Goal: Task Accomplishment & Management: Manage account settings

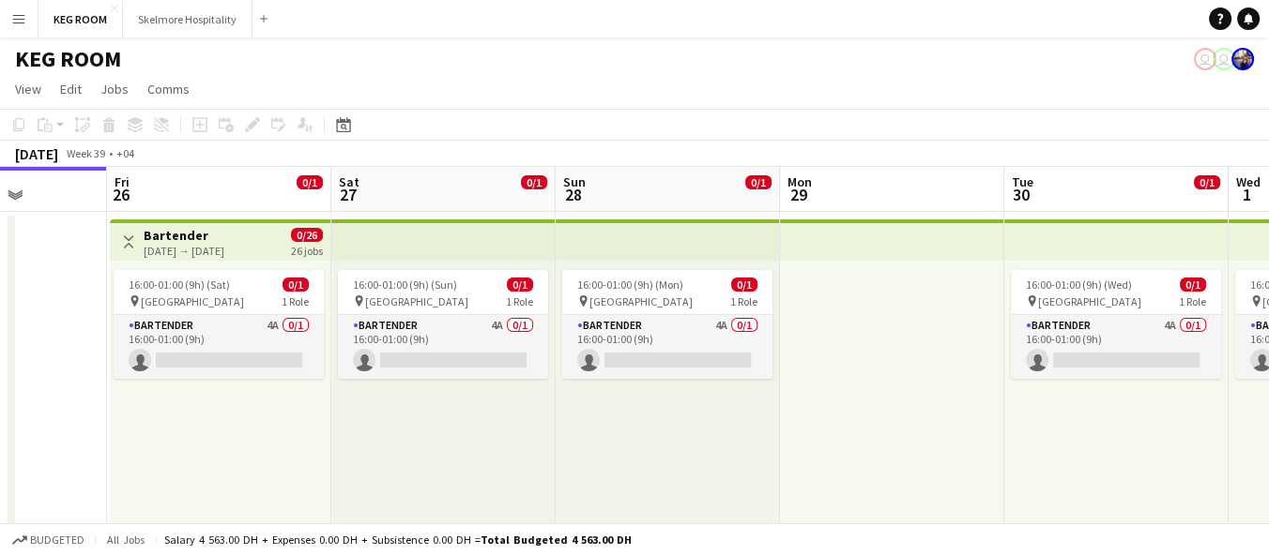
scroll to position [0, 526]
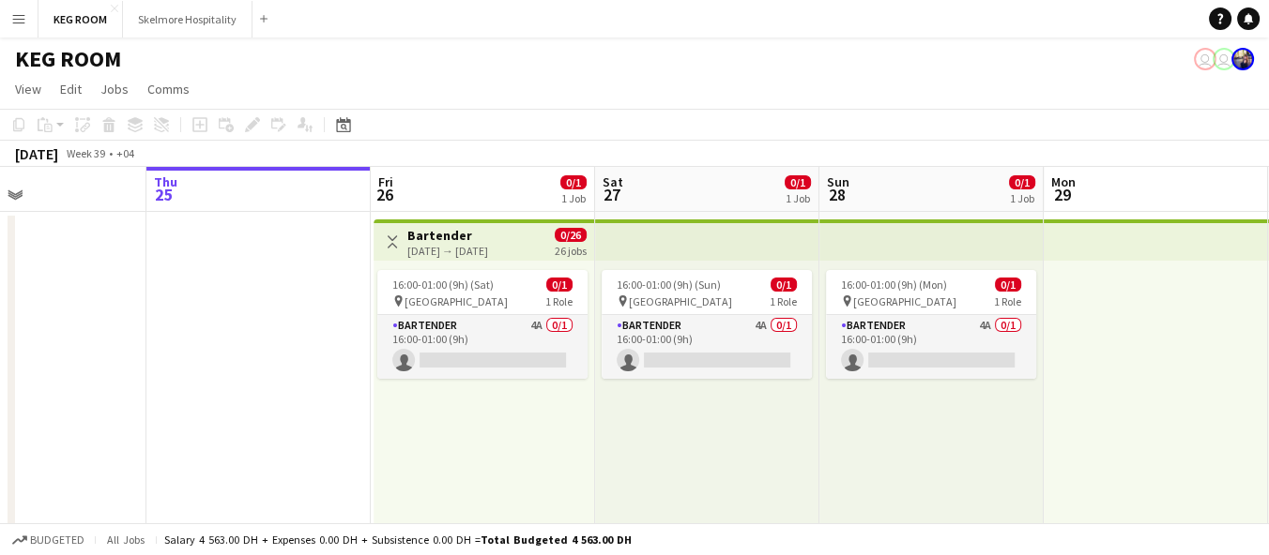
click at [587, 403] on div "16:00-01:00 (9h) (Sat) 0/1 pin Abu Dhabi 1 Role Bartender 4A 0/1 16:00-01:00 (9…" at bounding box center [483, 406] width 221 height 291
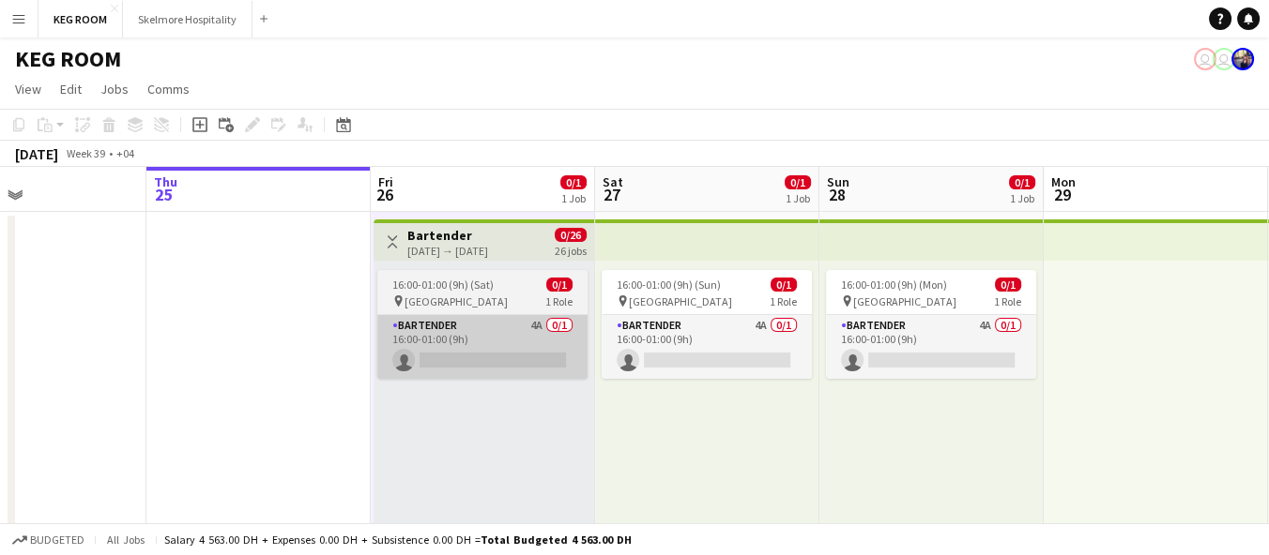
click at [506, 358] on app-card-role "Bartender 4A 0/1 16:00-01:00 (9h) single-neutral-actions" at bounding box center [482, 347] width 210 height 64
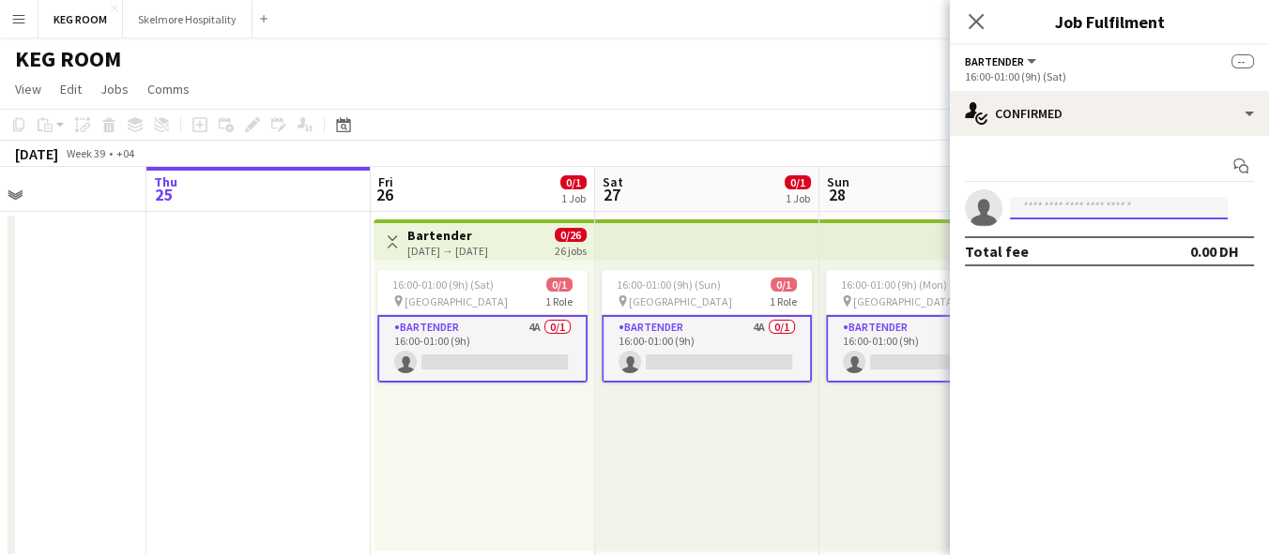
click at [1068, 210] on input at bounding box center [1119, 208] width 218 height 23
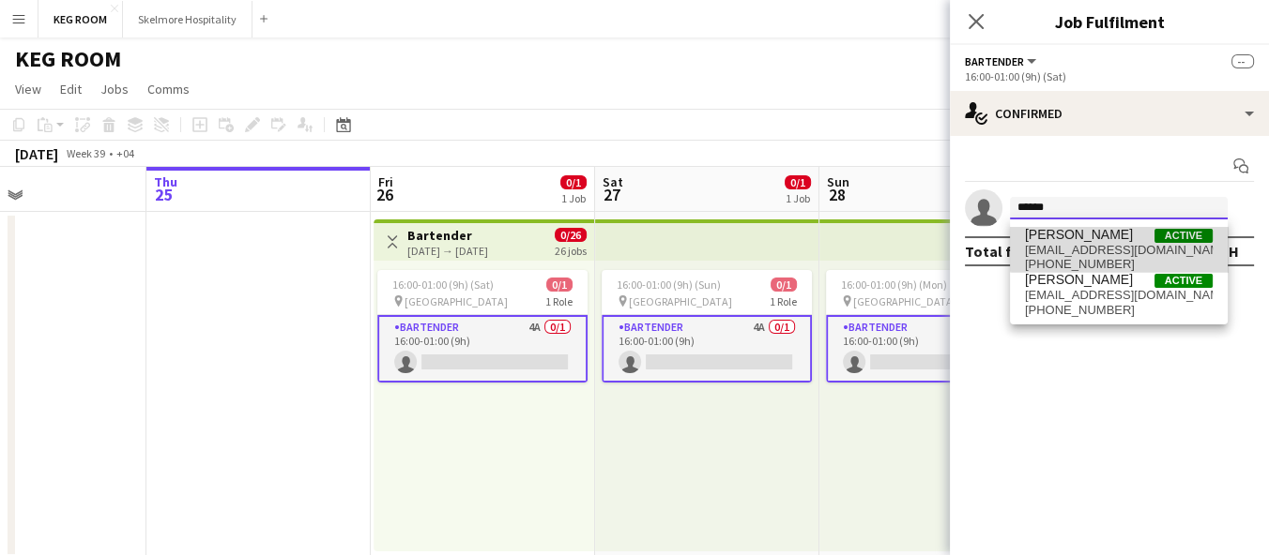
type input "******"
click at [1123, 243] on span "kennethbitang27@gmail.com" at bounding box center [1119, 250] width 188 height 15
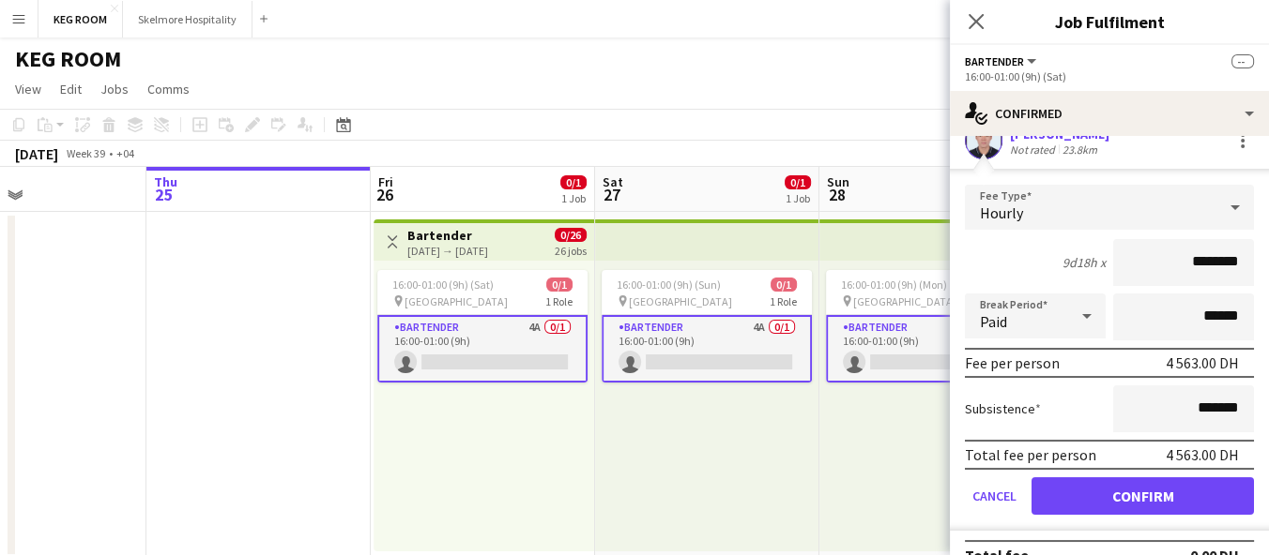
scroll to position [93, 0]
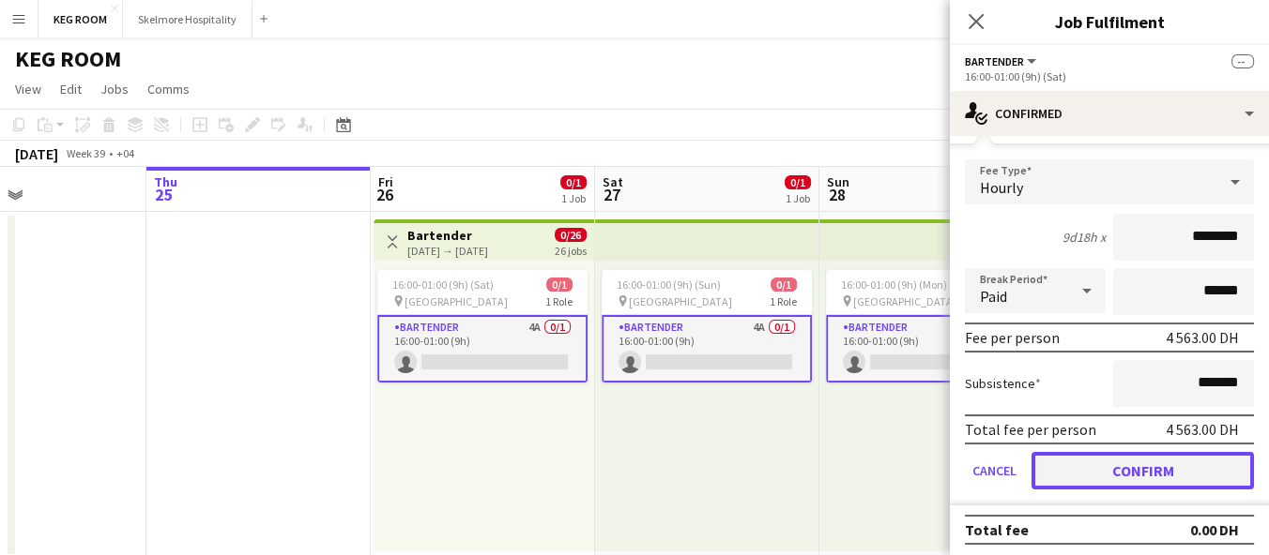
click at [1142, 468] on button "Confirm" at bounding box center [1142, 471] width 222 height 38
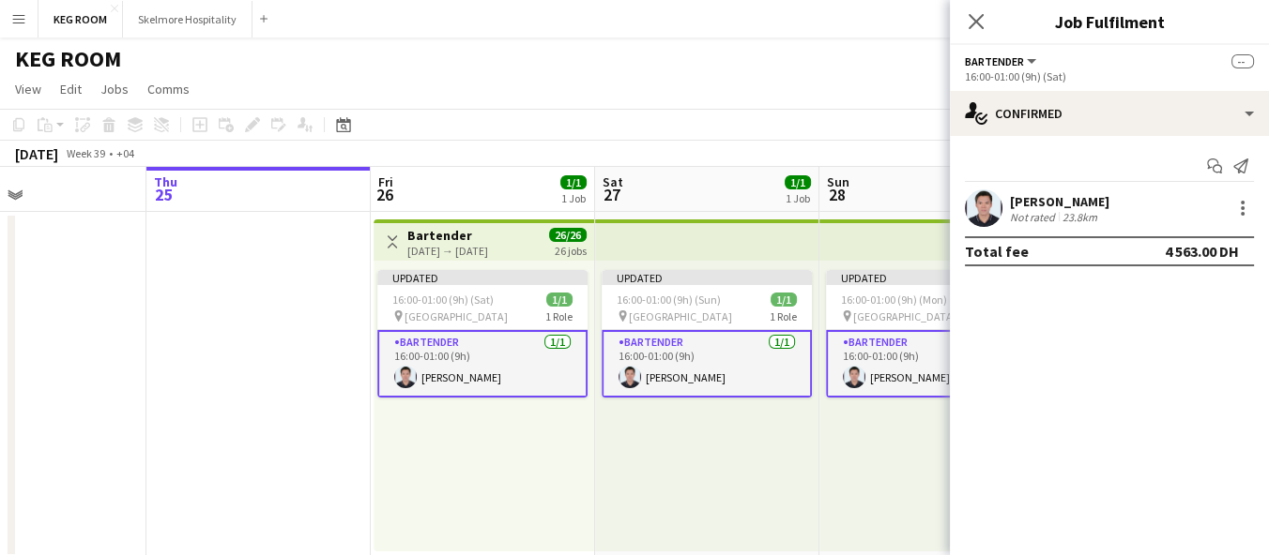
scroll to position [0, 0]
click at [862, 492] on div "Updated 16:00-01:00 (9h) (Mon) 1/1 pin Abu Dhabi 1 Role Bartender 1/1 16:00-01:…" at bounding box center [931, 406] width 224 height 291
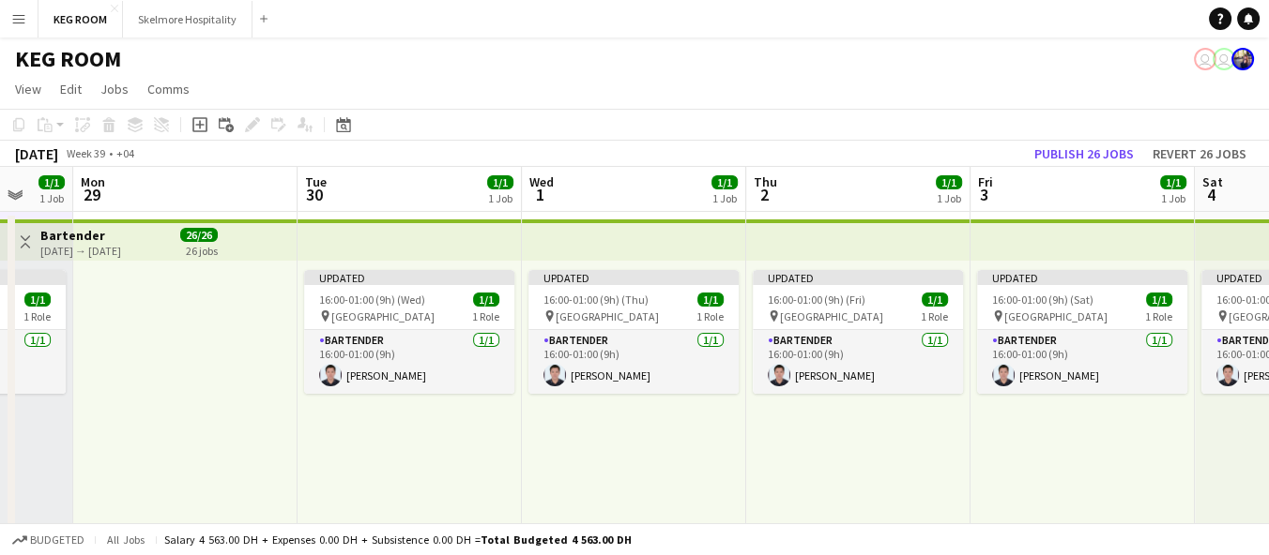
scroll to position [0, 599]
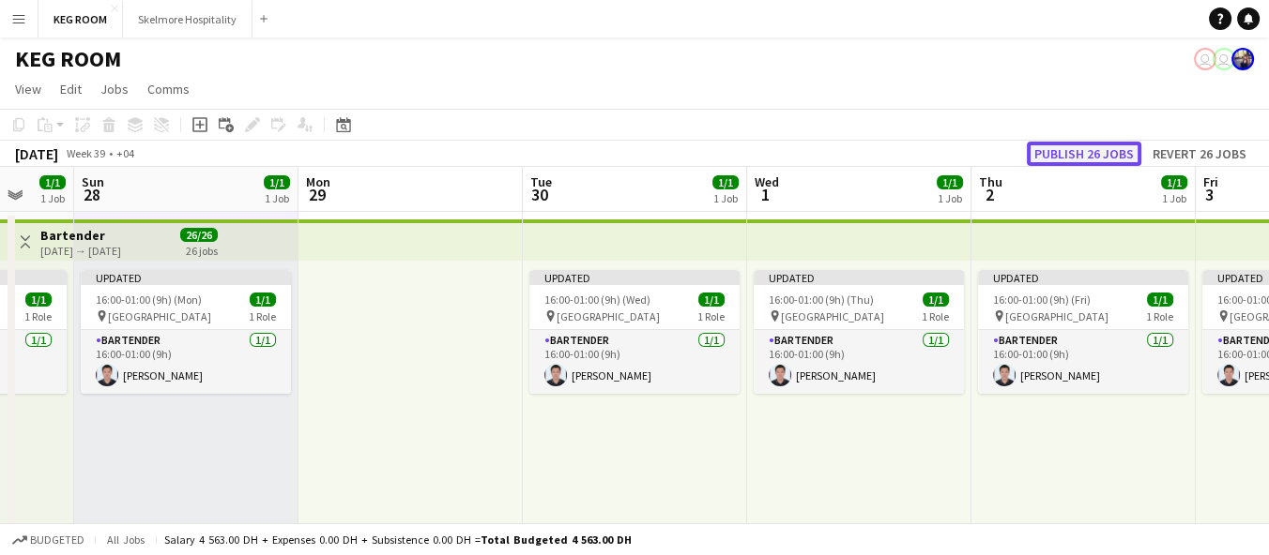
click at [1106, 163] on button "Publish 26 jobs" at bounding box center [1084, 154] width 114 height 24
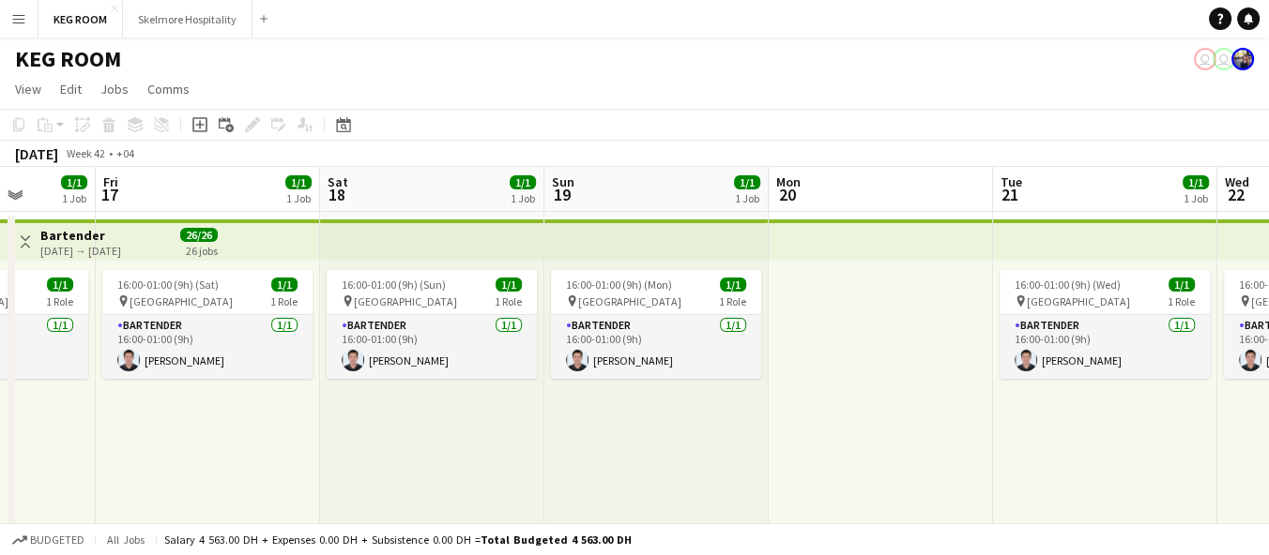
scroll to position [0, 802]
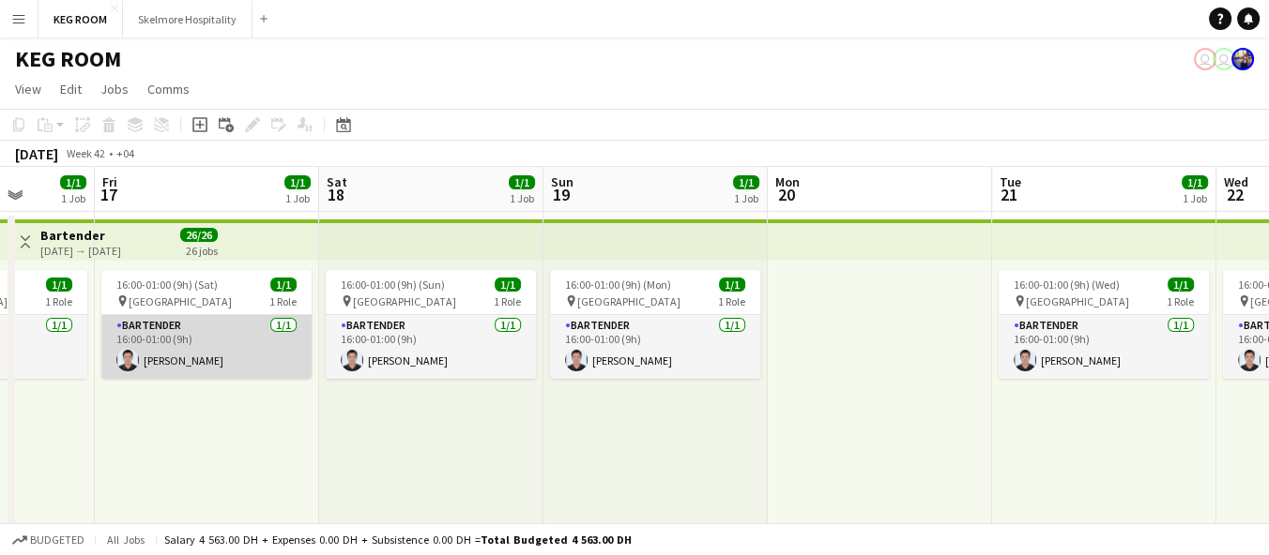
click at [218, 346] on app-card-role "Bartender 1/1 16:00-01:00 (9h) Kenneth Bitangcol" at bounding box center [206, 347] width 210 height 64
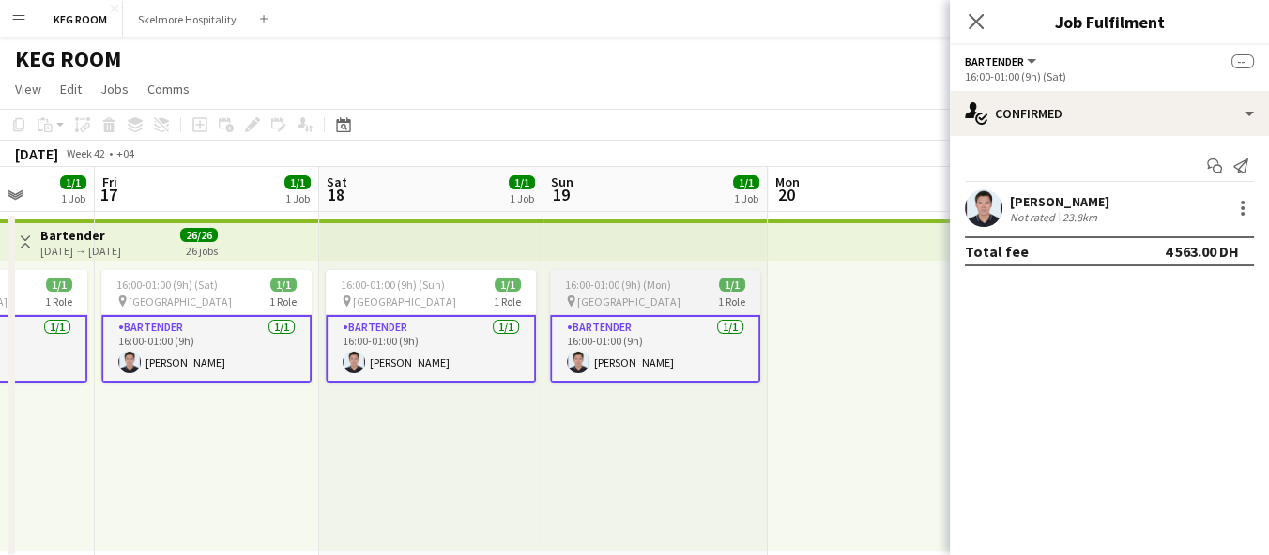
scroll to position [0, 801]
click at [572, 283] on span "16:00-01:00 (9h) (Mon)" at bounding box center [619, 285] width 106 height 14
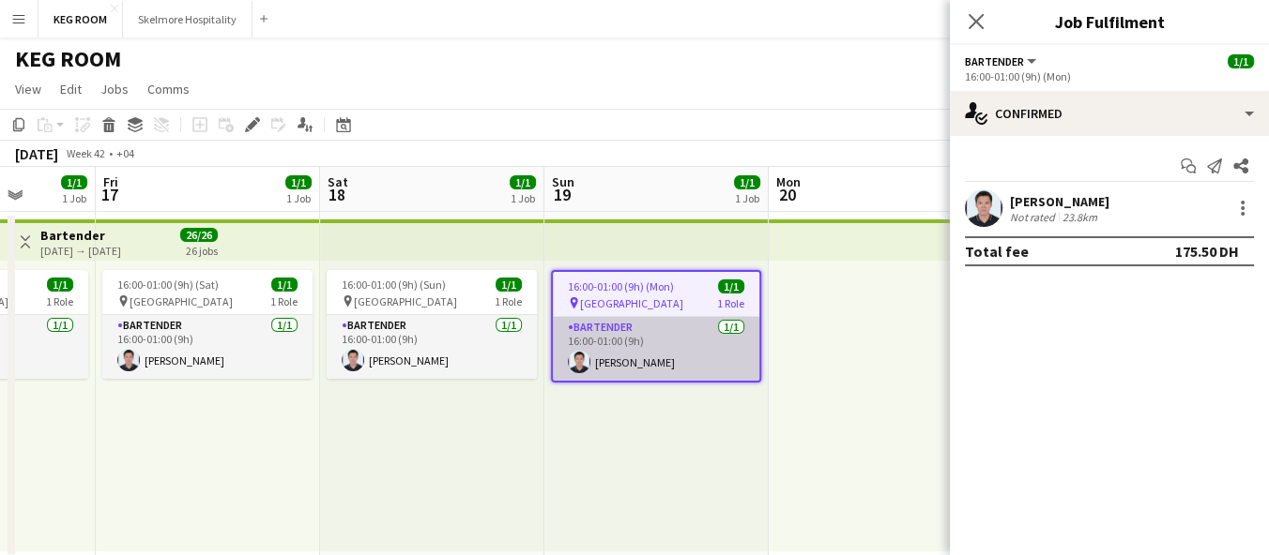
click at [594, 346] on app-card-role "Bartender 1/1 16:00-01:00 (9h) Kenneth Bitangcol" at bounding box center [656, 349] width 206 height 64
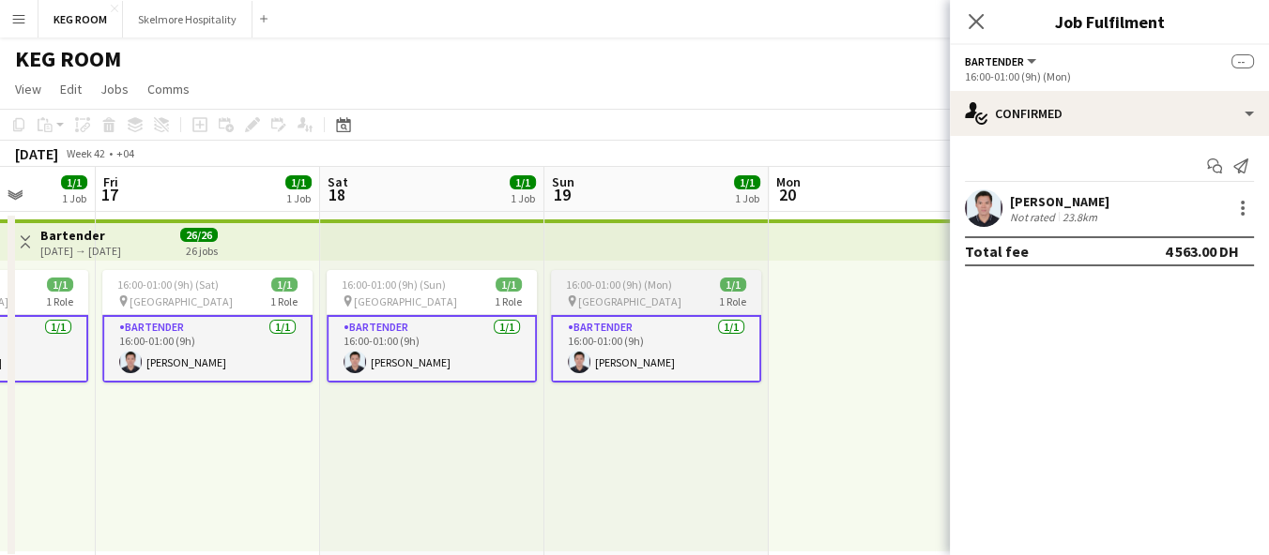
click at [592, 304] on span "[GEOGRAPHIC_DATA]" at bounding box center [629, 302] width 103 height 14
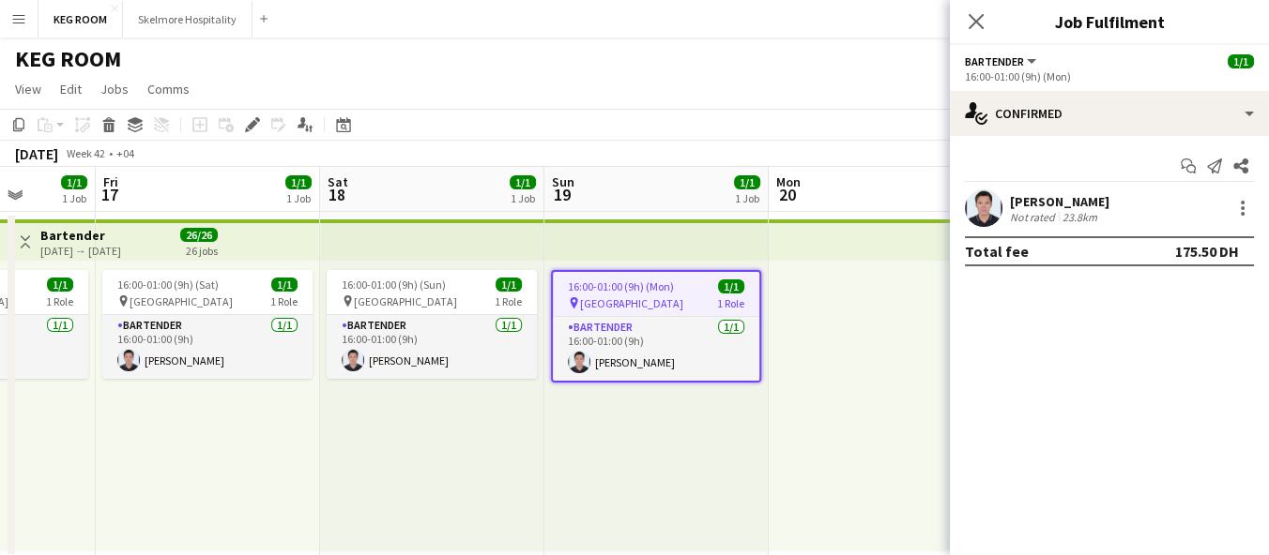
click at [592, 304] on span "[GEOGRAPHIC_DATA]" at bounding box center [631, 304] width 103 height 14
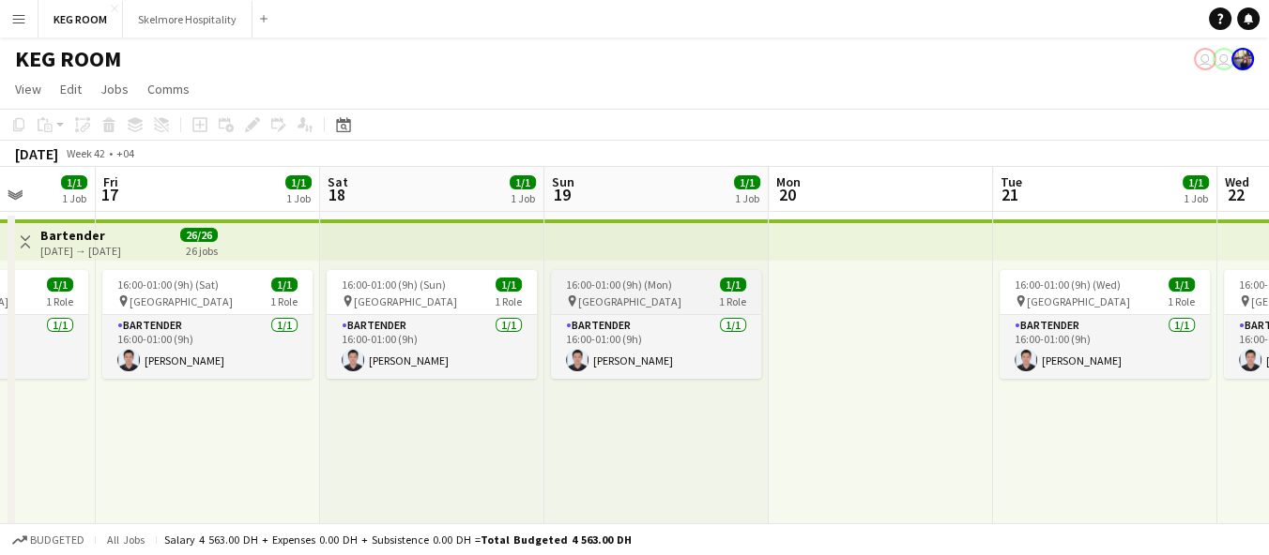
click at [592, 303] on span "[GEOGRAPHIC_DATA]" at bounding box center [629, 302] width 103 height 14
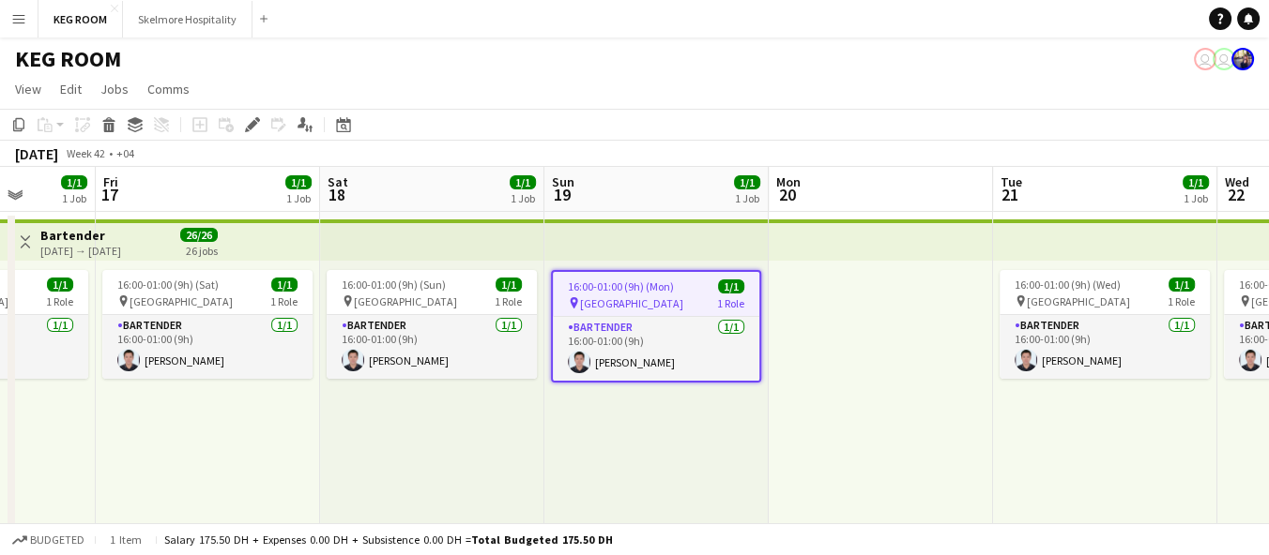
click at [590, 285] on span "16:00-01:00 (9h) (Mon)" at bounding box center [621, 287] width 106 height 14
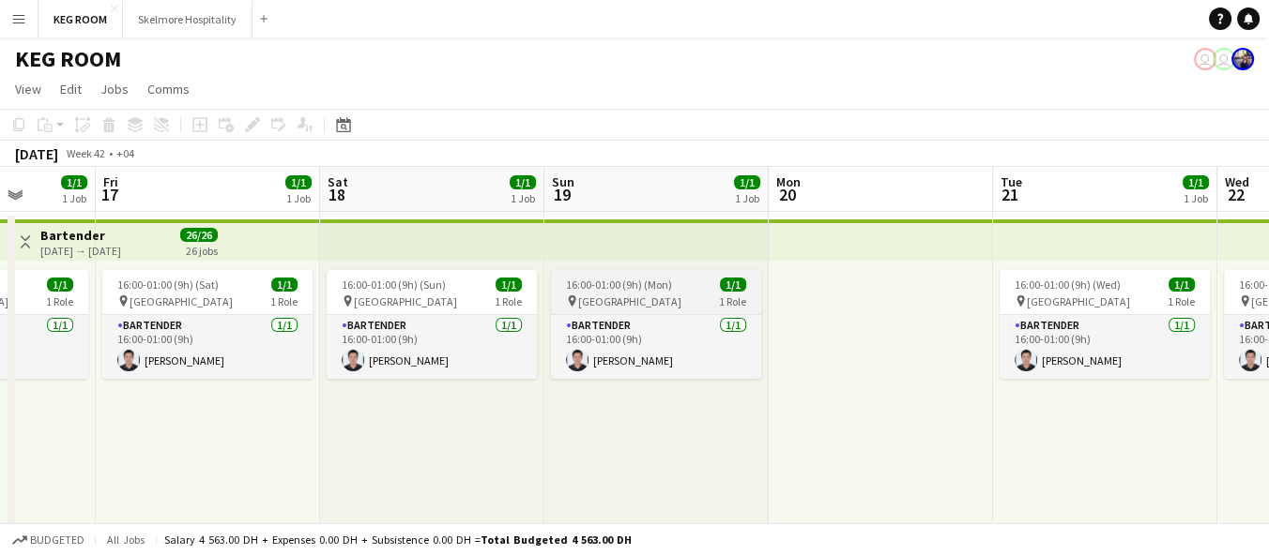
click at [590, 285] on span "16:00-01:00 (9h) (Mon)" at bounding box center [619, 285] width 106 height 14
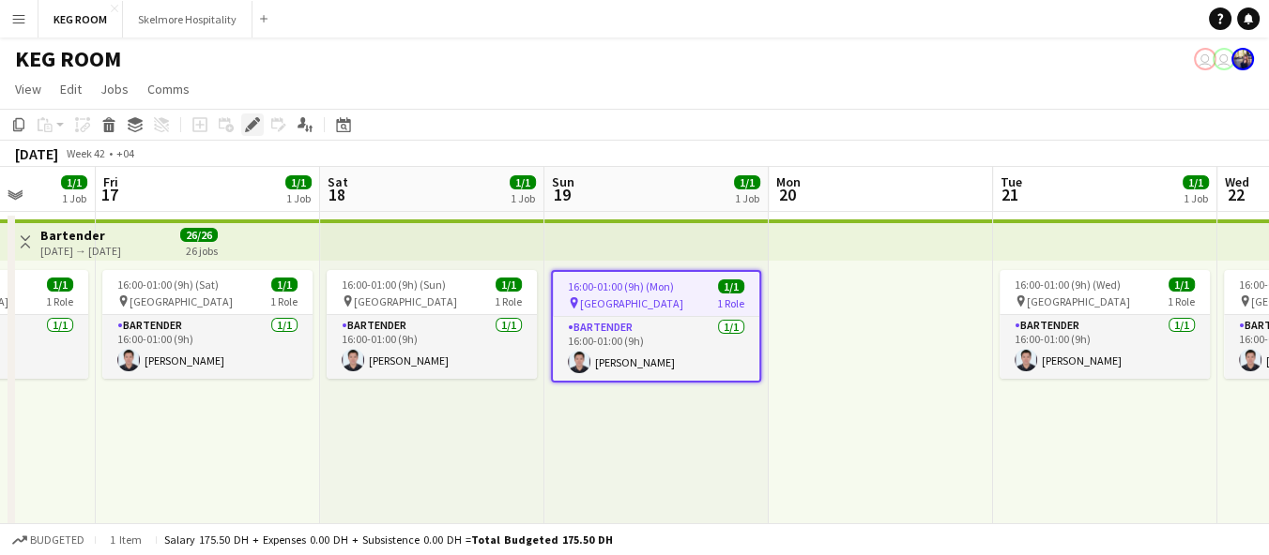
click at [255, 127] on icon "Edit" at bounding box center [252, 124] width 15 height 15
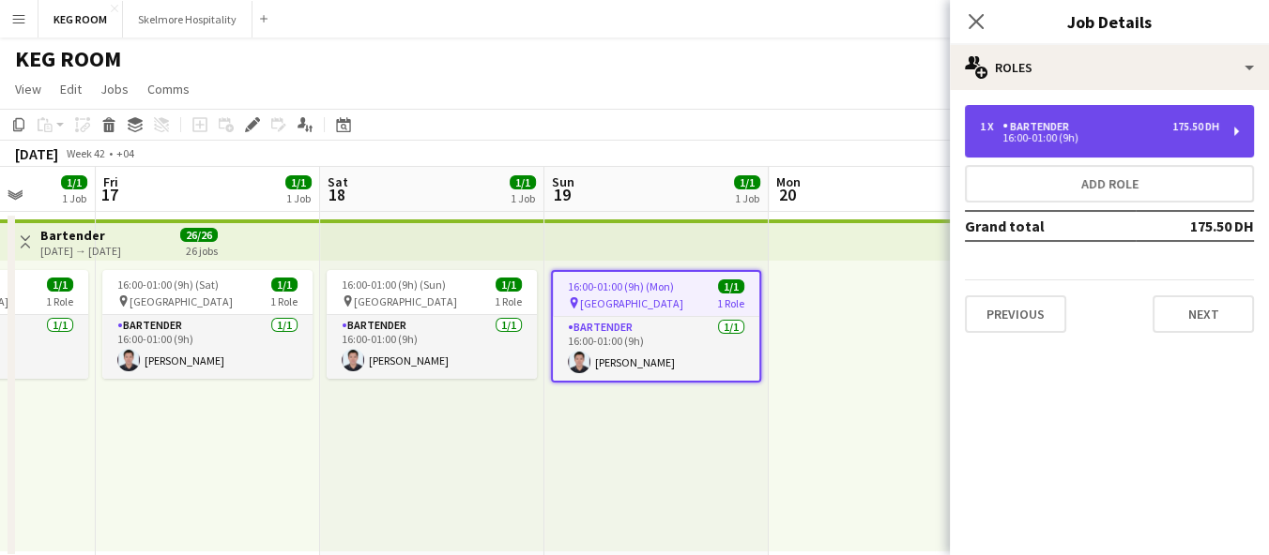
click at [1181, 125] on div "175.50 DH" at bounding box center [1195, 126] width 47 height 13
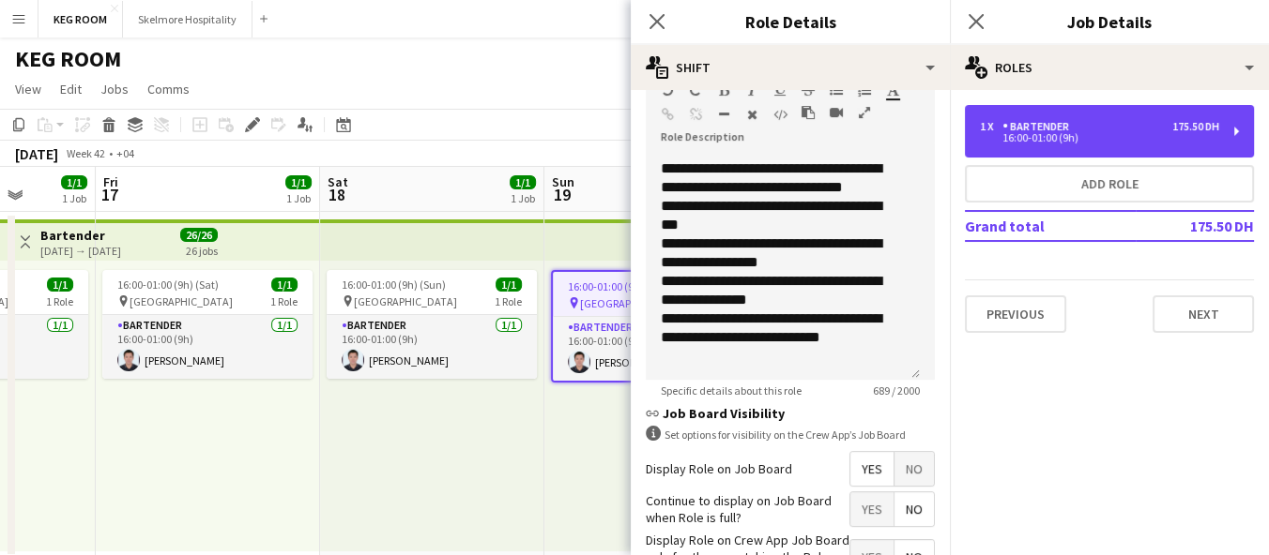
scroll to position [655, 0]
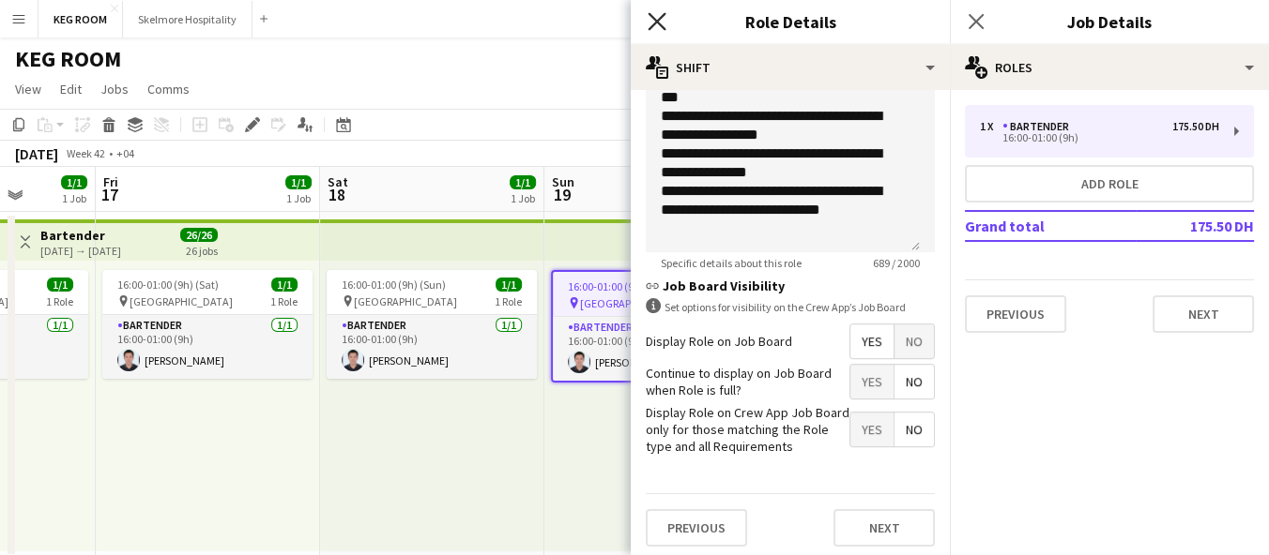
click at [652, 25] on icon at bounding box center [656, 21] width 18 height 18
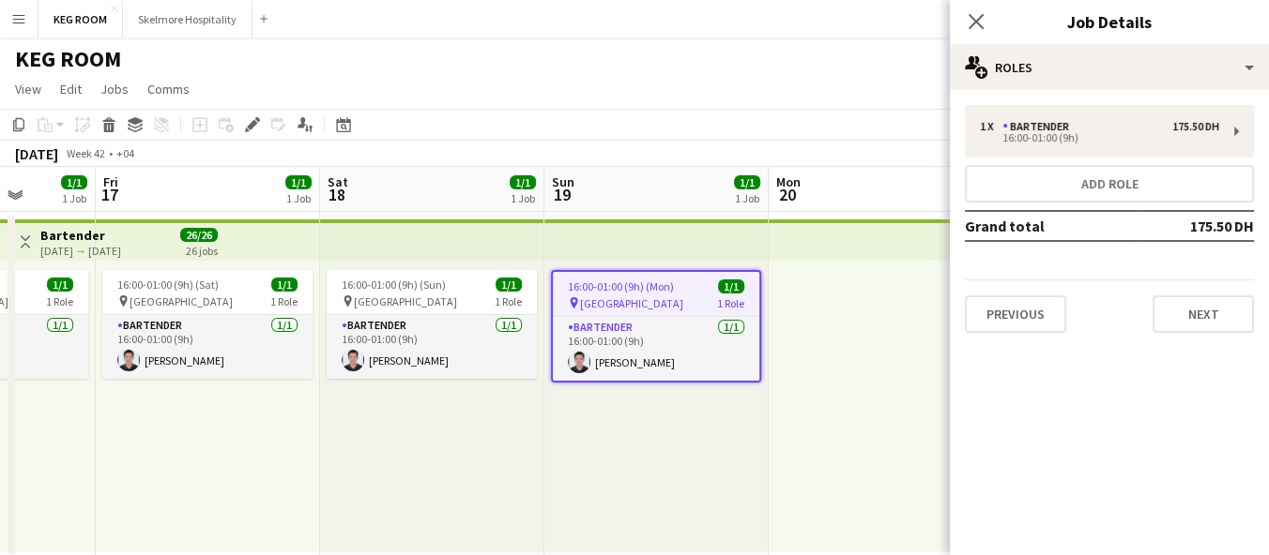
click at [671, 463] on div "16:00-01:00 (9h) (Mon) 1/1 pin Abu Dhabi 1 Role Bartender 1/1 16:00-01:00 (9h) …" at bounding box center [656, 406] width 224 height 291
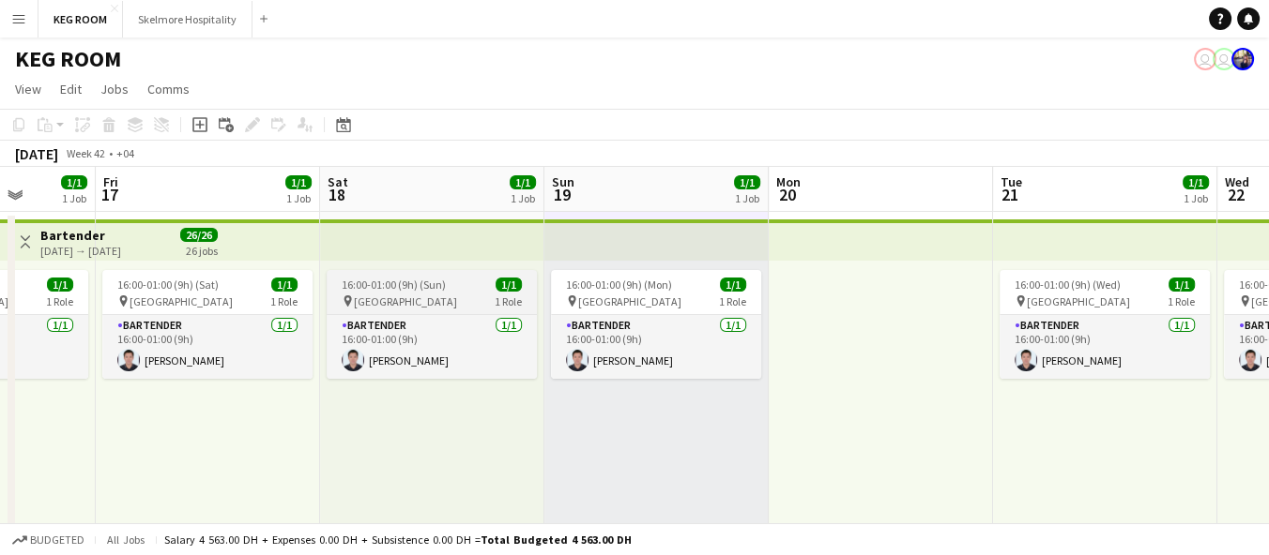
click at [450, 292] on app-job-card "16:00-01:00 (9h) (Sun) 1/1 pin Abu Dhabi 1 Role Bartender 1/1 16:00-01:00 (9h) …" at bounding box center [432, 324] width 210 height 109
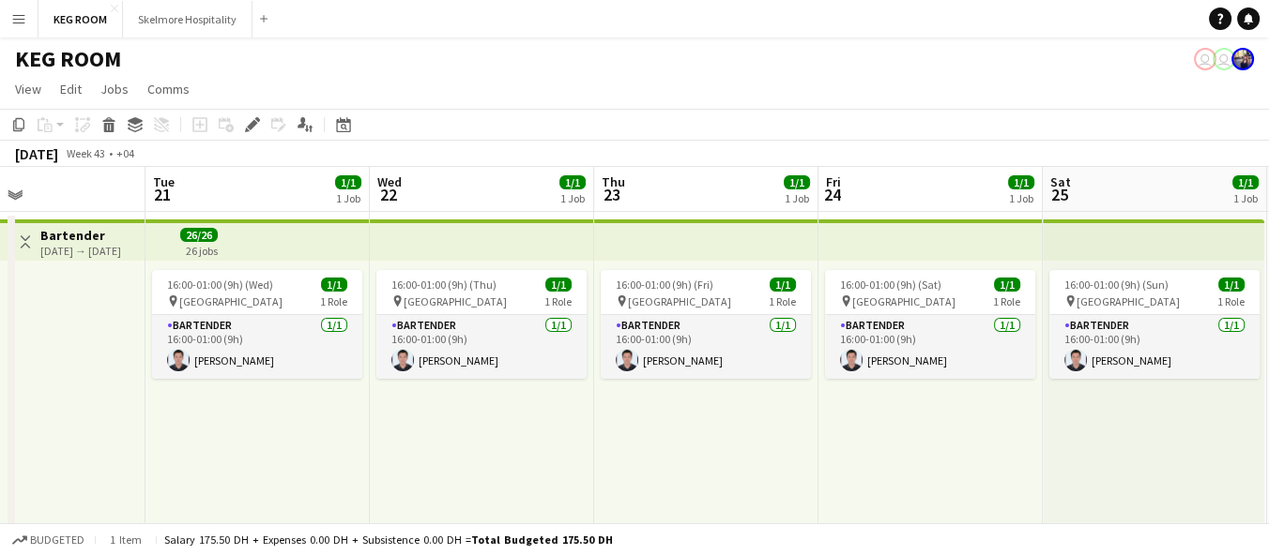
scroll to position [0, 507]
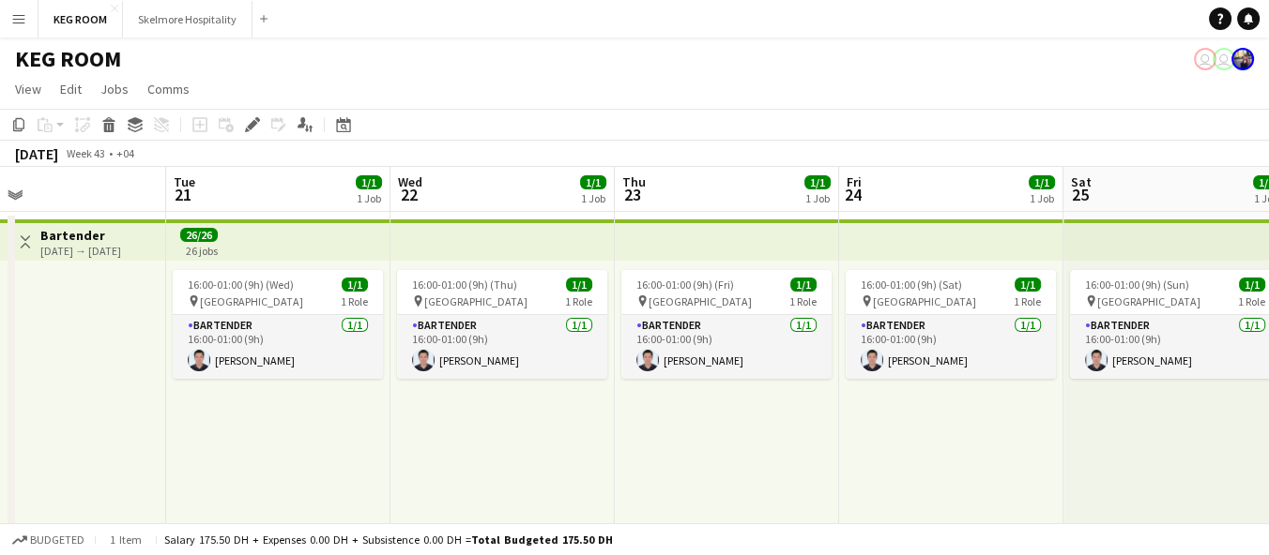
click at [137, 464] on div at bounding box center [54, 406] width 224 height 291
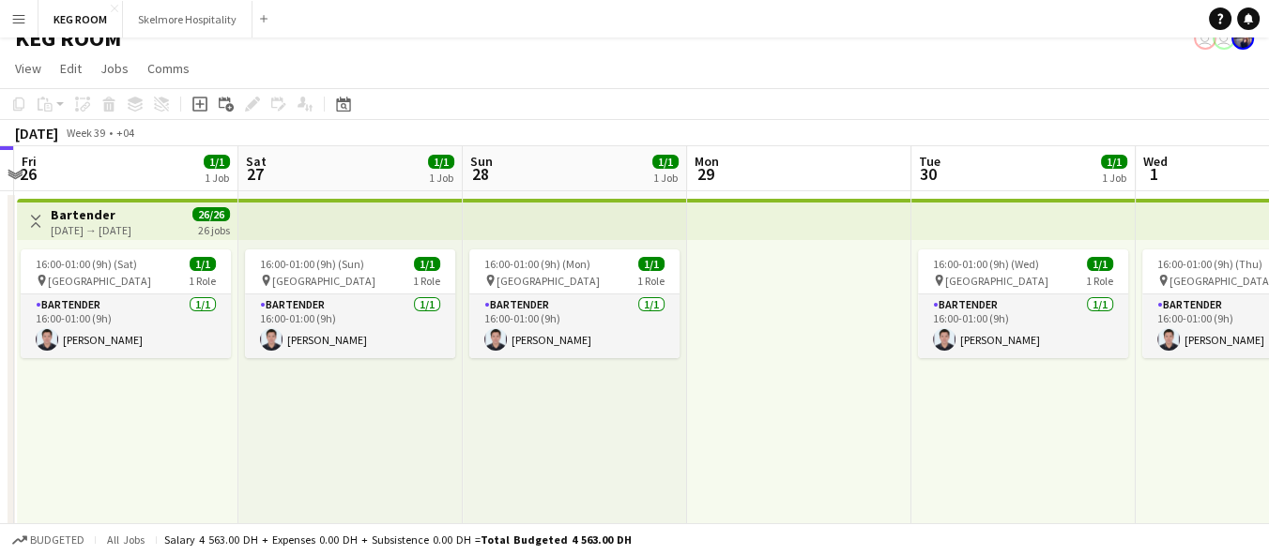
scroll to position [0, 662]
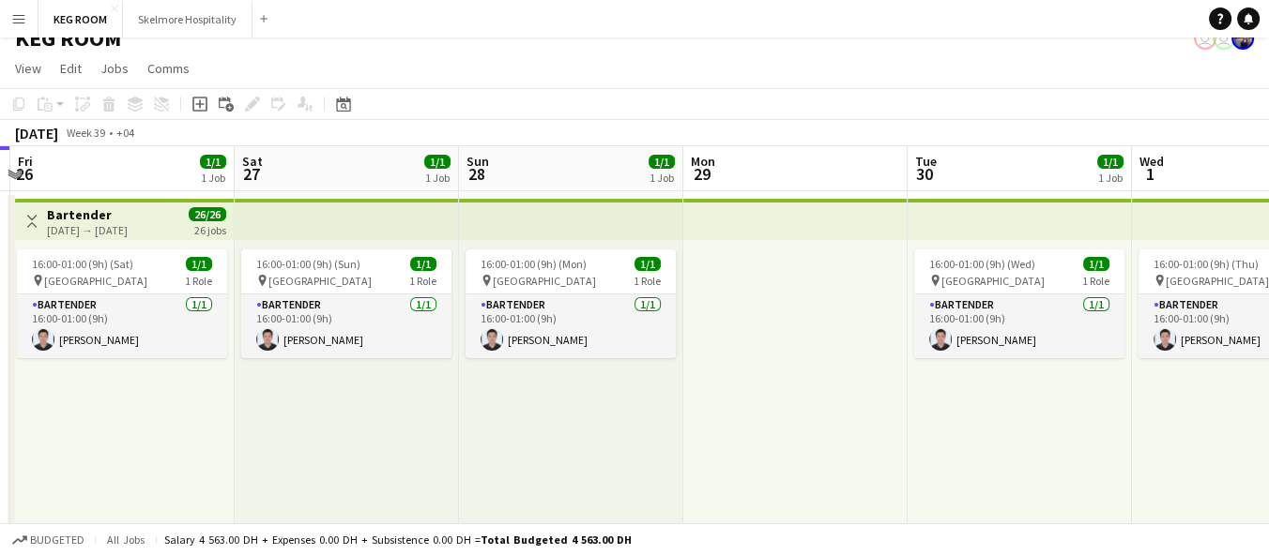
click at [233, 400] on app-date-cell "Toggle View Bartender 26-09-2025 → 25-10-2025 26/26 26 jobs 16:00-01:00 (9h) (S…" at bounding box center [122, 364] width 224 height 347
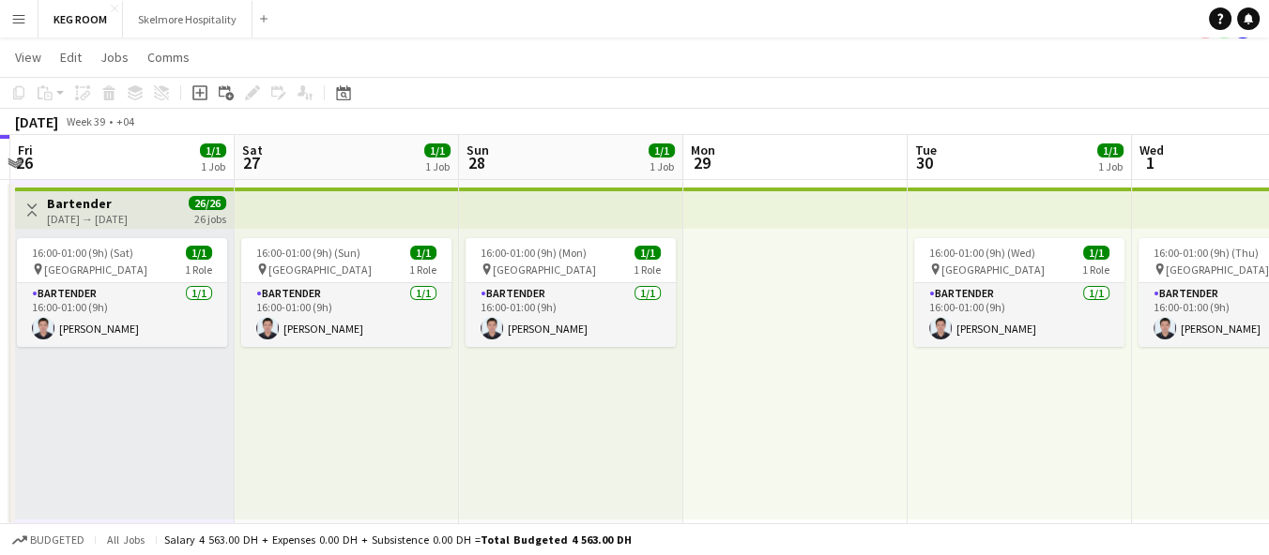
scroll to position [35, 0]
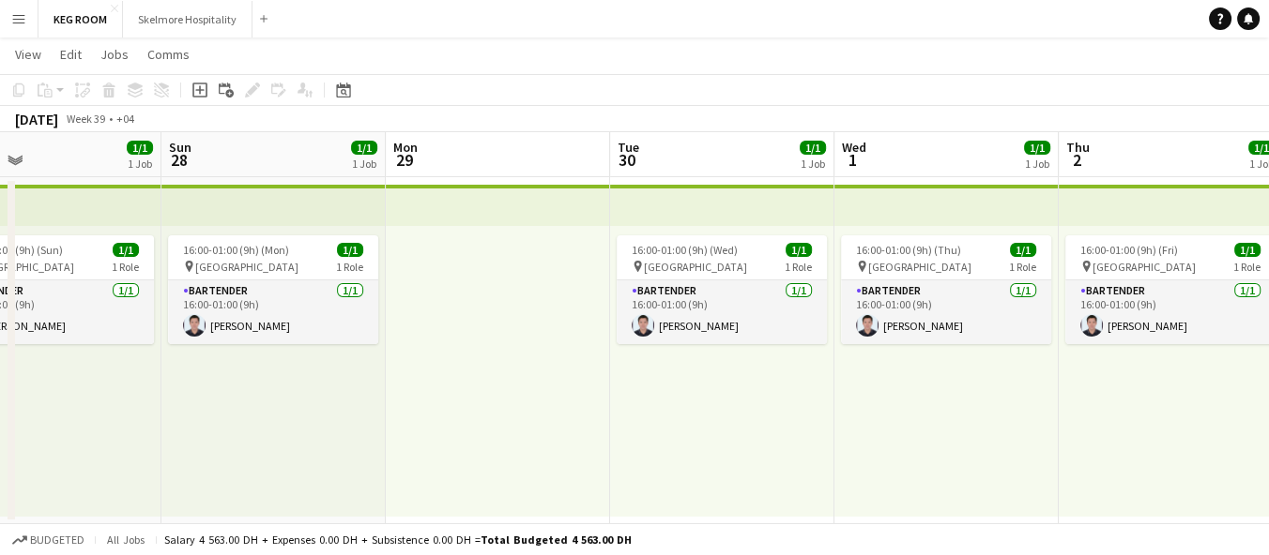
drag, startPoint x: 326, startPoint y: 451, endPoint x: 28, endPoint y: 455, distance: 297.5
click at [28, 455] on app-calendar-viewport "Wed 24 Thu 25 Fri 26 1/1 1 Job Sat 27 1/1 1 Job Sun 28 1/1 1 Job Mon 29 Tue 30 …" at bounding box center [634, 328] width 1269 height 392
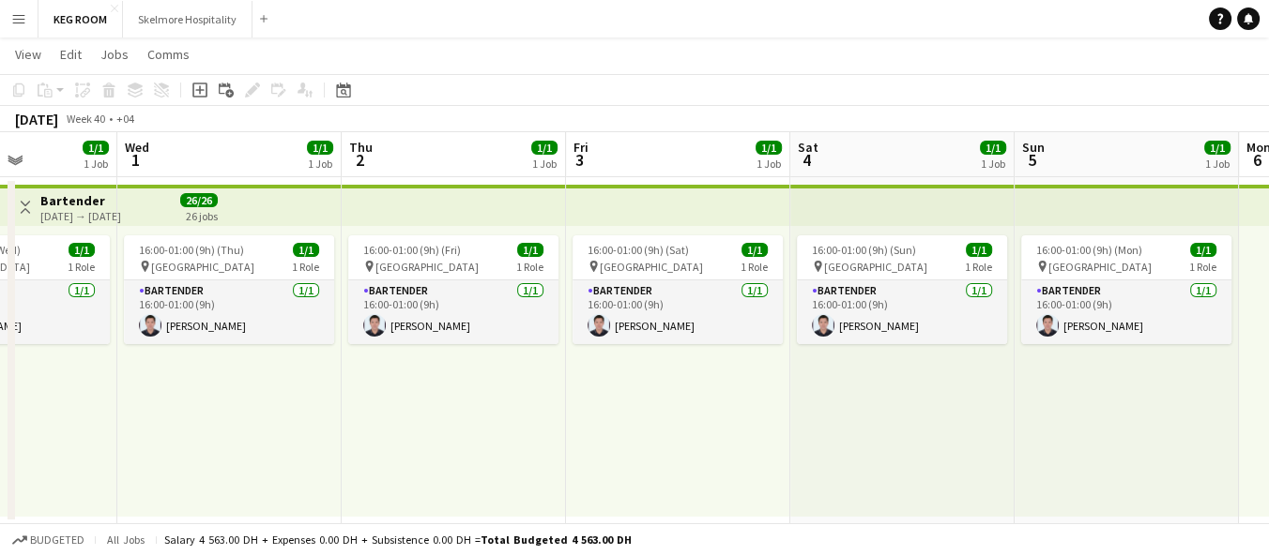
drag, startPoint x: 706, startPoint y: 414, endPoint x: 0, endPoint y: 444, distance: 706.3
click at [0, 444] on app-calendar-viewport "Sat 27 1/1 1 Job Sun 28 1/1 1 Job Mon 29 Tue 30 1/1 1 Job Wed 1 1/1 1 Job Thu 2…" at bounding box center [634, 328] width 1269 height 392
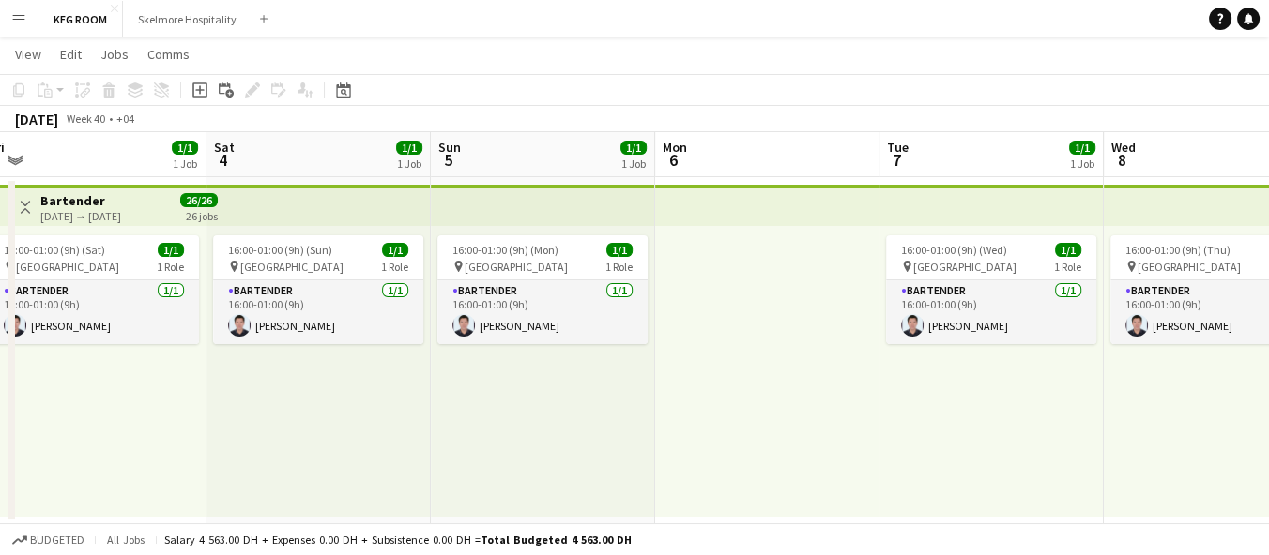
drag, startPoint x: 803, startPoint y: 416, endPoint x: 219, endPoint y: 450, distance: 585.6
click at [219, 450] on app-calendar-viewport "Tue 30 1/1 1 Job Wed 1 1/1 1 Job Thu 2 1/1 1 Job Fri 3 1/1 1 Job Sat 4 1/1 1 Jo…" at bounding box center [634, 328] width 1269 height 392
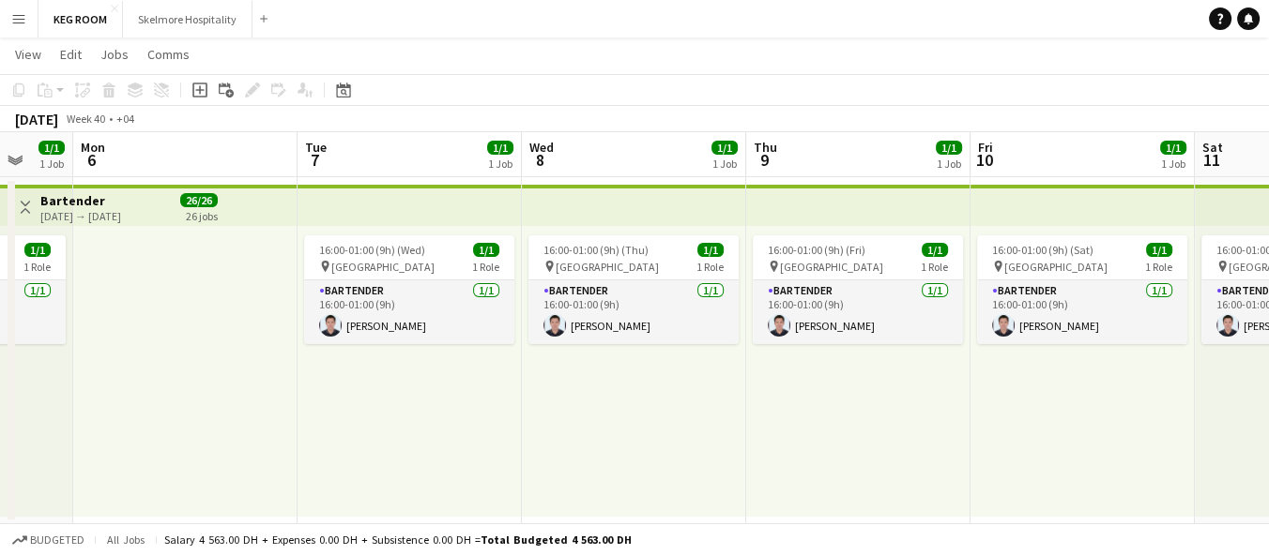
drag, startPoint x: 831, startPoint y: 434, endPoint x: 251, endPoint y: 470, distance: 581.9
click at [251, 470] on app-calendar-viewport "Fri 3 1/1 1 Job Sat 4 1/1 1 Job Sun 5 1/1 1 Job Mon 6 Tue 7 1/1 1 Job Wed 8 1/1…" at bounding box center [634, 328] width 1269 height 392
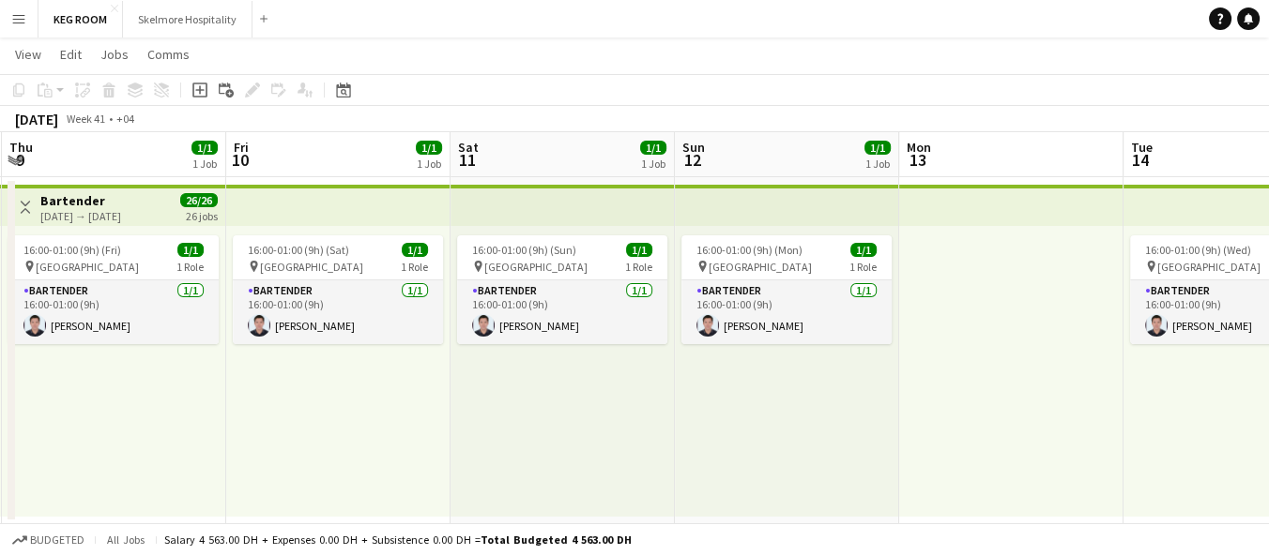
drag, startPoint x: 952, startPoint y: 389, endPoint x: 398, endPoint y: 449, distance: 557.7
click at [220, 460] on app-calendar-viewport "Mon 6 Tue 7 1/1 1 Job Wed 8 1/1 1 Job Thu 9 1/1 1 Job Fri 10 1/1 1 Job Sat 11 1…" at bounding box center [634, 328] width 1269 height 392
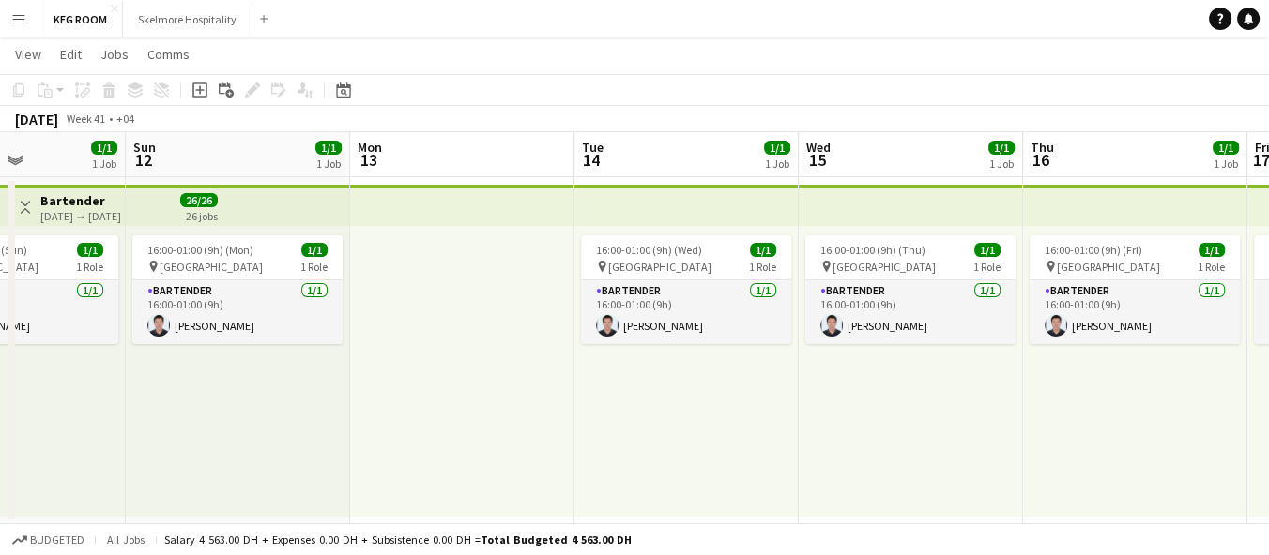
drag, startPoint x: 882, startPoint y: 403, endPoint x: 322, endPoint y: 422, distance: 560.5
click at [322, 421] on app-calendar-viewport "Wed 8 1/1 1 Job Thu 9 1/1 1 Job Fri 10 1/1 1 Job Sat 11 1/1 1 Job Sun 12 1/1 1 …" at bounding box center [634, 328] width 1269 height 392
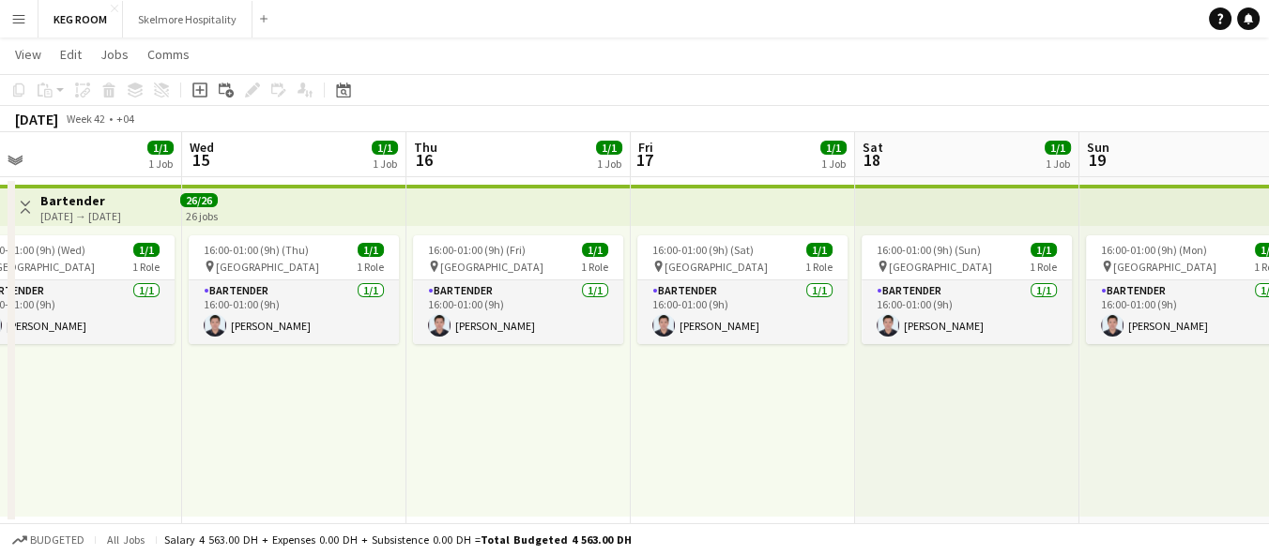
drag, startPoint x: 1010, startPoint y: 404, endPoint x: 393, endPoint y: 426, distance: 616.9
click at [393, 426] on app-calendar-viewport "Sun 12 1/1 1 Job Mon 13 Tue 14 1/1 1 Job Wed 15 1/1 1 Job Thu 16 1/1 1 Job Fri …" at bounding box center [634, 328] width 1269 height 392
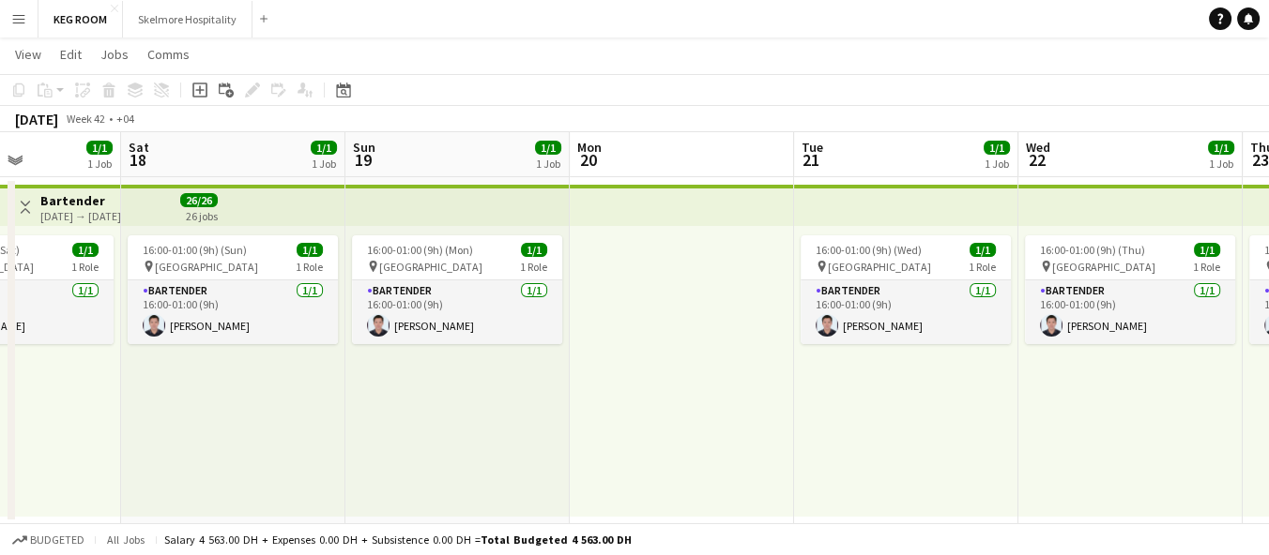
drag, startPoint x: 956, startPoint y: 410, endPoint x: 232, endPoint y: 439, distance: 725.0
click at [222, 438] on app-calendar-viewport "Wed 15 1/1 1 Job Thu 16 1/1 1 Job Fri 17 1/1 1 Job Sat 18 1/1 1 Job Sun 19 1/1 …" at bounding box center [634, 328] width 1269 height 392
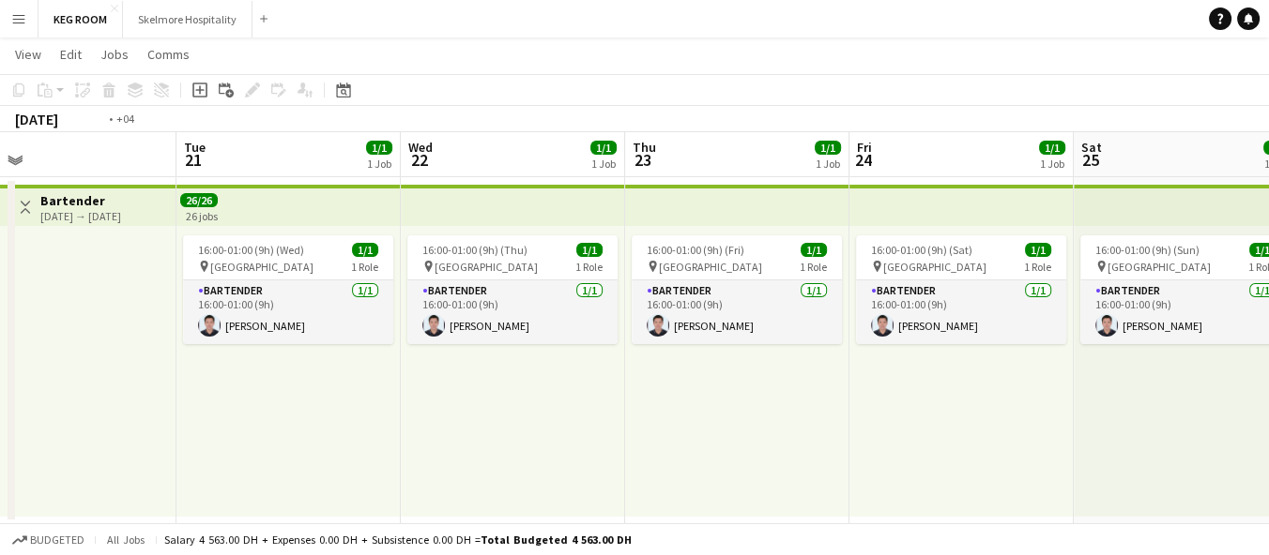
scroll to position [0, 771]
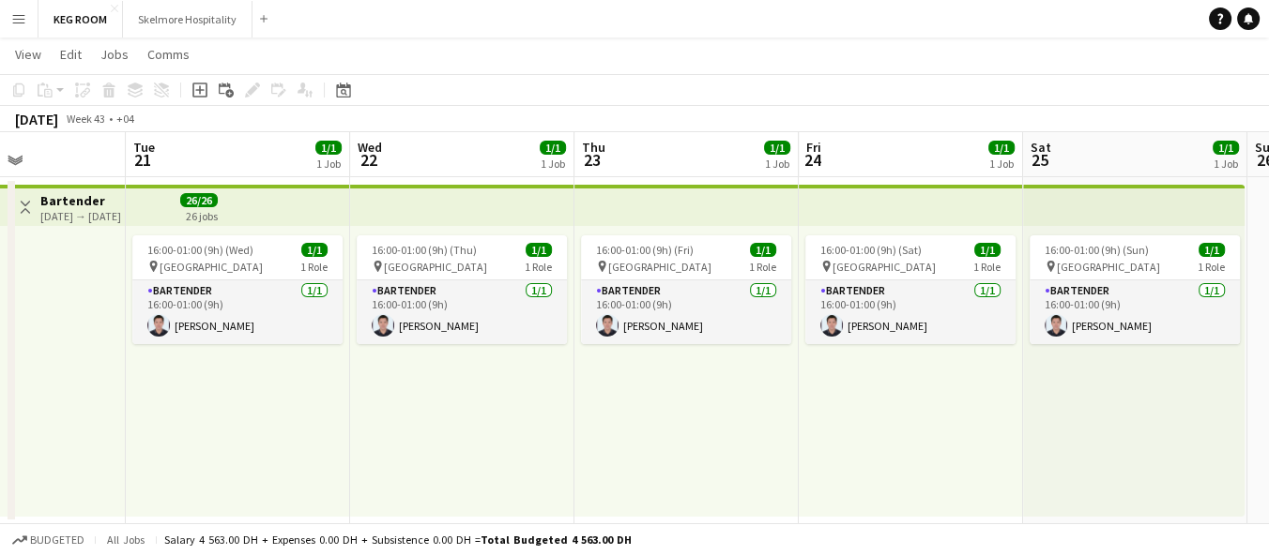
drag, startPoint x: 991, startPoint y: 378, endPoint x: 323, endPoint y: 447, distance: 671.6
click at [323, 447] on app-calendar-viewport "Fri 17 1/1 1 Job Sat 18 1/1 1 Job Sun 19 1/1 1 Job Mon 20 Tue 21 1/1 1 Job Wed …" at bounding box center [634, 328] width 1269 height 392
click at [240, 6] on app-icon "Close" at bounding box center [244, 9] width 8 height 8
click at [114, 5] on app-icon "Close" at bounding box center [115, 9] width 8 height 8
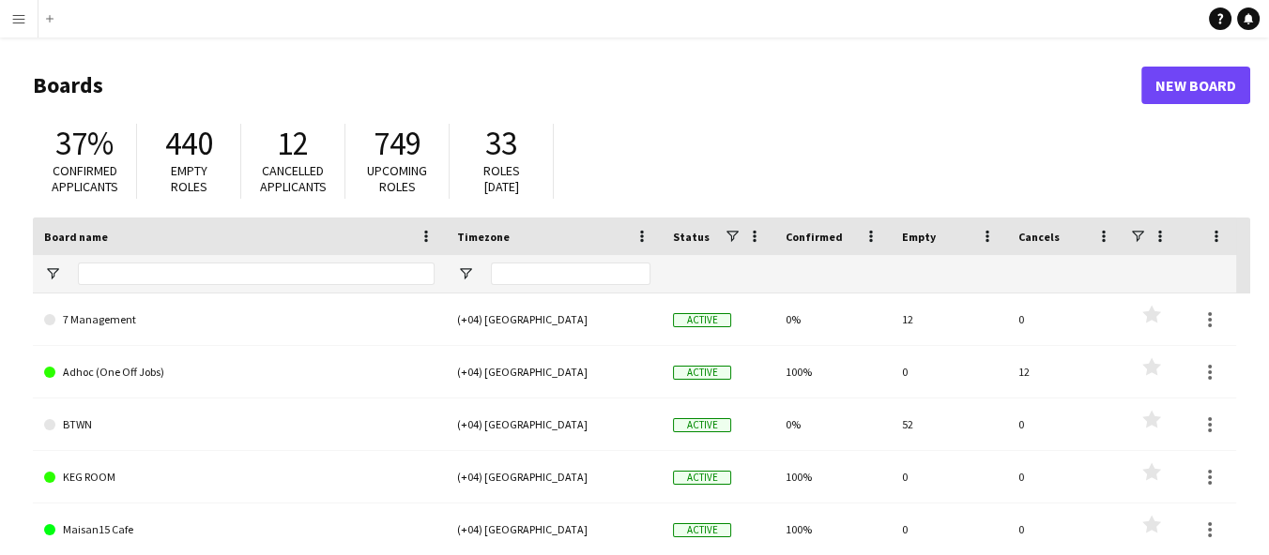
click at [13, 17] on app-icon "Menu" at bounding box center [18, 18] width 15 height 15
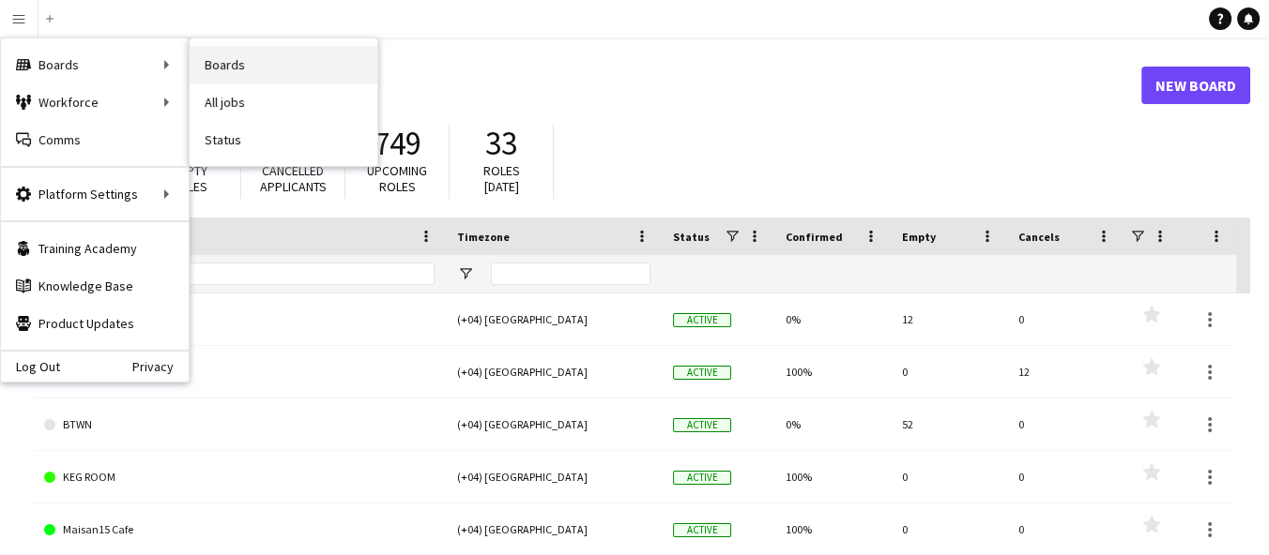
click at [236, 67] on link "Boards" at bounding box center [284, 65] width 188 height 38
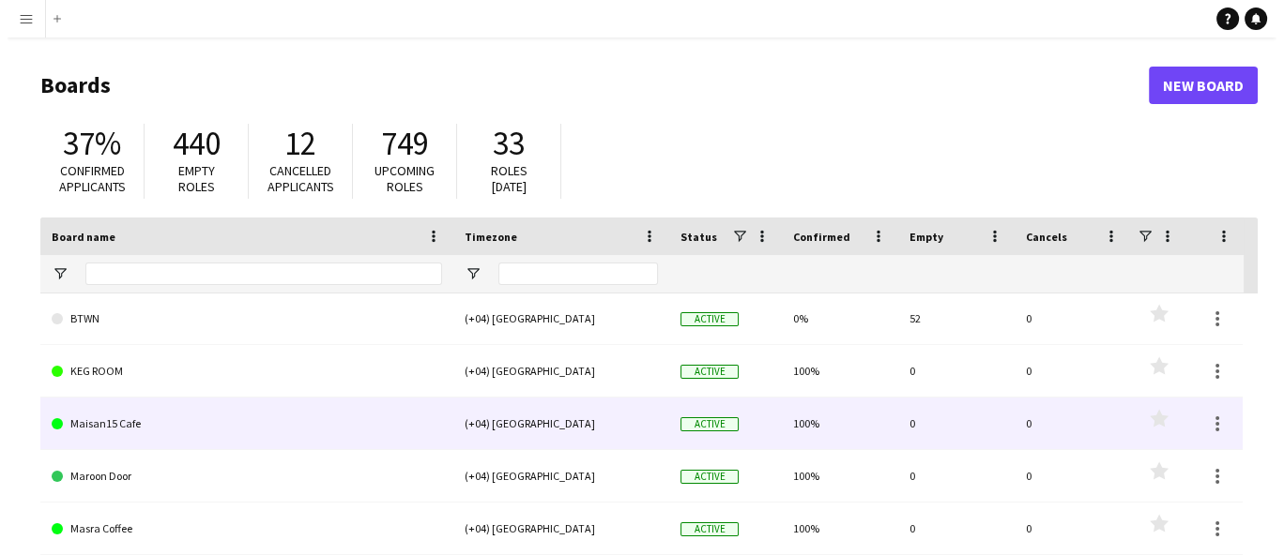
scroll to position [133, 0]
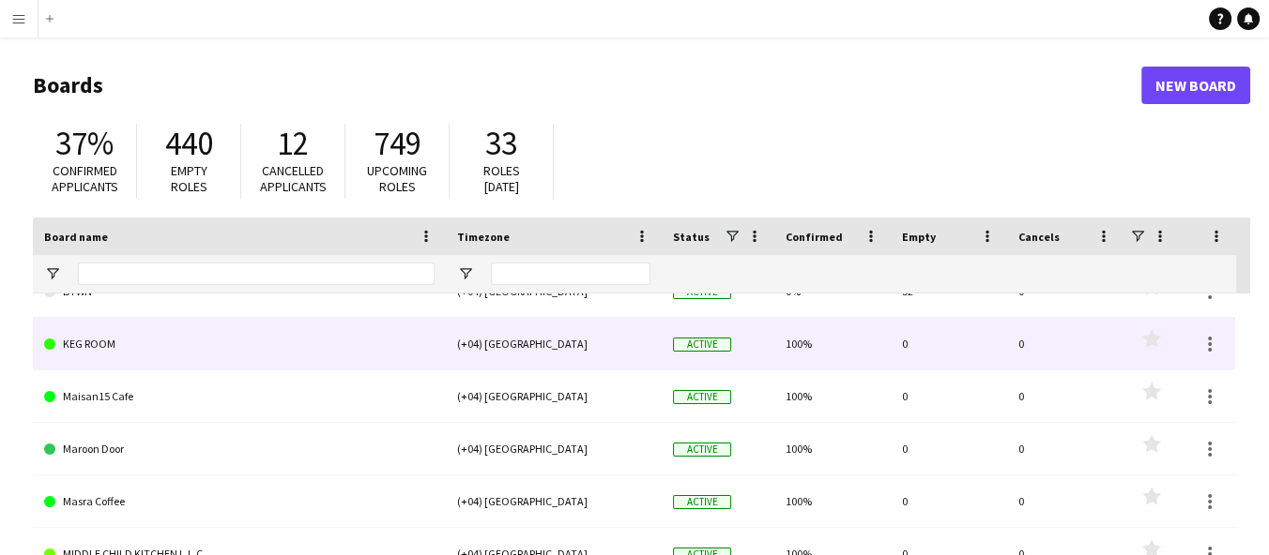
click at [84, 346] on link "KEG ROOM" at bounding box center [239, 344] width 390 height 53
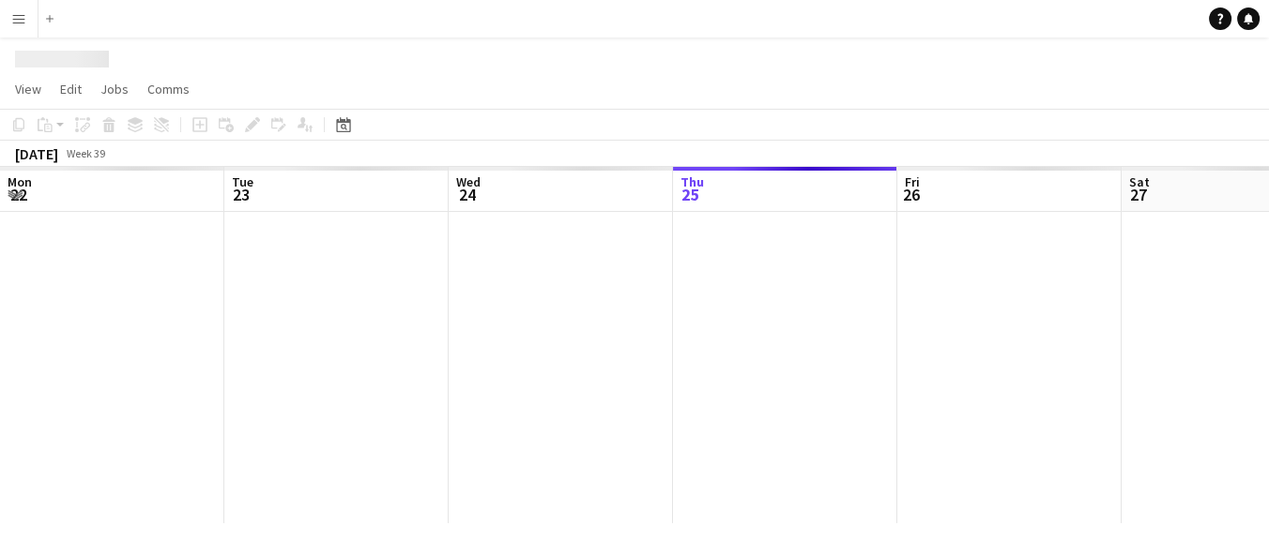
click at [84, 346] on div at bounding box center [1233, 368] width 2467 height 312
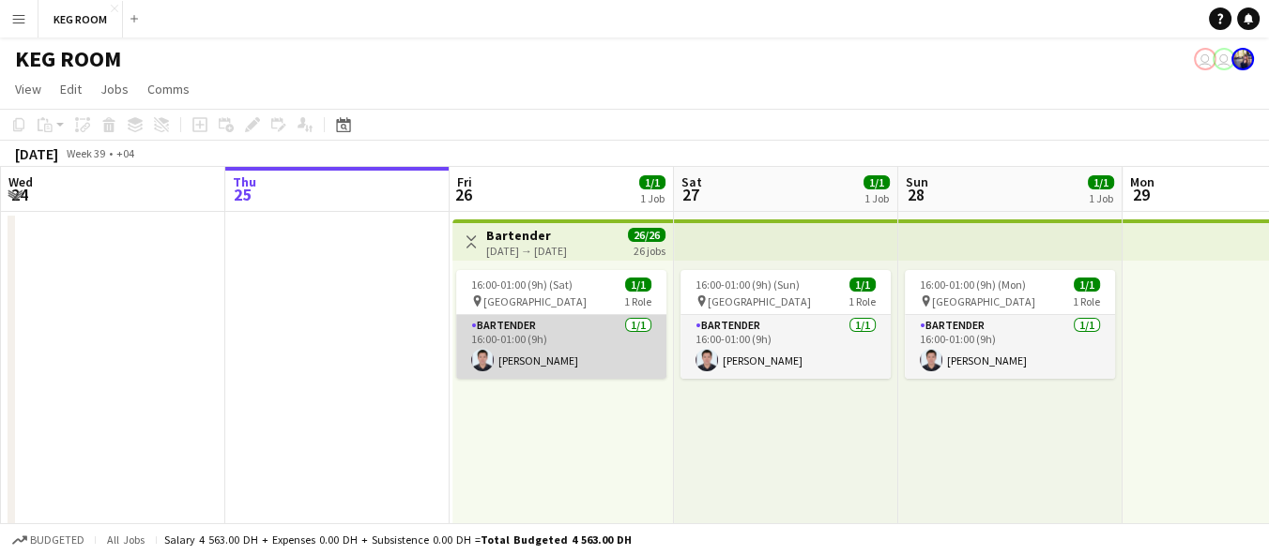
click at [612, 352] on app-card-role "Bartender 1/1 16:00-01:00 (9h) Kenneth Bitangcol" at bounding box center [561, 347] width 210 height 64
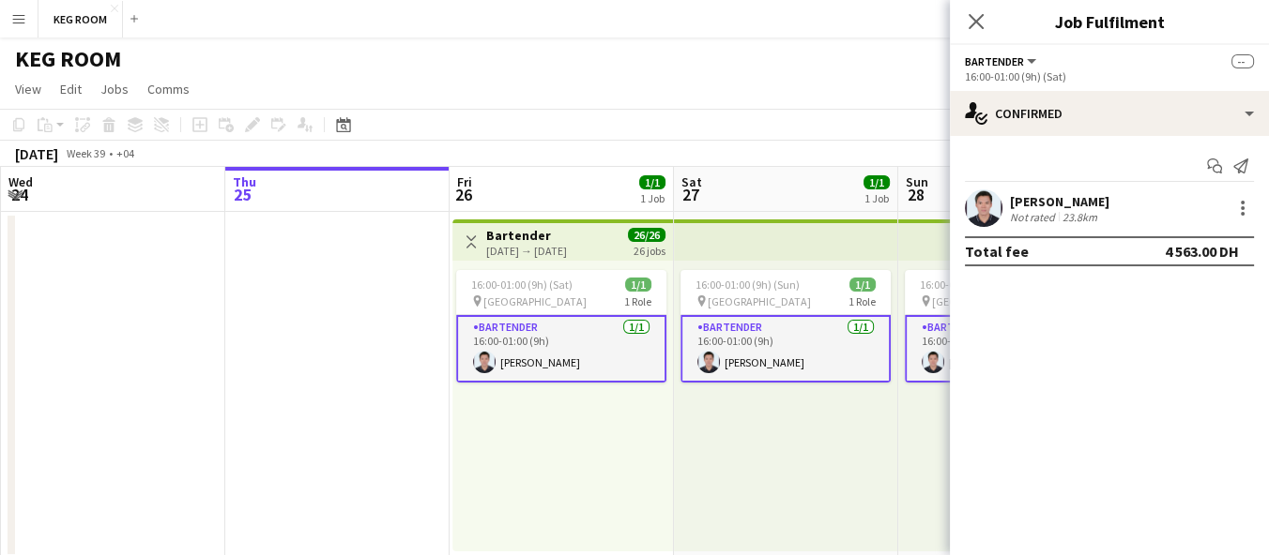
click at [1069, 200] on div "Kenneth Bitangcol" at bounding box center [1059, 201] width 99 height 17
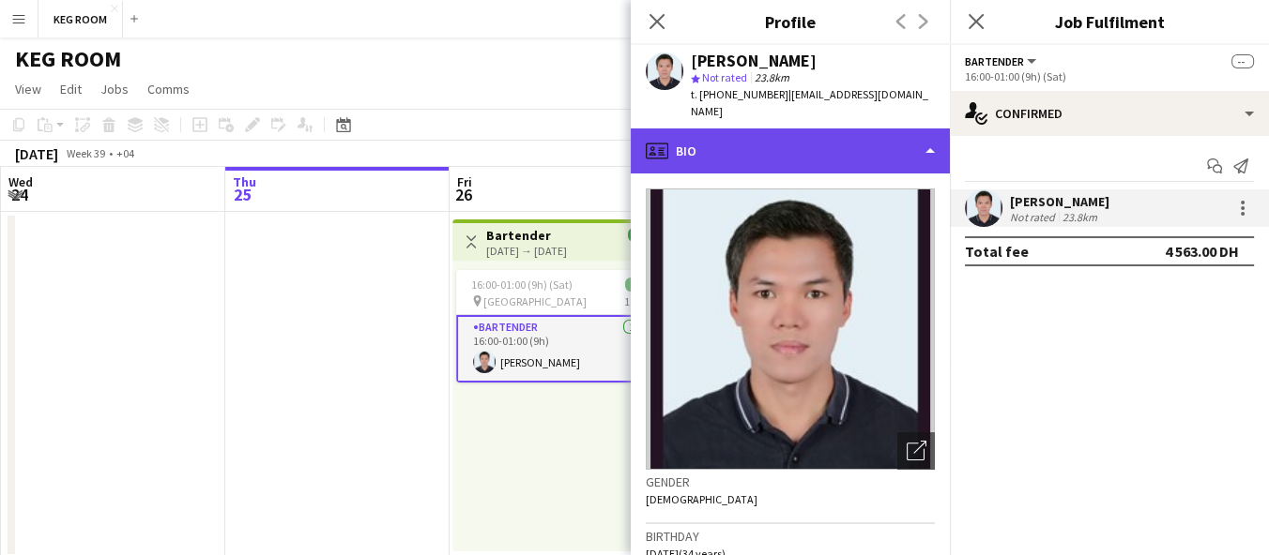
click at [726, 129] on div "profile Bio" at bounding box center [790, 151] width 319 height 45
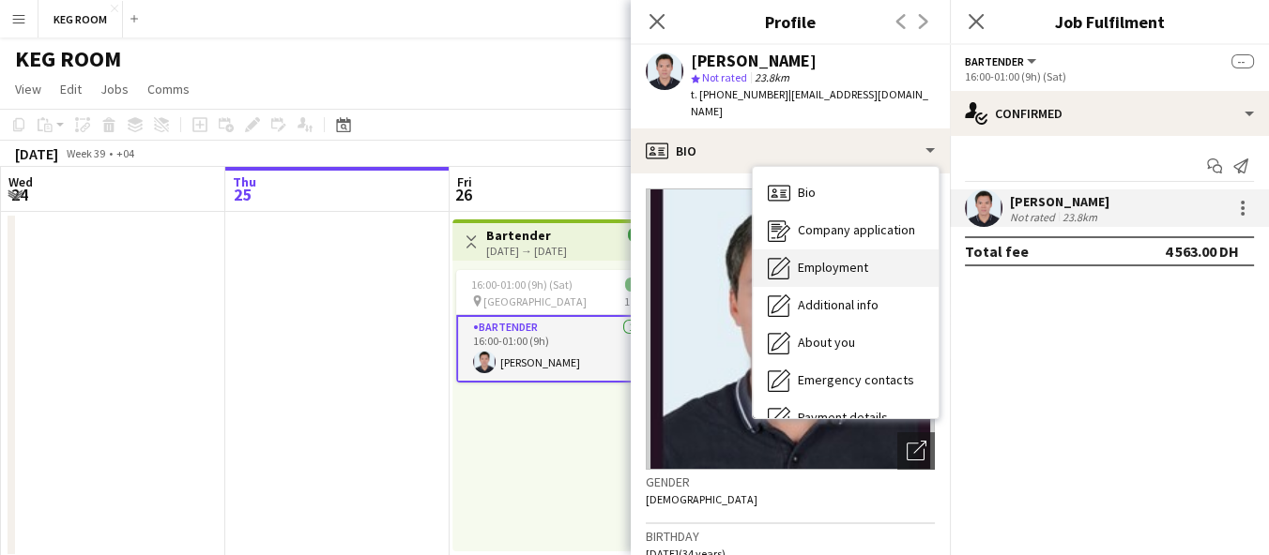
click at [797, 267] on div "Employment Employment" at bounding box center [846, 269] width 186 height 38
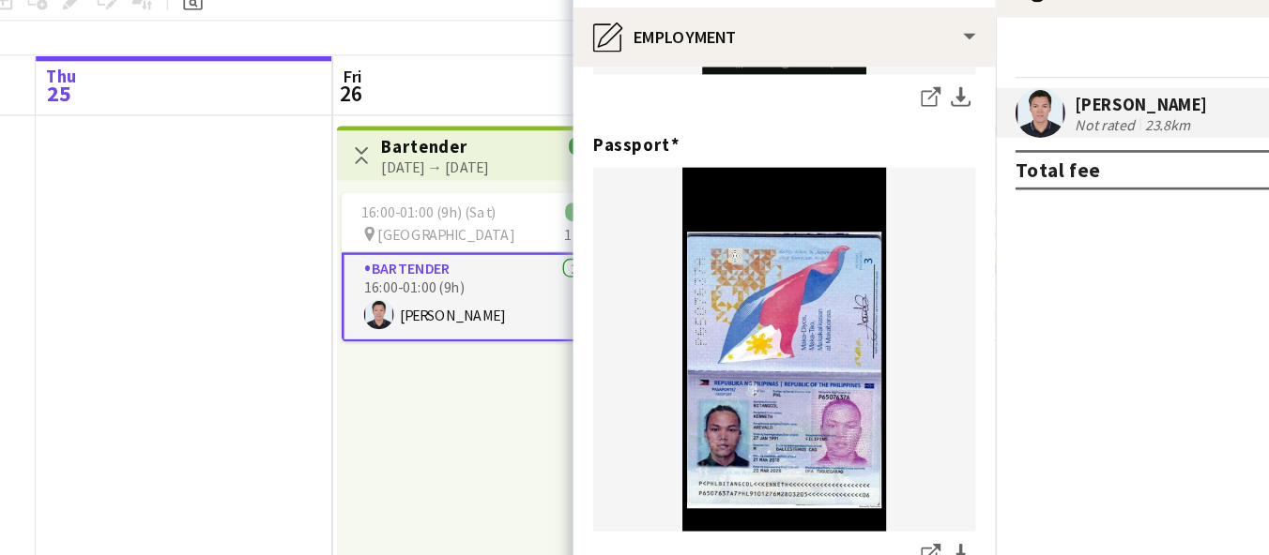
scroll to position [312, 0]
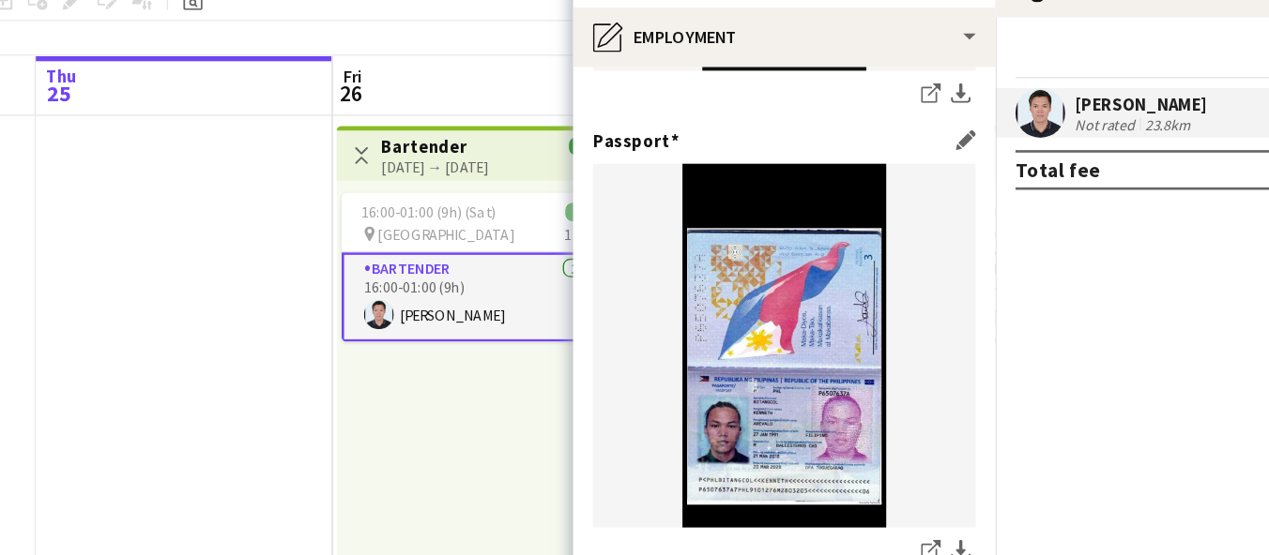
click at [764, 373] on img at bounding box center [790, 384] width 289 height 275
click at [764, 391] on img at bounding box center [790, 384] width 289 height 275
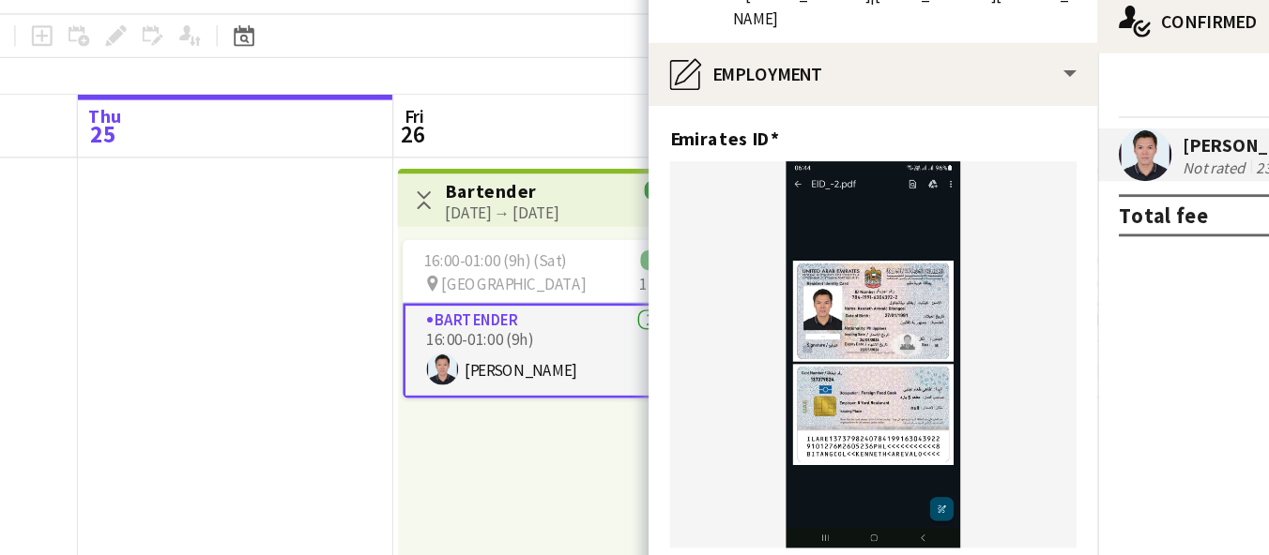
scroll to position [0, 0]
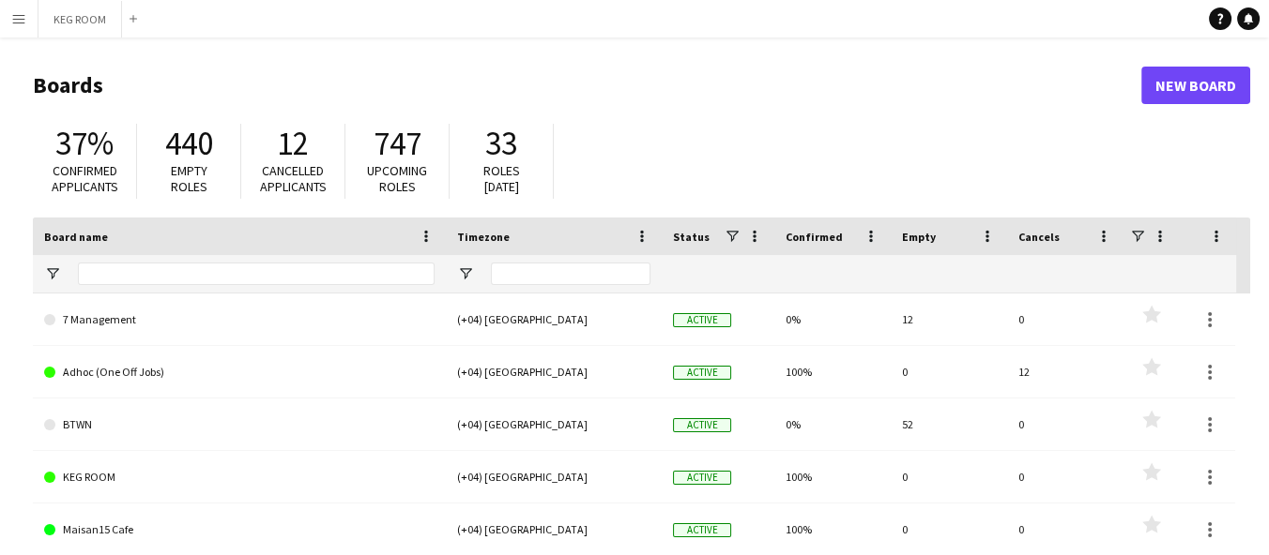
click at [19, 21] on app-icon "Menu" at bounding box center [18, 18] width 15 height 15
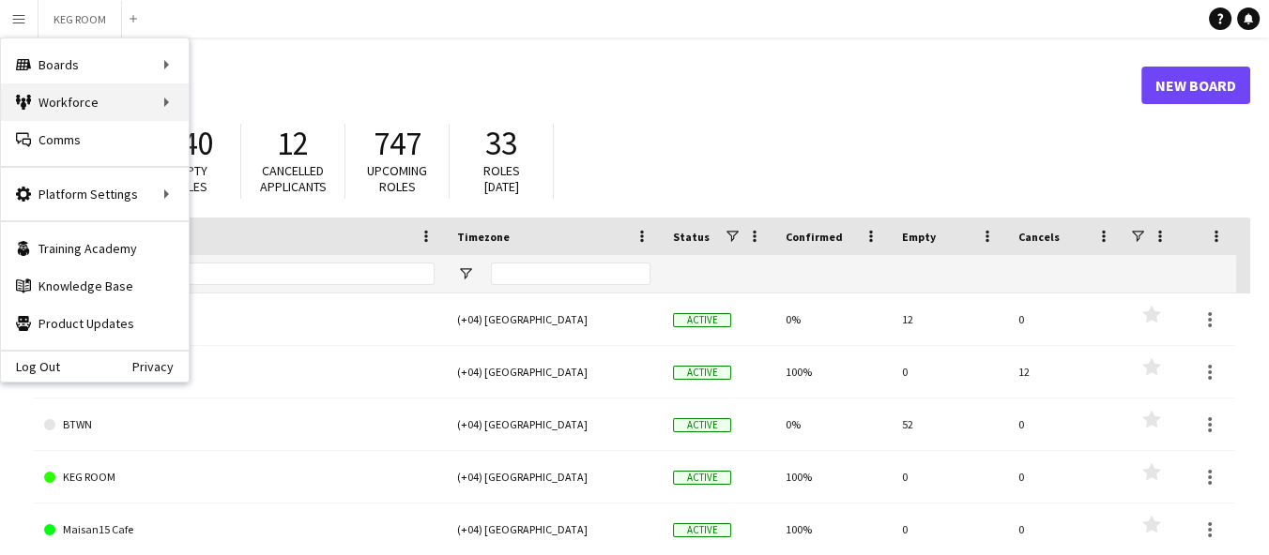
click at [33, 102] on div "Workforce Workforce" at bounding box center [95, 103] width 188 height 38
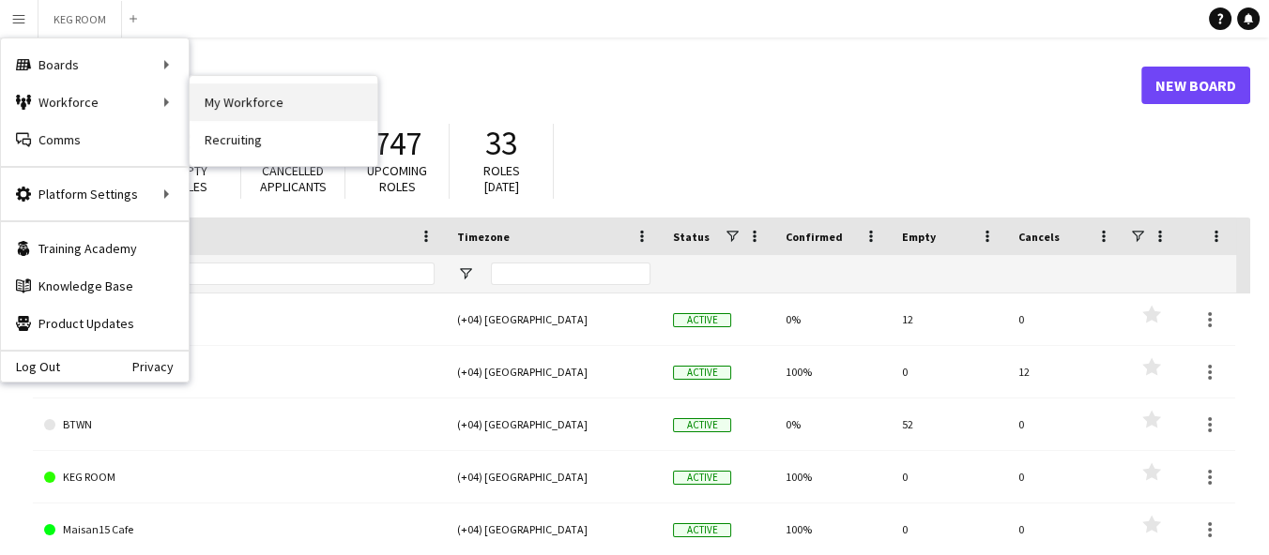
click at [218, 92] on link "My Workforce" at bounding box center [284, 103] width 188 height 38
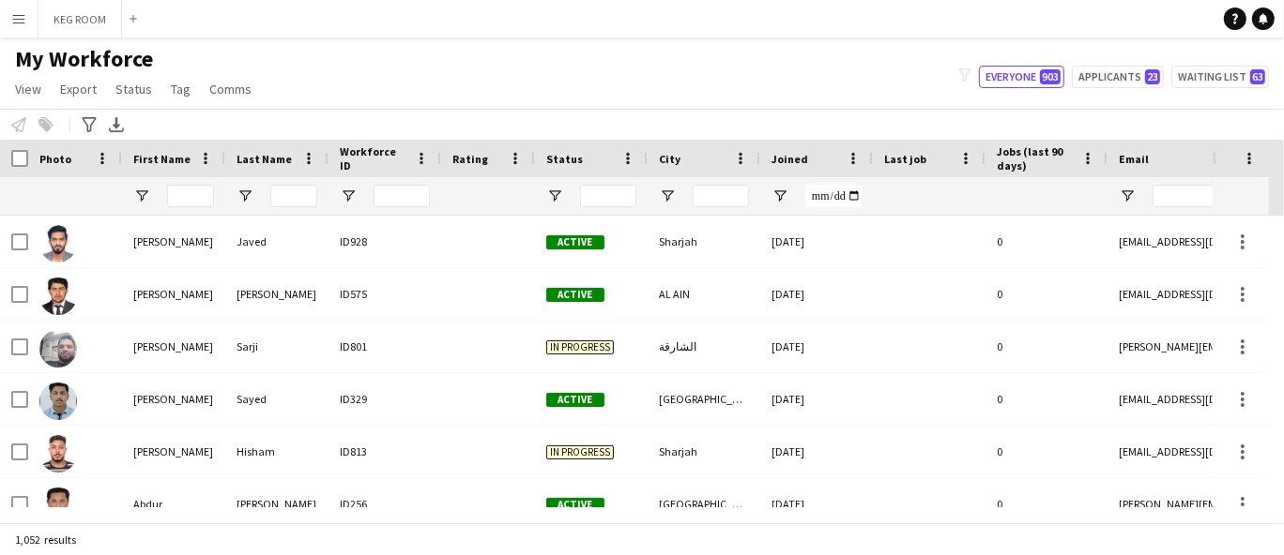
scroll to position [1218, 0]
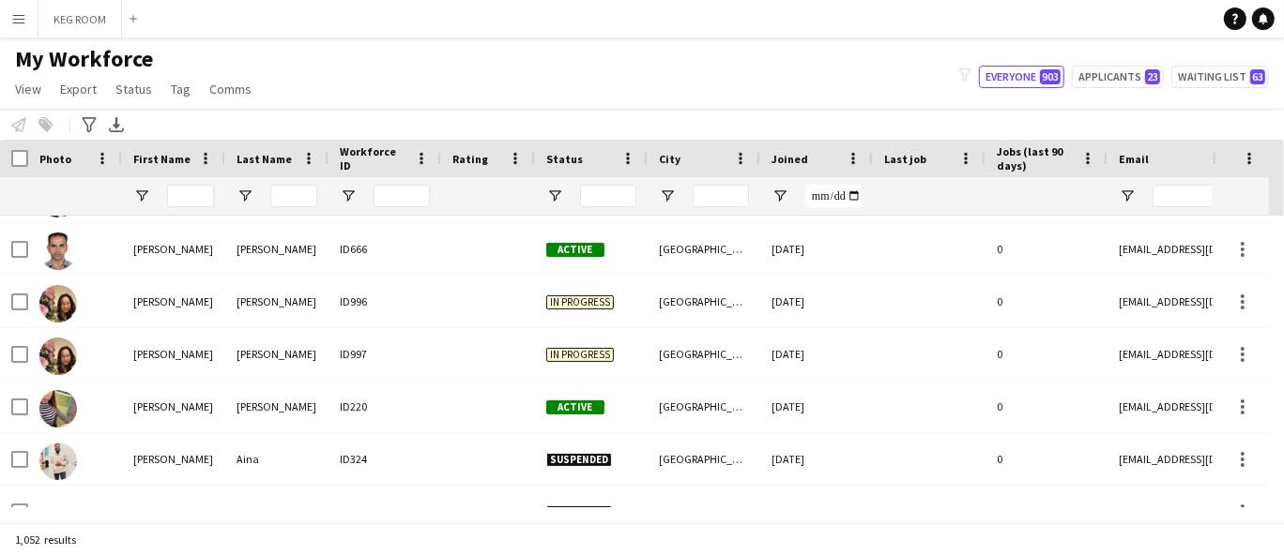
click at [4, 14] on button "Menu" at bounding box center [19, 19] width 38 height 38
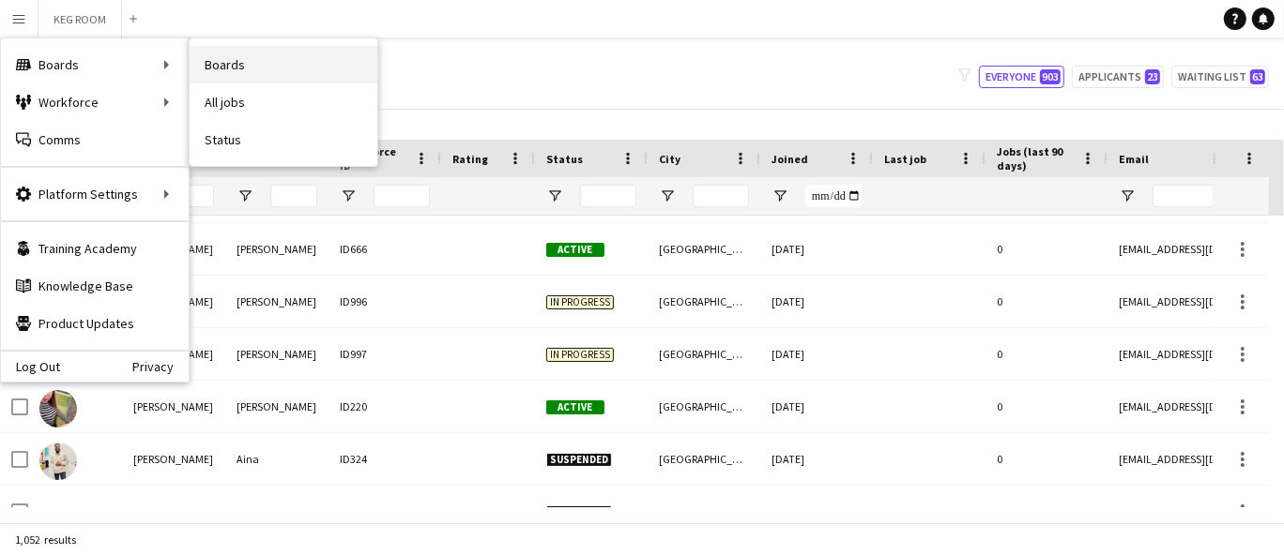
click at [239, 64] on link "Boards" at bounding box center [284, 65] width 188 height 38
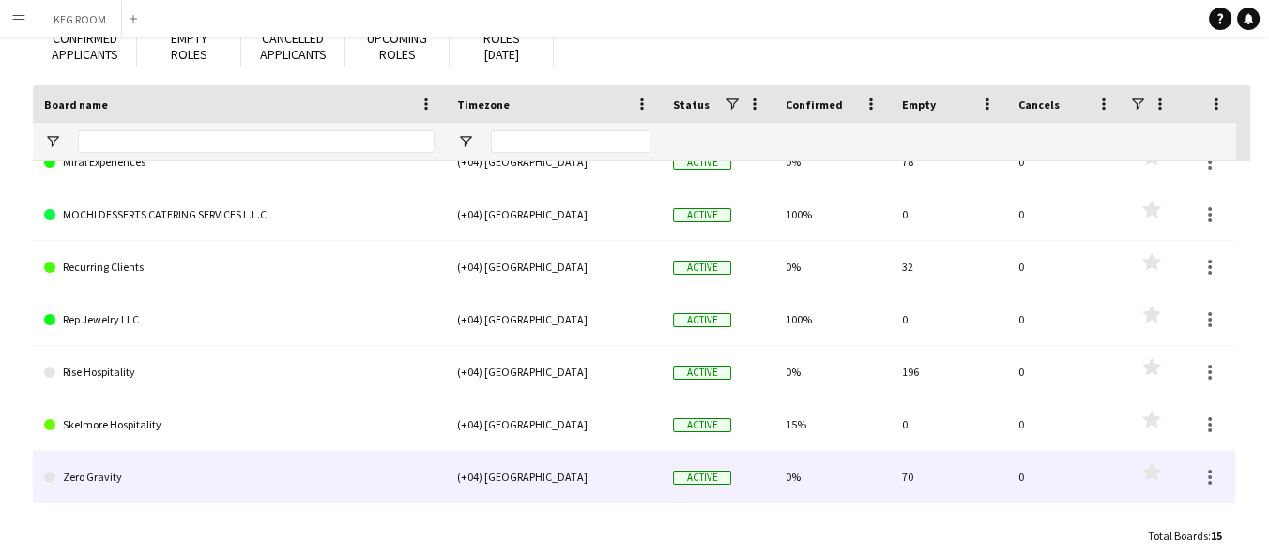
scroll to position [159, 0]
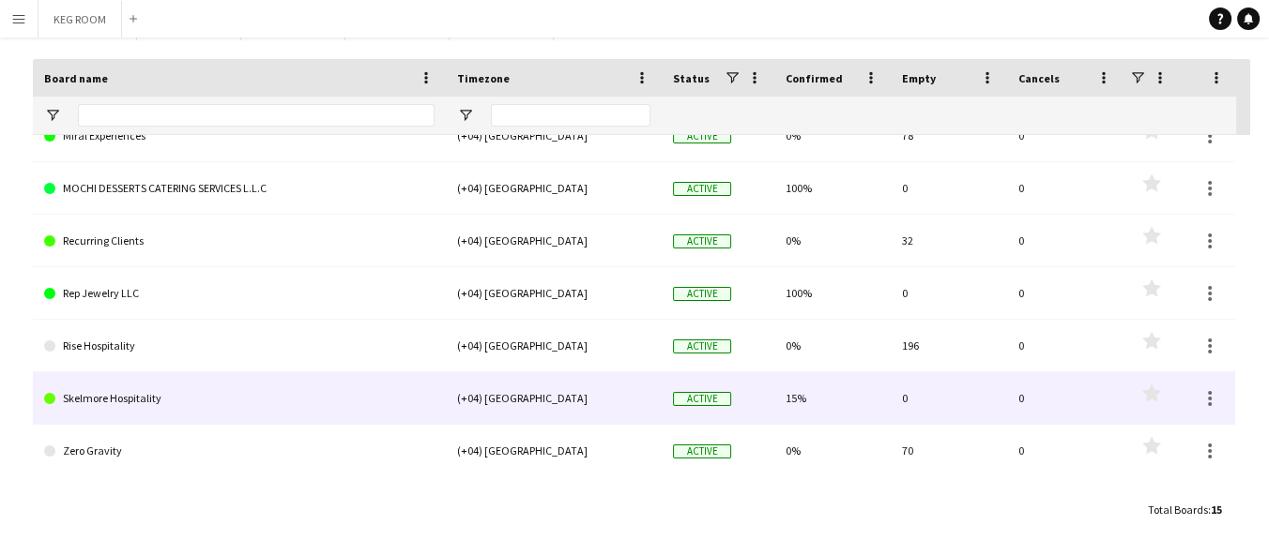
click at [101, 400] on link "Skelmore Hospitality" at bounding box center [239, 399] width 390 height 53
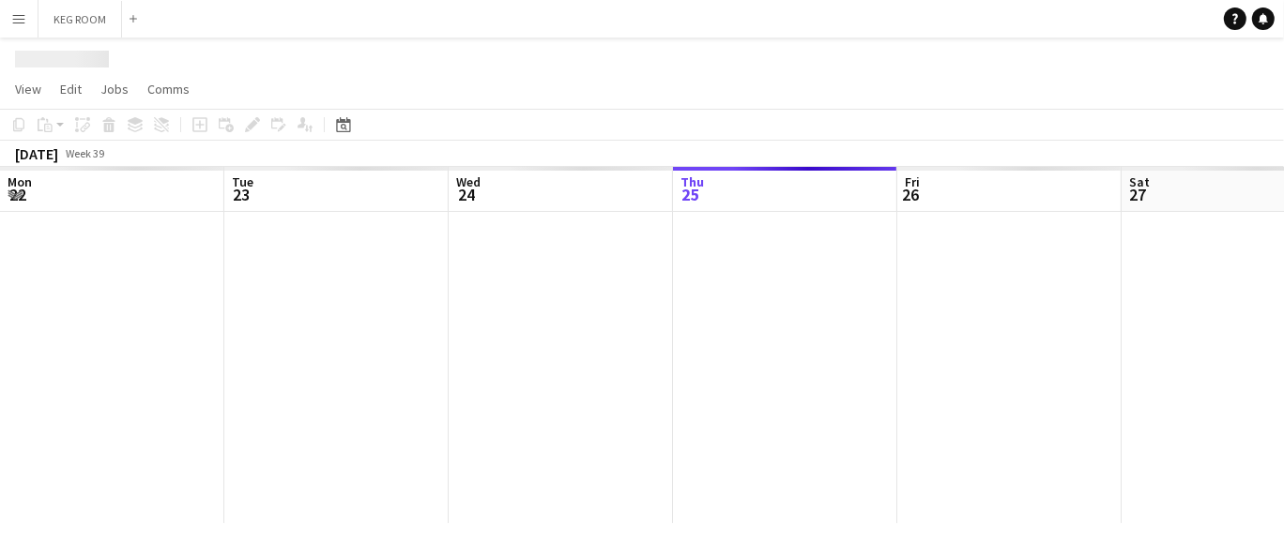
click at [101, 400] on div at bounding box center [1233, 368] width 2467 height 312
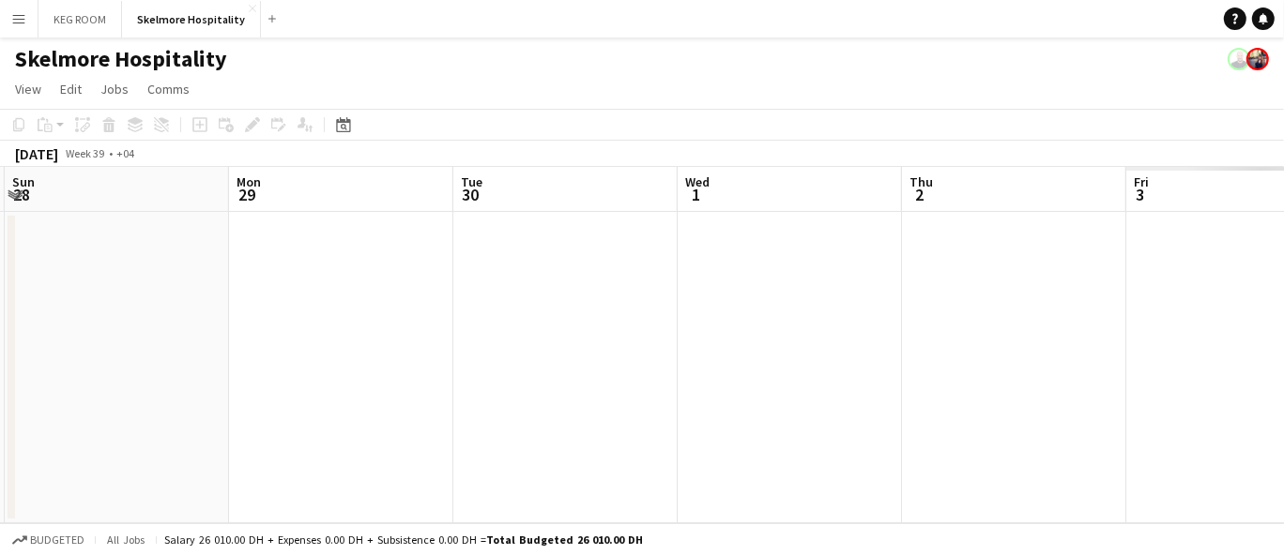
drag, startPoint x: 920, startPoint y: 363, endPoint x: 34, endPoint y: 353, distance: 885.9
click at [27, 353] on app-calendar-viewport "Thu 25 Fri 26 Sat 27 Sun 28 Mon 29 Tue 30 Wed 1 Thu 2 Fri 3 Sat 4 Sun 5" at bounding box center [642, 345] width 1284 height 357
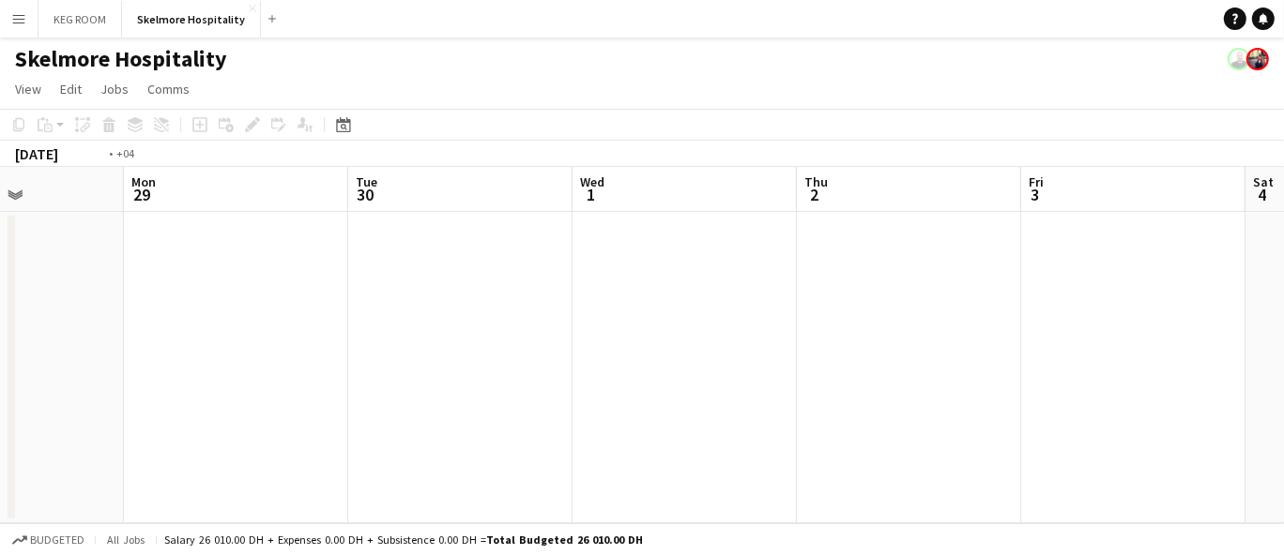
drag, startPoint x: 901, startPoint y: 368, endPoint x: 345, endPoint y: 372, distance: 555.5
click at [124, 383] on app-calendar-viewport "Thu 25 Fri 26 Sat 27 Sun 28 Mon 29 Tue 30 Wed 1 Thu 2 Fri 3 Sat 4 Sun 5" at bounding box center [642, 345] width 1284 height 357
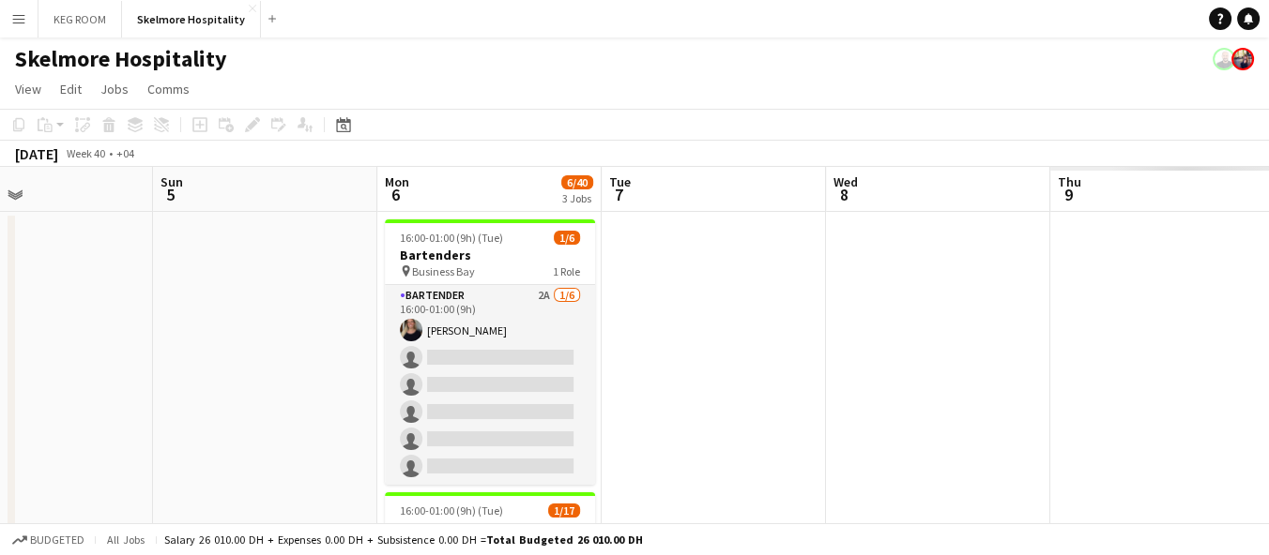
scroll to position [0, 634]
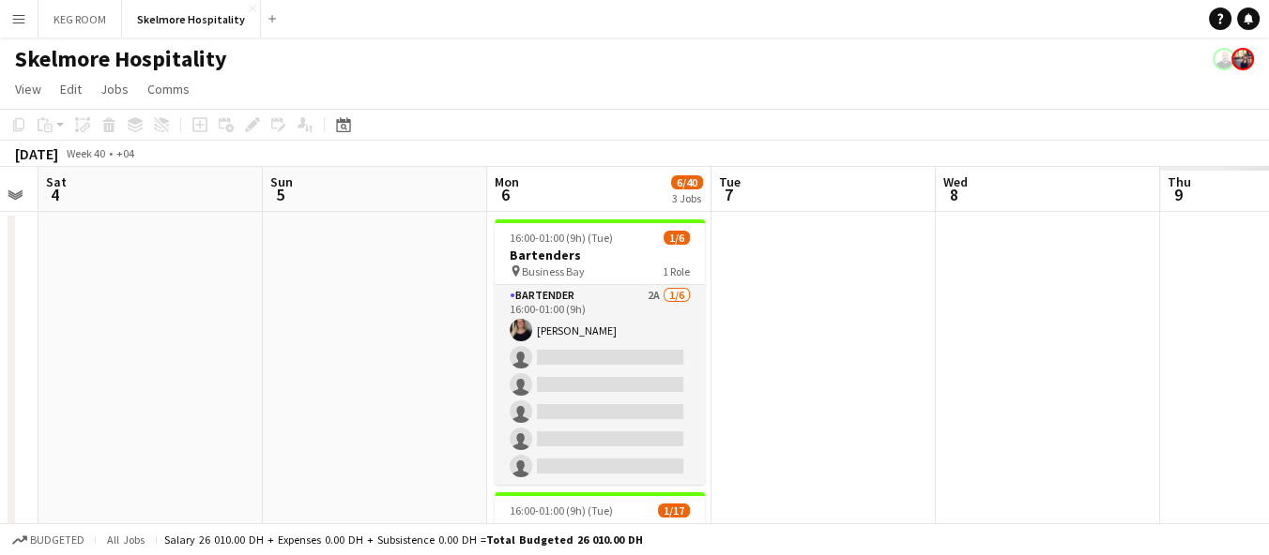
drag, startPoint x: 1135, startPoint y: 352, endPoint x: 601, endPoint y: 360, distance: 534.9
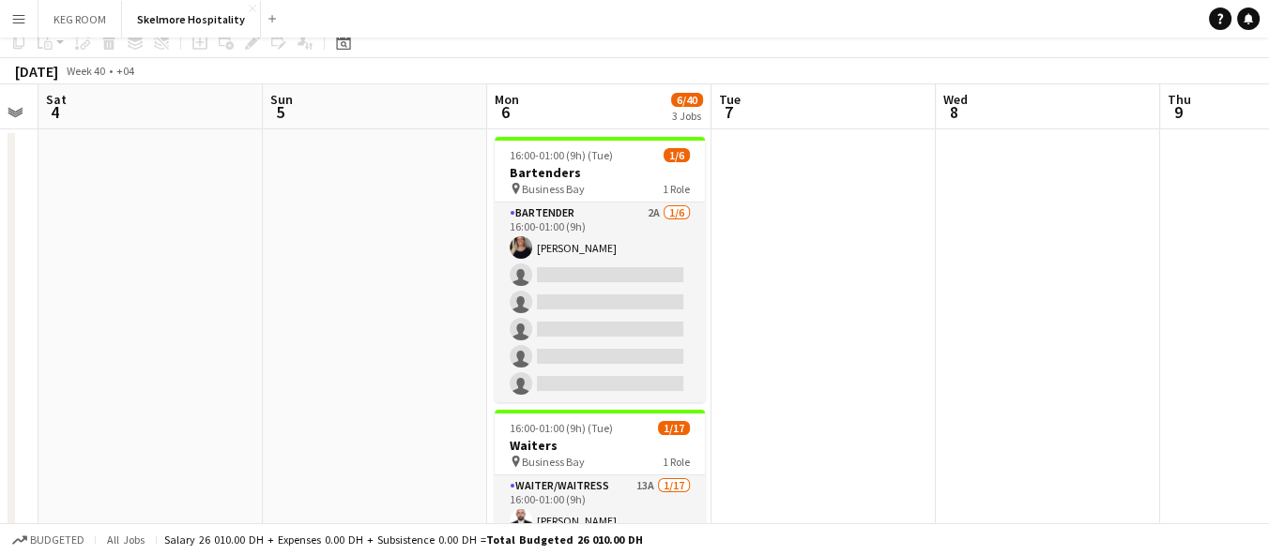
scroll to position [0, 0]
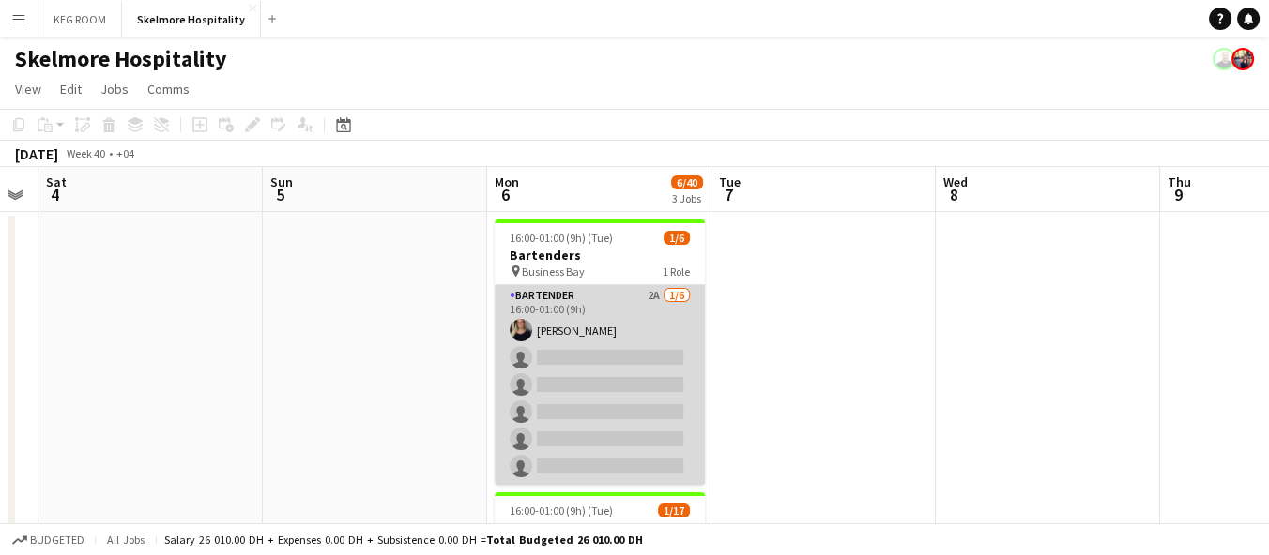
click at [571, 404] on app-card-role "Bartender 2A 1/6 16:00-01:00 (9h) TALITA SOARES single-neutral-actions single-n…" at bounding box center [600, 385] width 210 height 200
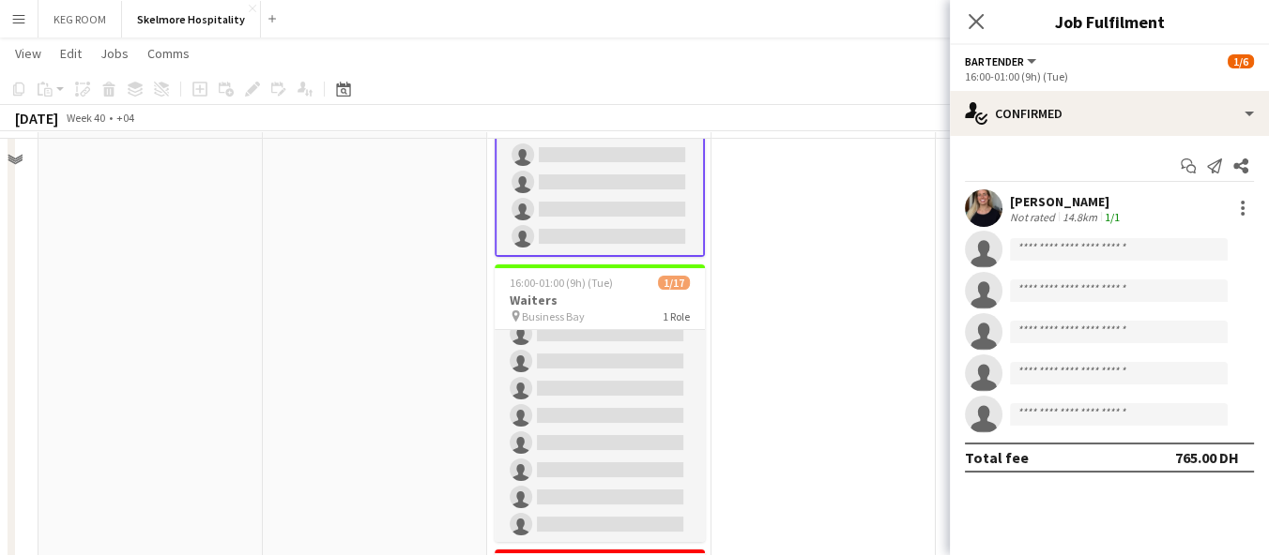
scroll to position [417, 0]
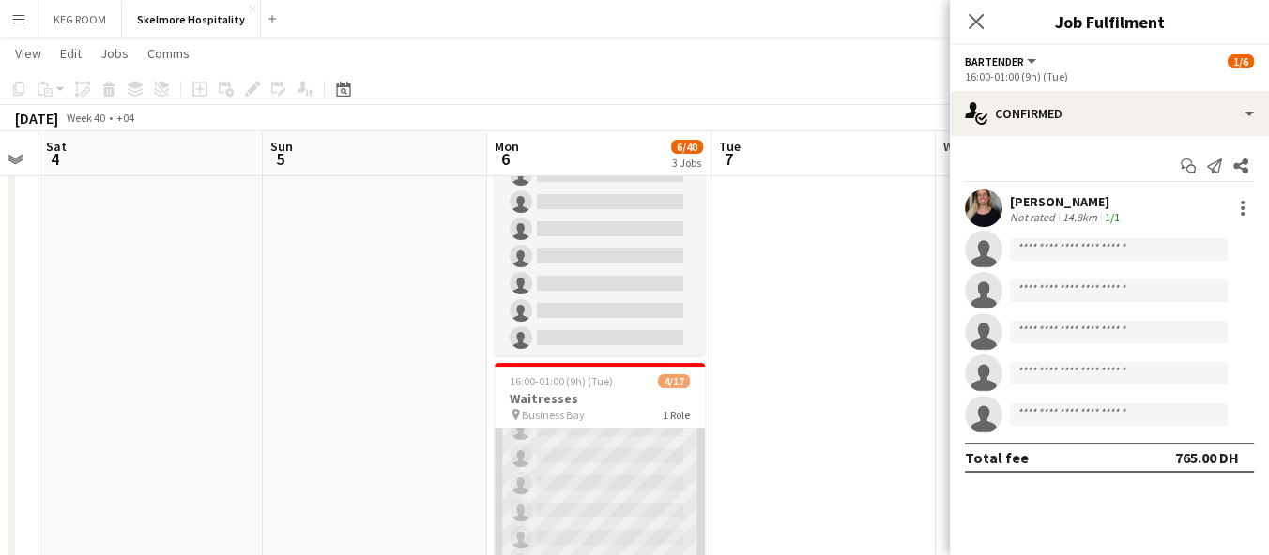
click at [606, 480] on app-card-role "Waiter/Waitress 11A 4/17 16:00-01:00 (9h) Svitlana Svitlychna Anna Demchenko Sa…" at bounding box center [600, 470] width 210 height 499
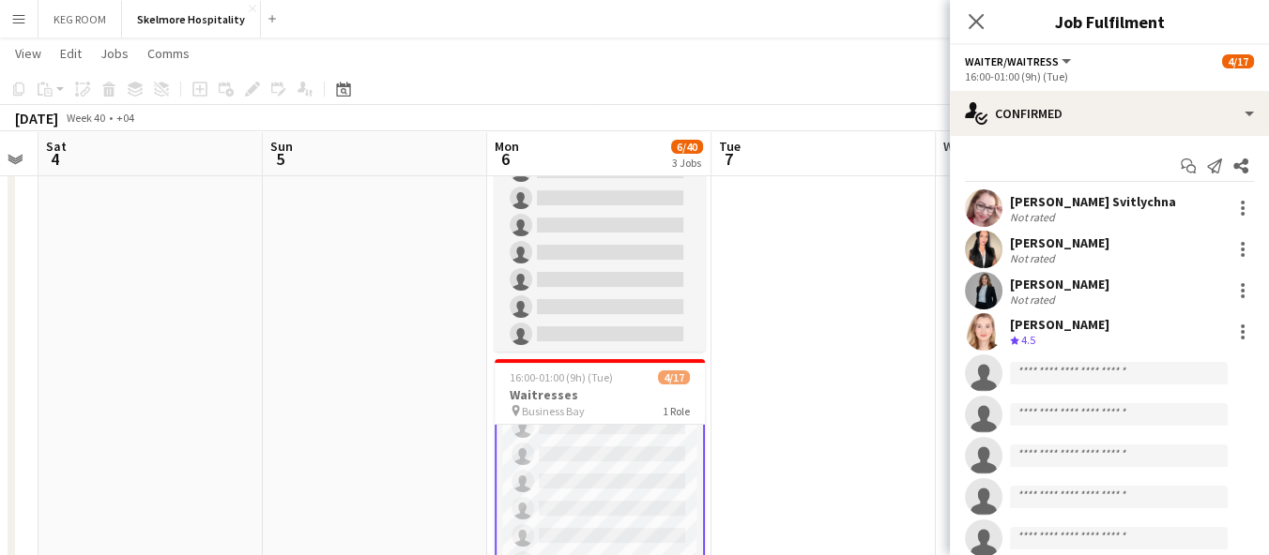
scroll to position [209, 0]
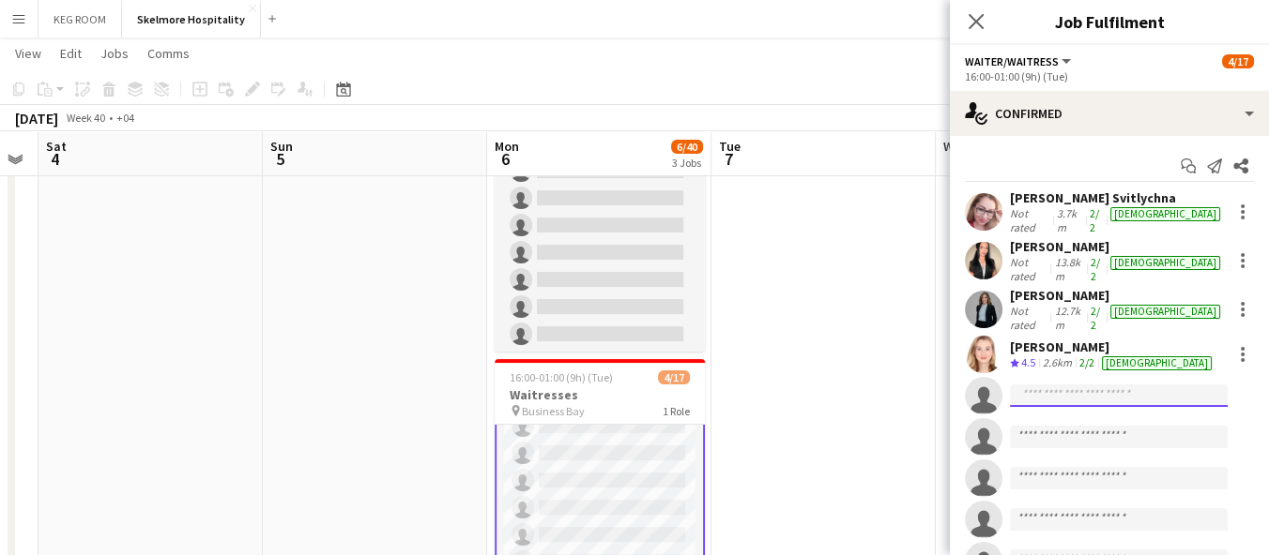
click at [1086, 385] on input at bounding box center [1119, 396] width 218 height 23
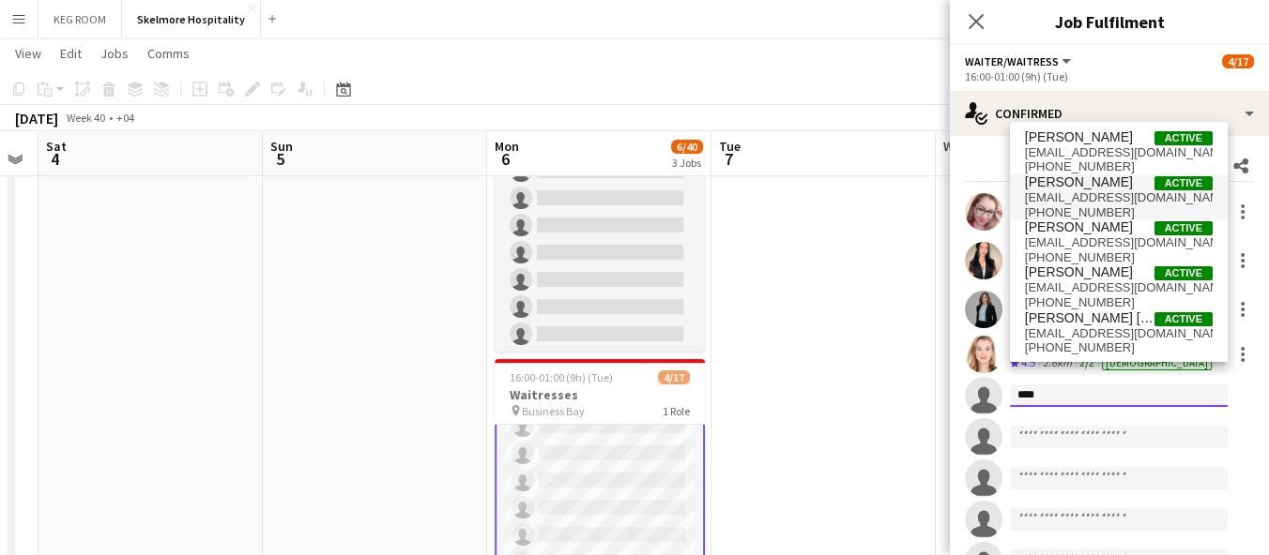
type input "****"
click at [1133, 204] on span "marina.demchenko9@gmail.com" at bounding box center [1119, 197] width 188 height 15
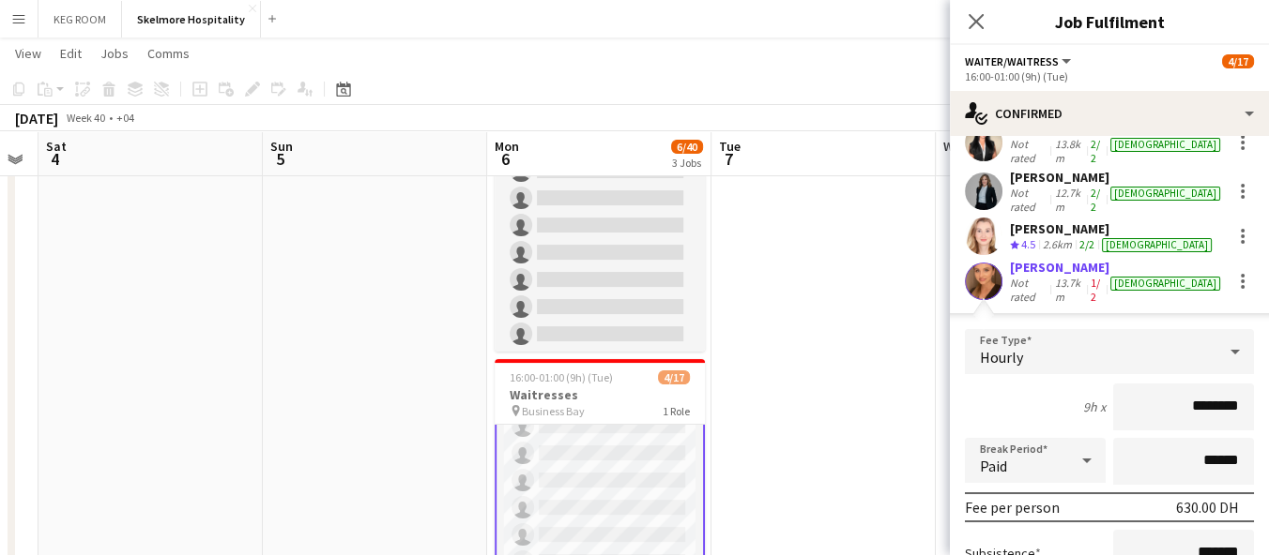
scroll to position [144, 0]
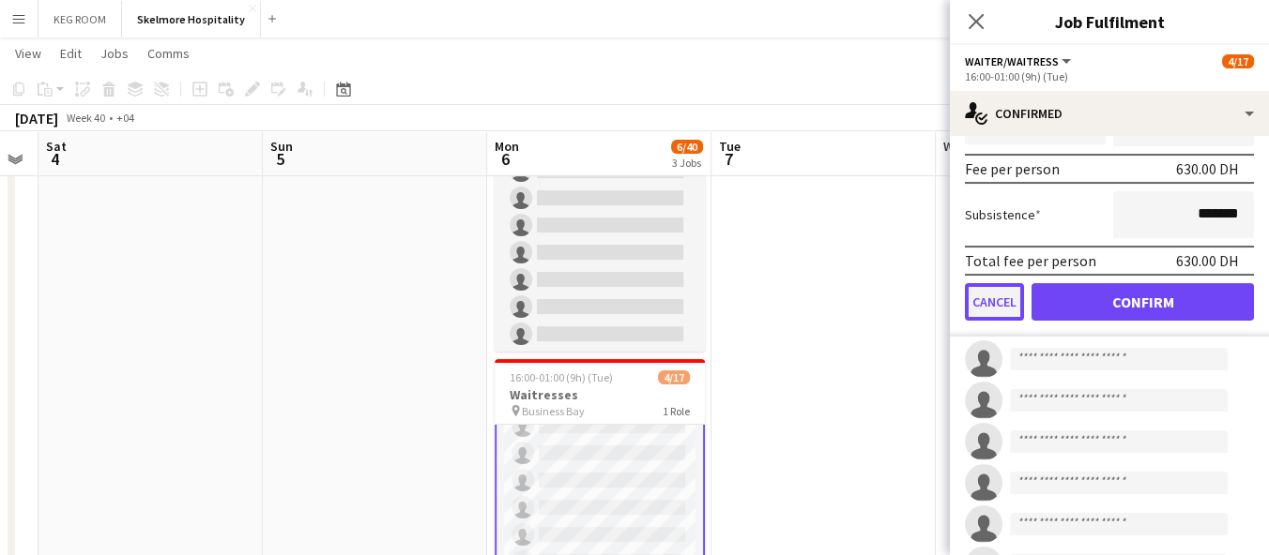
click at [991, 283] on button "Cancel" at bounding box center [994, 302] width 59 height 38
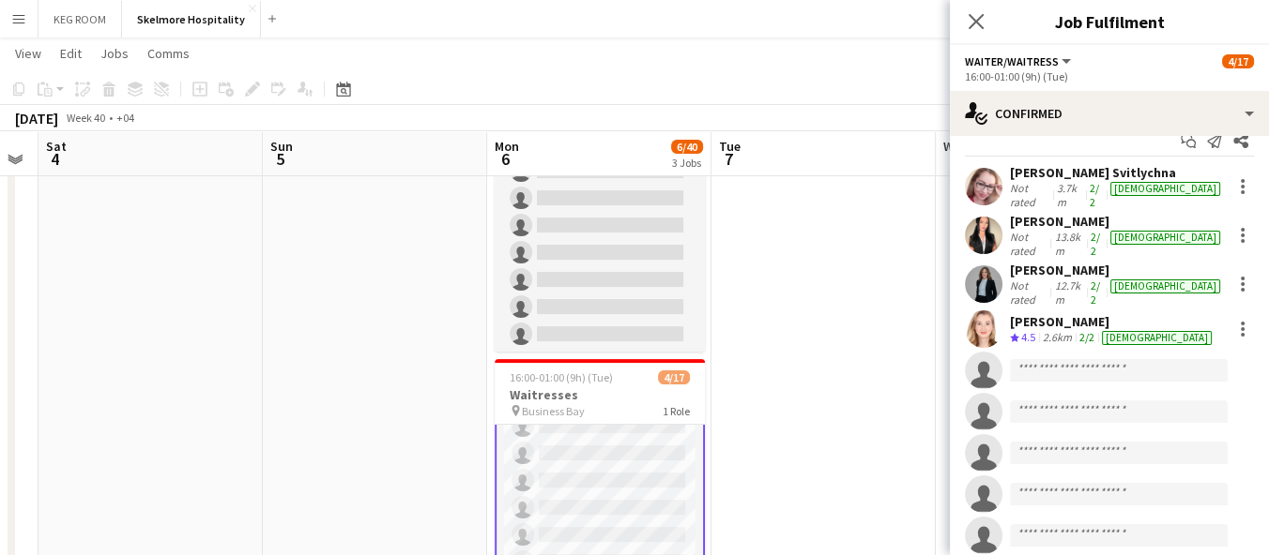
scroll to position [0, 0]
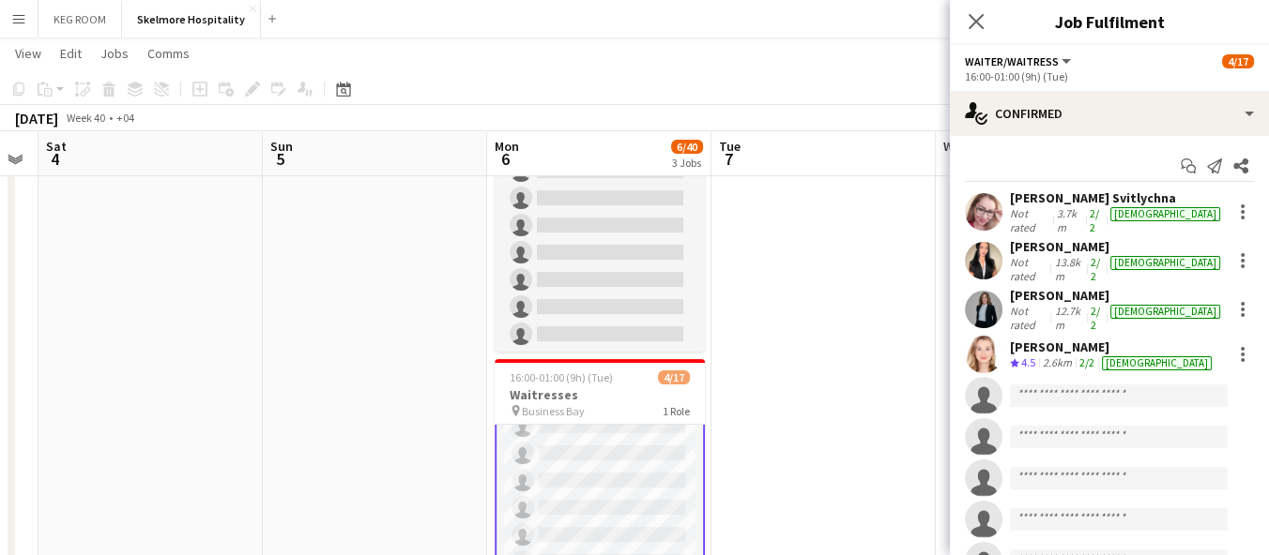
click at [1074, 288] on div "Sawsan Farkouh" at bounding box center [1117, 295] width 214 height 17
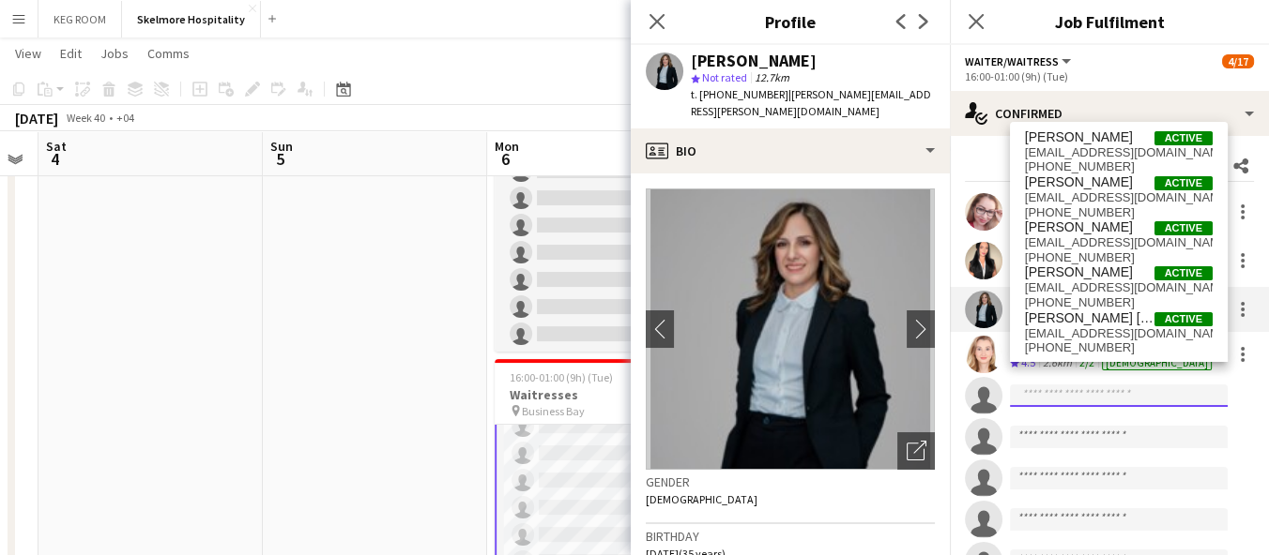
click at [1077, 385] on input at bounding box center [1119, 396] width 218 height 23
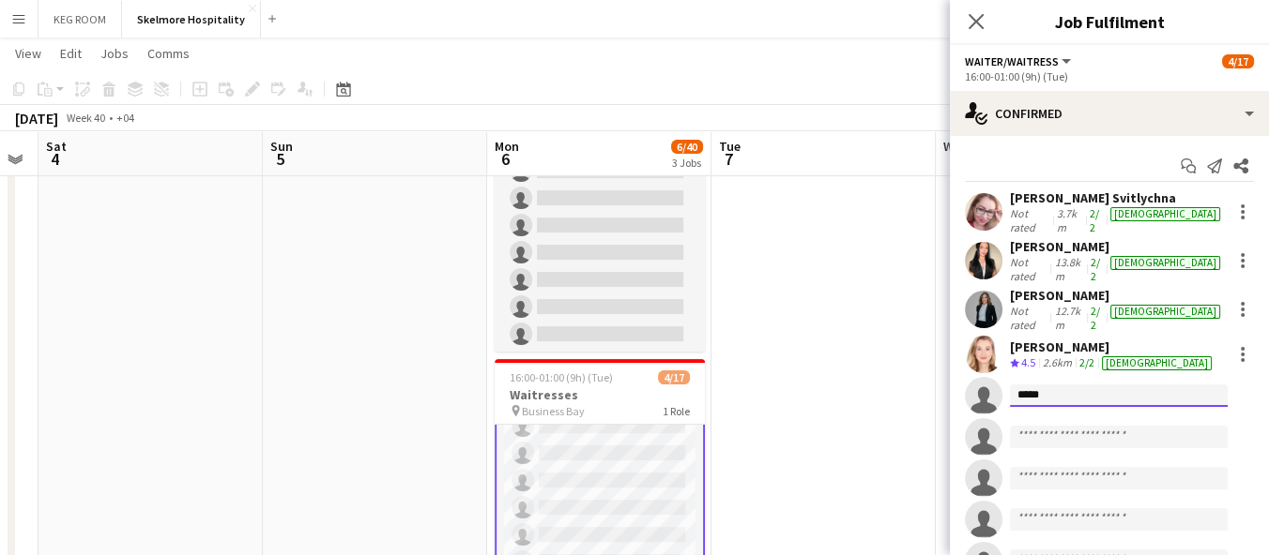
type input "******"
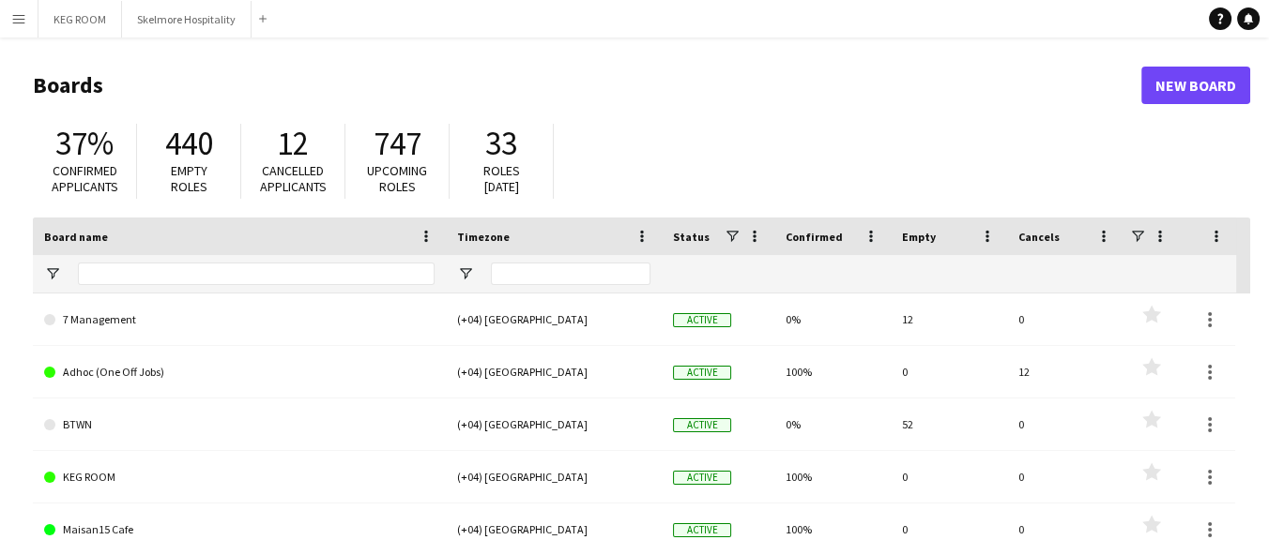
click at [25, 3] on button "Menu" at bounding box center [19, 19] width 38 height 38
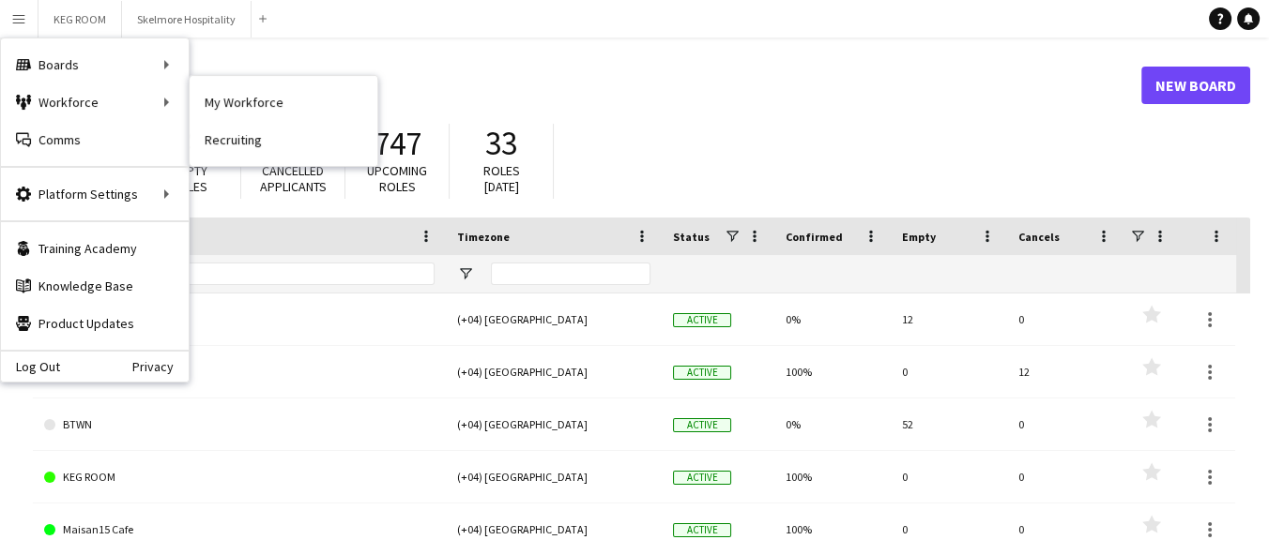
drag, startPoint x: 219, startPoint y: 111, endPoint x: 378, endPoint y: 25, distance: 180.9
click at [220, 111] on link "My Workforce" at bounding box center [284, 103] width 188 height 38
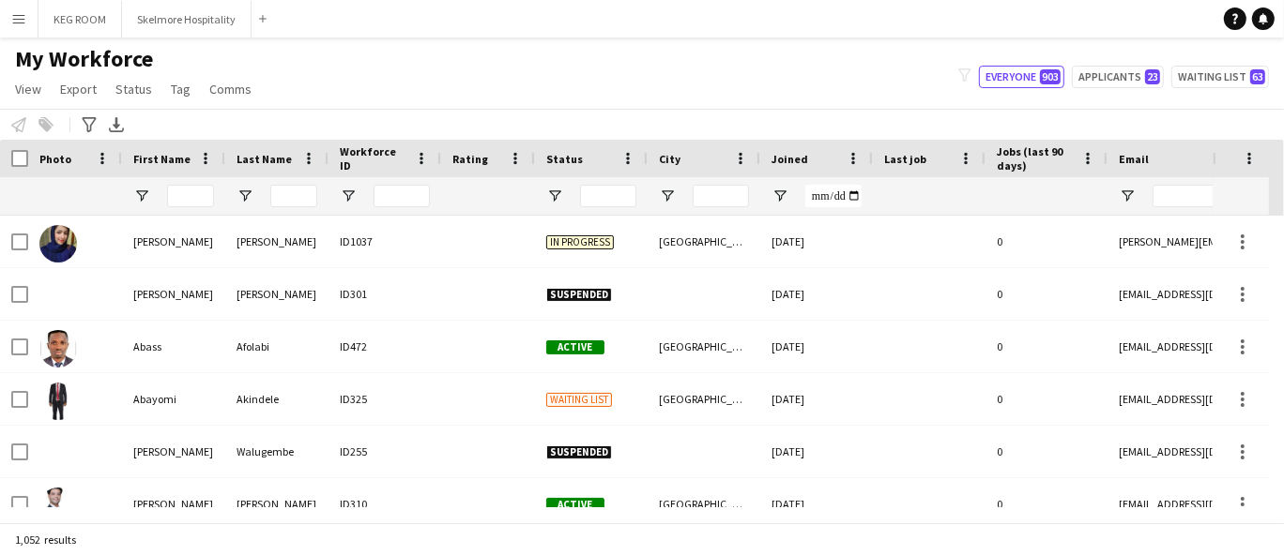
click at [245, 117] on div "Notify workforce Add to tag Select at least one crew to tag him or her. Advance…" at bounding box center [642, 124] width 1284 height 31
click at [392, 186] on input "Workforce ID Filter Input" at bounding box center [401, 196] width 56 height 23
paste input "****"
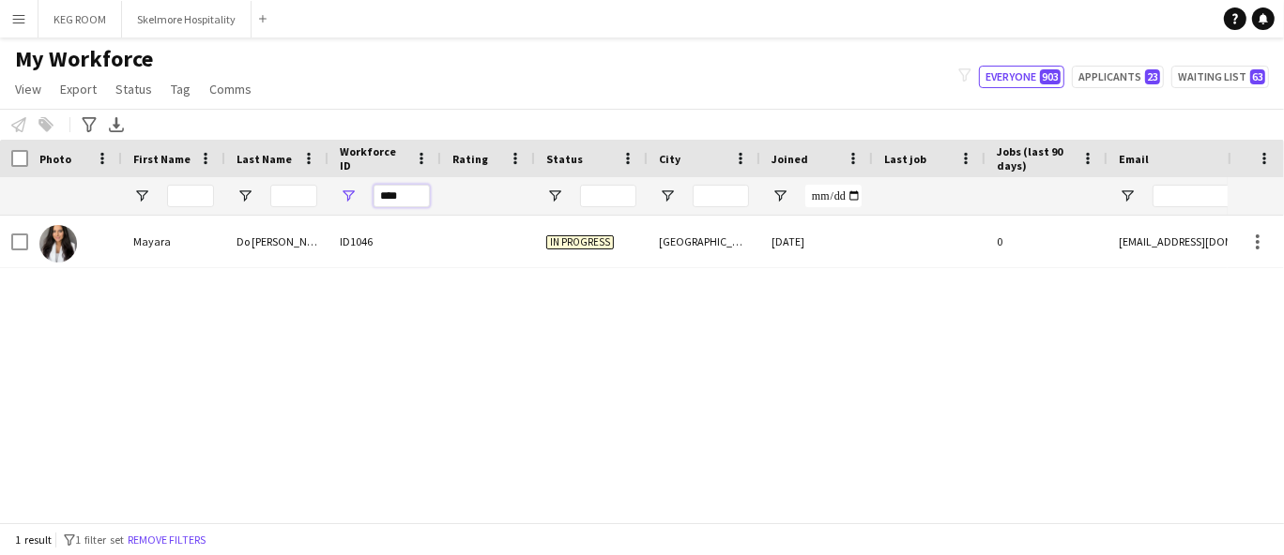
type input "****"
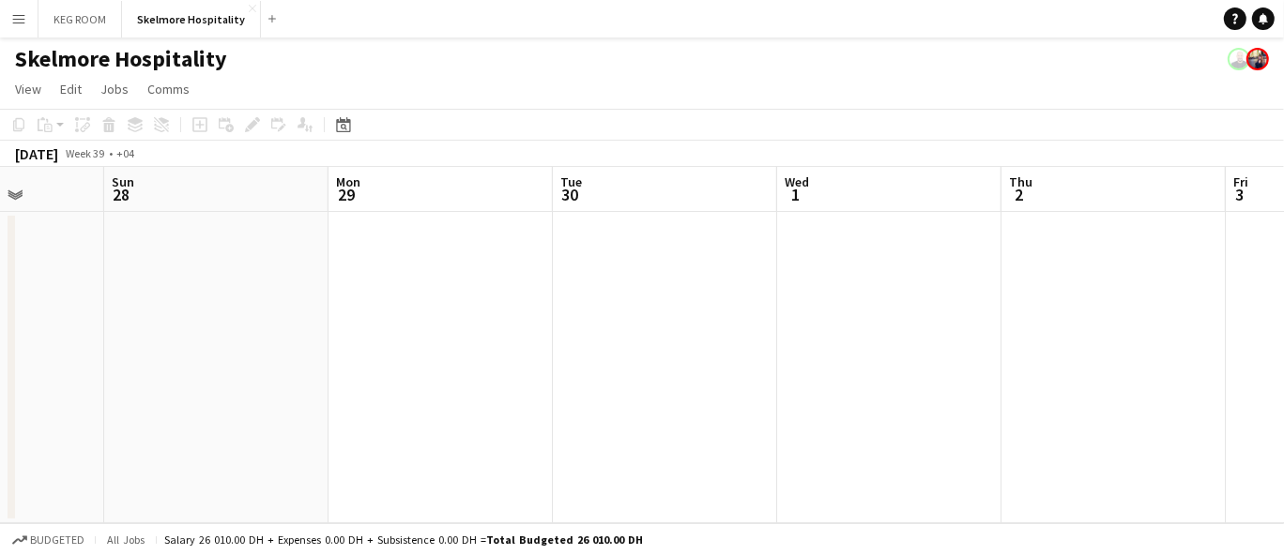
drag, startPoint x: 1042, startPoint y: 313, endPoint x: 248, endPoint y: 358, distance: 795.1
click at [248, 358] on app-calendar-viewport "Thu 25 Fri 26 Sat 27 Sun 28 Mon 29 Tue 30 Wed 1 Thu 2 Fri 3 Sat 4 Sun 5" at bounding box center [642, 345] width 1284 height 357
drag, startPoint x: 1003, startPoint y: 366, endPoint x: 157, endPoint y: 369, distance: 846.4
click at [157, 369] on app-calendar-viewport "Sun 28 Mon 29 Tue 30 Wed 1 Thu 2 Fri 3 Sat 4 Sun 5 Mon 6 Tue 7 Wed 8" at bounding box center [642, 345] width 1284 height 357
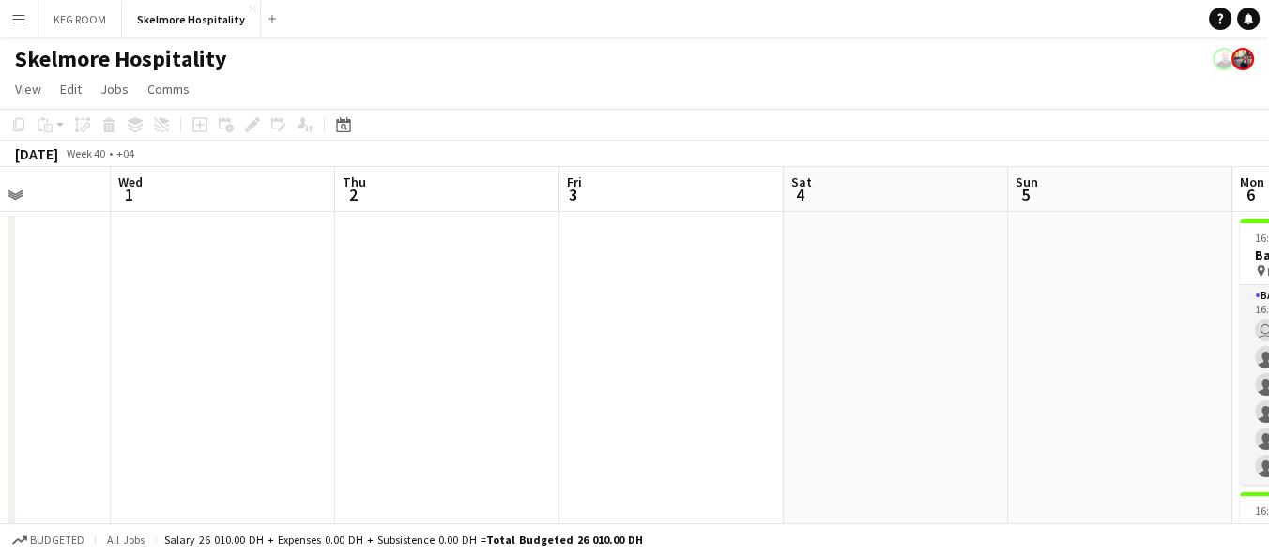
scroll to position [0, 571]
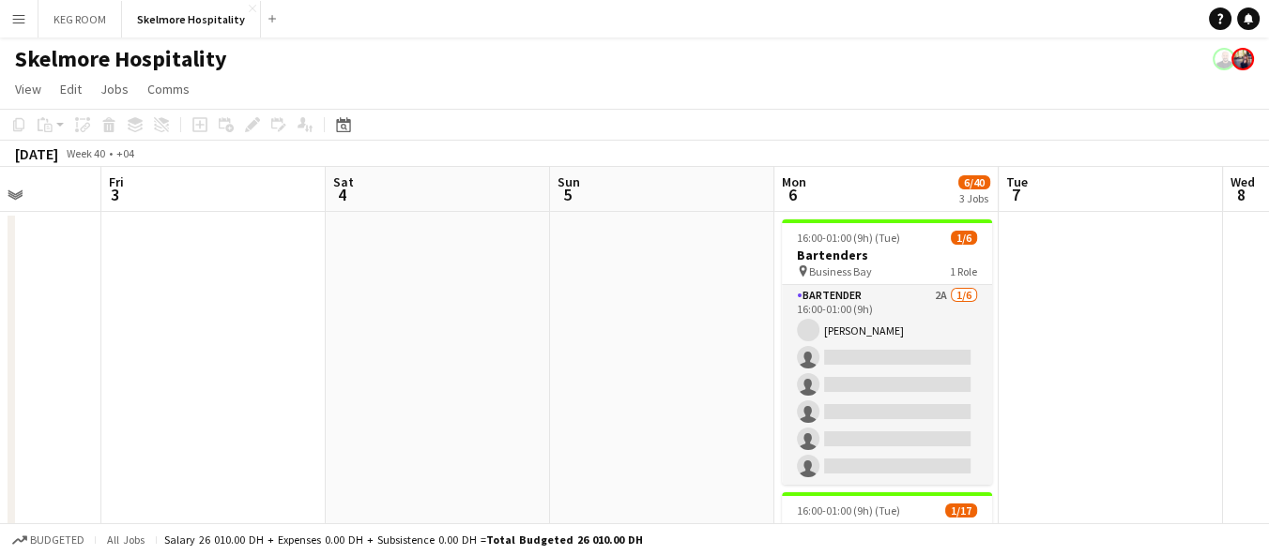
drag, startPoint x: 819, startPoint y: 387, endPoint x: 555, endPoint y: 389, distance: 263.7
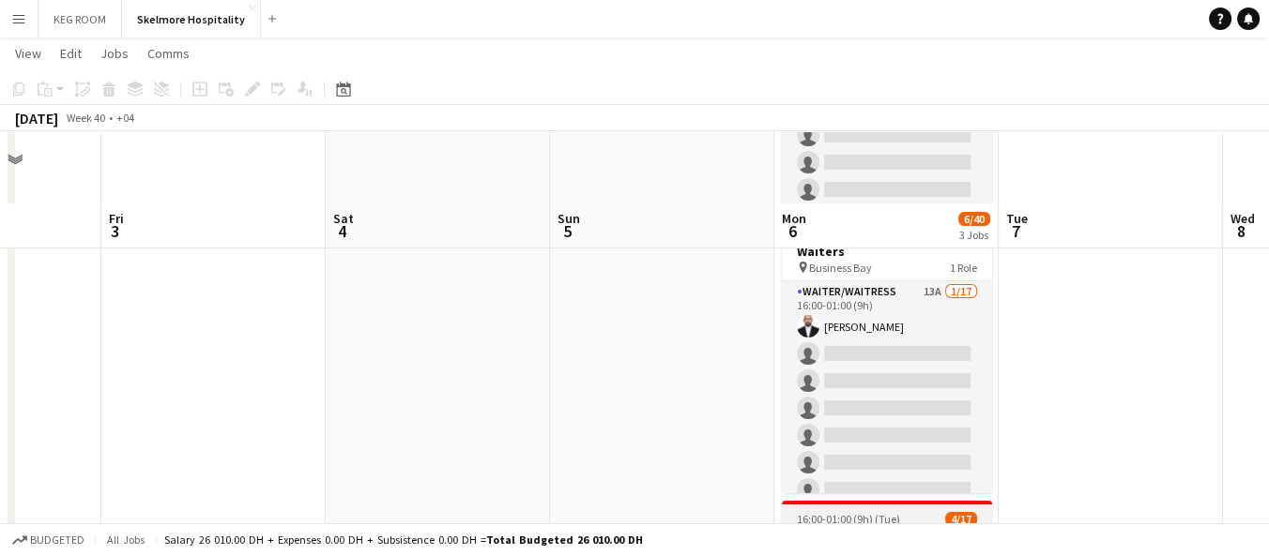
scroll to position [521, 0]
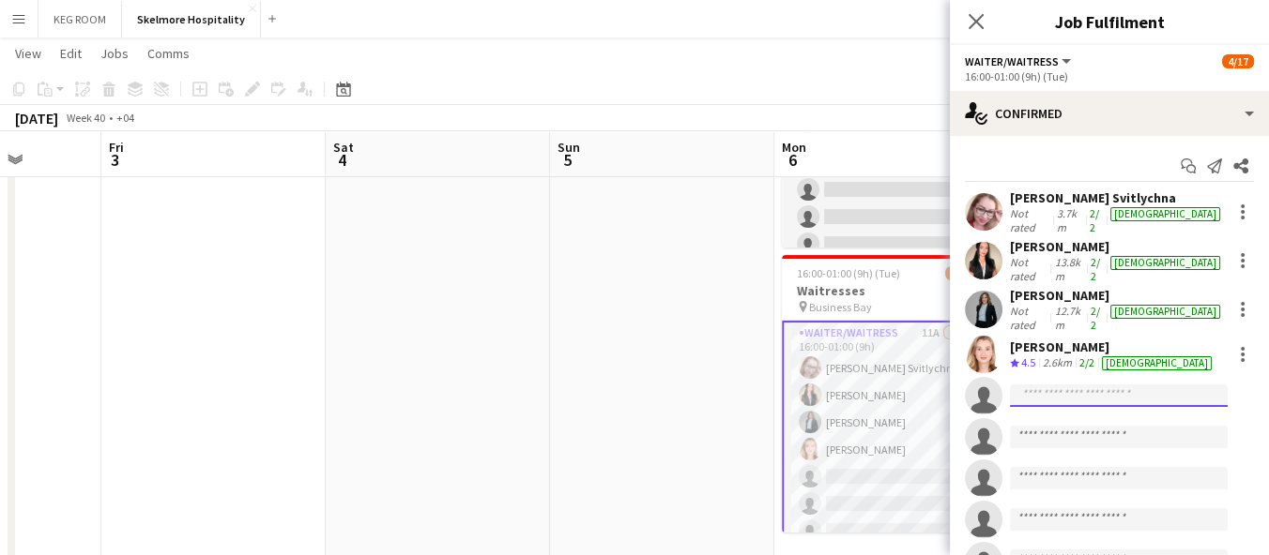
click at [1088, 385] on input at bounding box center [1119, 396] width 218 height 23
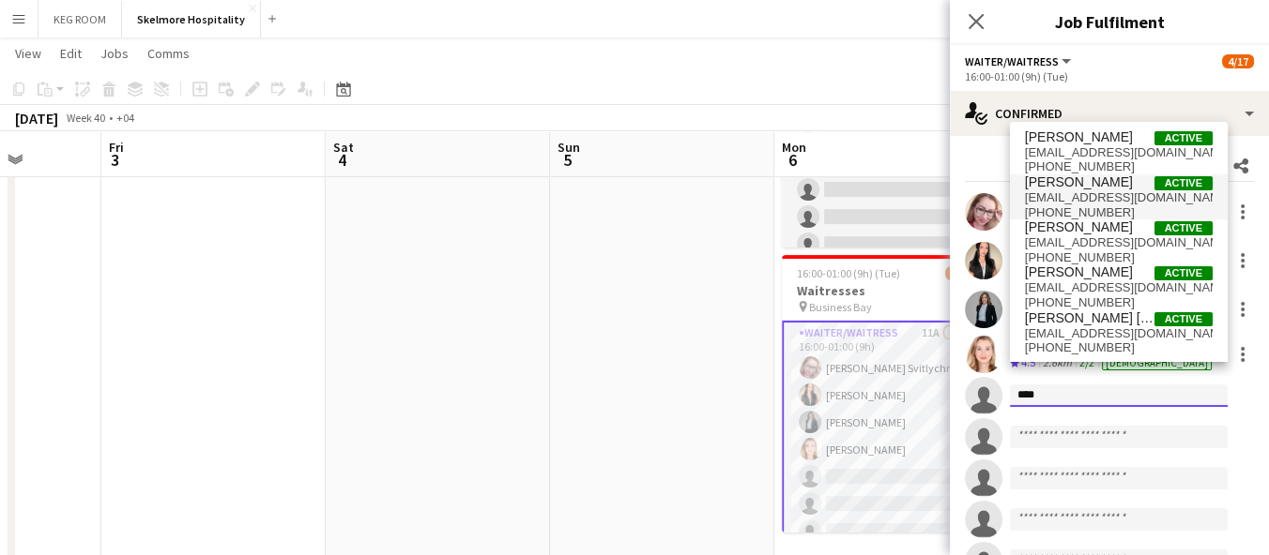
type input "****"
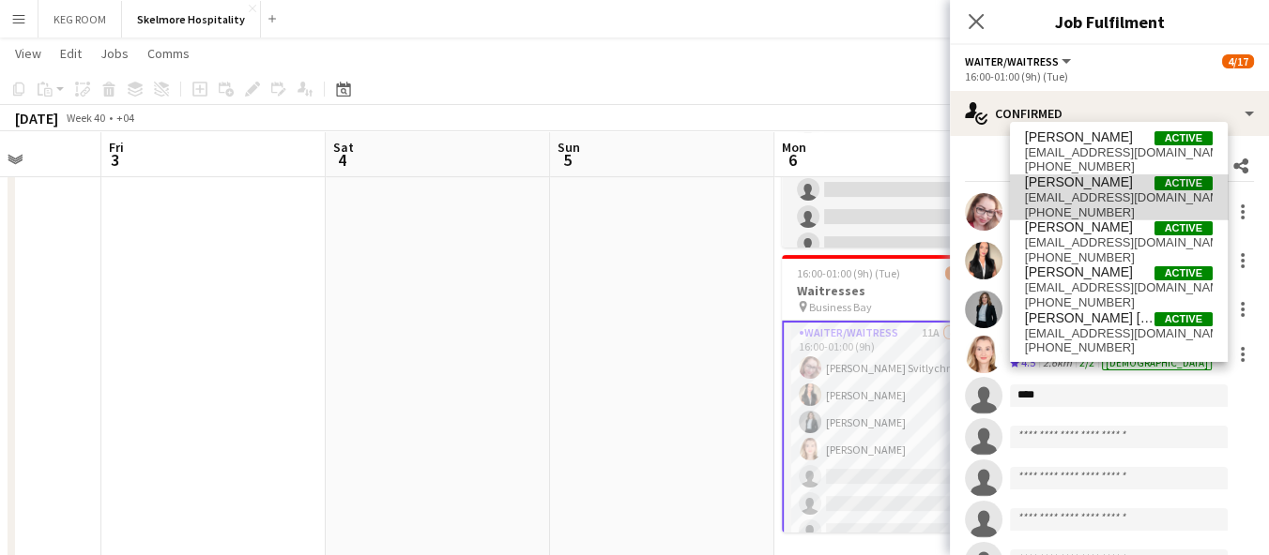
click at [1122, 197] on span "[EMAIL_ADDRESS][DOMAIN_NAME]" at bounding box center [1119, 197] width 188 height 15
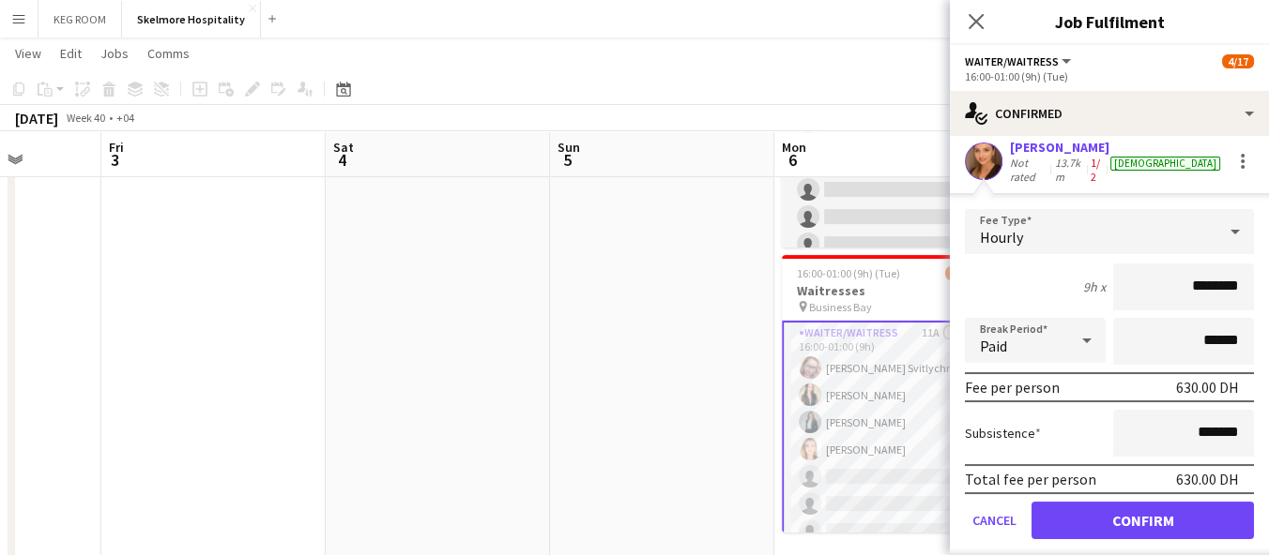
scroll to position [312, 0]
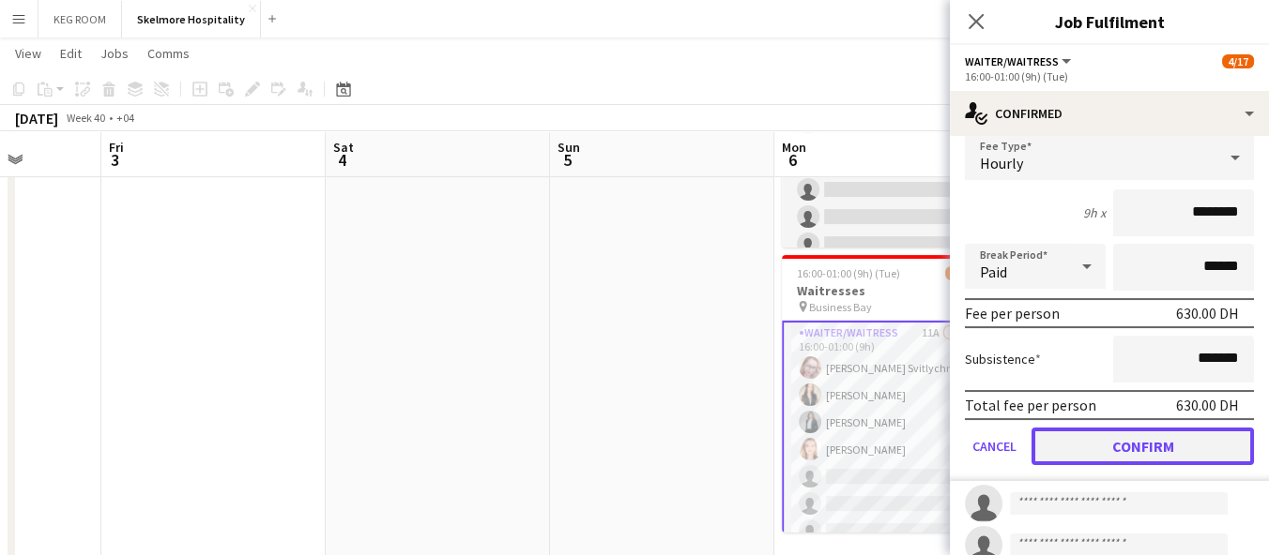
click at [1155, 431] on button "Confirm" at bounding box center [1142, 447] width 222 height 38
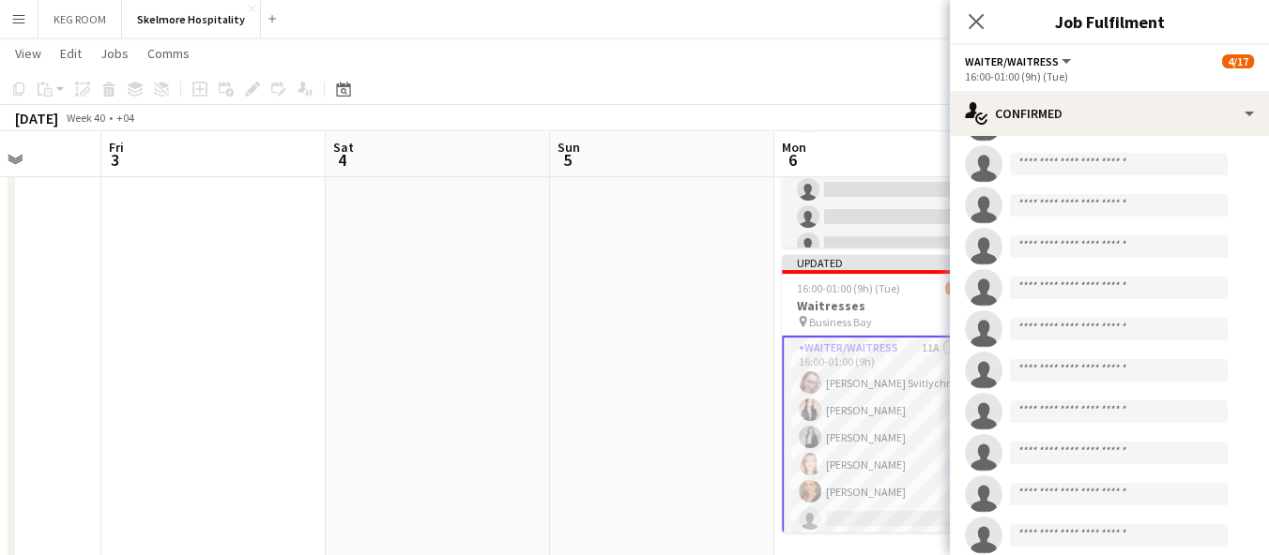
scroll to position [385, 0]
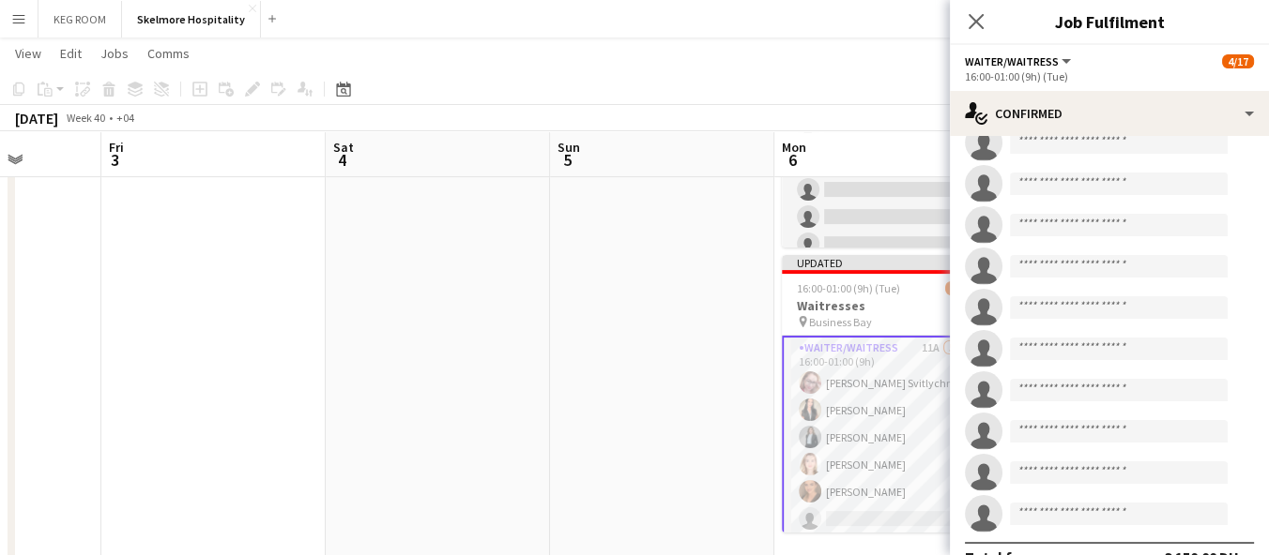
click at [547, 527] on app-date-cell at bounding box center [438, 130] width 224 height 883
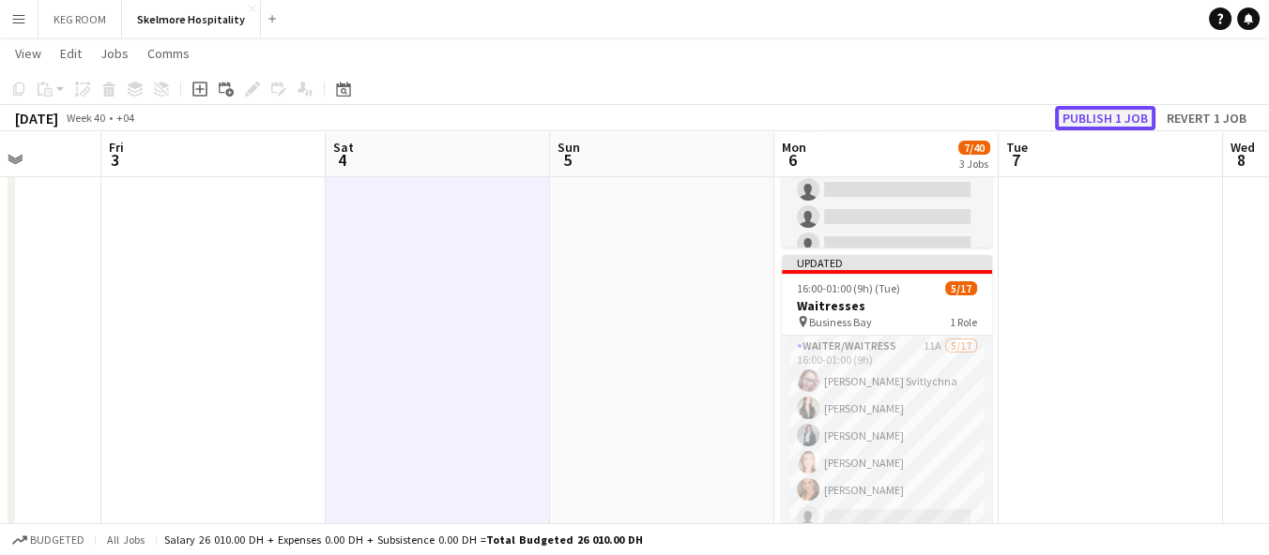
click at [1082, 119] on button "Publish 1 job" at bounding box center [1105, 118] width 100 height 24
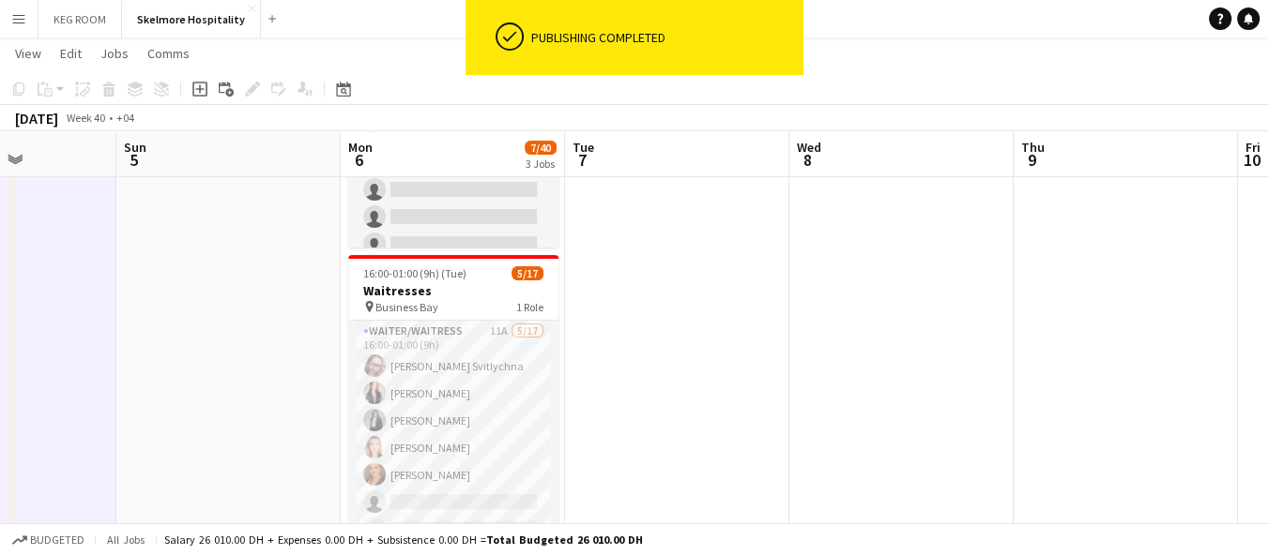
scroll to position [0, 593]
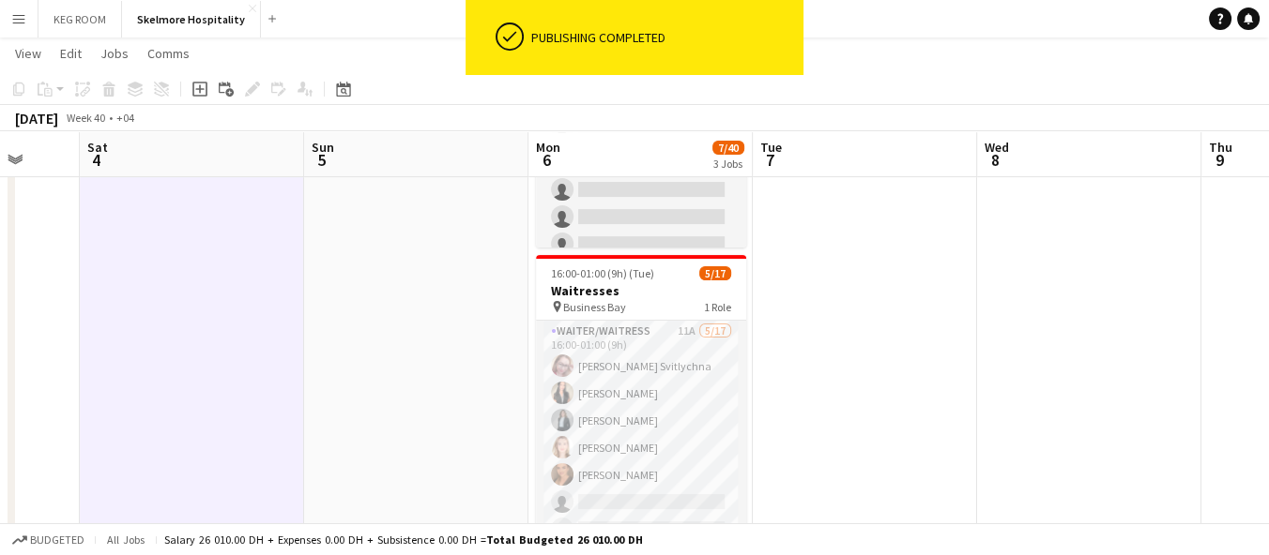
drag, startPoint x: 1156, startPoint y: 337, endPoint x: 910, endPoint y: 330, distance: 245.9
click at [910, 330] on app-calendar-viewport "Wed 1 Thu 2 Fri 3 Sat 4 Sun 5 Mon 6 7/40 3 Jobs Tue 7 Wed 8 Thu 9 Fri 10 Sat 11…" at bounding box center [634, 62] width 1269 height 1020
click at [884, 358] on app-date-cell at bounding box center [865, 130] width 224 height 883
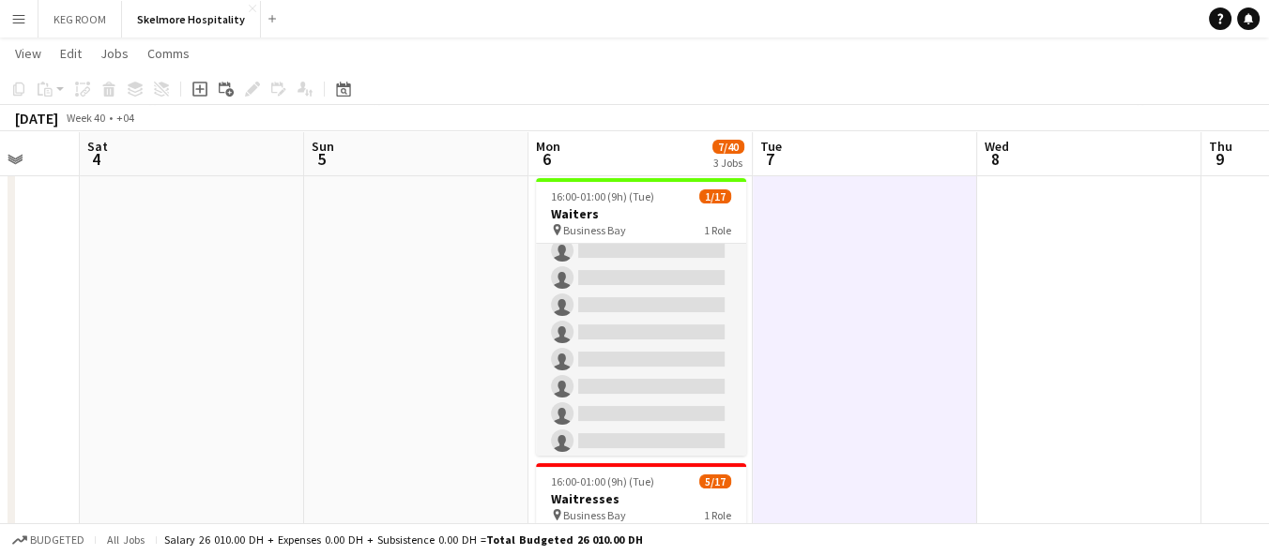
scroll to position [286, 0]
click at [176, 328] on app-date-cell at bounding box center [192, 339] width 224 height 883
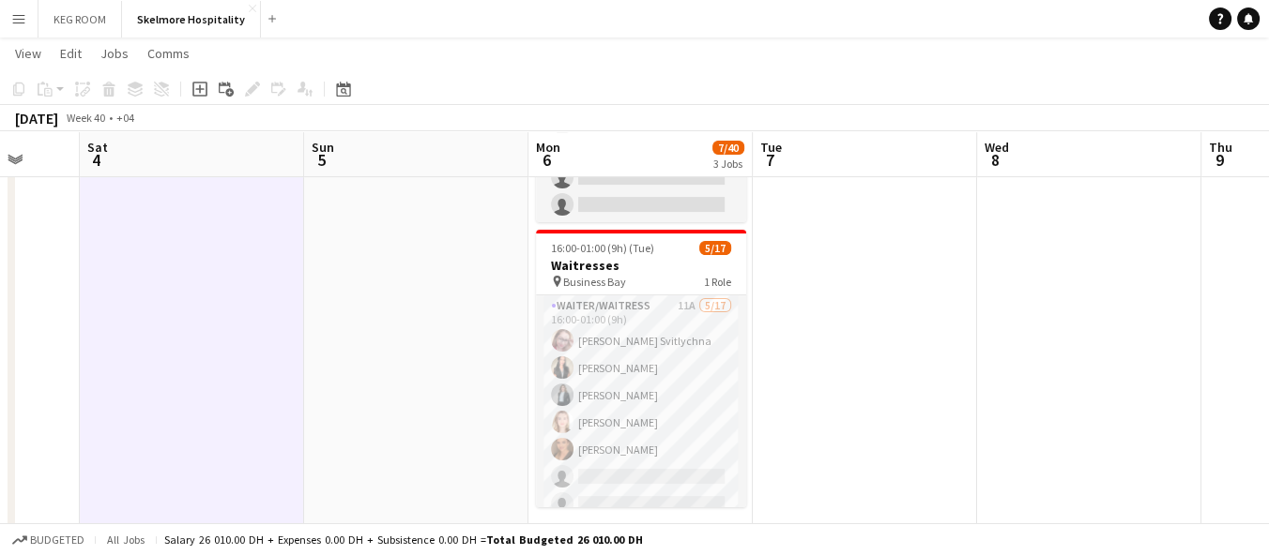
scroll to position [569, 0]
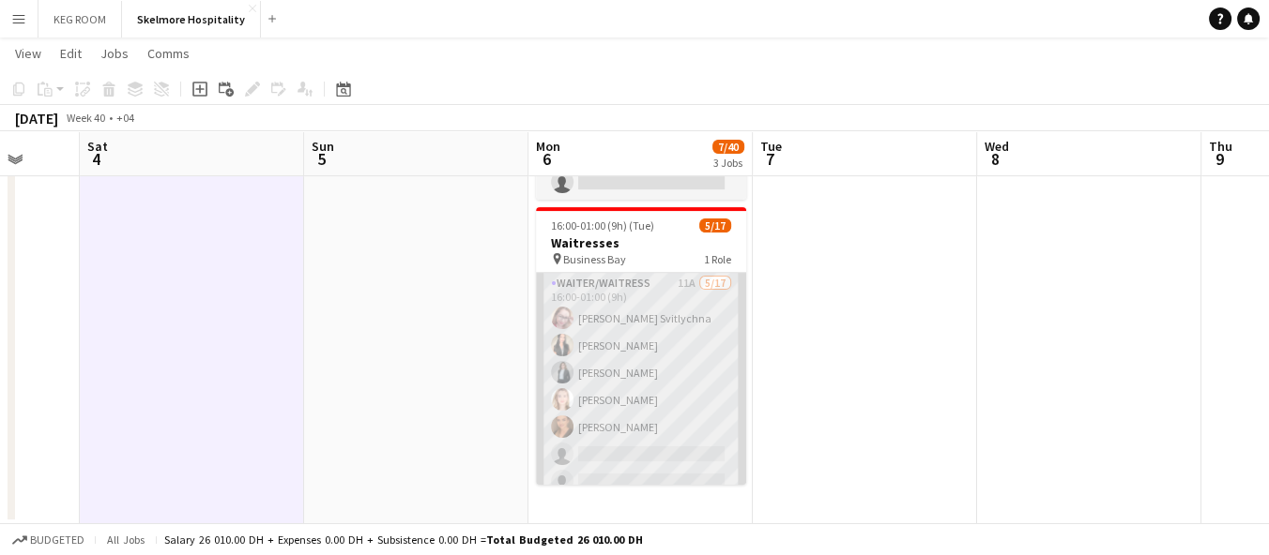
click at [663, 455] on app-card-role "Waiter/Waitress 11A 5/17 16:00-01:00 (9h) Svitlana Svitlychna Anna Demchenko Sa…" at bounding box center [641, 522] width 210 height 499
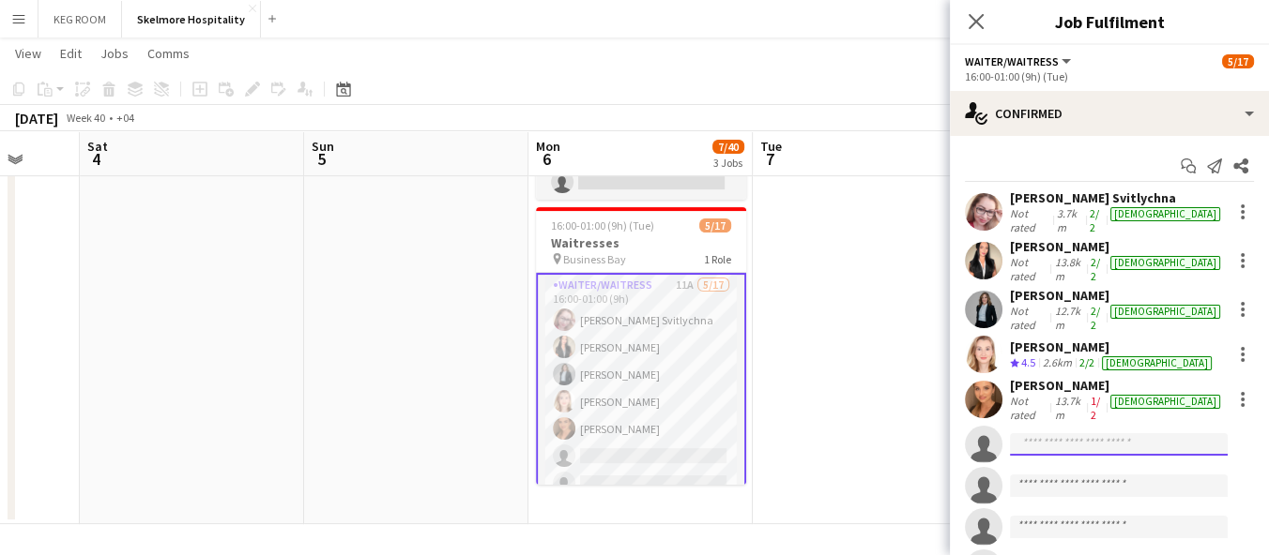
click at [1071, 434] on input at bounding box center [1119, 445] width 218 height 23
type input "*"
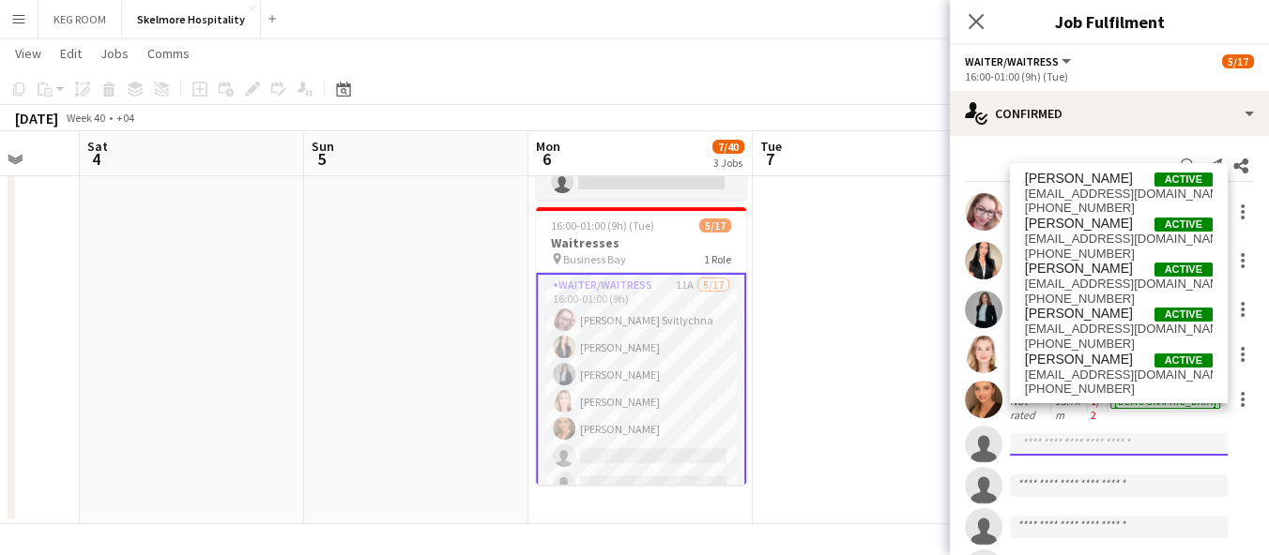
click at [1063, 434] on input at bounding box center [1119, 445] width 218 height 23
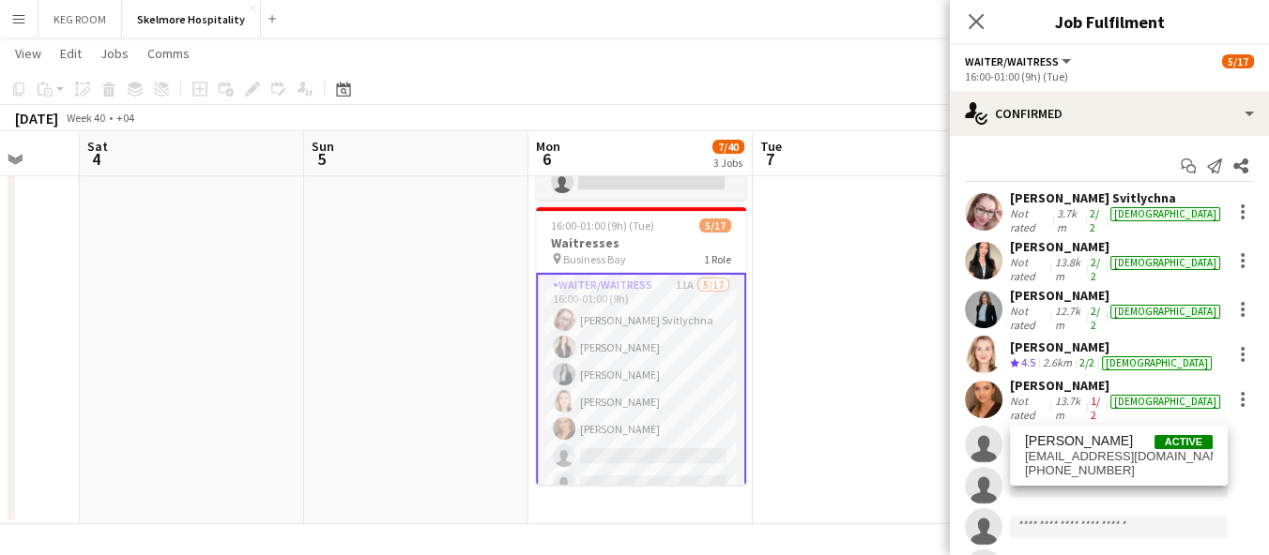
type input "***"
click at [1072, 432] on div "Ekaterina Kolodyazhnaya Active ekaterina.kolodyazhnaya1@gmail.com +971529876285" at bounding box center [1119, 456] width 218 height 60
click at [1088, 454] on span "[EMAIL_ADDRESS][DOMAIN_NAME]" at bounding box center [1119, 456] width 188 height 15
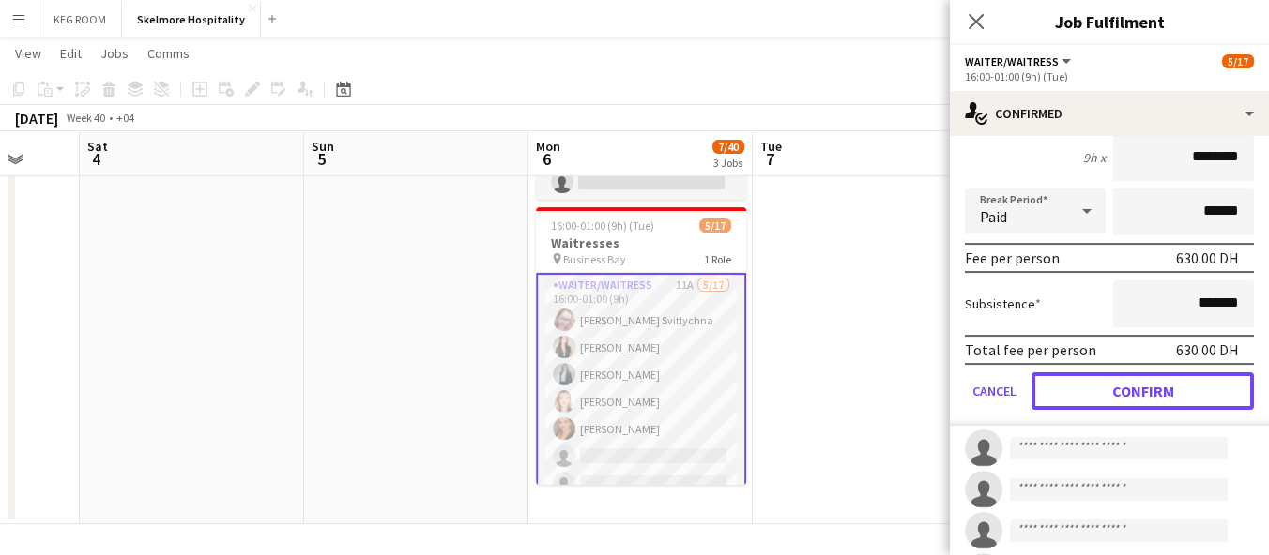
click at [1133, 373] on button "Confirm" at bounding box center [1142, 392] width 222 height 38
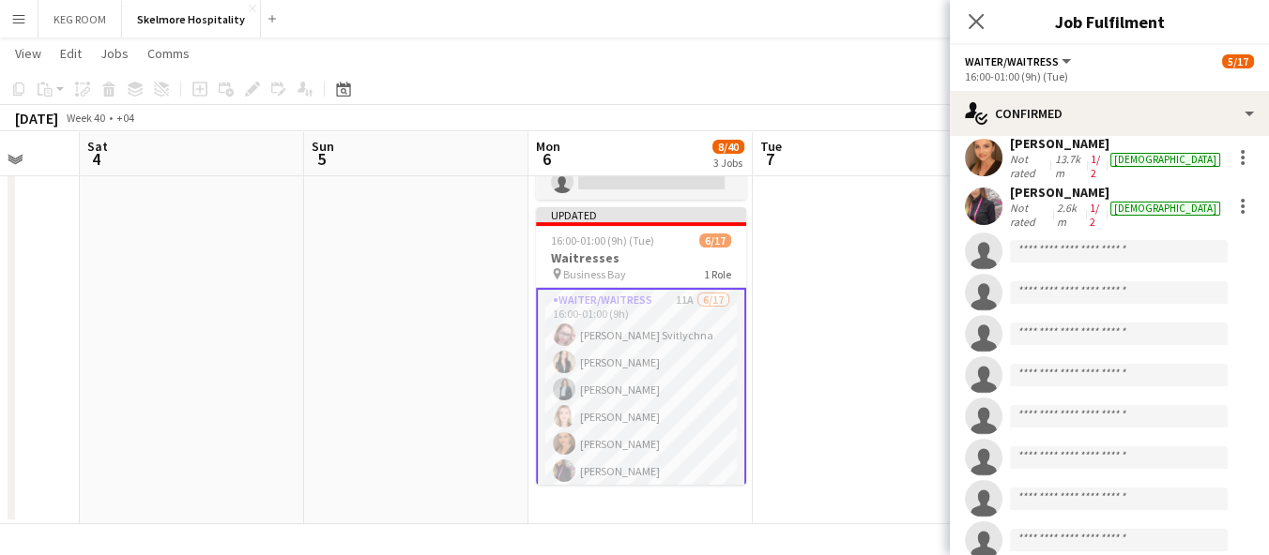
scroll to position [385, 0]
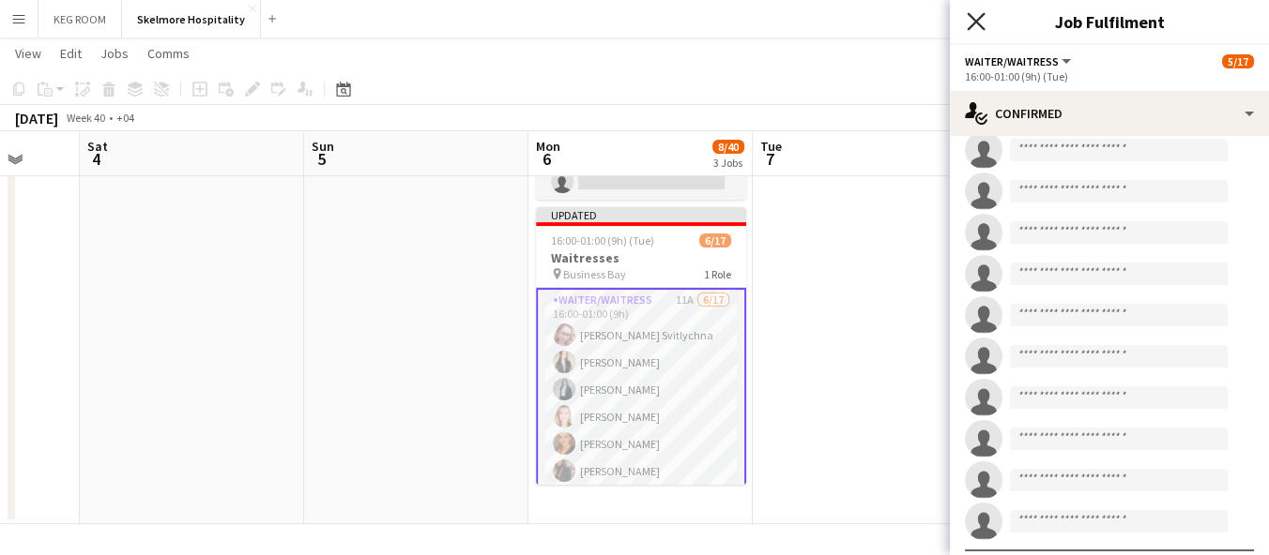
click at [973, 21] on icon "Close pop-in" at bounding box center [975, 21] width 18 height 18
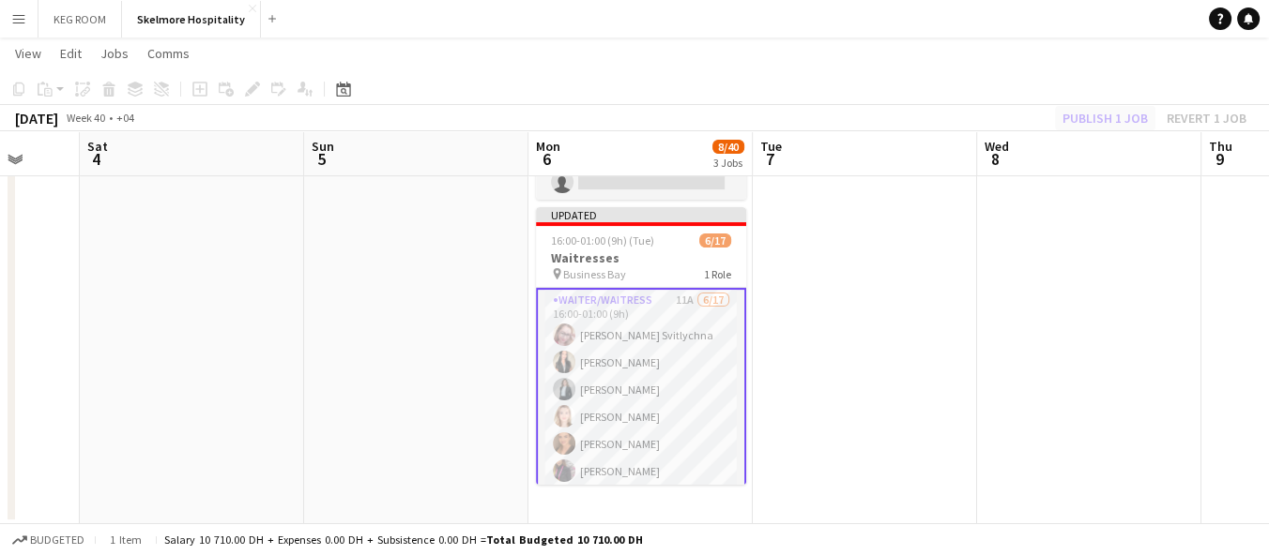
click at [1115, 119] on div "Publish 1 job Revert 1 job" at bounding box center [1154, 118] width 229 height 24
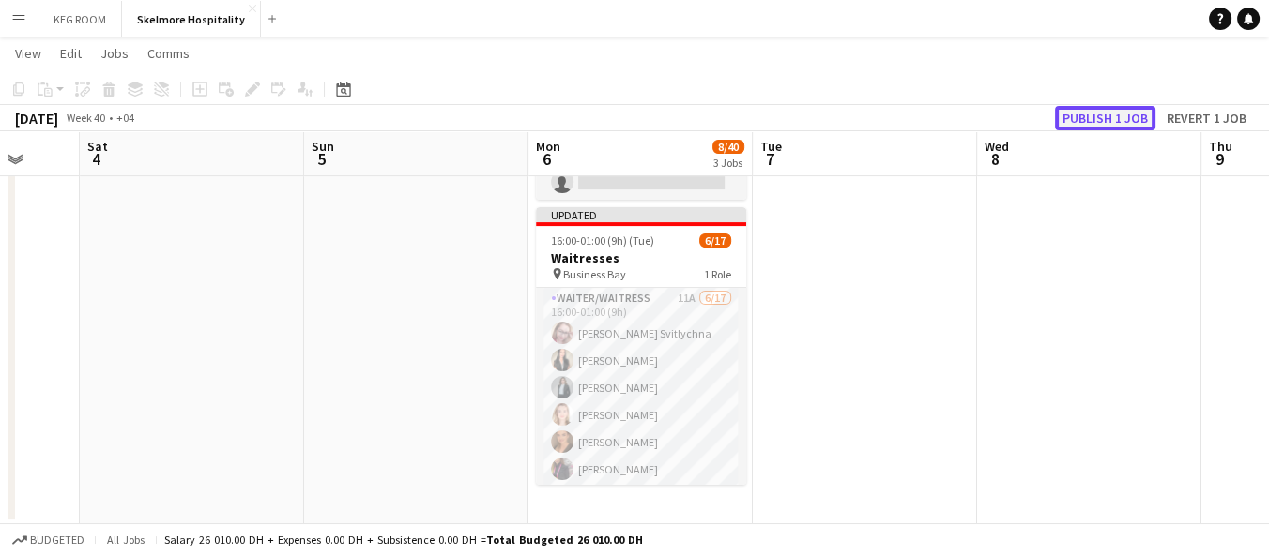
click at [1112, 116] on button "Publish 1 job" at bounding box center [1105, 118] width 100 height 24
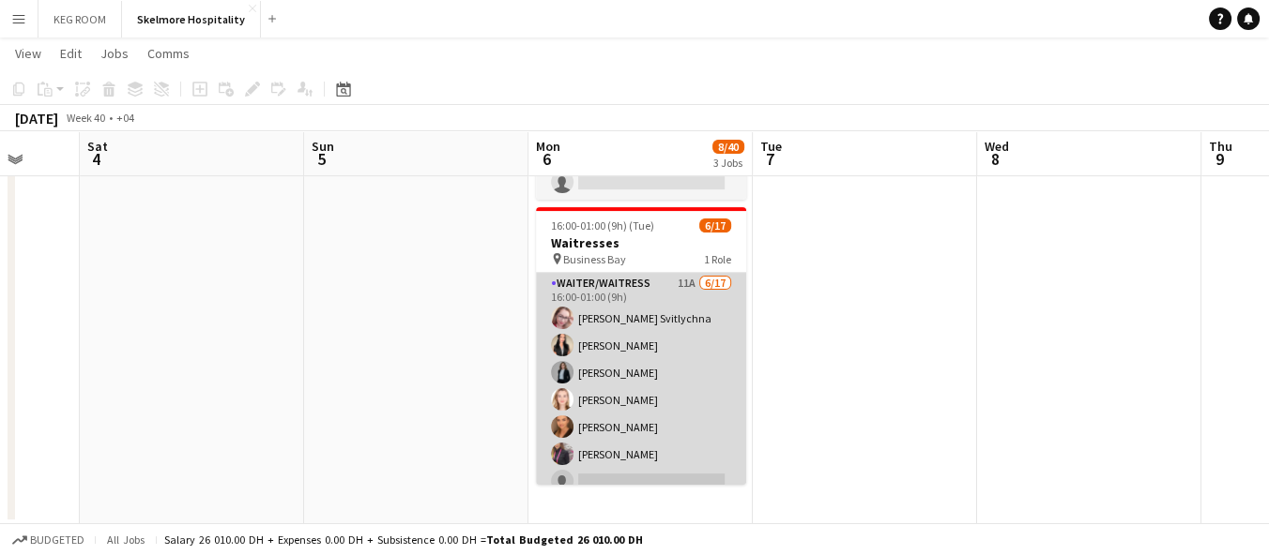
scroll to position [104, 0]
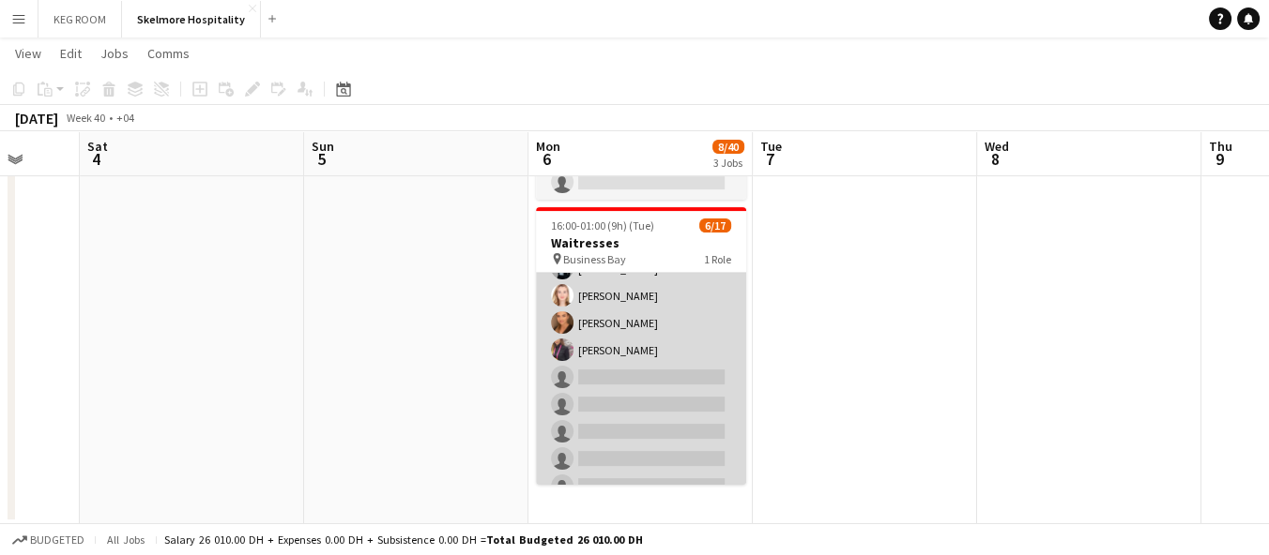
click at [629, 366] on app-card-role "Waiter/Waitress 11A 6/17 16:00-01:00 (9h) Svitlana Svitlychna Anna Demchenko Sa…" at bounding box center [641, 418] width 210 height 499
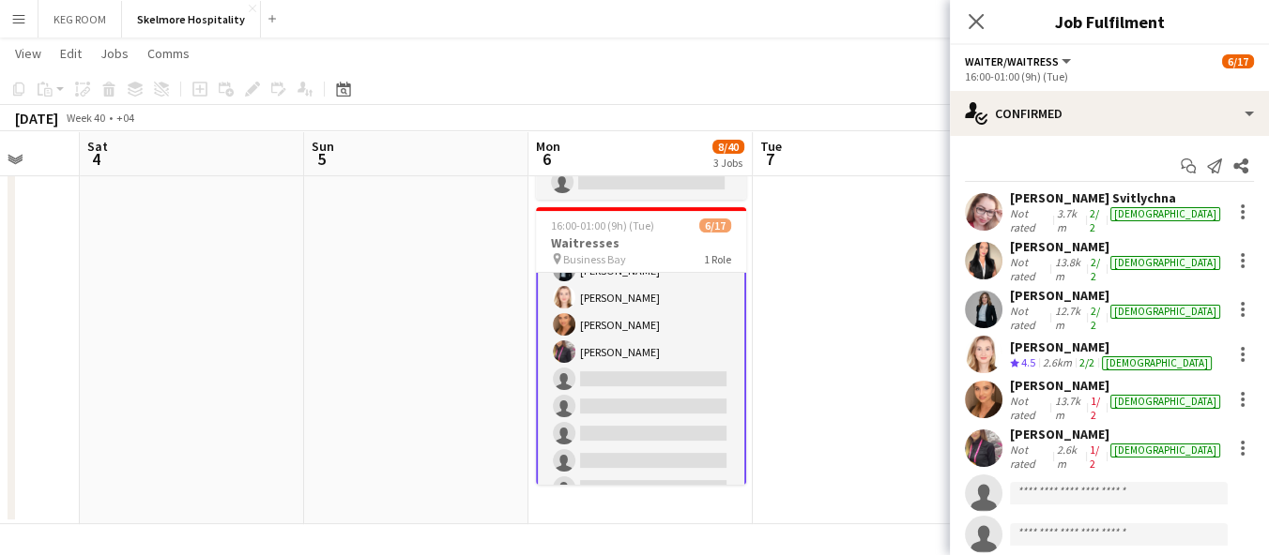
scroll to position [105, 0]
click at [780, 552] on app-board "Skelmore Hospitality View Day view expanded Day view collapsed Month view Date …" at bounding box center [634, 13] width 1269 height 1088
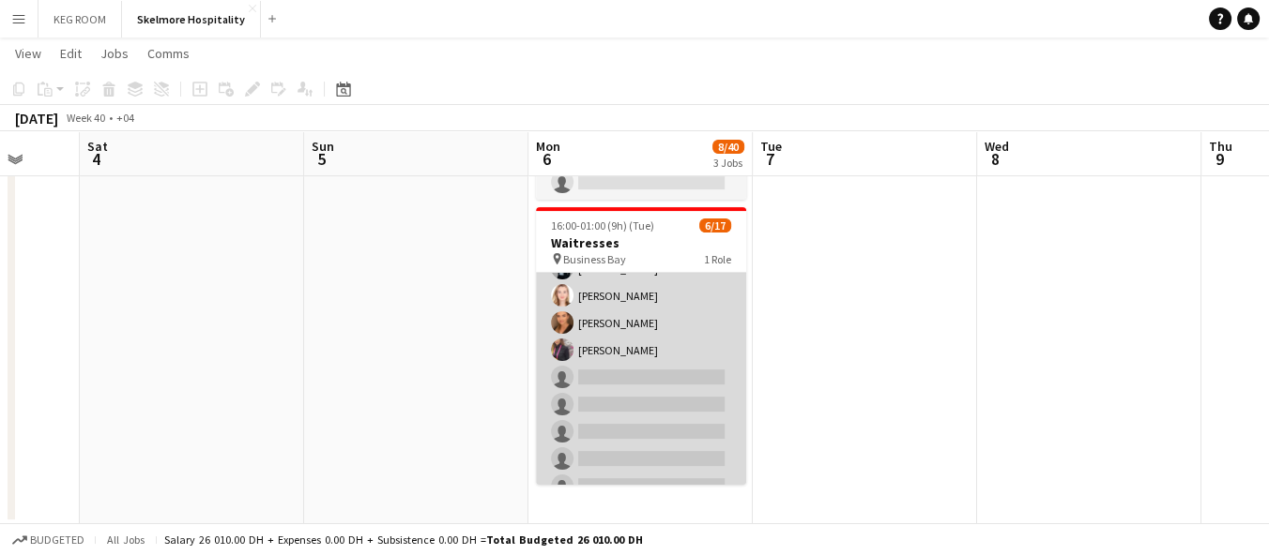
click at [633, 367] on app-card-role "Waiter/Waitress 11A 6/17 16:00-01:00 (9h) Svitlana Svitlychna Anna Demchenko Sa…" at bounding box center [641, 418] width 210 height 499
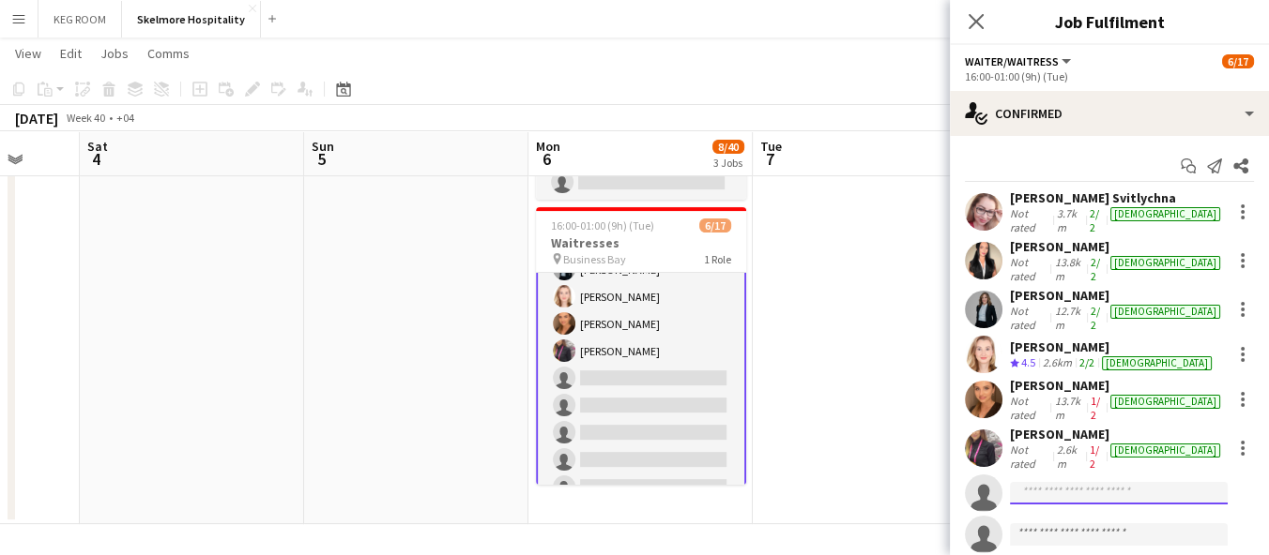
click at [1075, 482] on input at bounding box center [1119, 493] width 218 height 23
click at [1125, 482] on input "******" at bounding box center [1119, 493] width 218 height 23
type input "******"
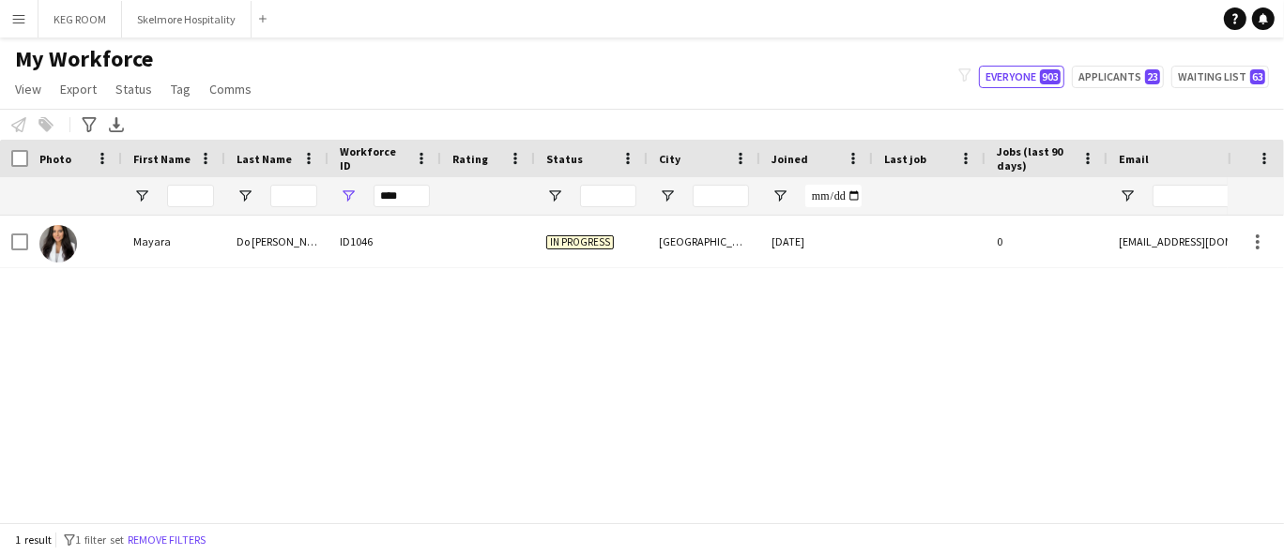
click at [253, 337] on div "[PERSON_NAME] ID1046 In progress [GEOGRAPHIC_DATA] [DATE] 0 [EMAIL_ADDRESS][DOM…" at bounding box center [613, 362] width 1227 height 292
click at [425, 192] on input "****" at bounding box center [401, 196] width 56 height 23
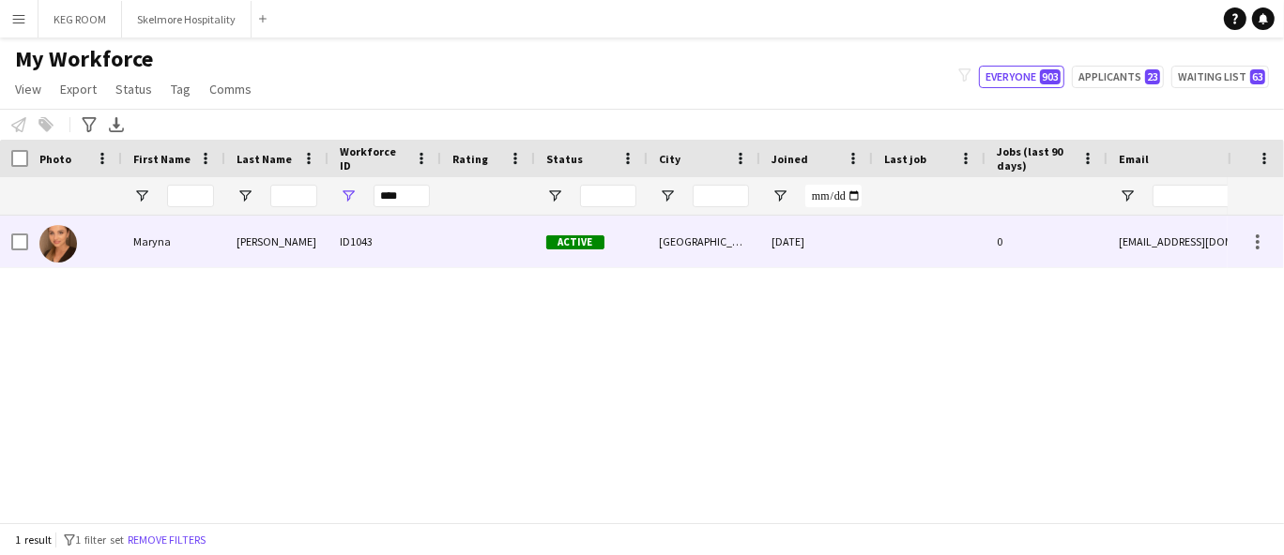
click at [193, 246] on div "Maryna" at bounding box center [173, 242] width 103 height 52
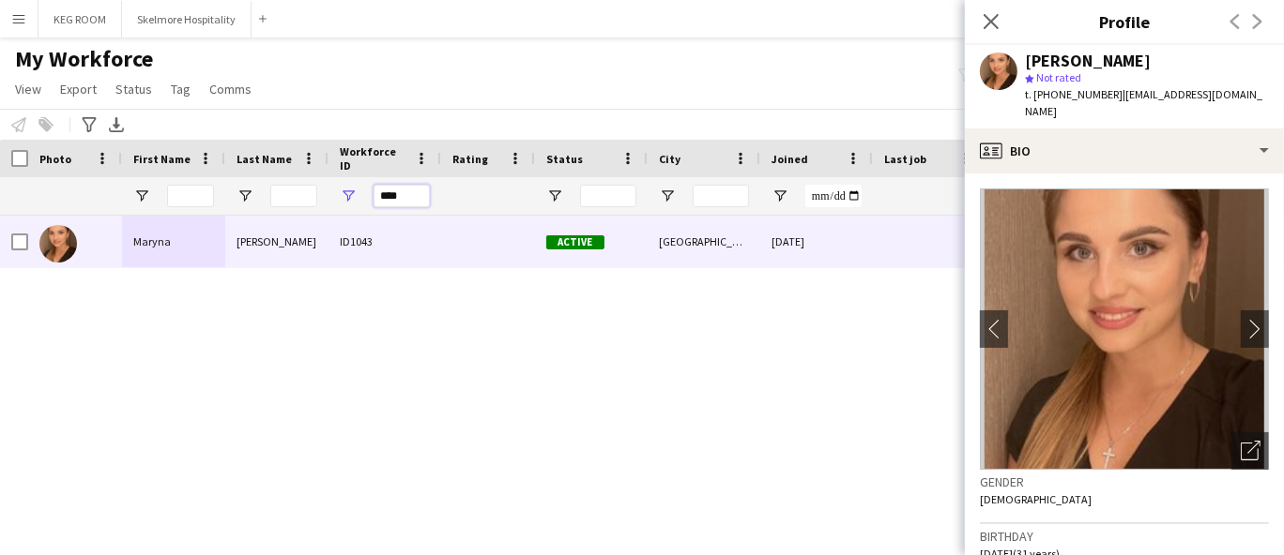
click at [399, 190] on input "****" at bounding box center [401, 196] width 56 height 23
paste input "Workforce ID Filter Input"
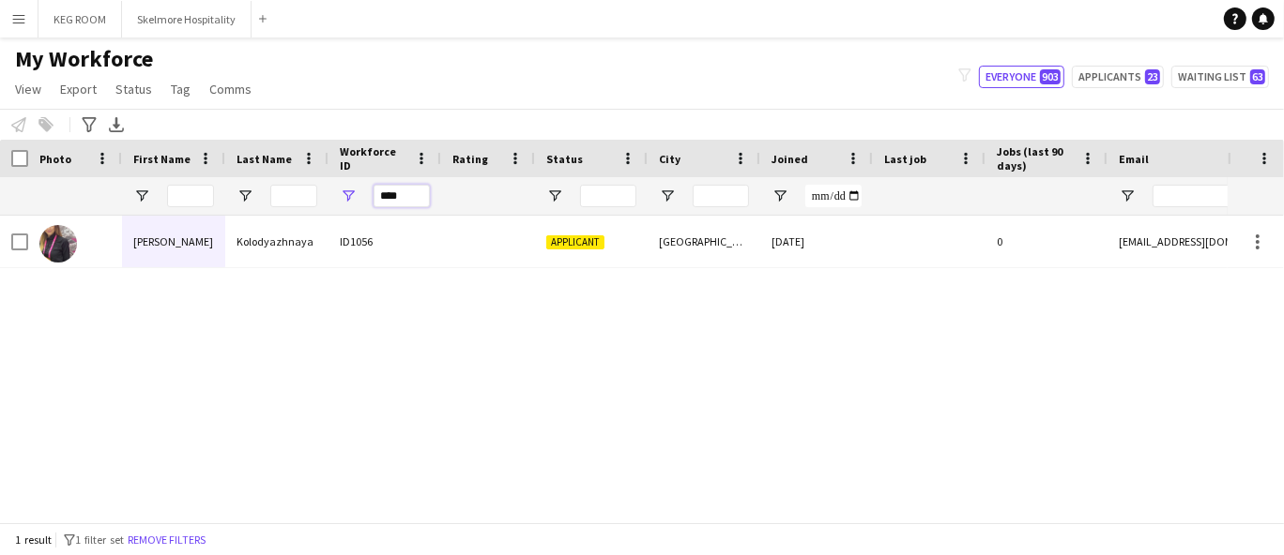
type input "****"
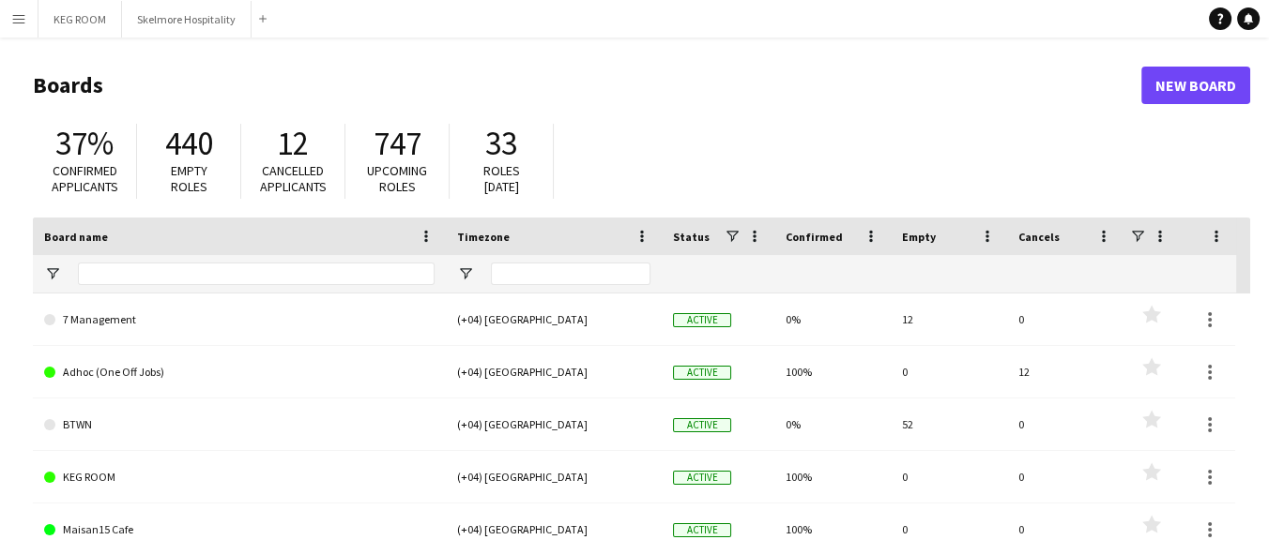
click at [32, 7] on button "Menu" at bounding box center [19, 19] width 38 height 38
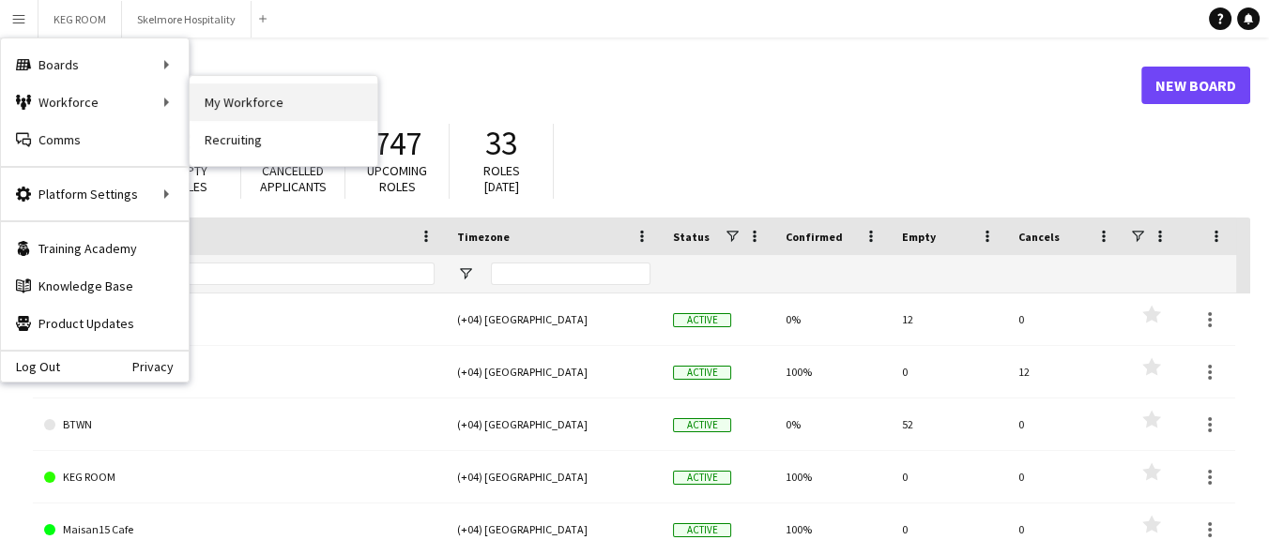
click at [219, 107] on link "My Workforce" at bounding box center [284, 103] width 188 height 38
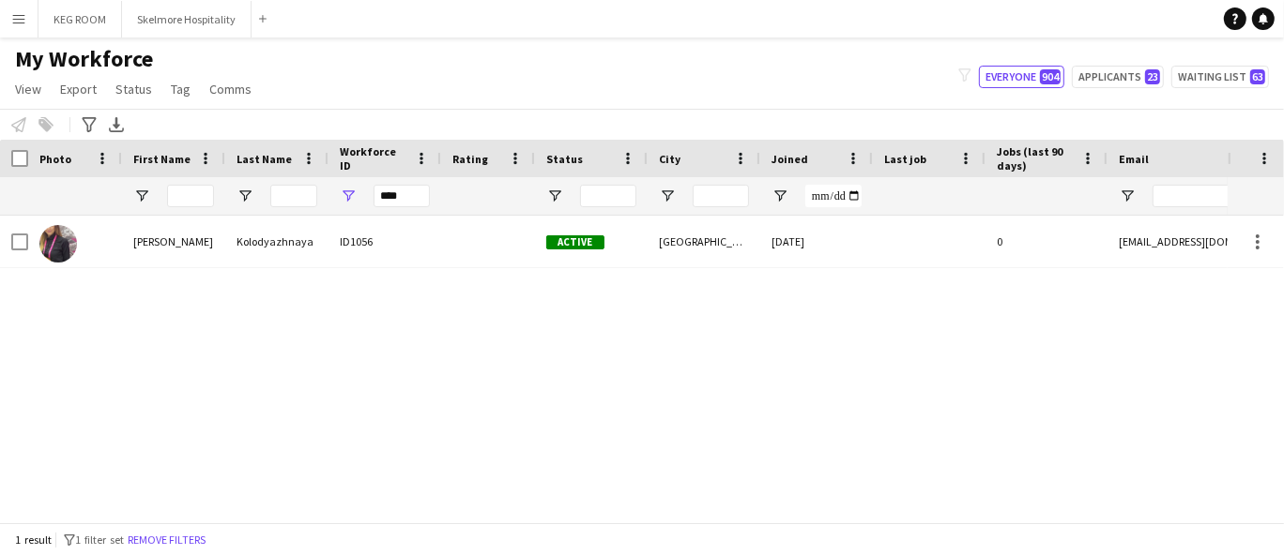
click at [186, 306] on div "Ekaterina Kolodyazhnaya ID1056 Active Dubai 25-09-2025 0 ekaterina.kolodyazhnay…" at bounding box center [613, 362] width 1227 height 292
click at [411, 198] on input "****" at bounding box center [401, 196] width 56 height 23
paste input "Workforce ID Filter Input"
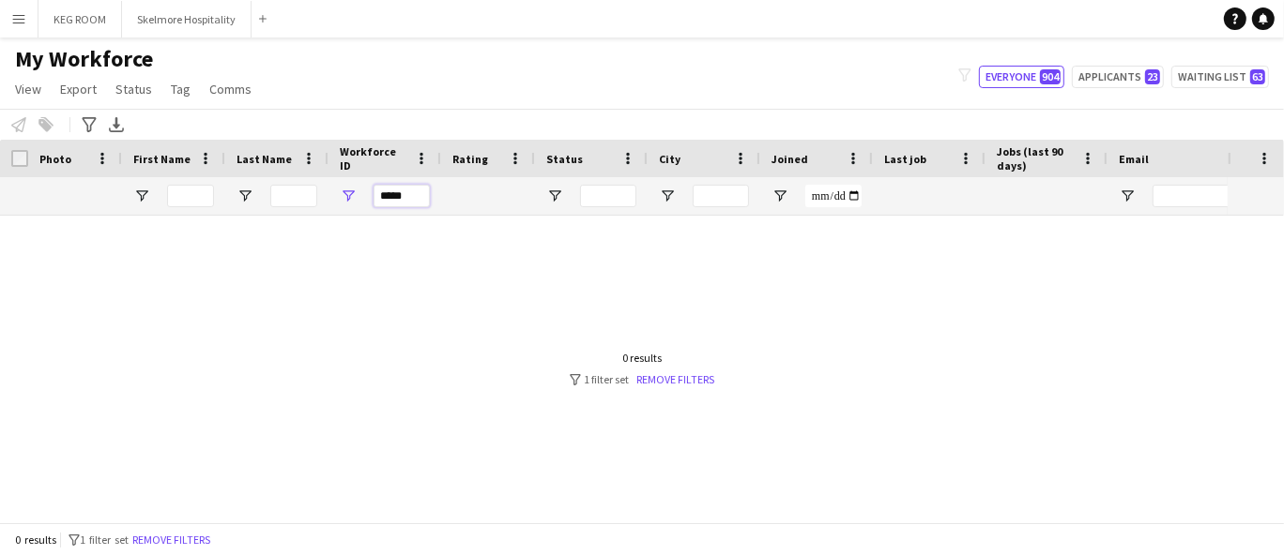
type input "****"
click at [422, 325] on div at bounding box center [613, 362] width 1227 height 292
click at [661, 379] on link "Remove filters" at bounding box center [676, 380] width 78 height 14
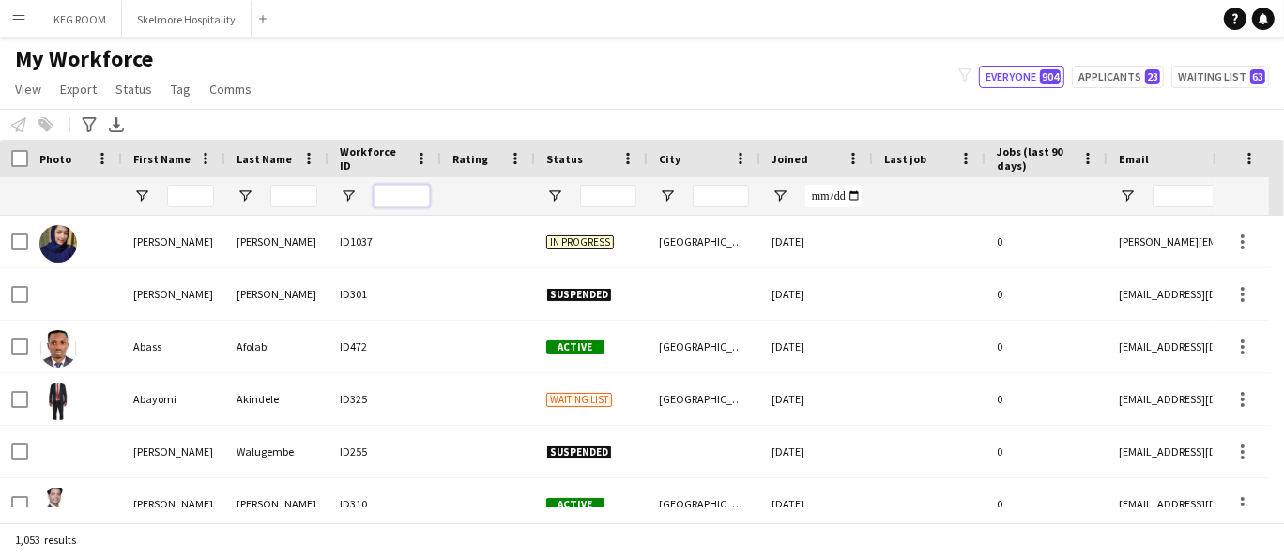
click at [424, 190] on input "Workforce ID Filter Input" at bounding box center [401, 196] width 56 height 23
paste input "****"
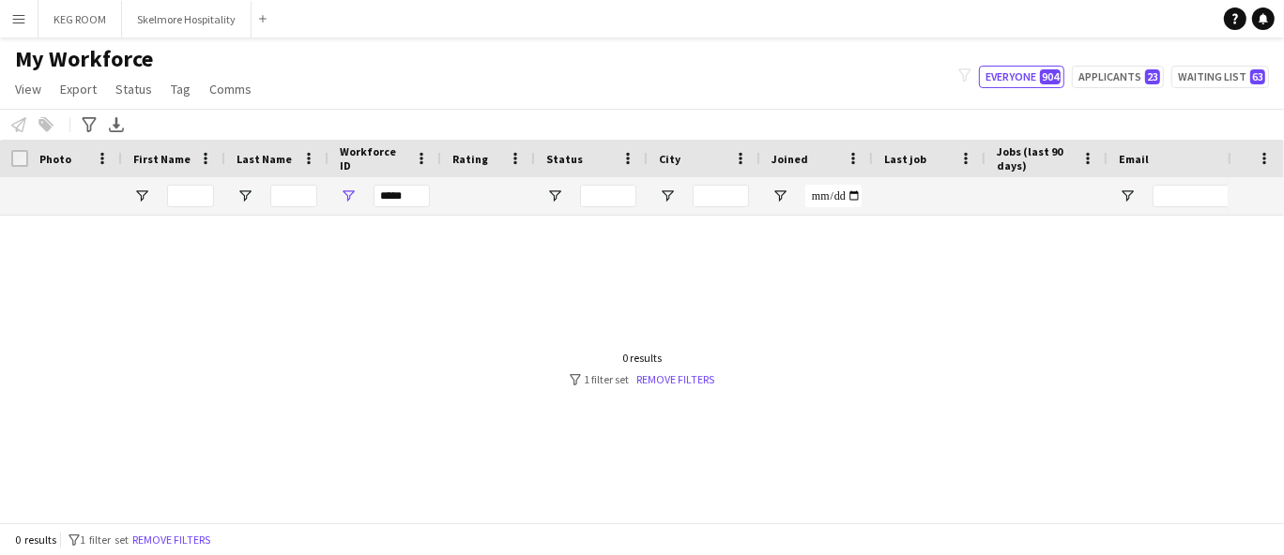
drag, startPoint x: 235, startPoint y: 295, endPoint x: 471, endPoint y: 158, distance: 273.3
click at [237, 296] on div at bounding box center [613, 362] width 1227 height 292
click at [424, 204] on input "****" at bounding box center [401, 196] width 56 height 23
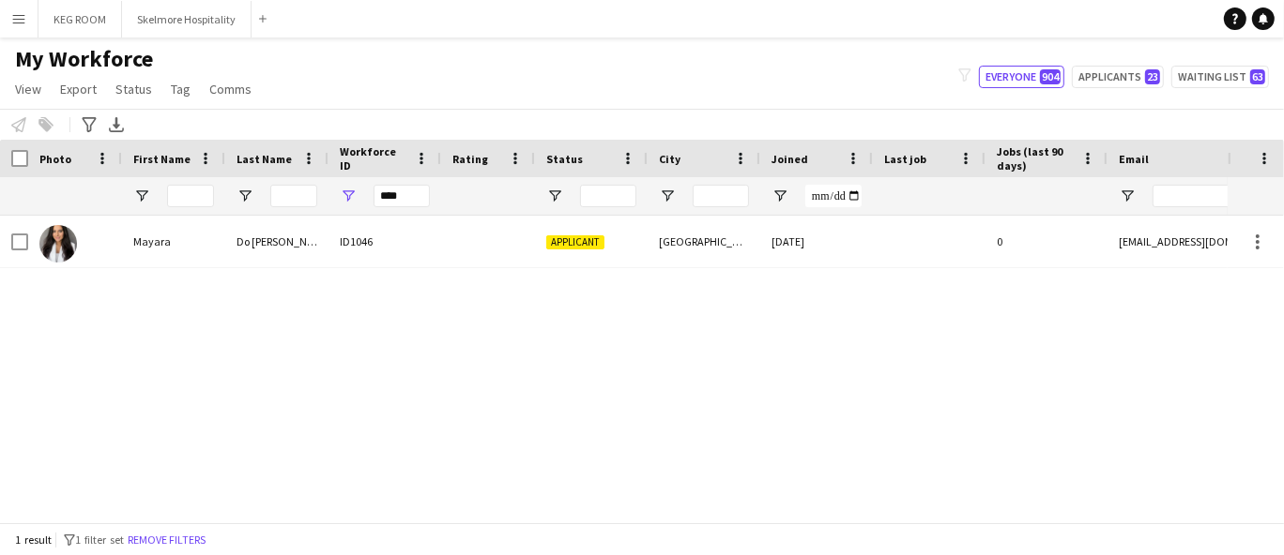
drag, startPoint x: 234, startPoint y: 298, endPoint x: 373, endPoint y: 218, distance: 161.4
click at [234, 298] on div "Mayara Do Nascimento Silva ID1046 Applicant Dubai 24-09-2025 0 mayarans01@gmail…" at bounding box center [613, 362] width 1227 height 292
click at [427, 194] on input "****" at bounding box center [401, 196] width 56 height 23
paste input "Workforce ID Filter Input"
type input "*"
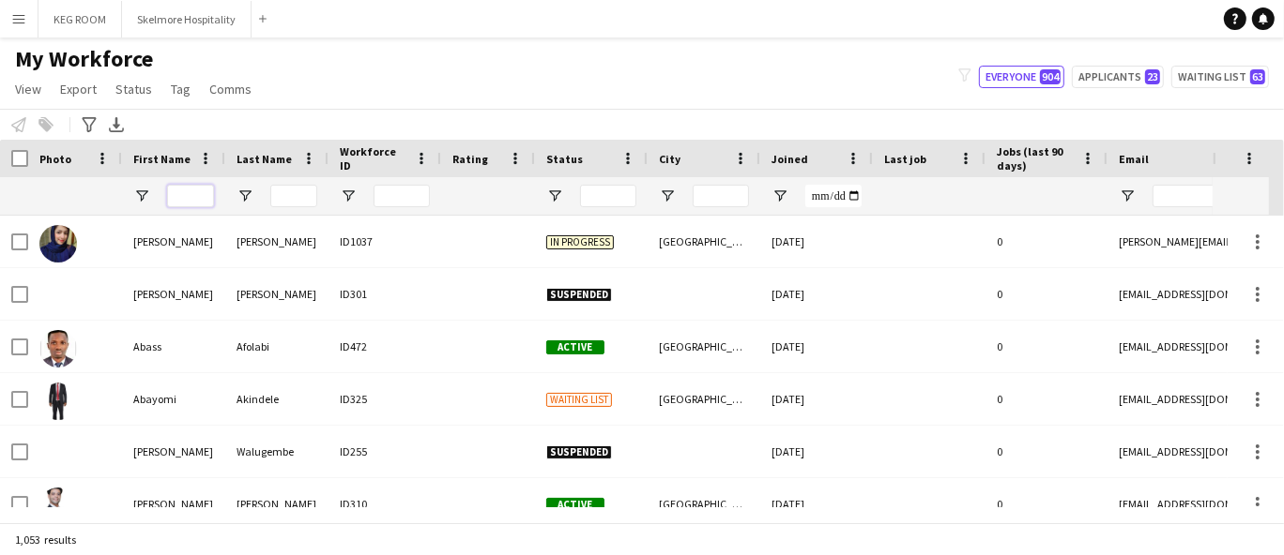
click at [190, 190] on input "First Name Filter Input" at bounding box center [190, 196] width 47 height 23
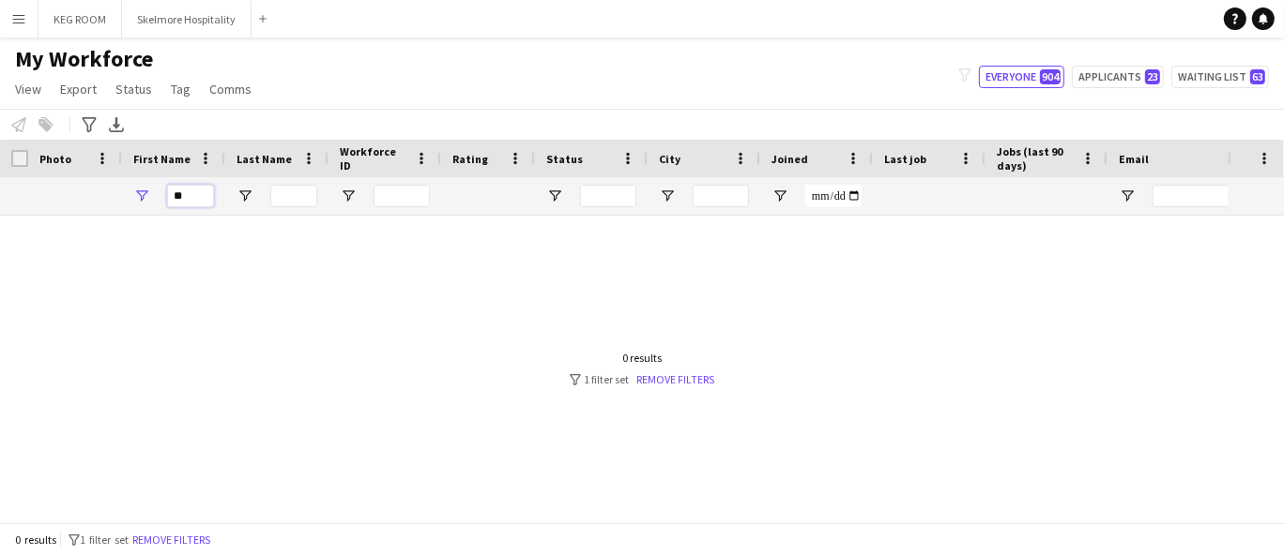
type input "*"
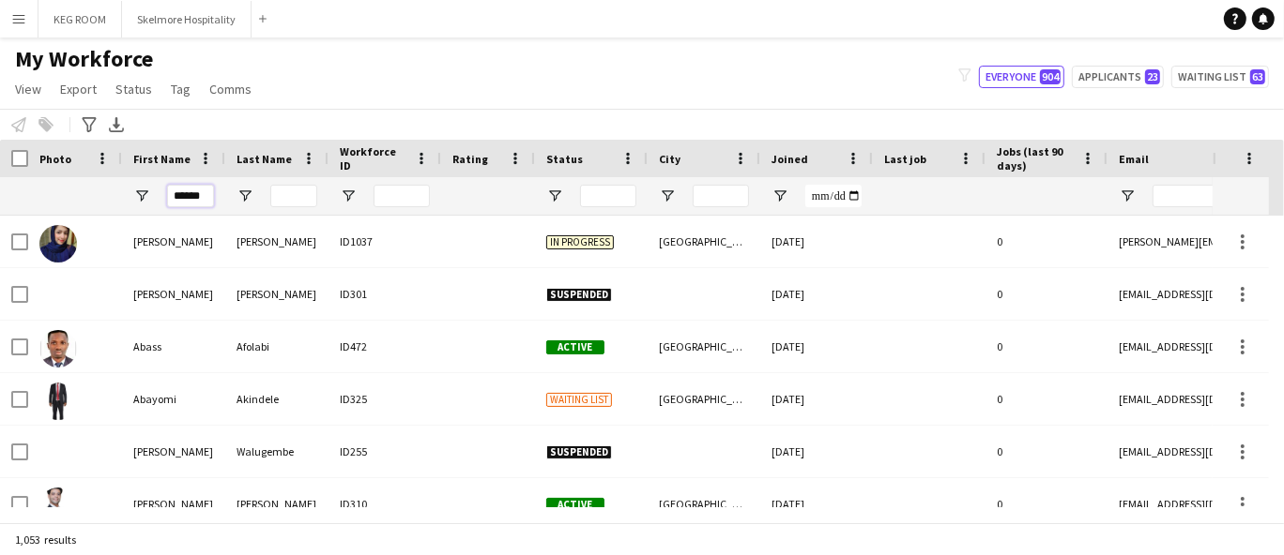
type input "******"
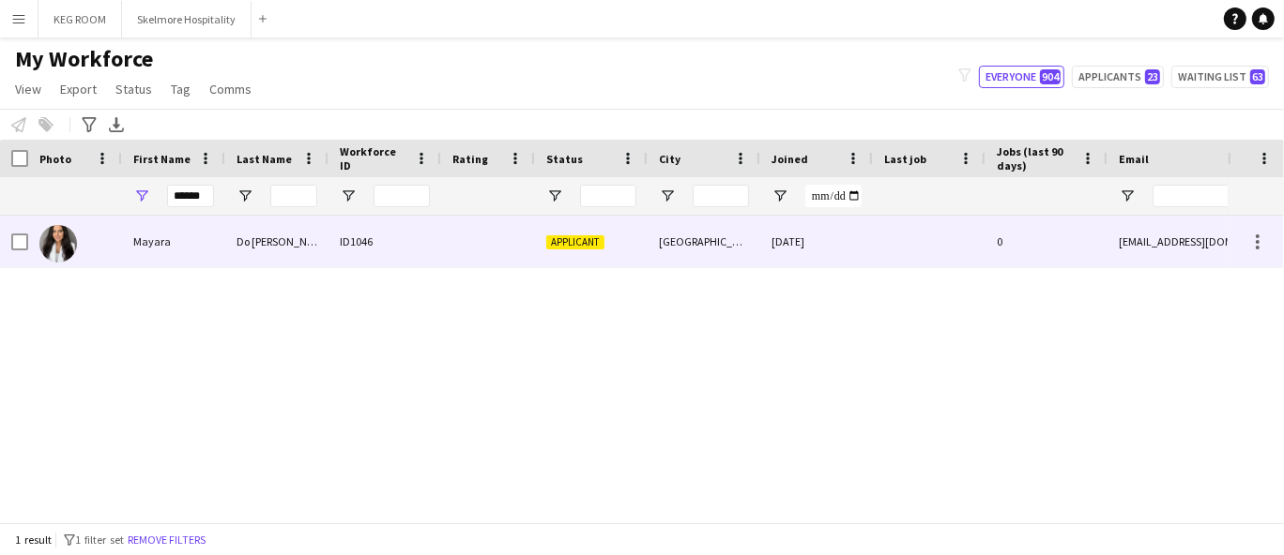
click at [295, 255] on div "Do [PERSON_NAME]" at bounding box center [276, 242] width 103 height 52
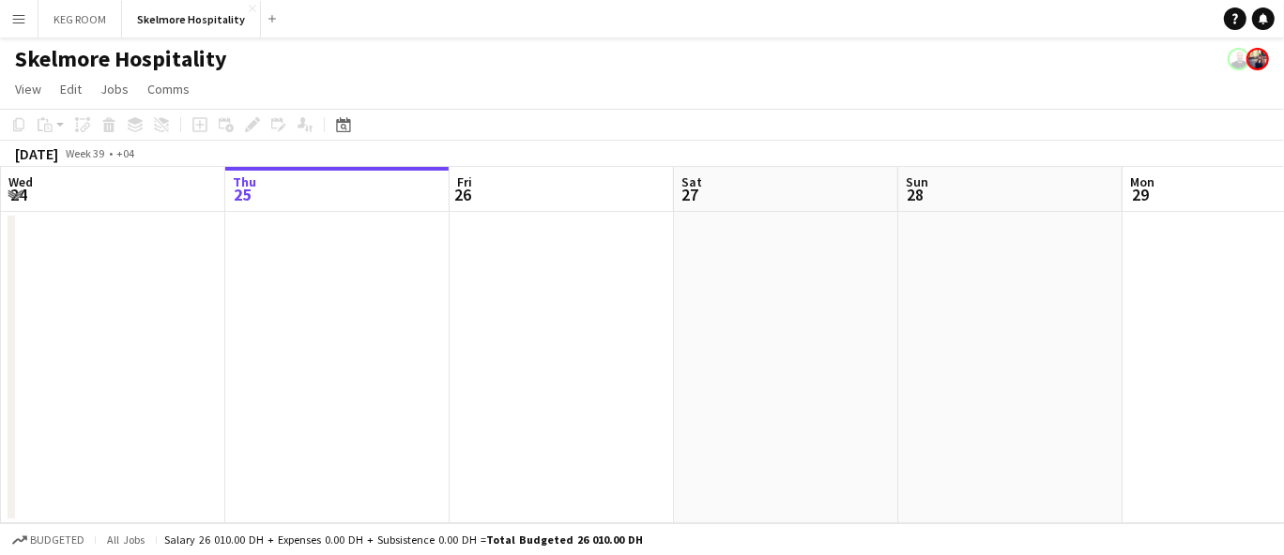
click at [806, 489] on app-date-cell at bounding box center [786, 368] width 224 height 312
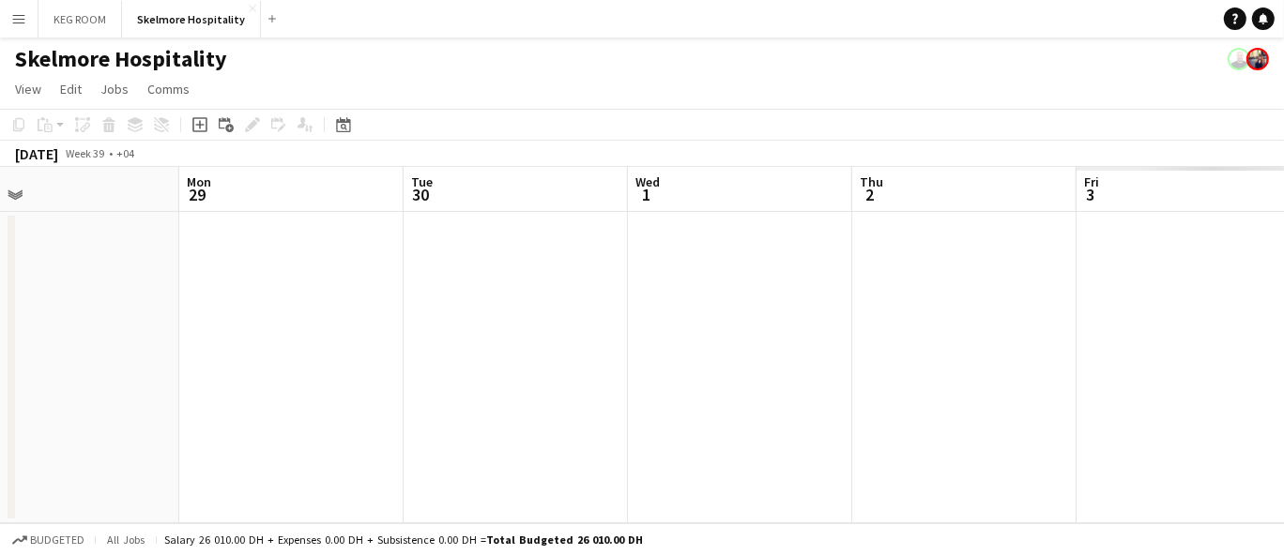
drag, startPoint x: 521, startPoint y: 390, endPoint x: 85, endPoint y: 449, distance: 439.4
click at [73, 455] on app-calendar-viewport "Thu 25 Fri 26 Sat 27 Sun 28 Mon 29 Tue 30 Wed 1 Thu 2 Fri 3 Sat 4 Sun 5" at bounding box center [642, 345] width 1284 height 357
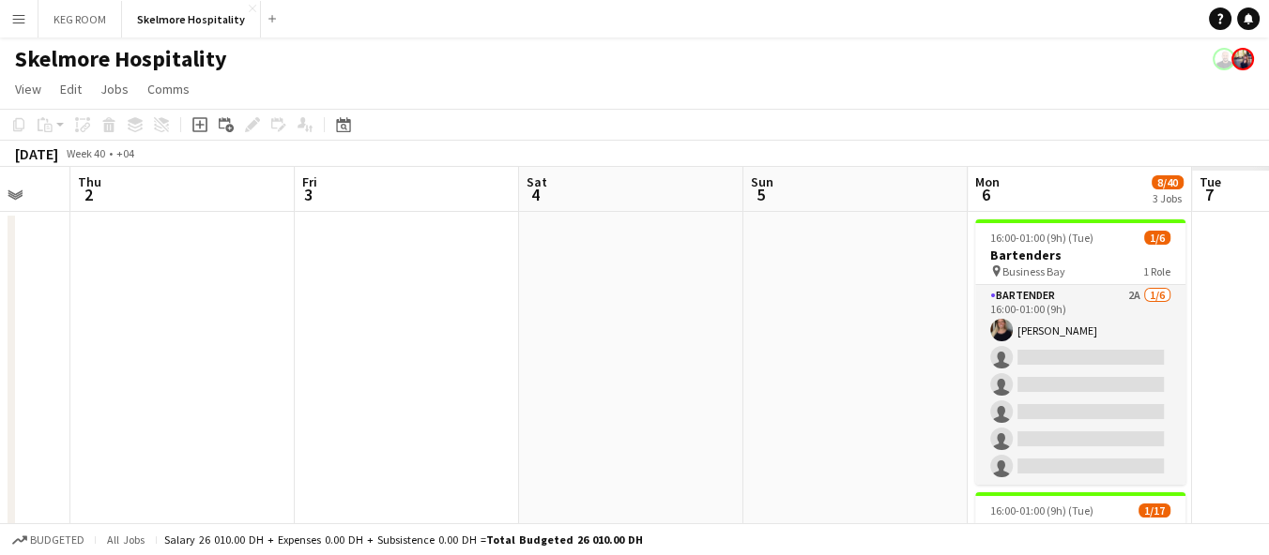
drag, startPoint x: 912, startPoint y: 364, endPoint x: 248, endPoint y: 452, distance: 670.2
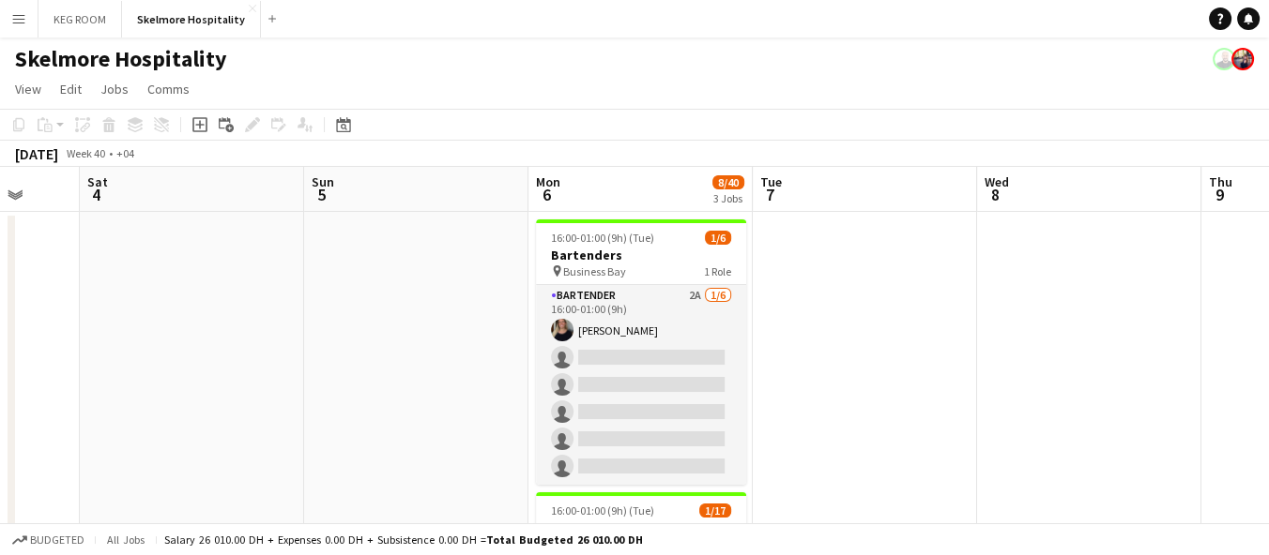
scroll to position [0, 601]
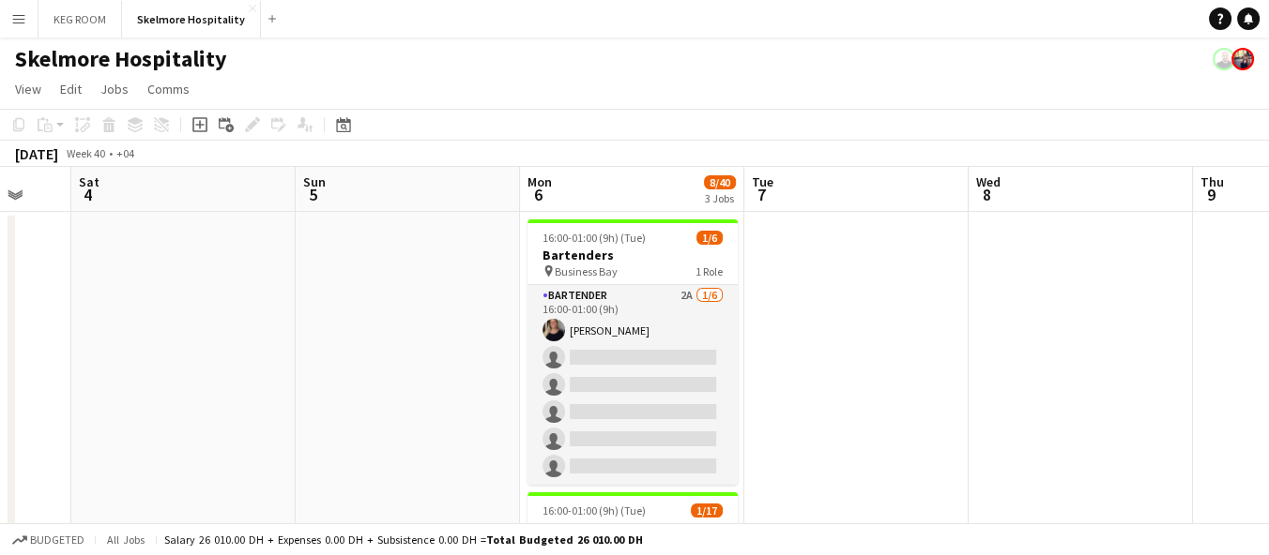
drag, startPoint x: 980, startPoint y: 419, endPoint x: 718, endPoint y: 439, distance: 262.5
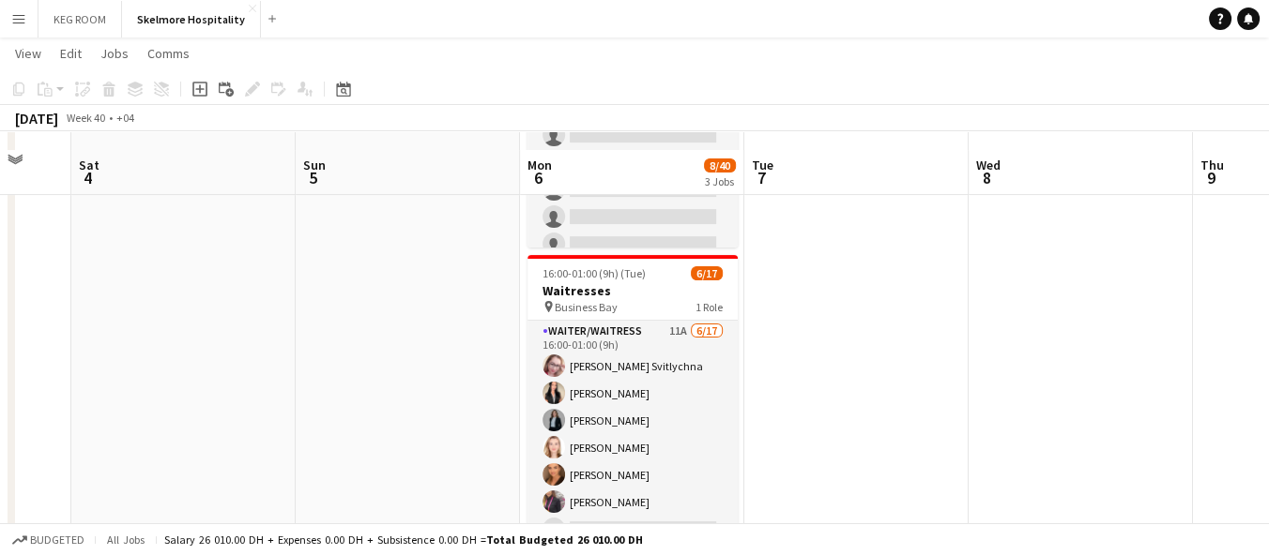
scroll to position [569, 0]
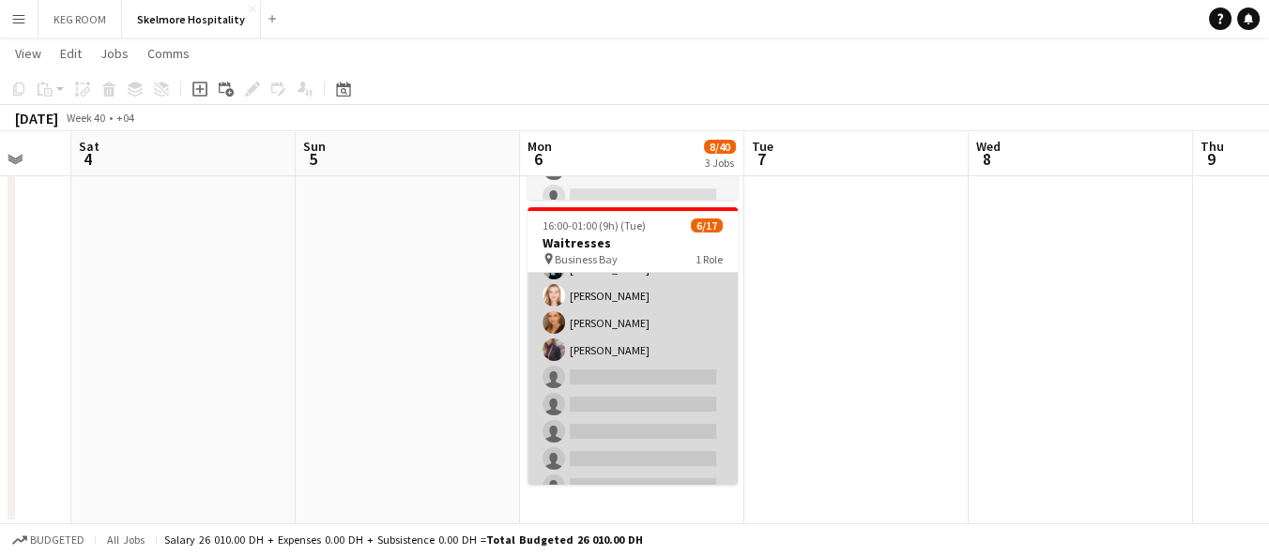
click at [605, 371] on app-card-role "Waiter/Waitress 11A 6/17 16:00-01:00 (9h) Svitlana Svitlychna Anna Demchenko Sa…" at bounding box center [632, 418] width 210 height 499
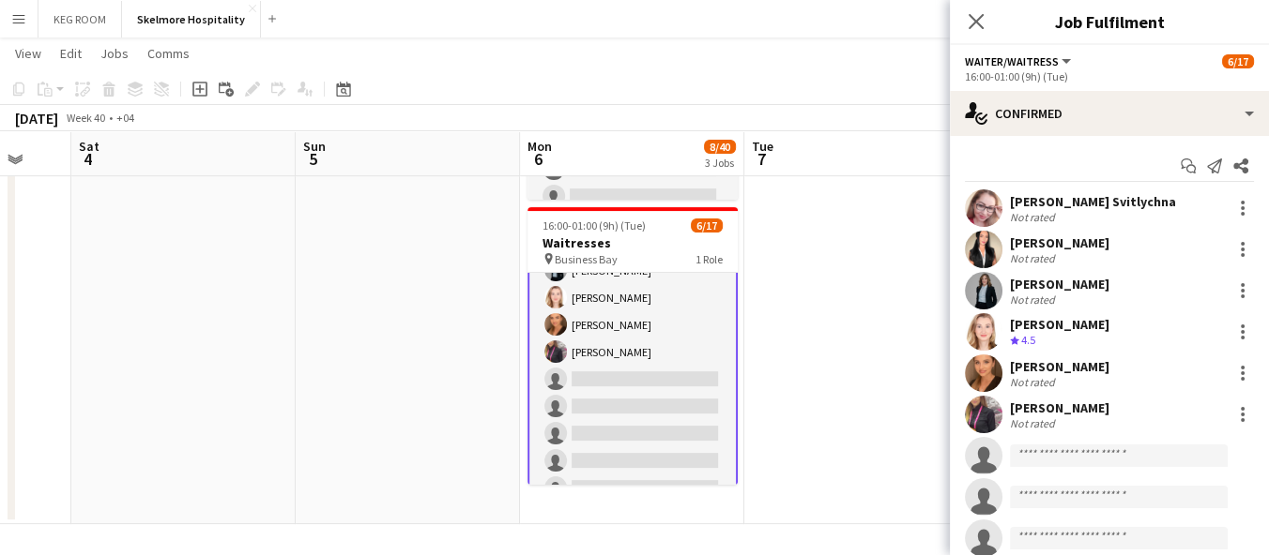
scroll to position [105, 0]
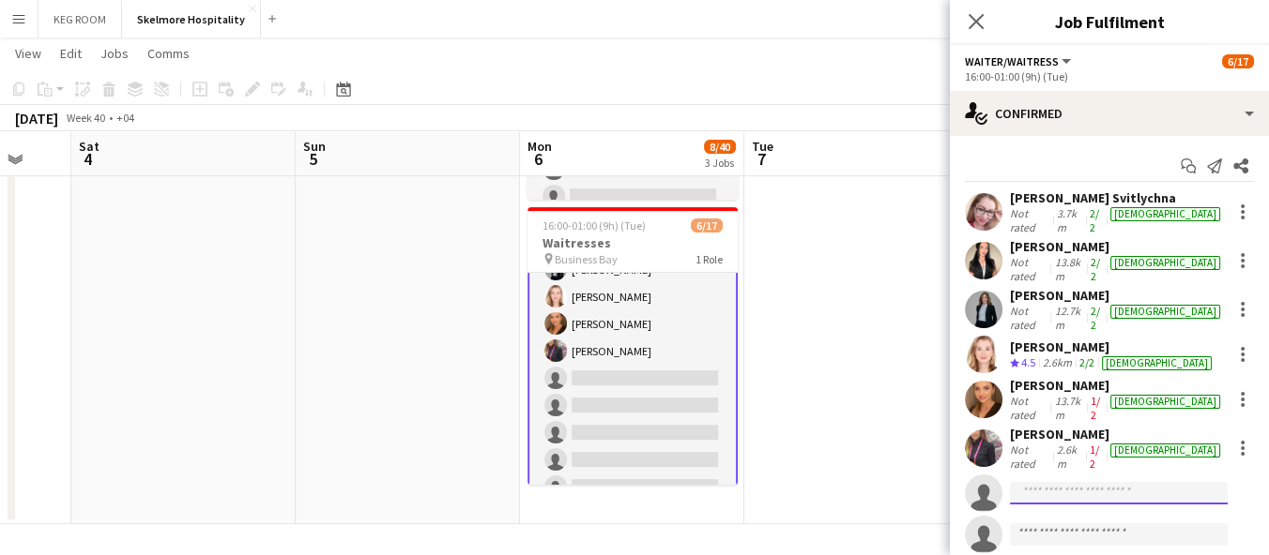
click at [1067, 482] on input at bounding box center [1119, 493] width 218 height 23
type input "*"
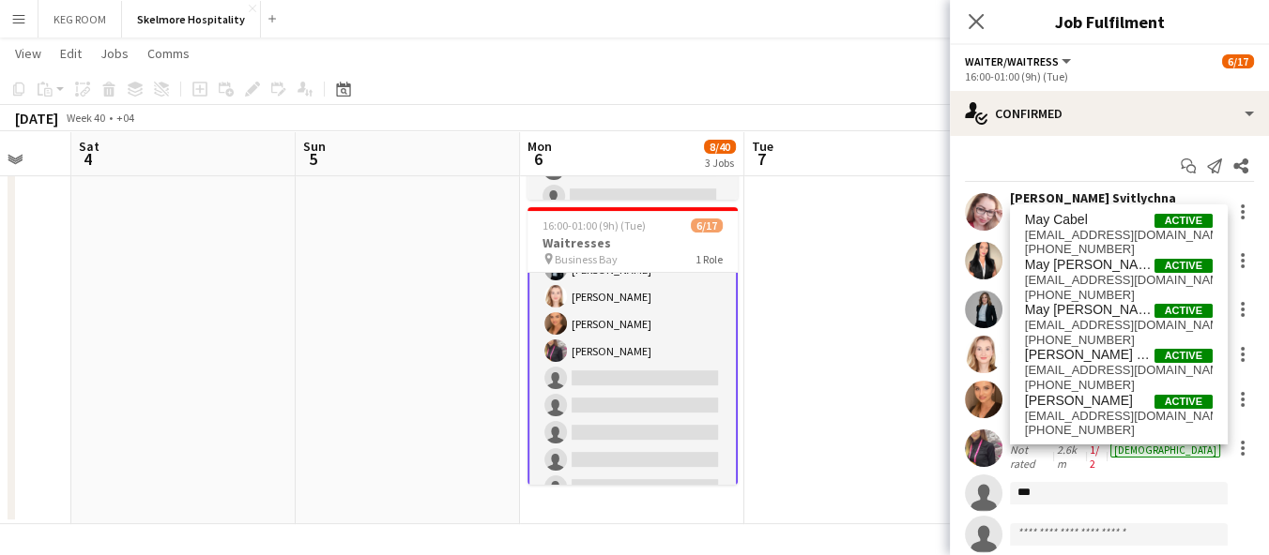
click at [1071, 482] on input "***" at bounding box center [1119, 493] width 218 height 23
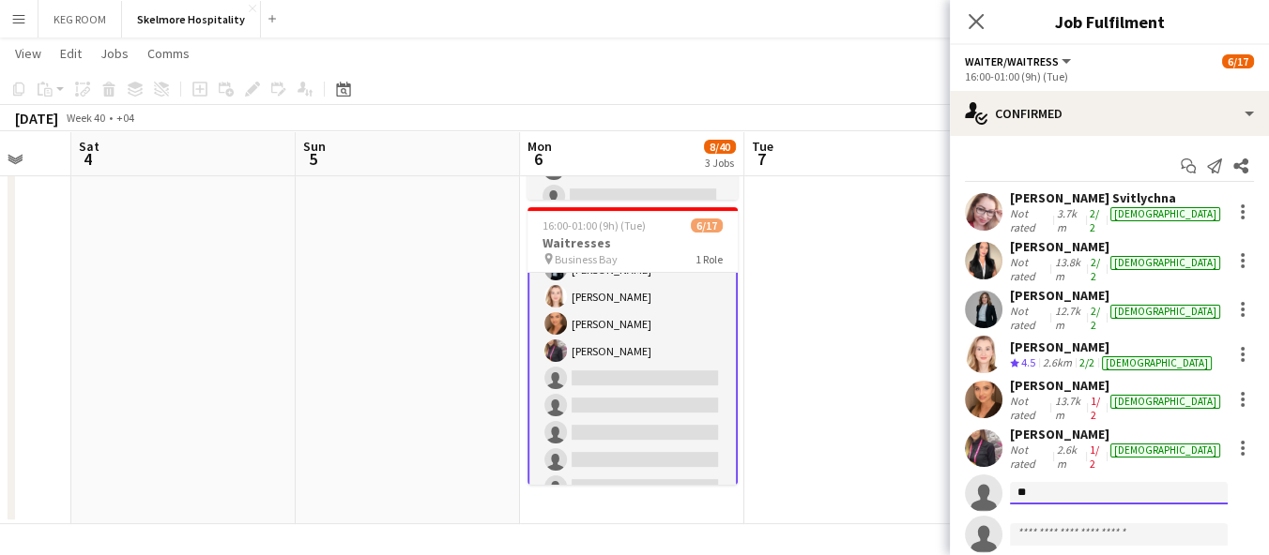
type input "*"
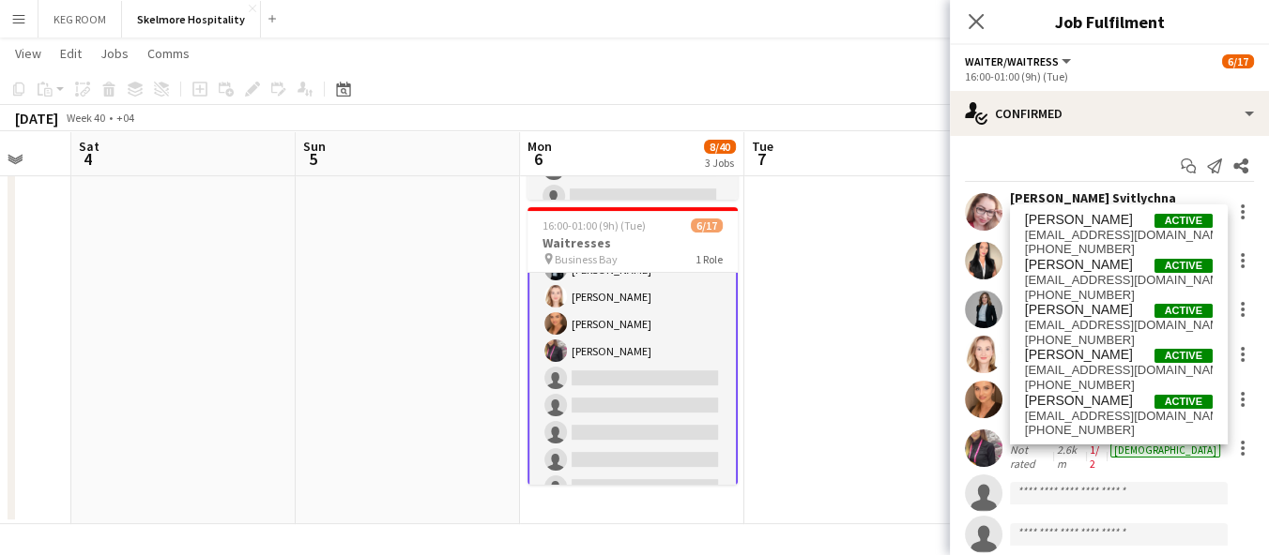
click at [915, 497] on app-date-cell at bounding box center [856, 83] width 224 height 883
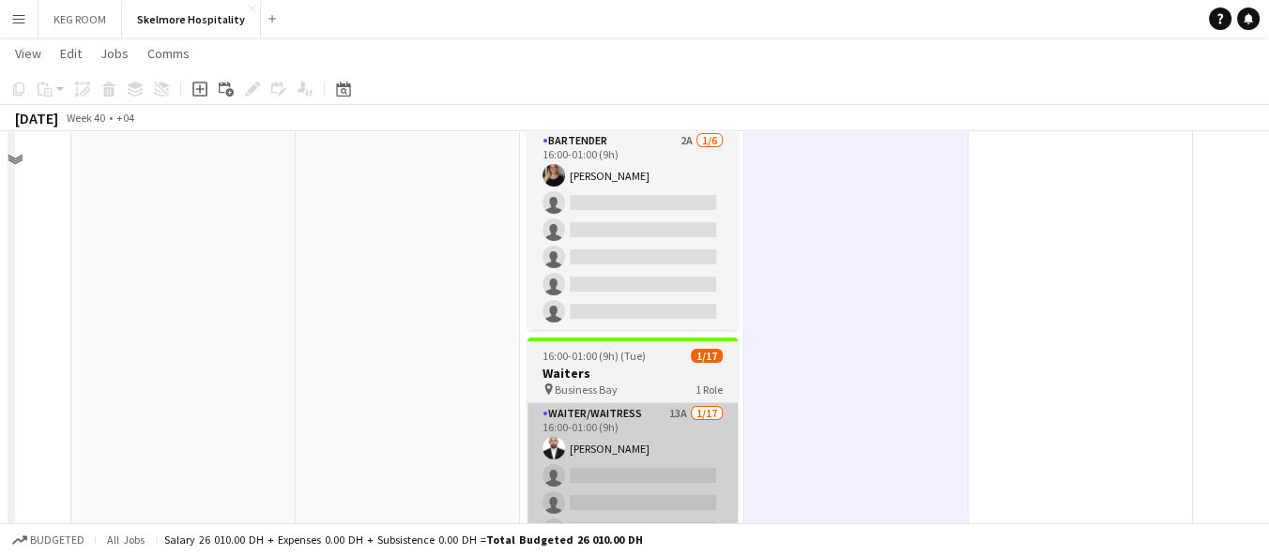
scroll to position [0, 0]
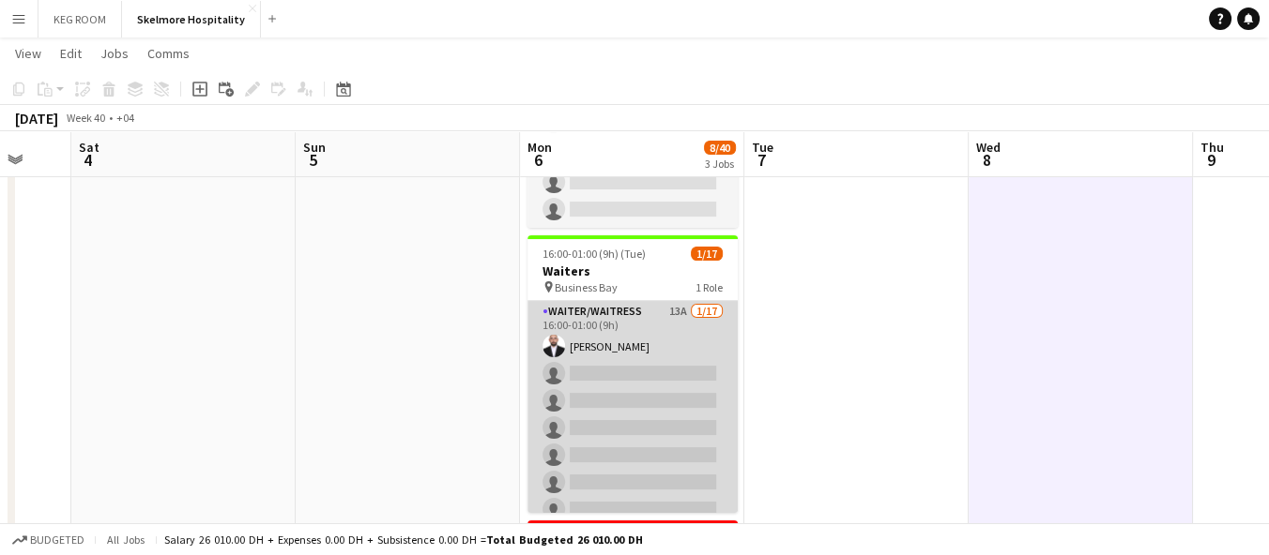
click at [648, 396] on app-card-role "Waiter/Waitress 13A 1/17 16:00-01:00 (9h) Abderrahim Baloul single-neutral-acti…" at bounding box center [632, 550] width 210 height 499
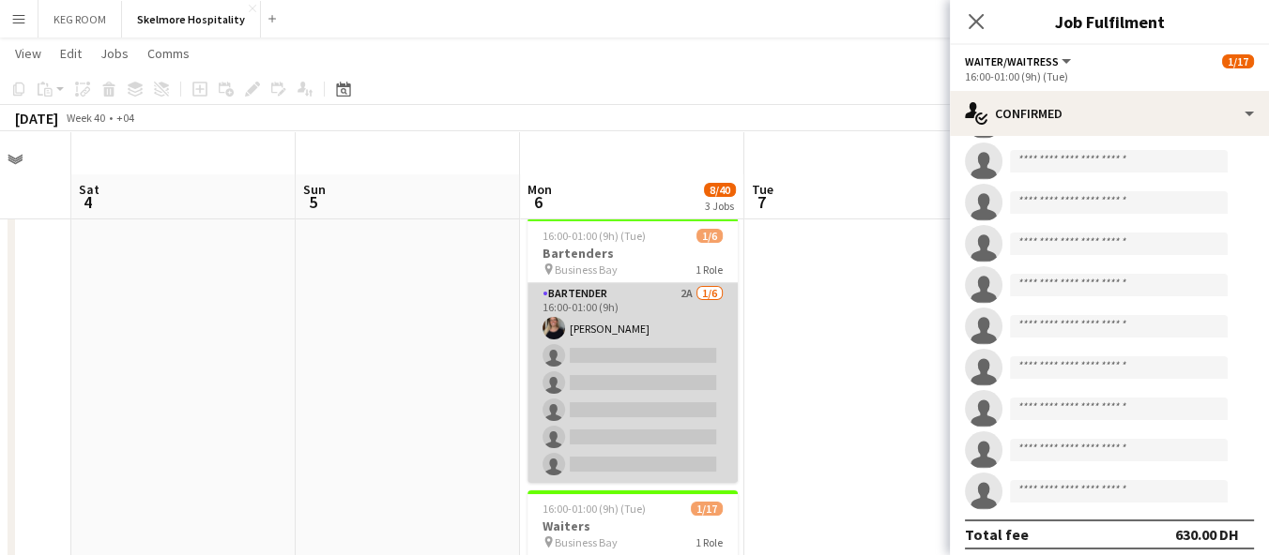
scroll to position [104, 0]
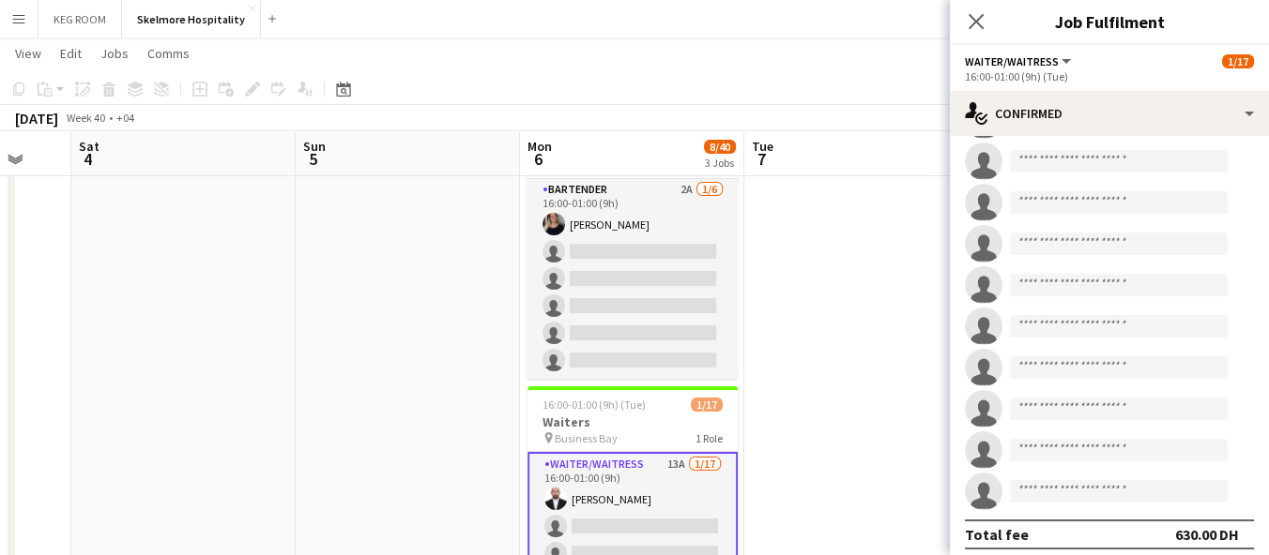
click at [808, 323] on app-date-cell at bounding box center [856, 547] width 224 height 883
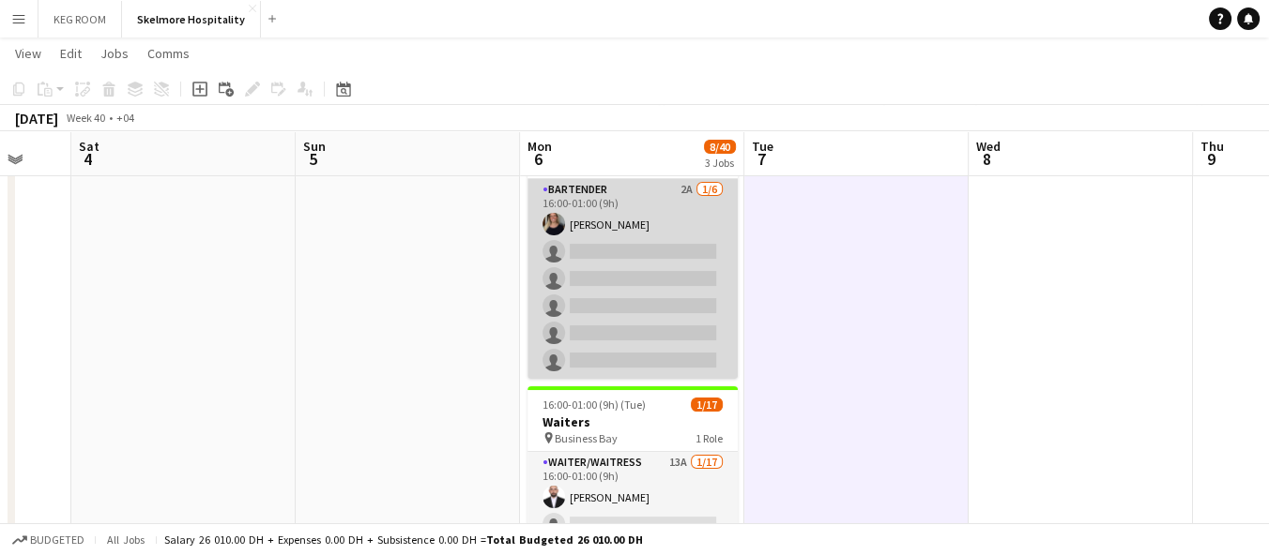
click at [690, 190] on app-card-role "Bartender 2A 1/6 16:00-01:00 (9h) TALITA SOARES single-neutral-actions single-n…" at bounding box center [632, 279] width 210 height 200
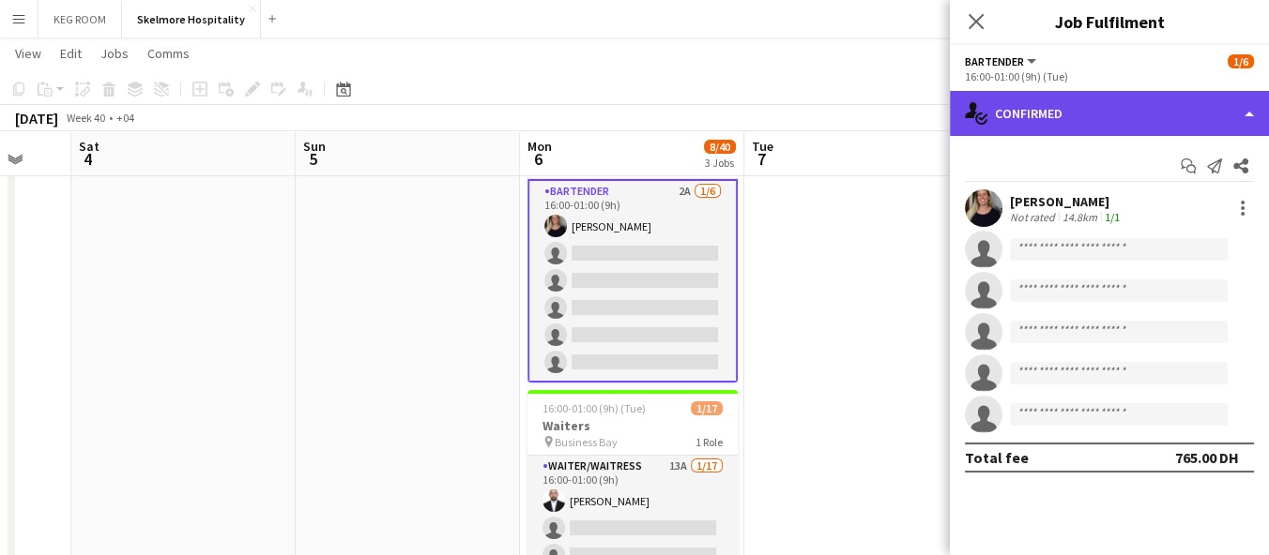
click at [1066, 111] on div "single-neutral-actions-check-2 Confirmed" at bounding box center [1109, 113] width 319 height 45
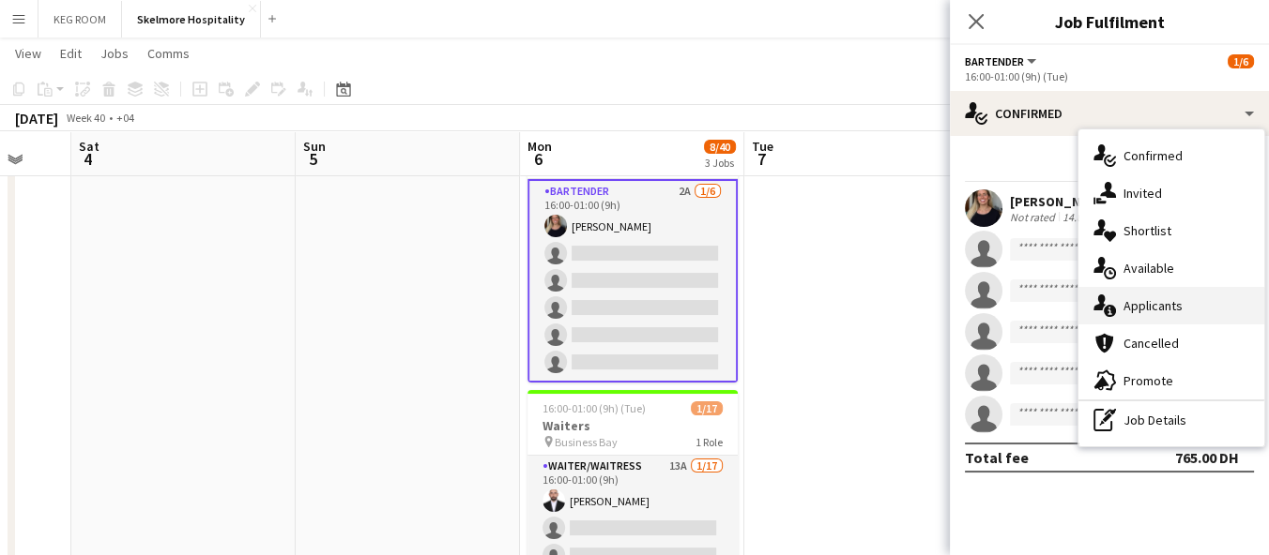
click at [1147, 298] on span "Applicants" at bounding box center [1152, 305] width 59 height 17
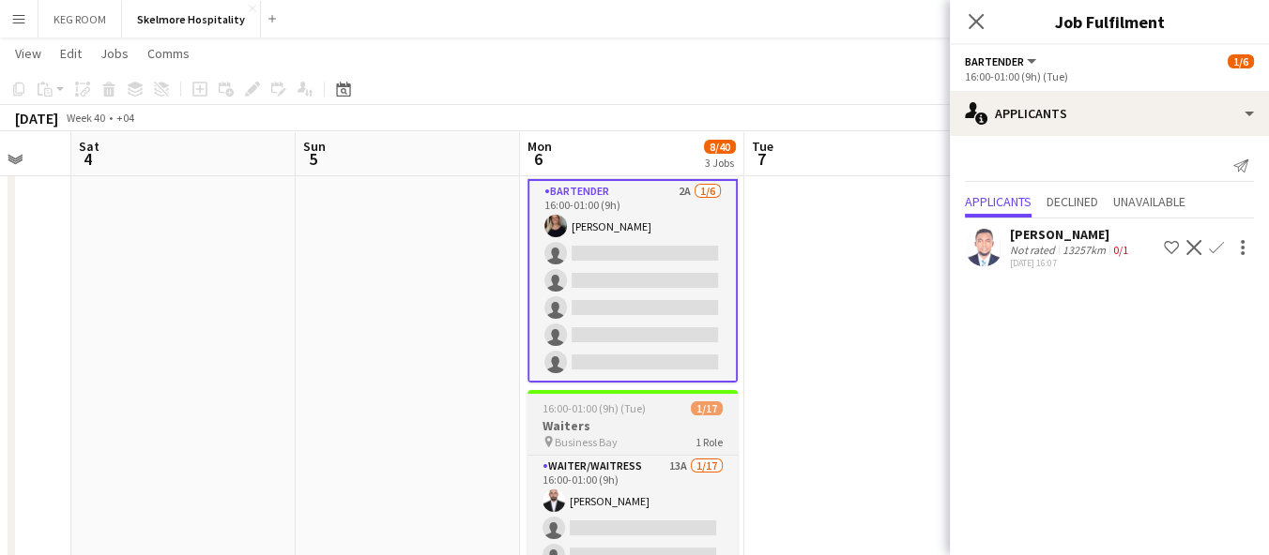
click at [681, 441] on div "pin Business Bay 1 Role" at bounding box center [632, 441] width 210 height 15
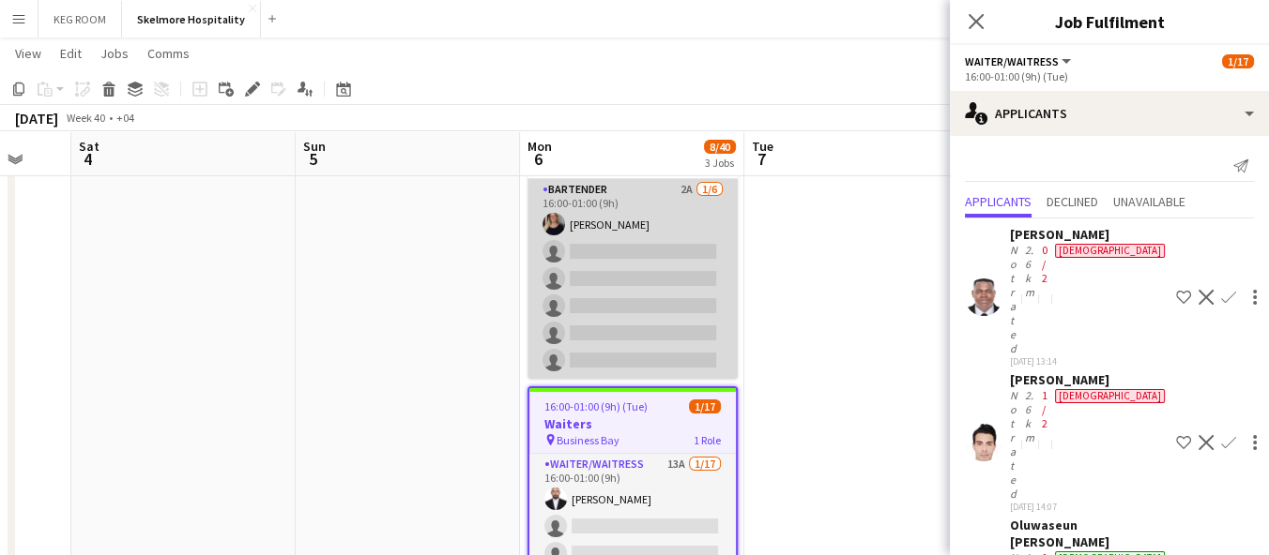
click at [628, 279] on app-card-role "Bartender 2A 1/6 16:00-01:00 (9h) TALITA SOARES single-neutral-actions single-n…" at bounding box center [632, 279] width 210 height 200
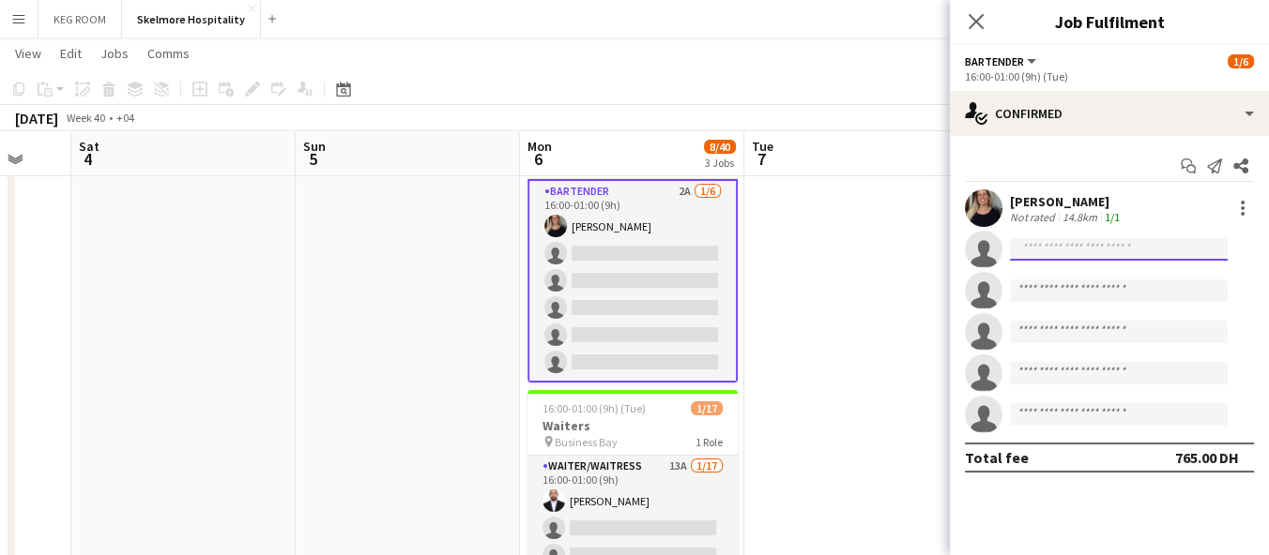
click at [1156, 242] on input at bounding box center [1119, 249] width 218 height 23
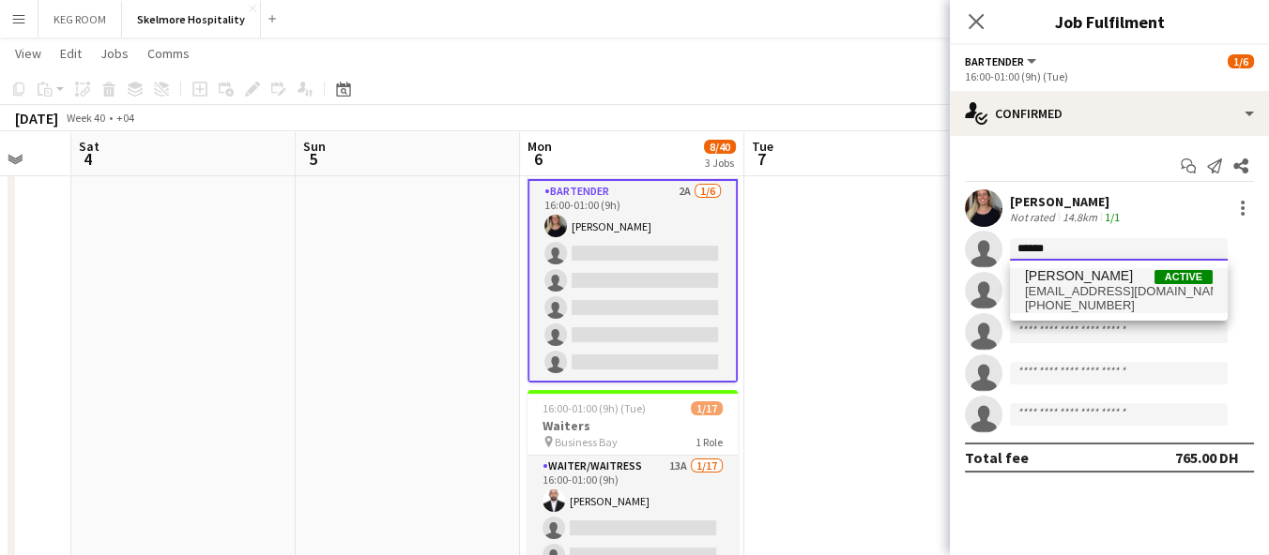
type input "******"
click at [1172, 278] on span "Active" at bounding box center [1183, 277] width 58 height 14
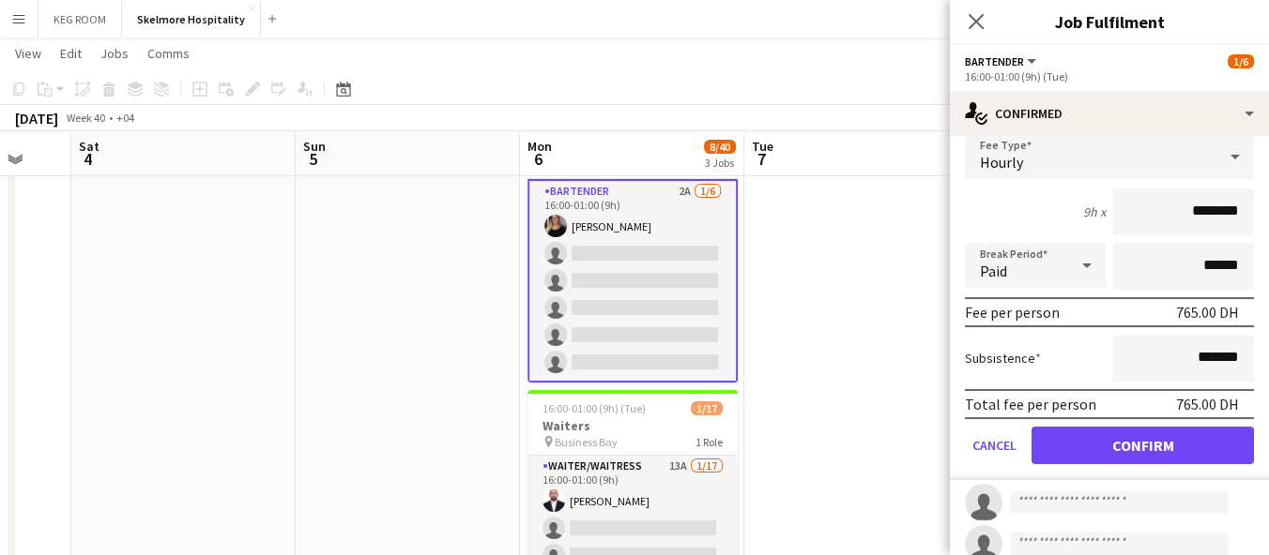
scroll to position [299, 0]
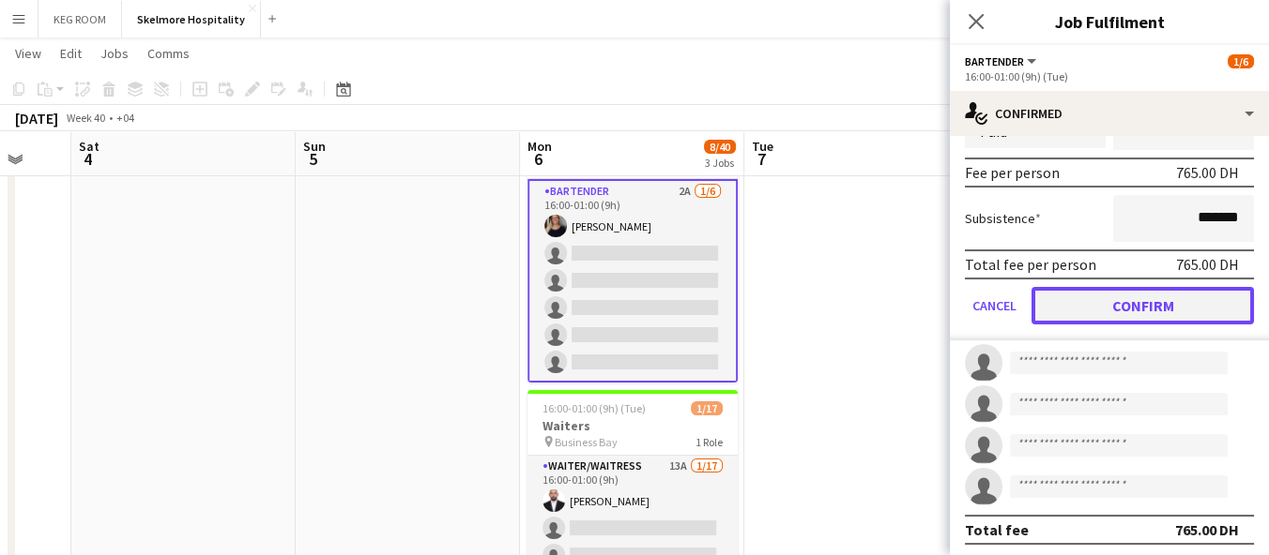
drag, startPoint x: 1150, startPoint y: 313, endPoint x: 1149, endPoint y: 327, distance: 14.2
click at [1150, 314] on button "Confirm" at bounding box center [1142, 306] width 222 height 38
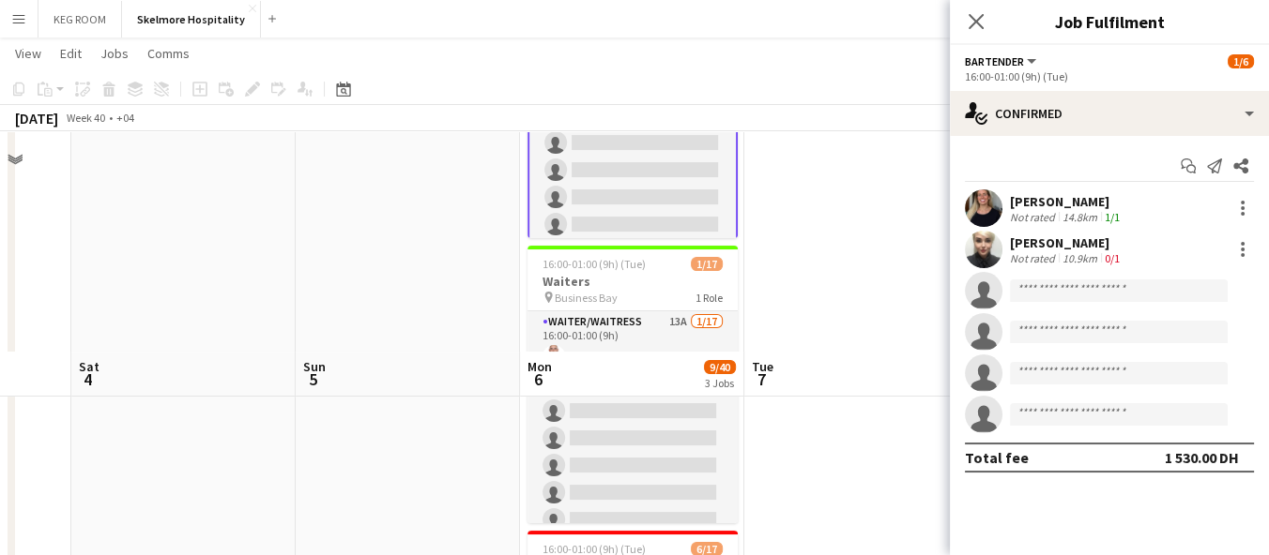
scroll to position [521, 0]
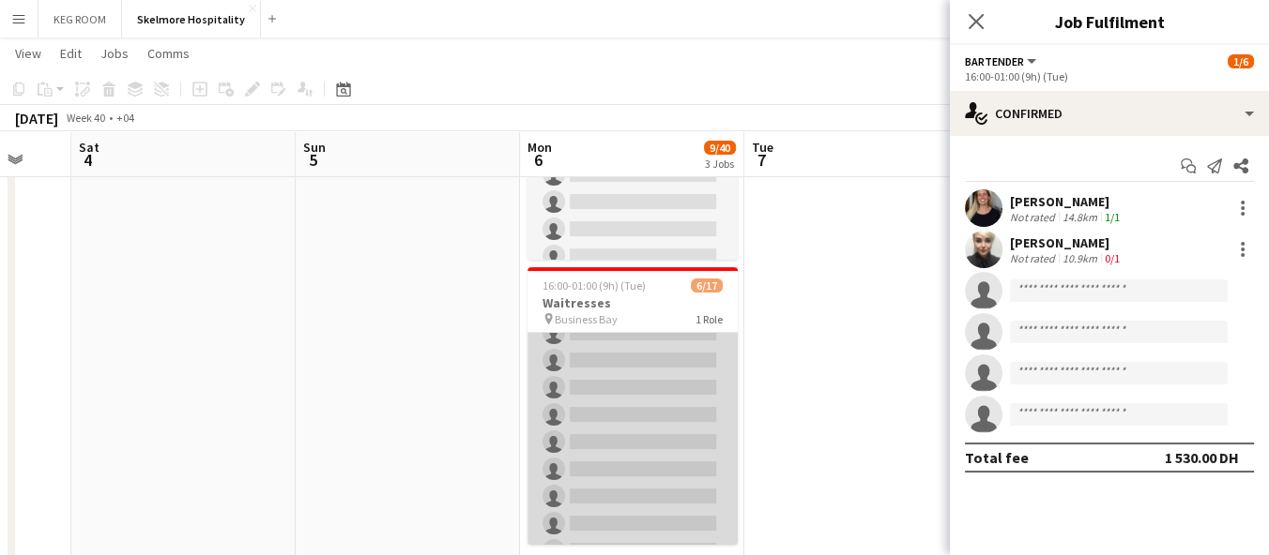
click at [617, 439] on app-card-role "Waiter/Waitress 11A 6/17 16:00-01:00 (9h) Svitlana Svitlychna Anna Demchenko Sa…" at bounding box center [632, 374] width 210 height 499
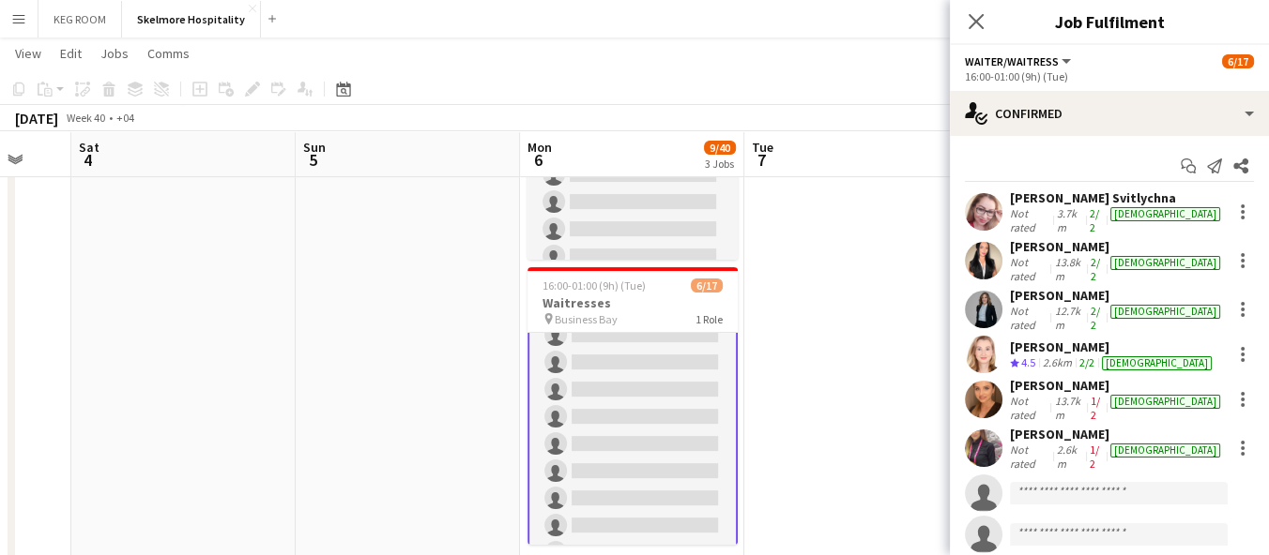
scroll to position [209, 0]
click at [1069, 482] on input at bounding box center [1119, 493] width 218 height 23
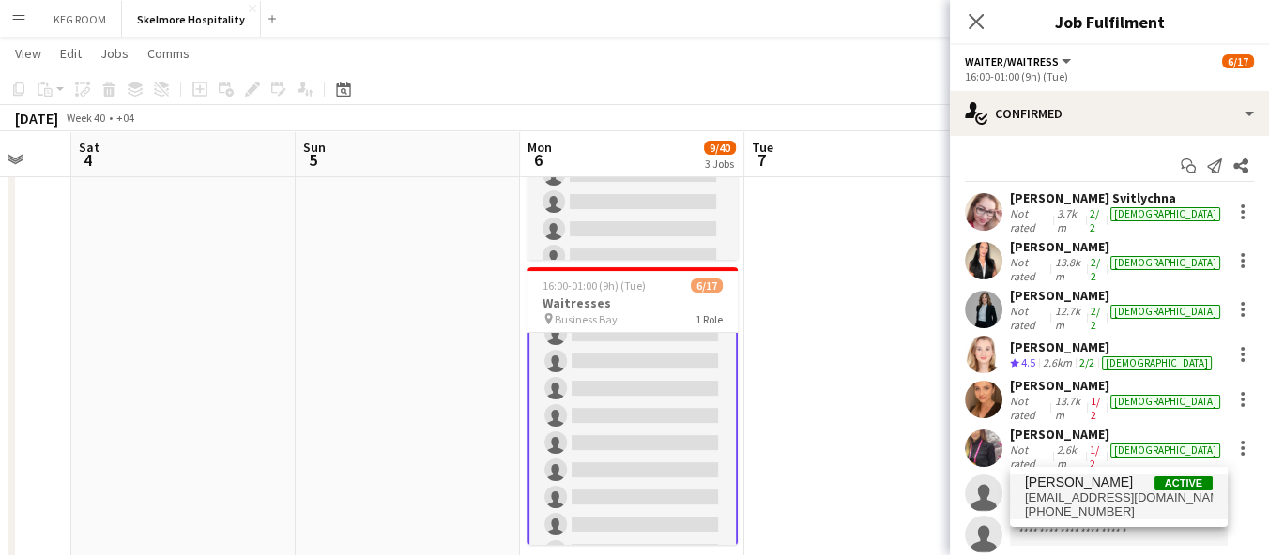
type input "******"
click at [1067, 491] on span "[EMAIL_ADDRESS][DOMAIN_NAME]" at bounding box center [1119, 498] width 188 height 15
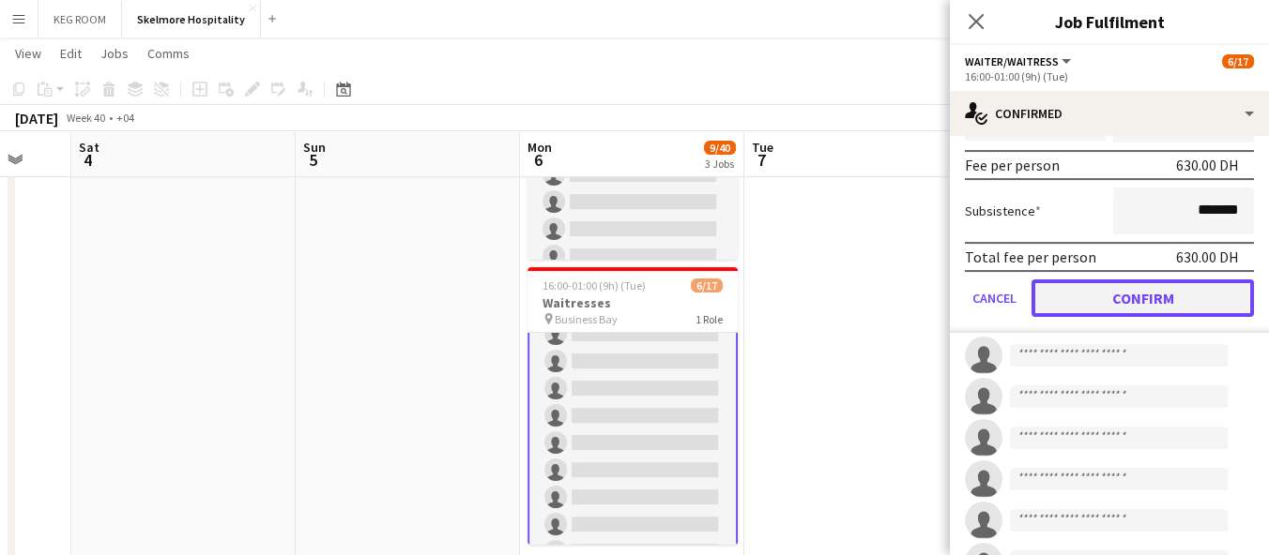
click at [1164, 280] on button "Confirm" at bounding box center [1142, 299] width 222 height 38
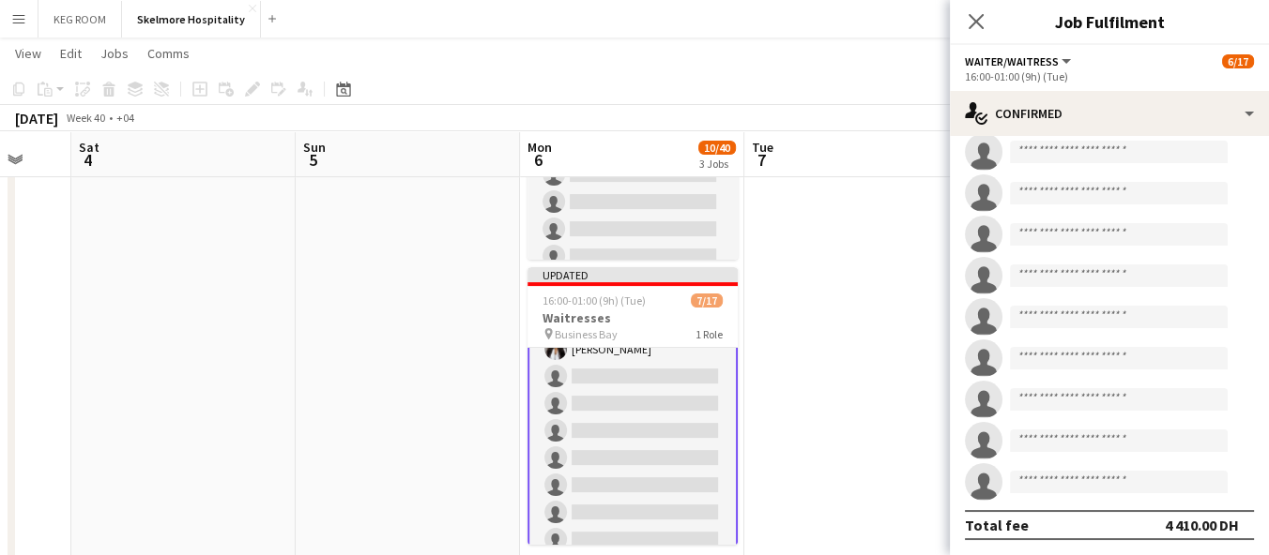
scroll to position [385, 0]
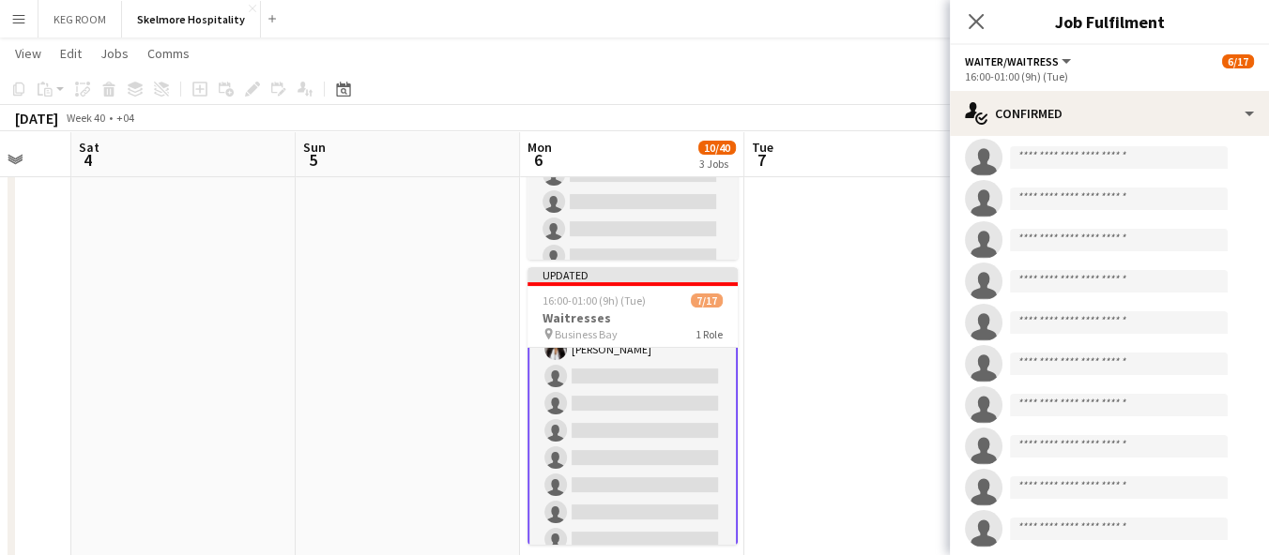
click at [807, 413] on app-date-cell at bounding box center [856, 135] width 224 height 893
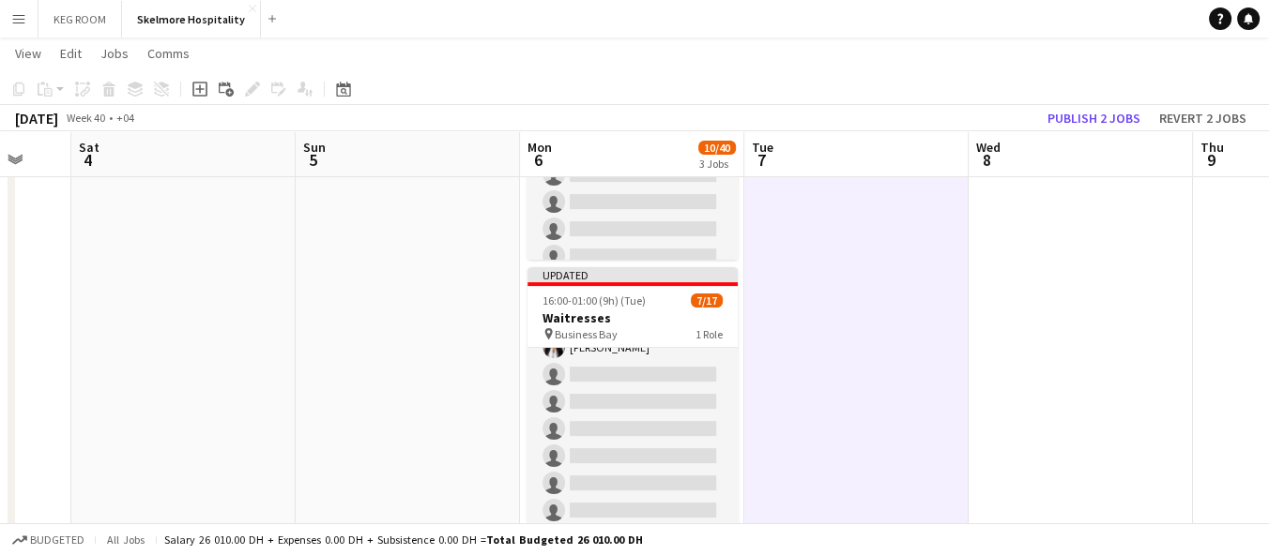
scroll to position [208, 0]
click at [1087, 114] on button "Publish 2 jobs" at bounding box center [1094, 118] width 108 height 24
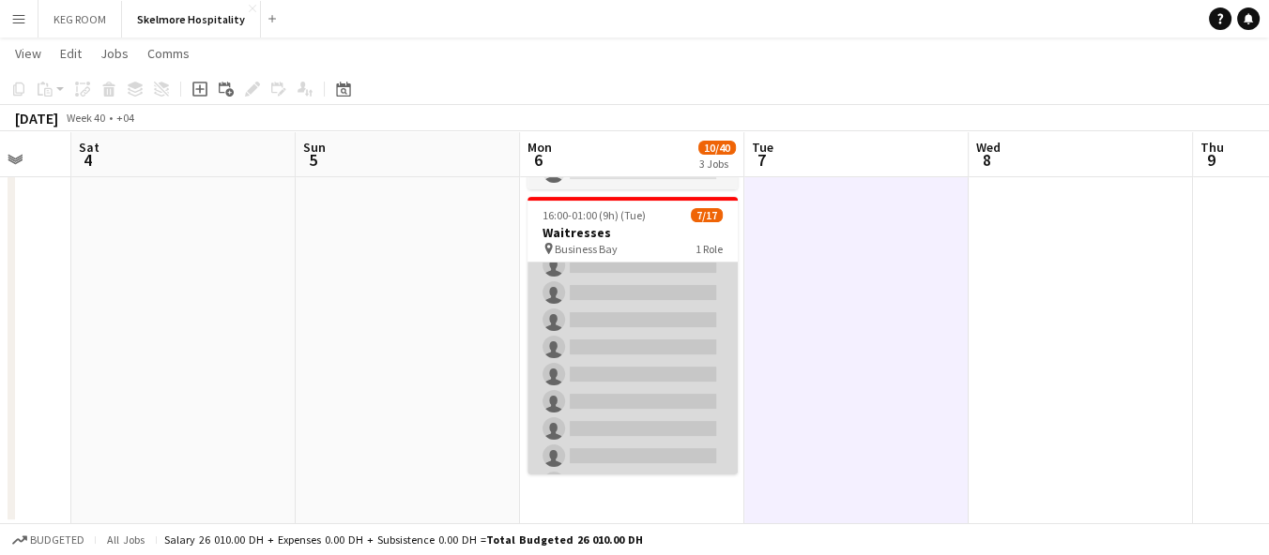
scroll to position [285, 0]
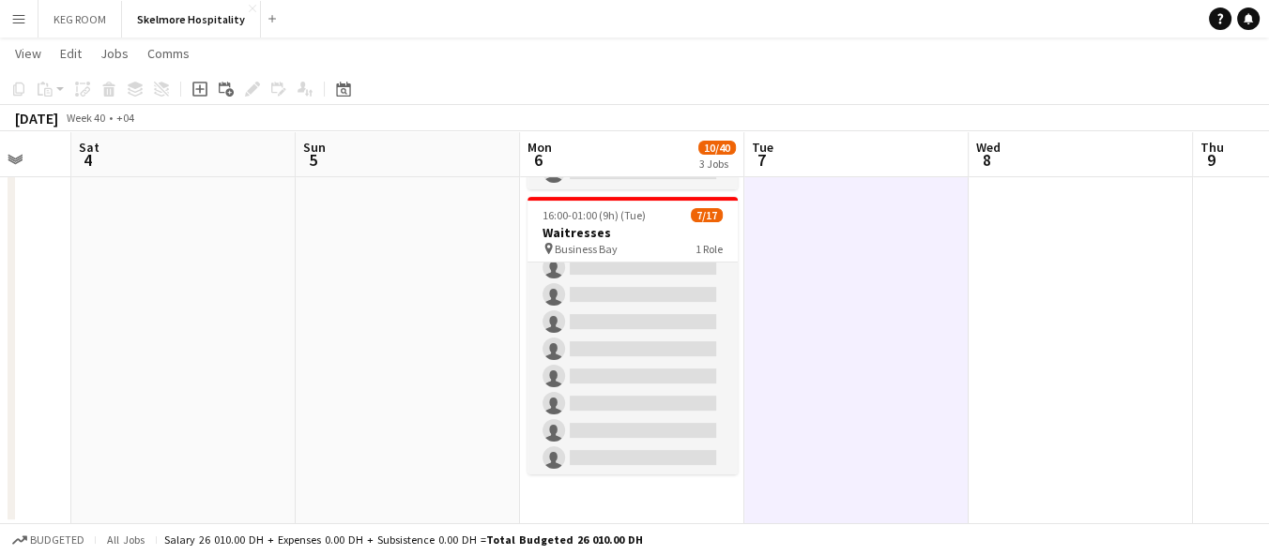
click at [1121, 309] on app-date-cell at bounding box center [1080, 77] width 224 height 893
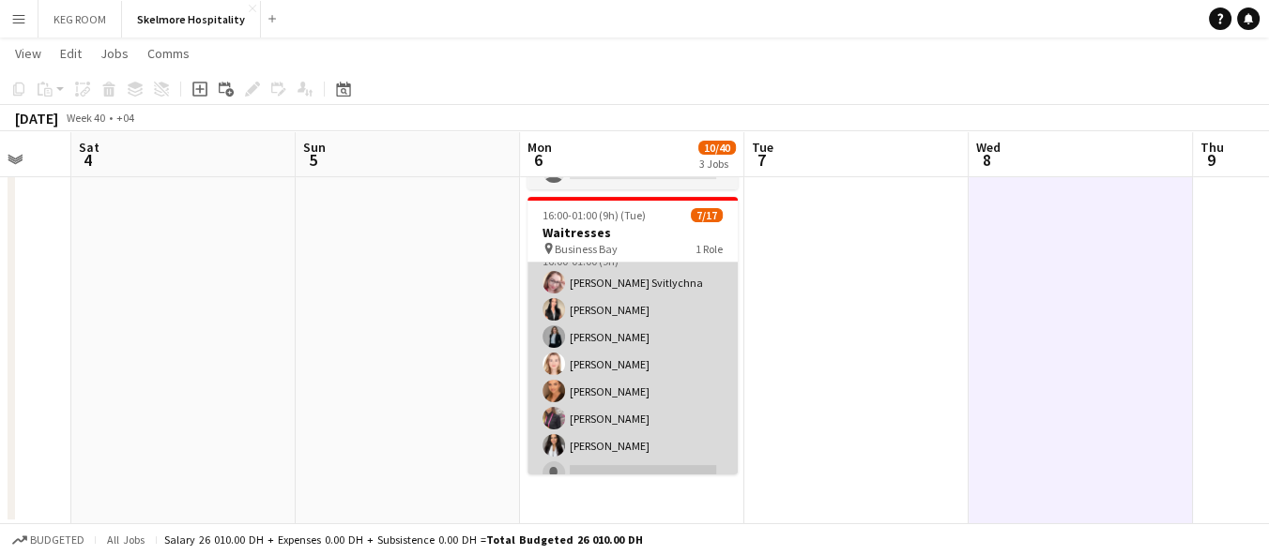
scroll to position [0, 0]
click at [629, 265] on app-card-role "Waiter/Waitress 11A [DATE] 16:00-01:00 (9h) [PERSON_NAME] Svitlychna [PERSON_NA…" at bounding box center [632, 512] width 210 height 499
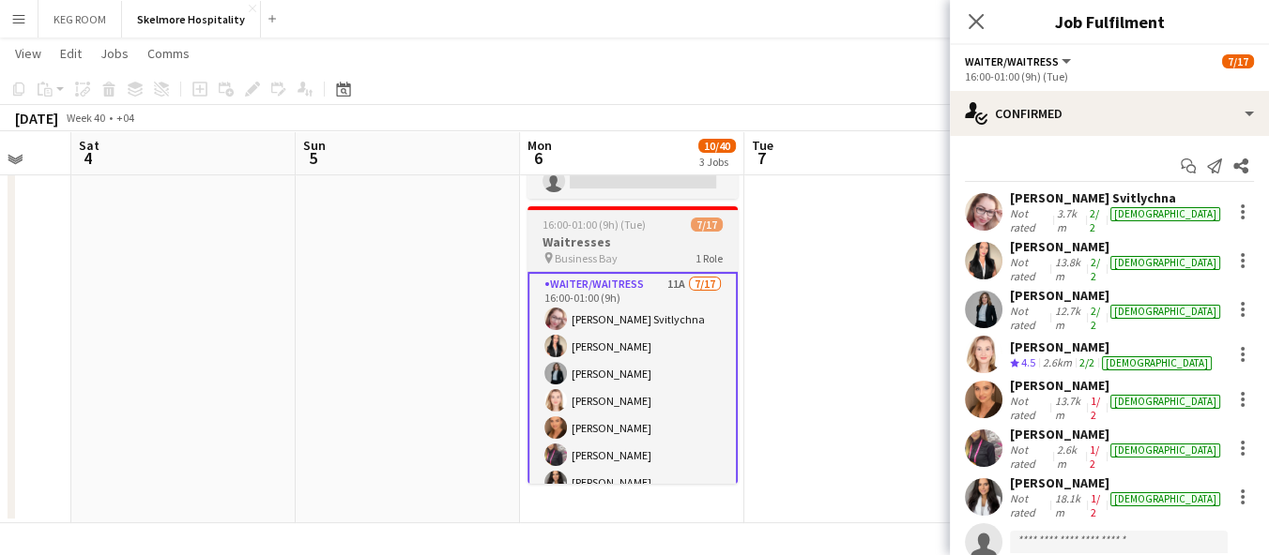
scroll to position [569, 0]
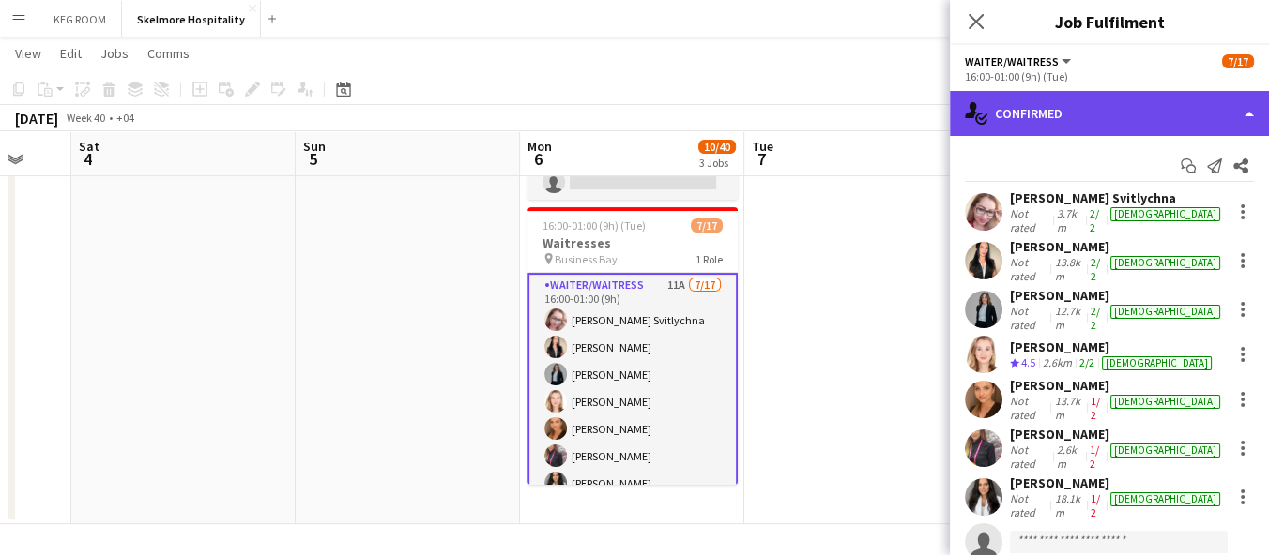
click at [1033, 106] on div "single-neutral-actions-check-2 Confirmed" at bounding box center [1109, 113] width 319 height 45
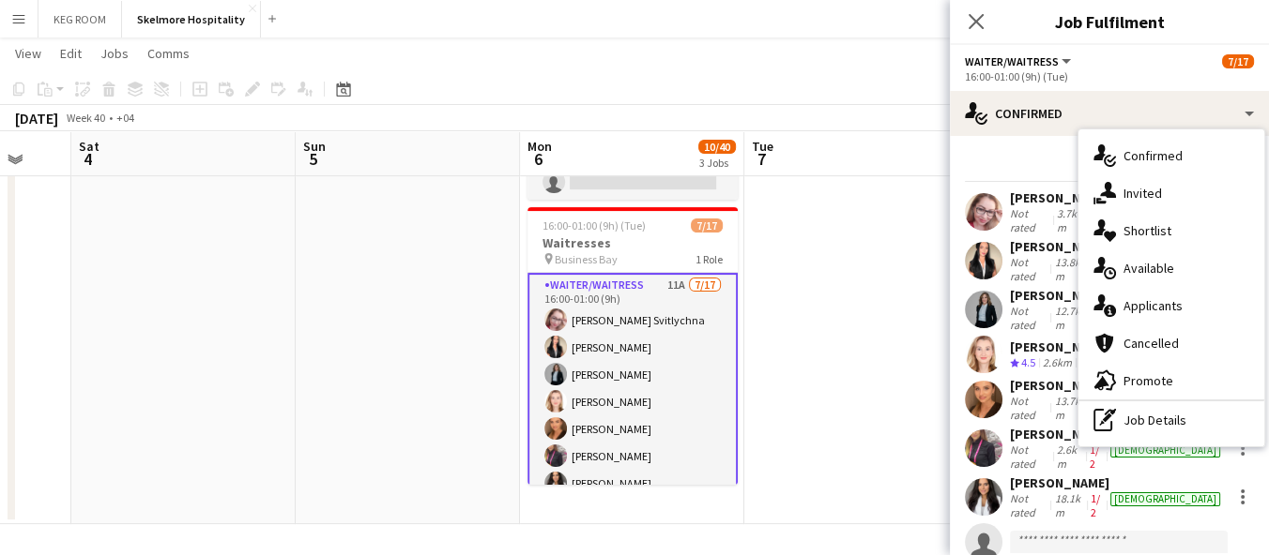
drag, startPoint x: 1151, startPoint y: 305, endPoint x: 1154, endPoint y: 323, distance: 18.0
click at [1151, 304] on span "Applicants" at bounding box center [1152, 305] width 59 height 17
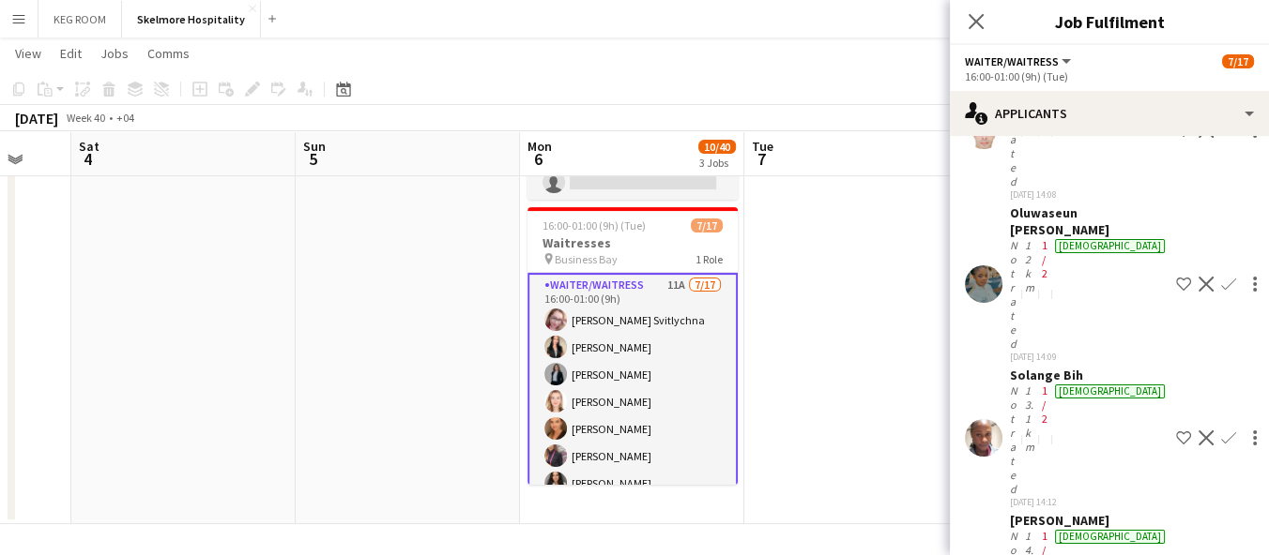
scroll to position [313, 0]
click at [825, 428] on app-date-cell at bounding box center [856, 83] width 224 height 883
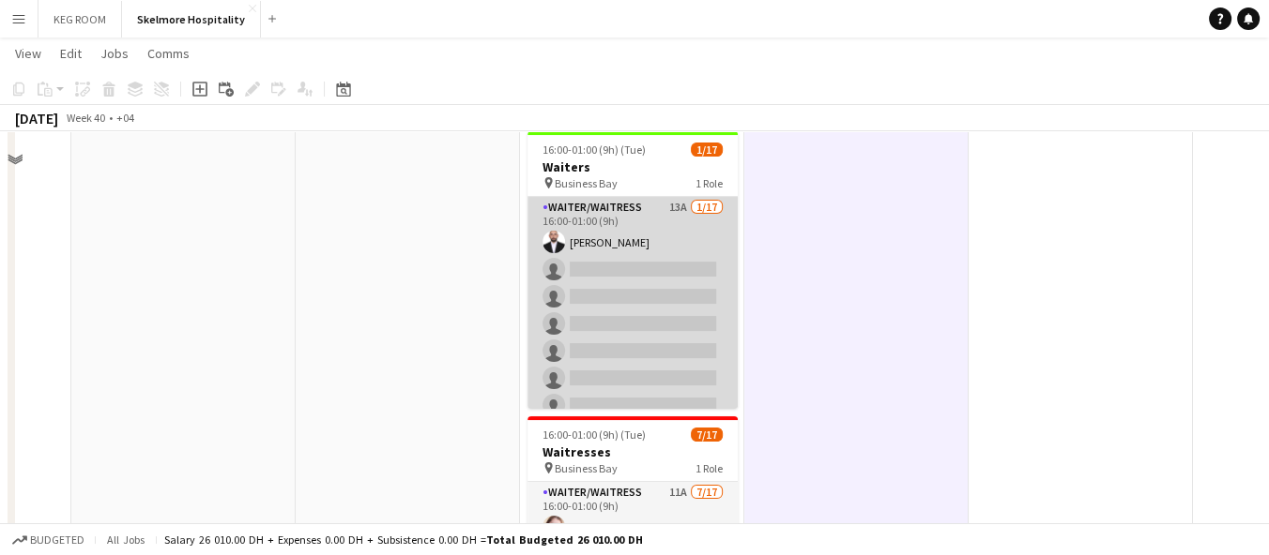
scroll to position [47, 0]
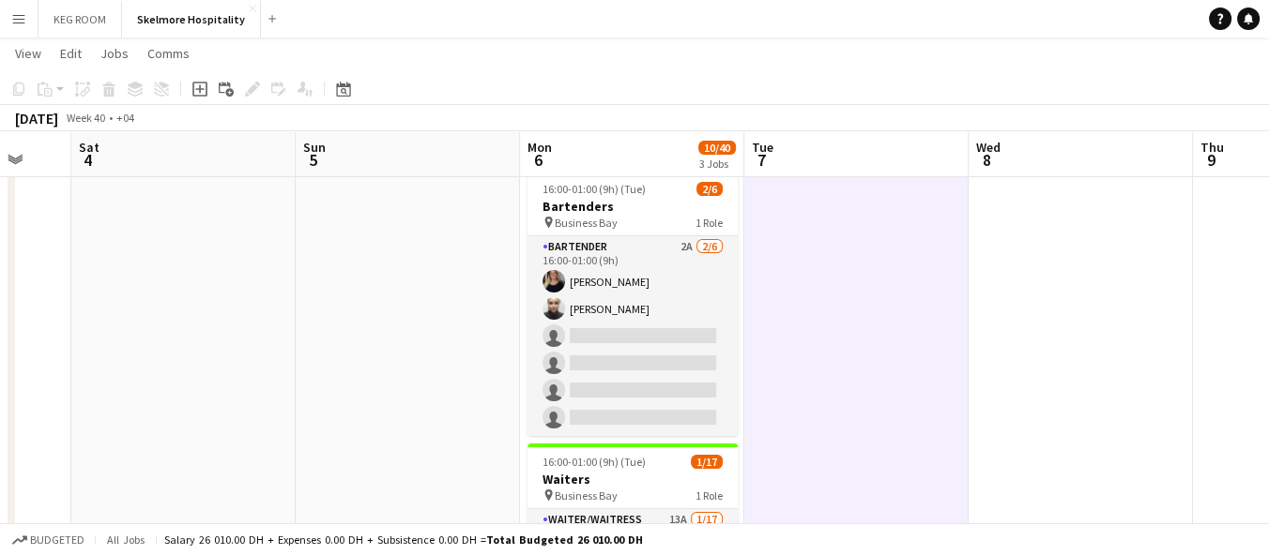
click at [23, 8] on button "Menu" at bounding box center [19, 19] width 38 height 38
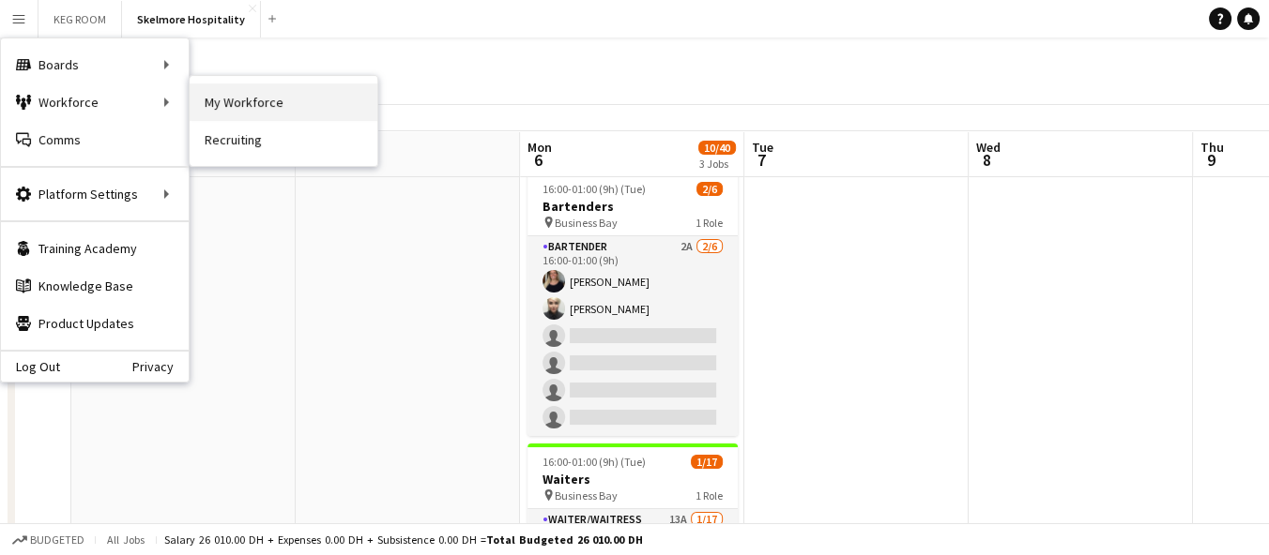
click at [193, 102] on link "My Workforce" at bounding box center [284, 103] width 188 height 38
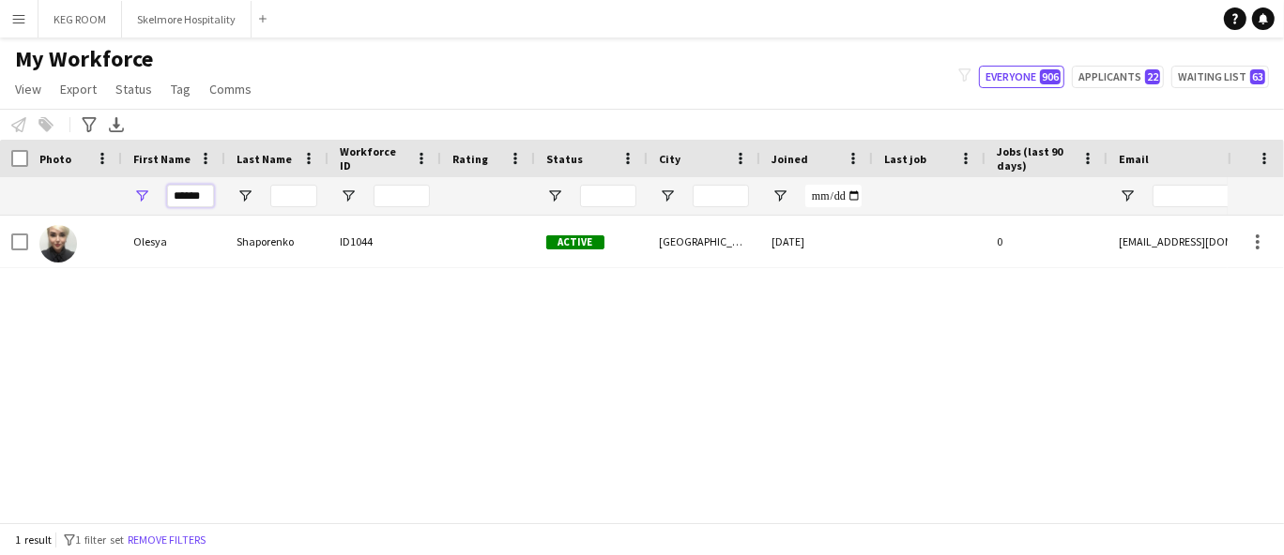
click at [192, 189] on input "******" at bounding box center [190, 196] width 47 height 23
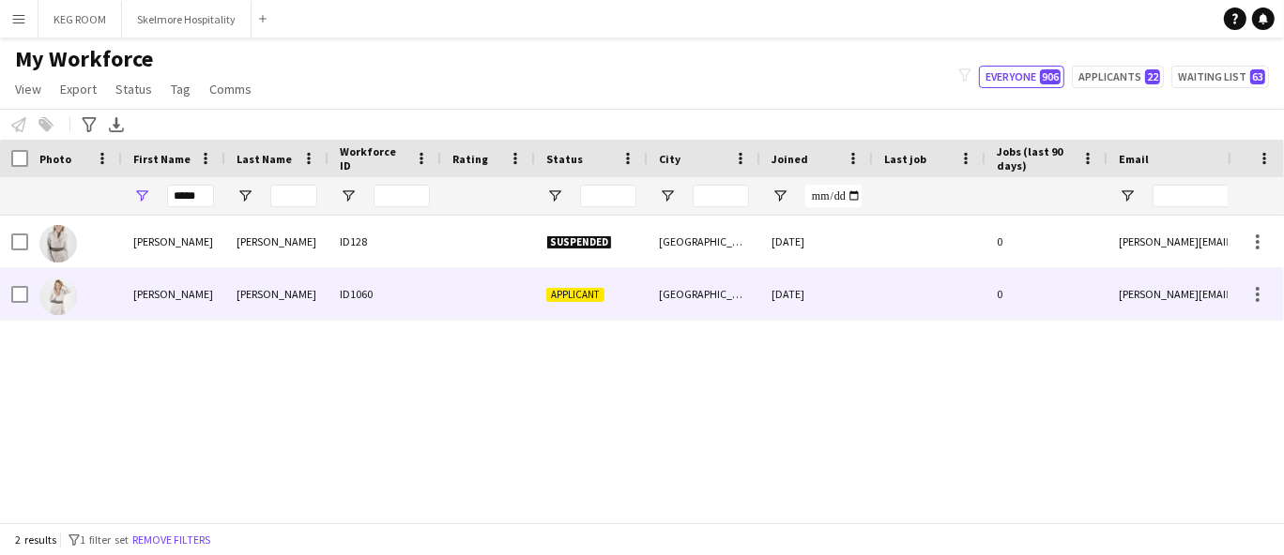
click at [241, 304] on div "[PERSON_NAME]" at bounding box center [276, 294] width 103 height 52
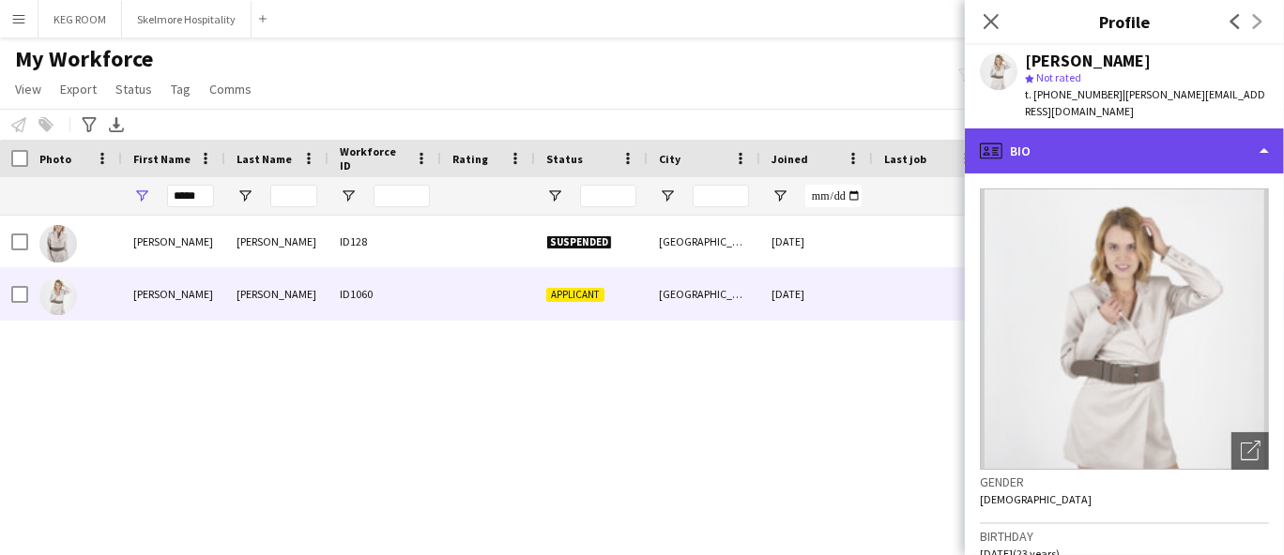
click at [1119, 129] on div "profile Bio" at bounding box center [1124, 151] width 319 height 45
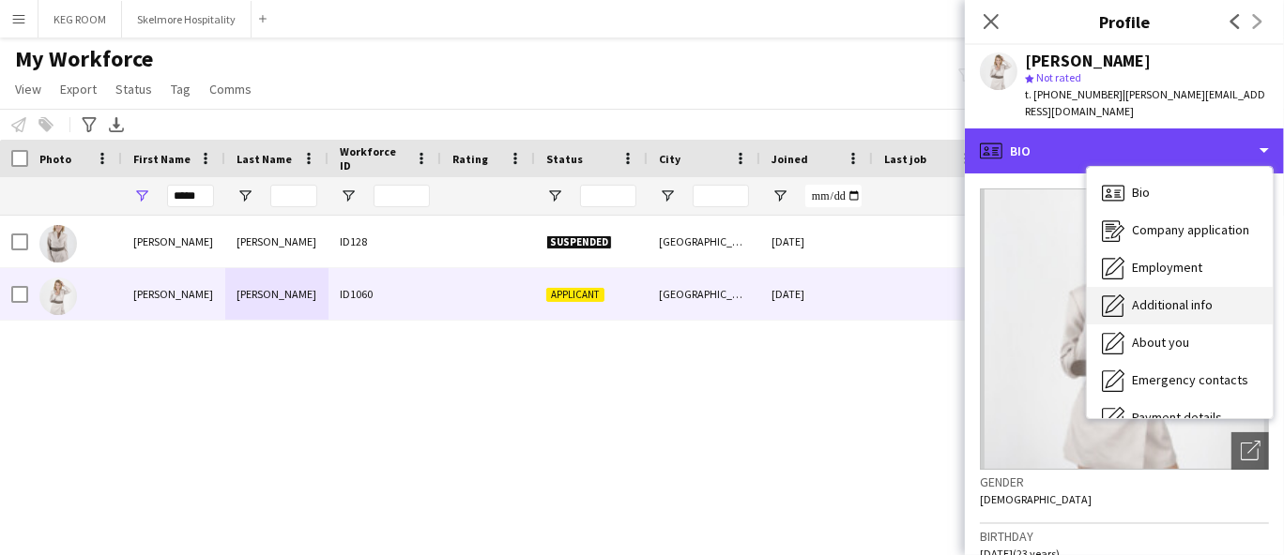
scroll to position [100, 0]
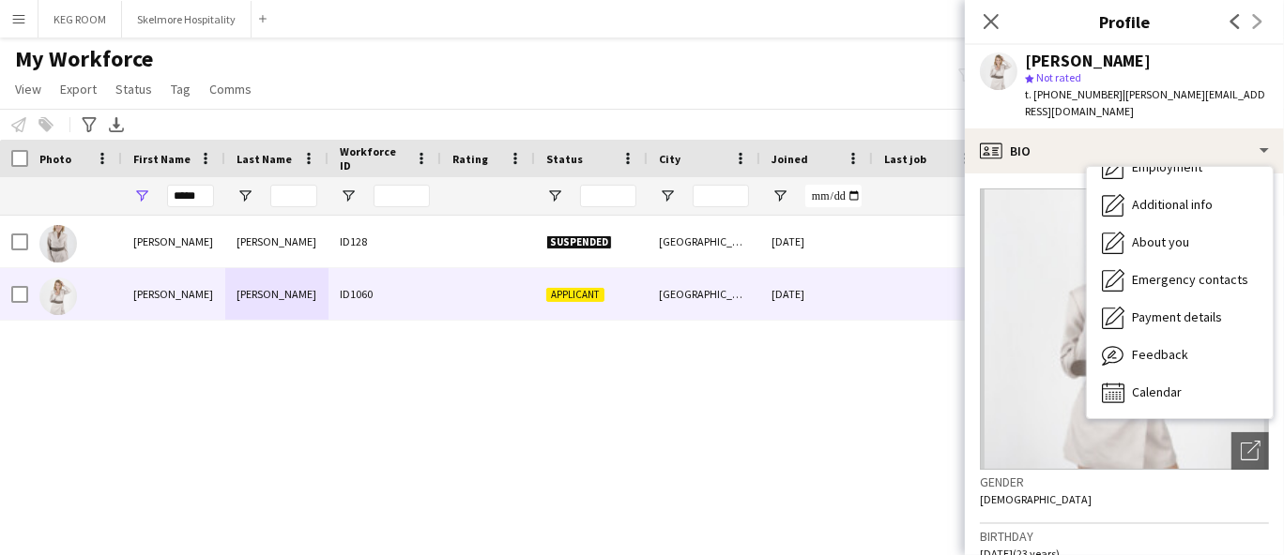
drag, startPoint x: 738, startPoint y: 474, endPoint x: 708, endPoint y: 384, distance: 95.0
click at [736, 469] on div "[PERSON_NAME] ID128 Suspended [GEOGRAPHIC_DATA] [DATE] 0 [PERSON_NAME][EMAIL_AD…" at bounding box center [613, 362] width 1227 height 292
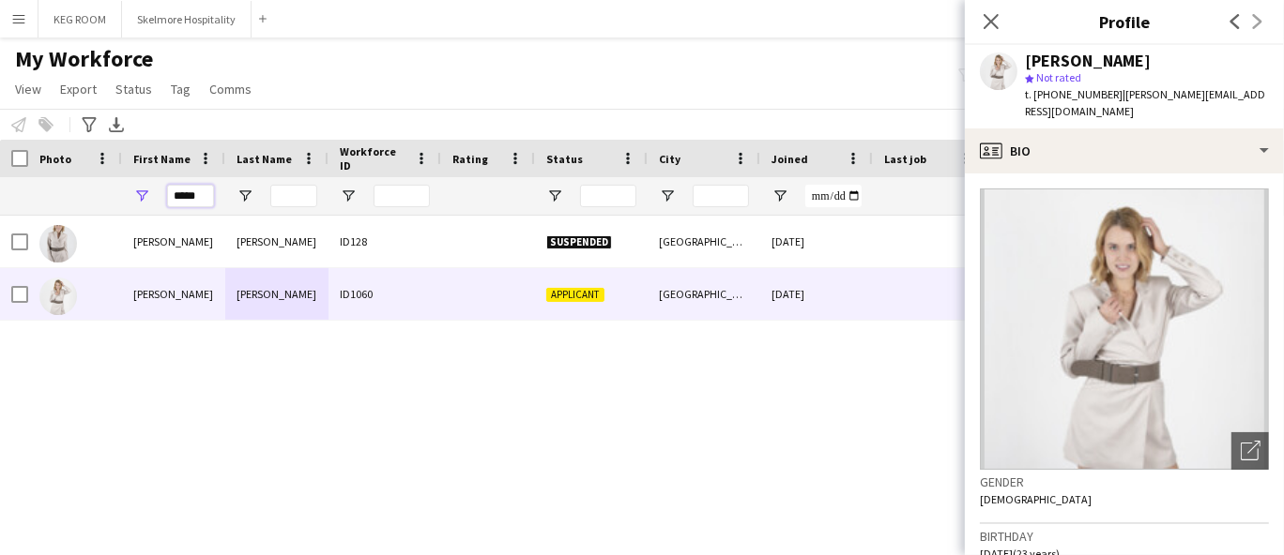
click at [189, 200] on input "*****" at bounding box center [190, 196] width 47 height 23
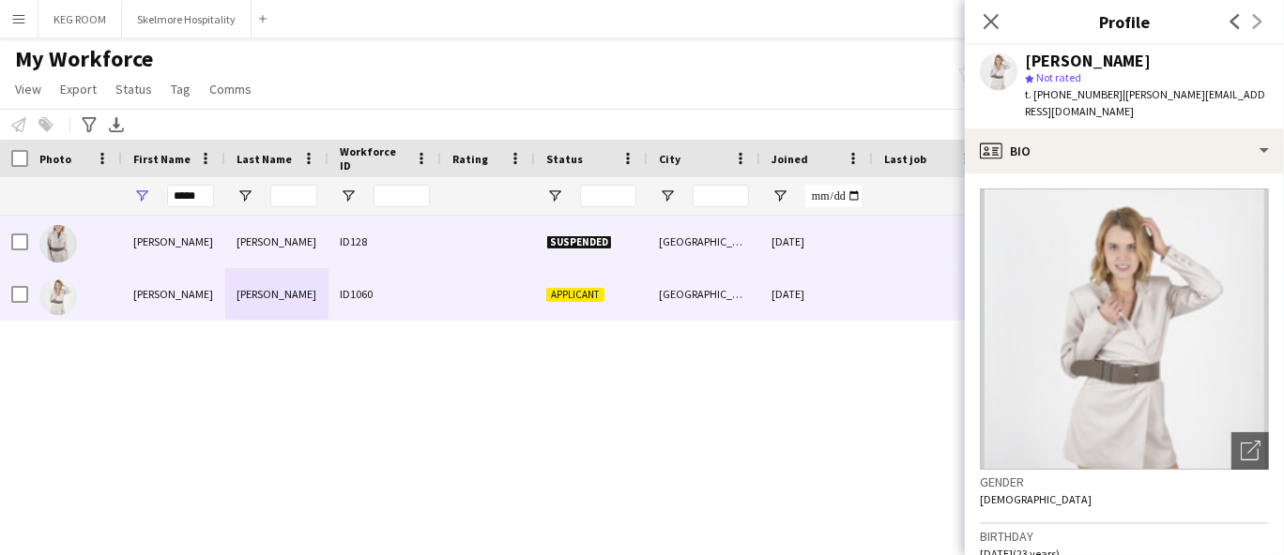
click at [195, 251] on div "[PERSON_NAME]" at bounding box center [173, 242] width 103 height 52
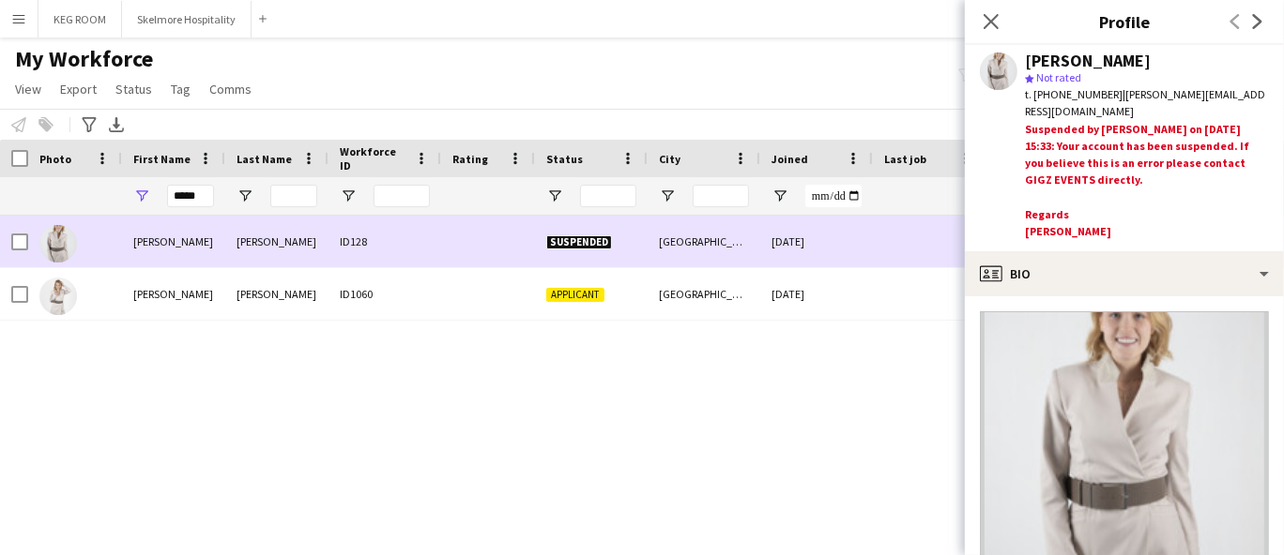
click at [195, 301] on div "[PERSON_NAME]" at bounding box center [173, 294] width 103 height 52
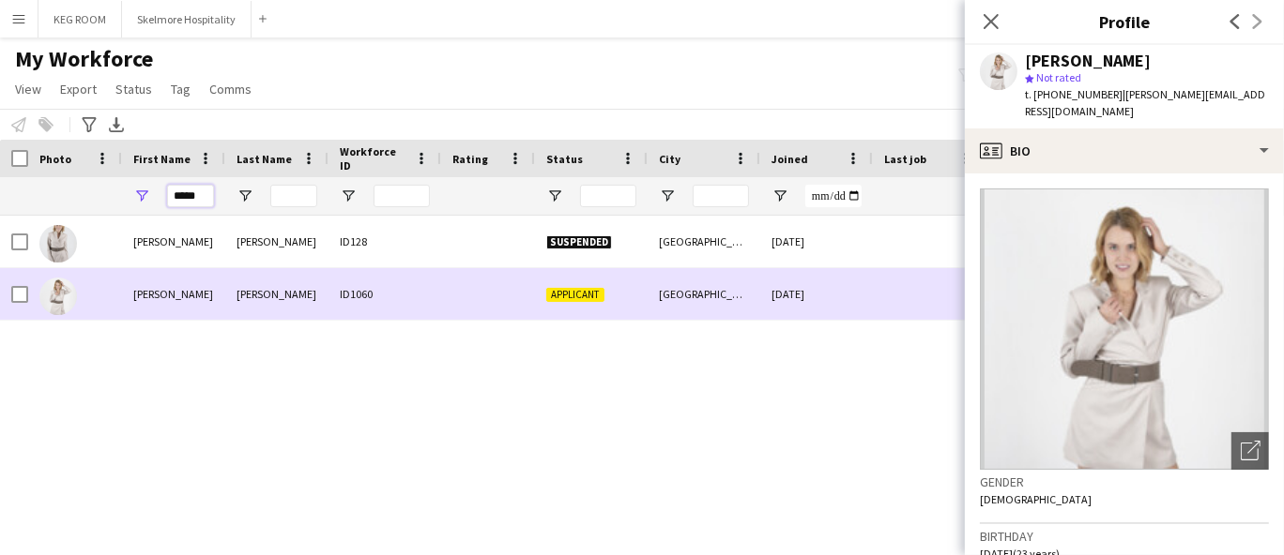
click at [194, 196] on input "*****" at bounding box center [190, 196] width 47 height 23
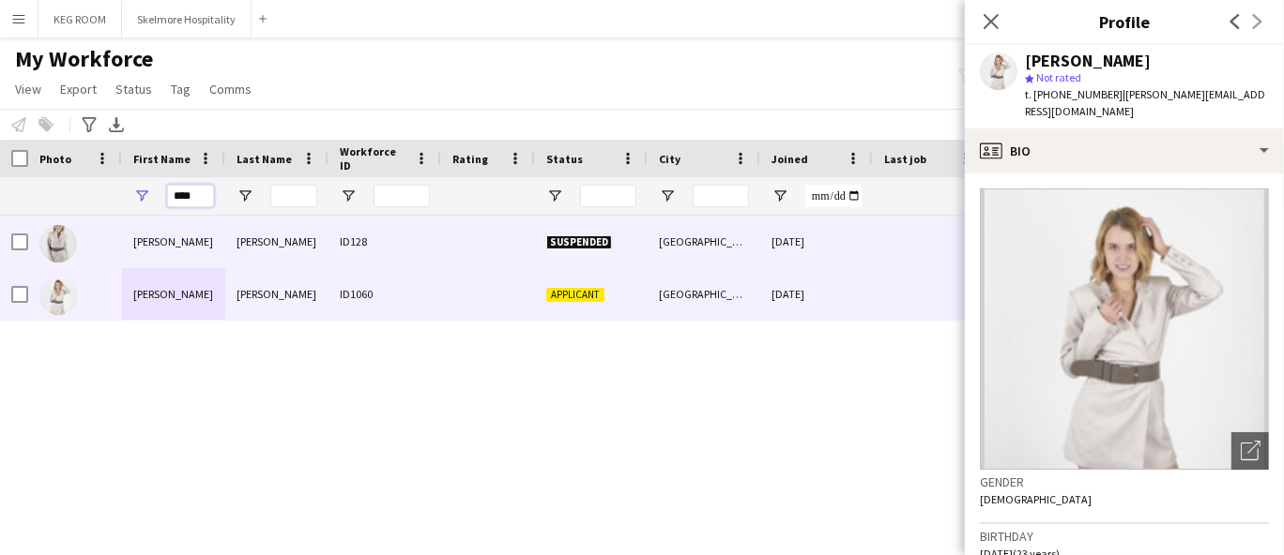
type input "*****"
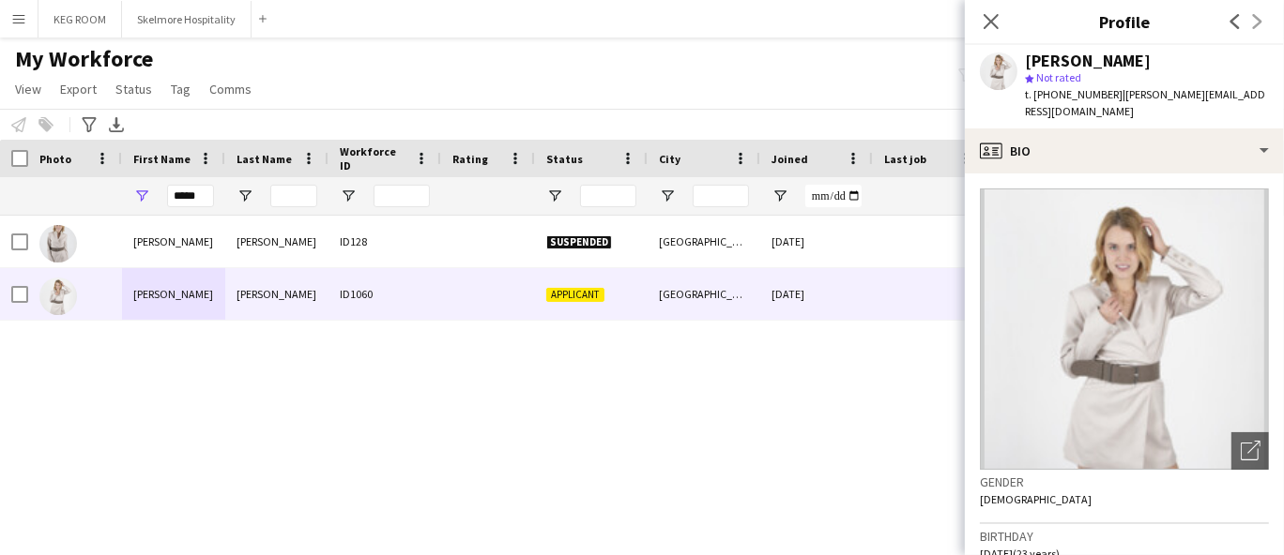
click at [643, 332] on div "[PERSON_NAME] ID128 Suspended [GEOGRAPHIC_DATA] [DATE] 0 [PERSON_NAME][EMAIL_AD…" at bounding box center [613, 362] width 1227 height 292
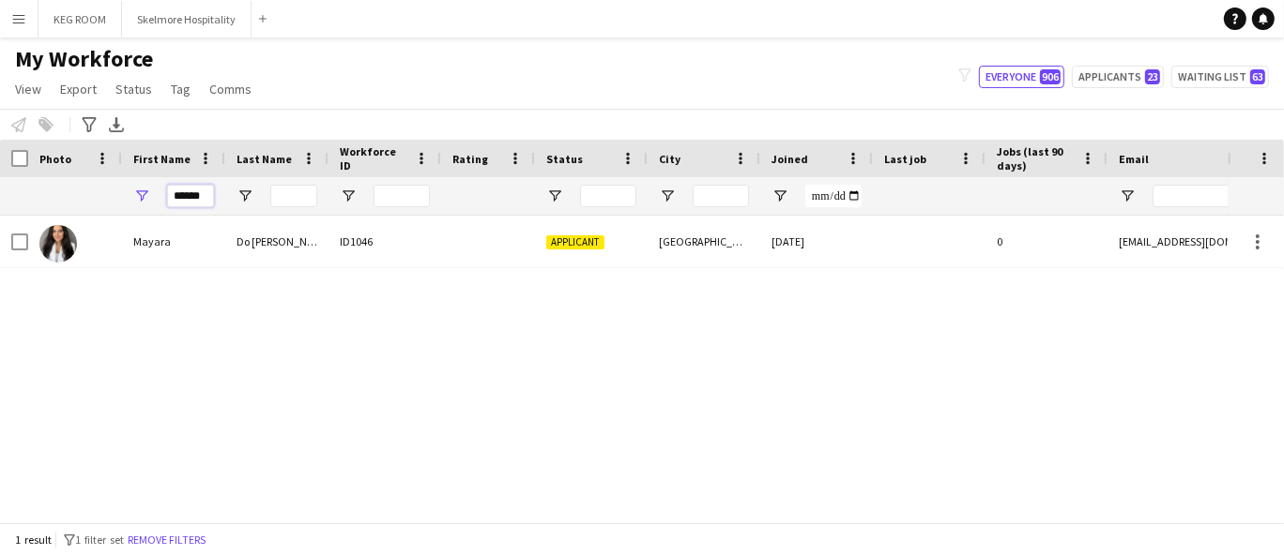
click at [189, 193] on input "******" at bounding box center [190, 196] width 47 height 23
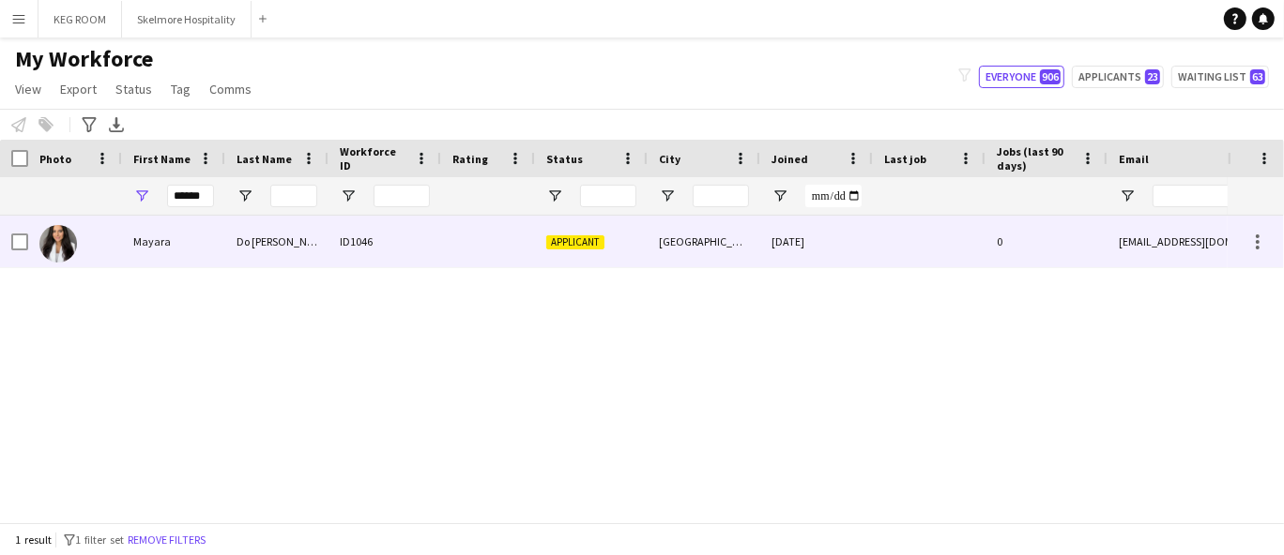
click at [487, 240] on div at bounding box center [488, 242] width 94 height 52
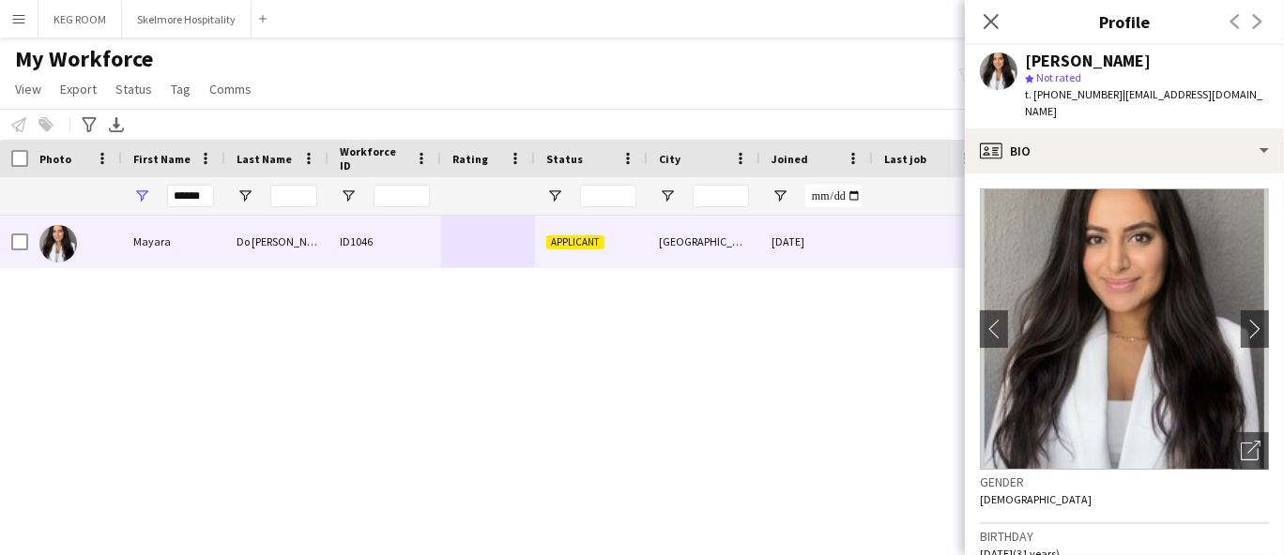
click at [169, 183] on div "******" at bounding box center [190, 196] width 47 height 38
click at [189, 206] on div "******" at bounding box center [190, 196] width 47 height 38
click at [192, 193] on input "******" at bounding box center [190, 196] width 47 height 23
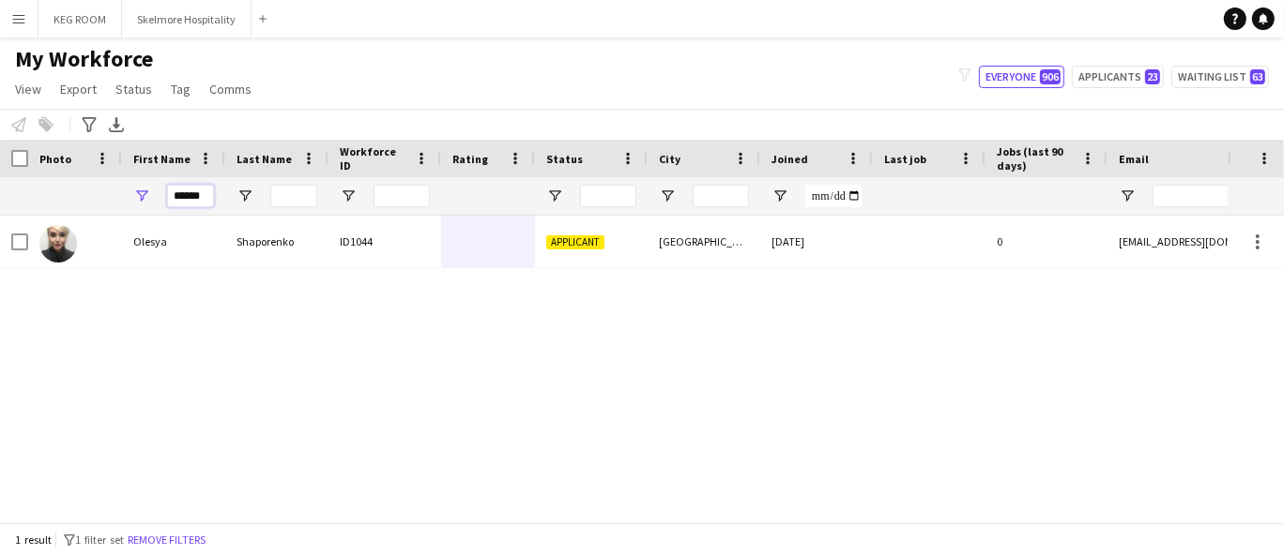
type input "******"
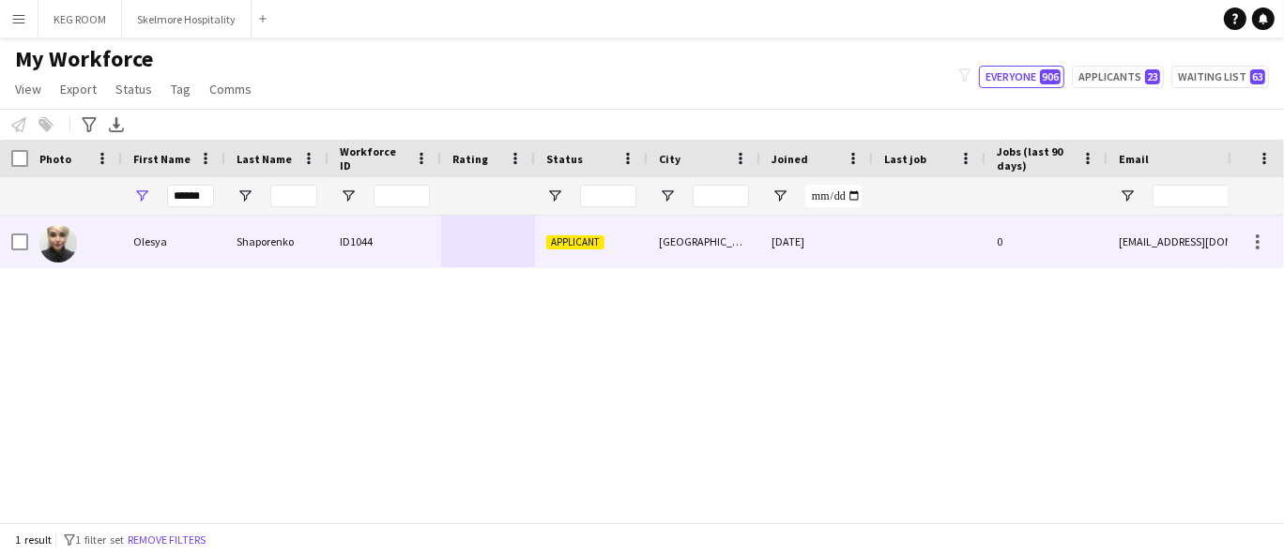
click at [143, 244] on div "Olesya" at bounding box center [173, 242] width 103 height 52
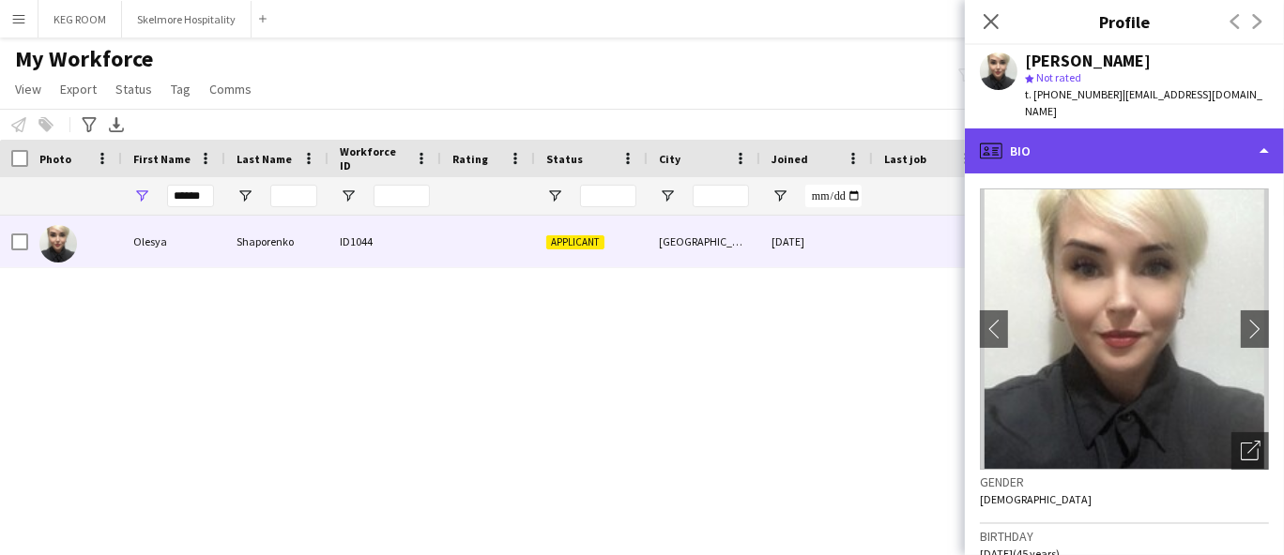
click at [1082, 148] on div "profile Bio" at bounding box center [1124, 151] width 319 height 45
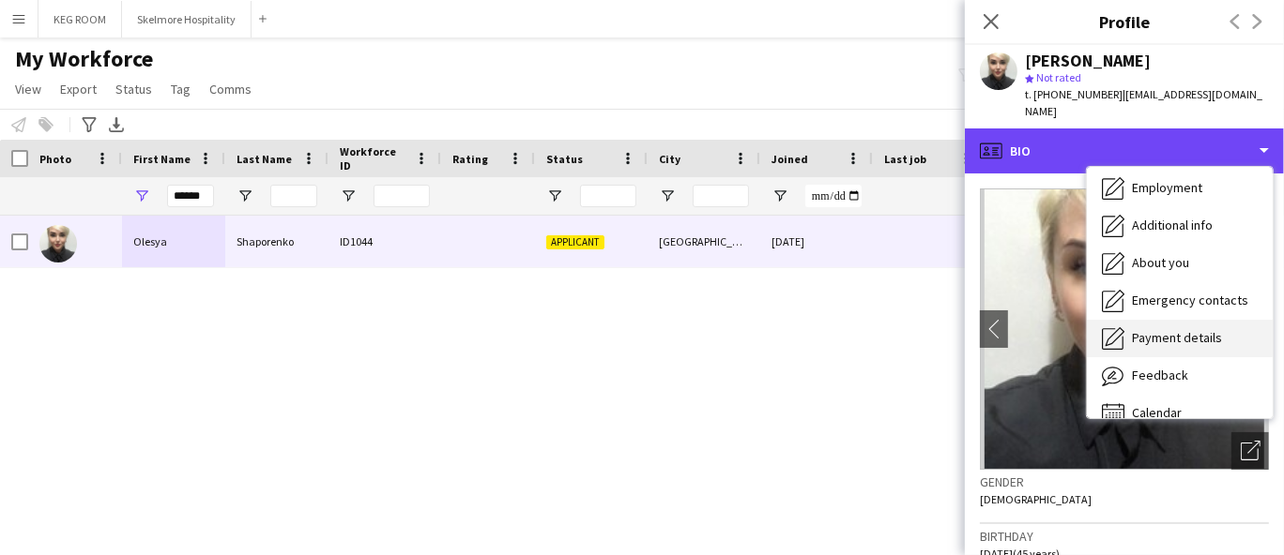
scroll to position [100, 0]
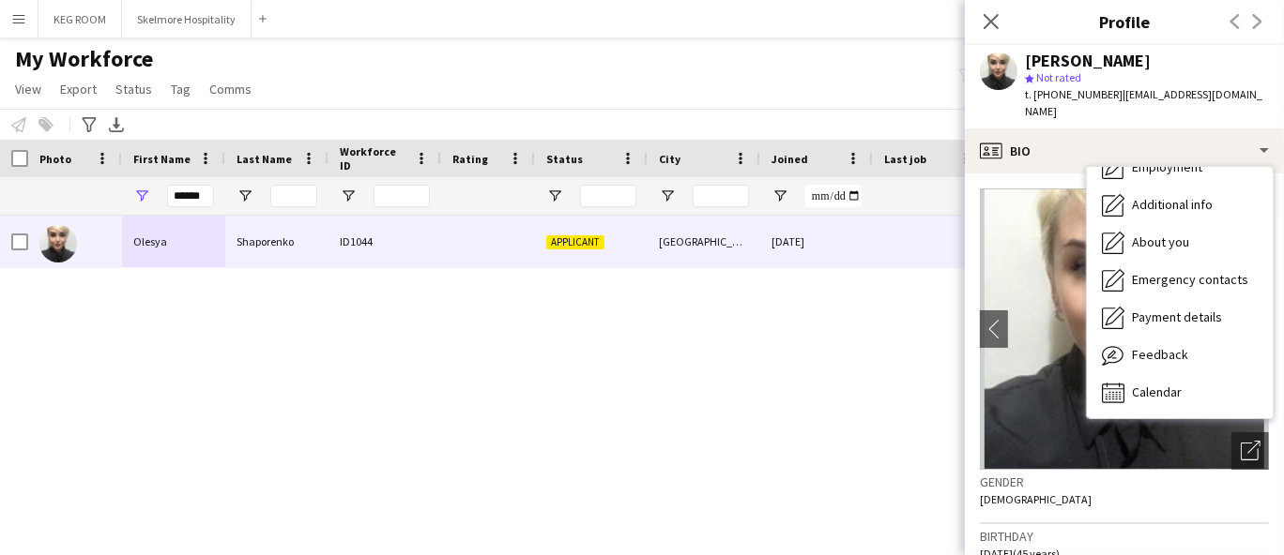
click at [93, 340] on div "[PERSON_NAME] ID1044 Applicant [GEOGRAPHIC_DATA] [DATE] 0 [EMAIL_ADDRESS][DOMAI…" at bounding box center [613, 362] width 1227 height 292
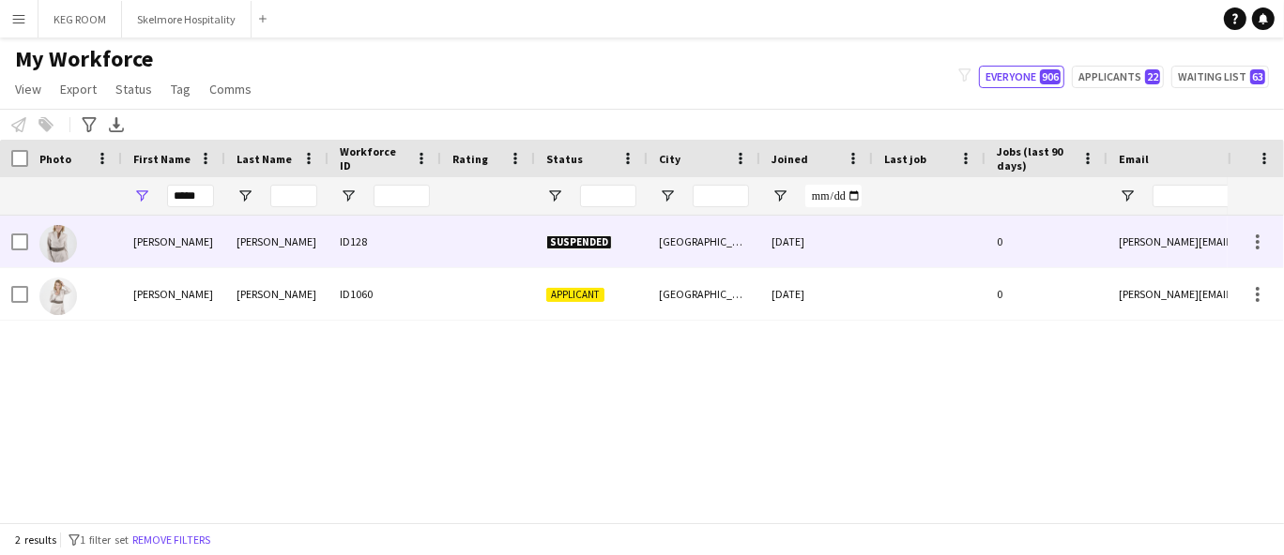
click at [207, 308] on div "[PERSON_NAME]" at bounding box center [173, 294] width 103 height 52
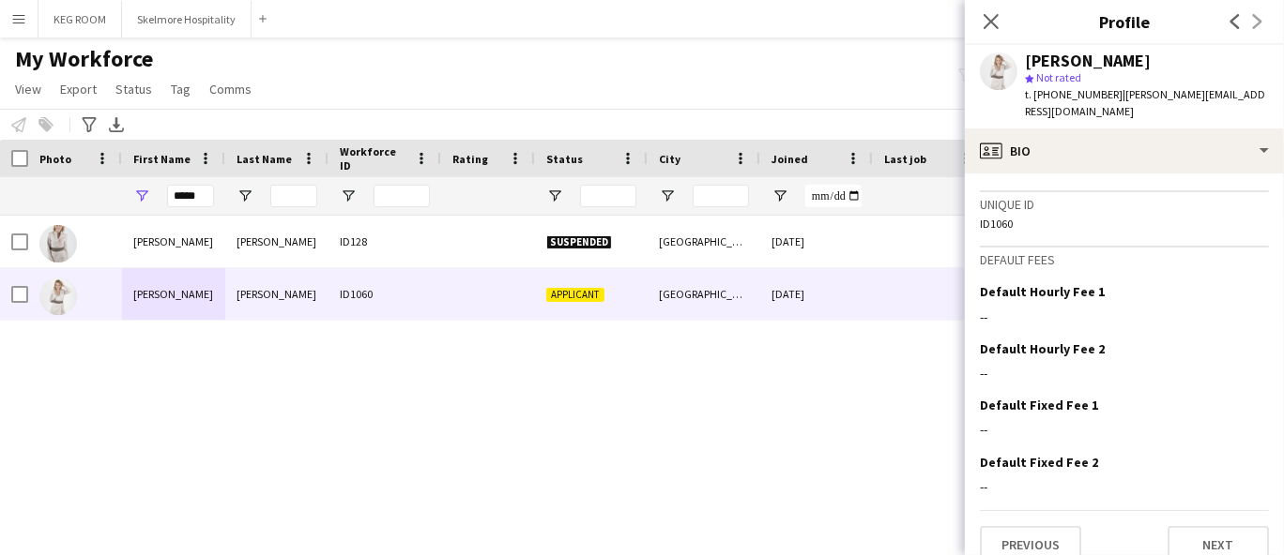
scroll to position [1051, 0]
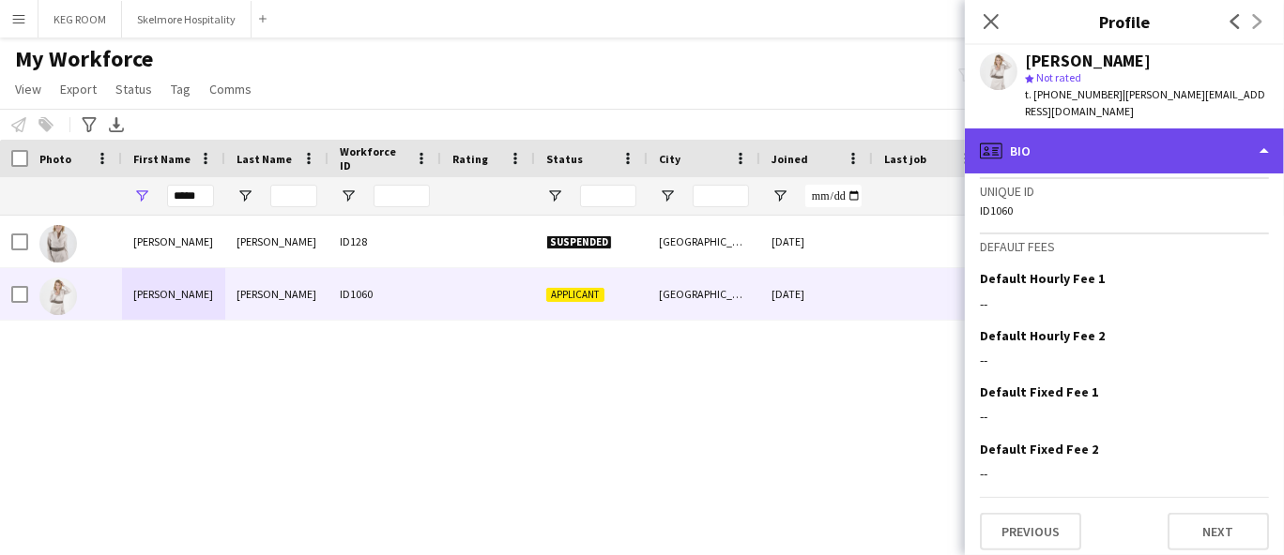
click at [1115, 129] on div "profile Bio" at bounding box center [1124, 151] width 319 height 45
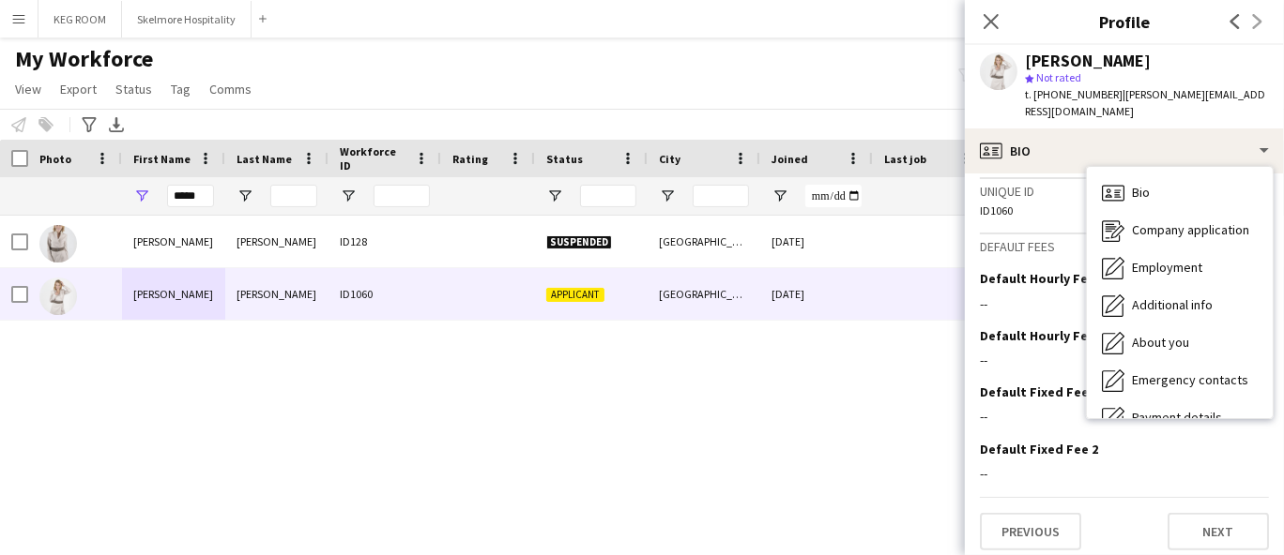
click at [648, 399] on div "[PERSON_NAME] ID128 Suspended [GEOGRAPHIC_DATA] [DATE] 0 [PERSON_NAME][EMAIL_AD…" at bounding box center [613, 362] width 1227 height 292
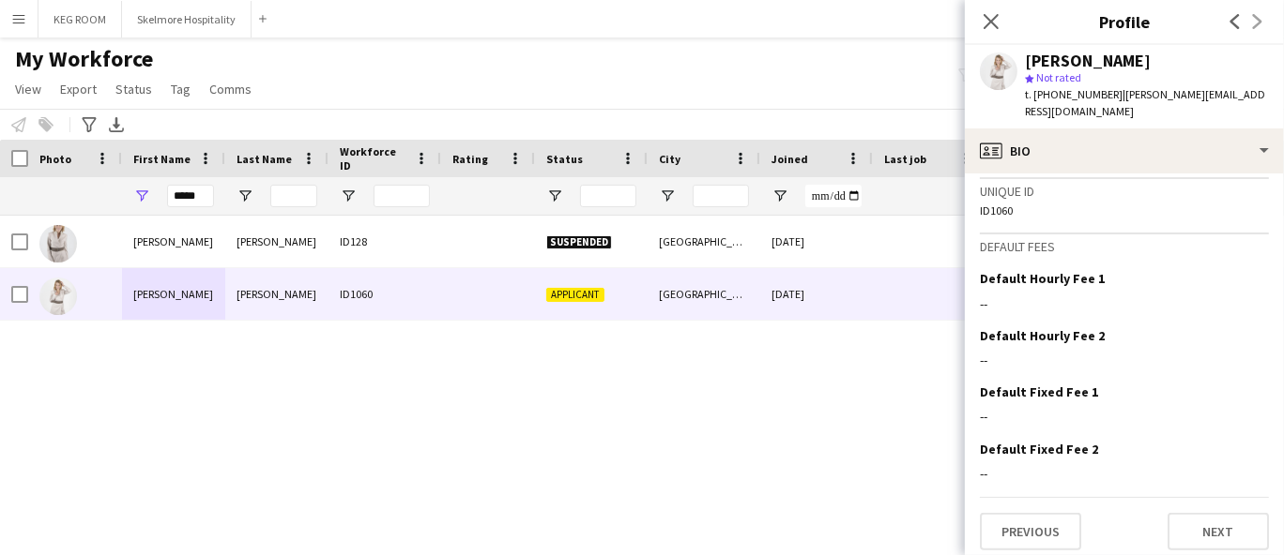
drag, startPoint x: 761, startPoint y: 385, endPoint x: 764, endPoint y: 292, distance: 92.9
click at [761, 384] on div "[PERSON_NAME] ID128 Suspended [GEOGRAPHIC_DATA] [DATE] 0 [PERSON_NAME][EMAIL_AD…" at bounding box center [613, 362] width 1227 height 292
click at [138, 24] on button "Skelmore Hospitality Close" at bounding box center [186, 19] width 129 height 37
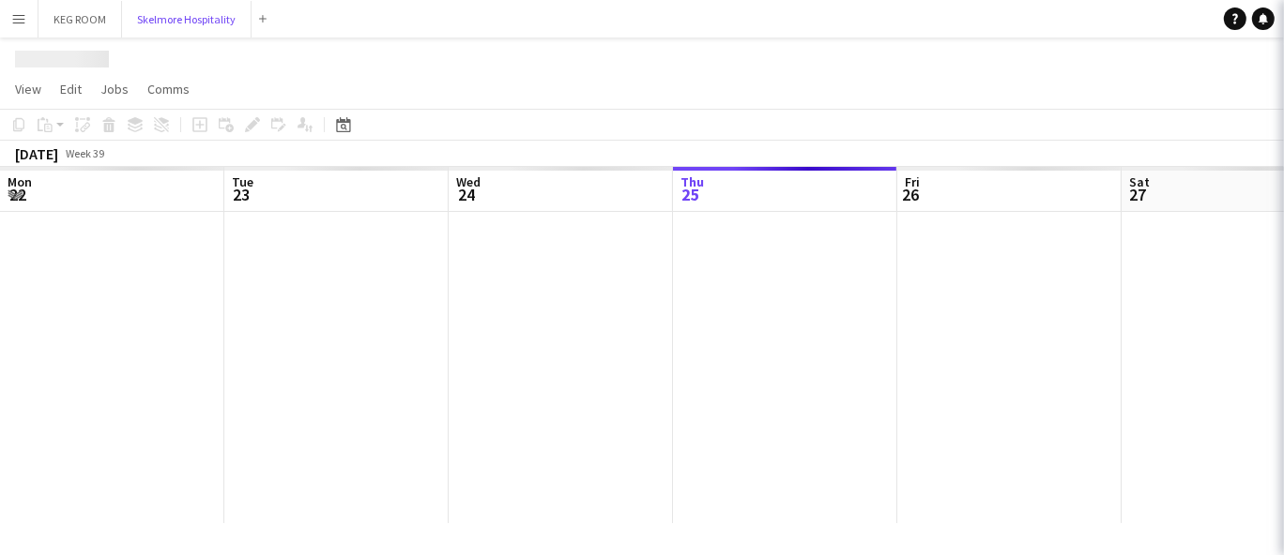
scroll to position [0, 448]
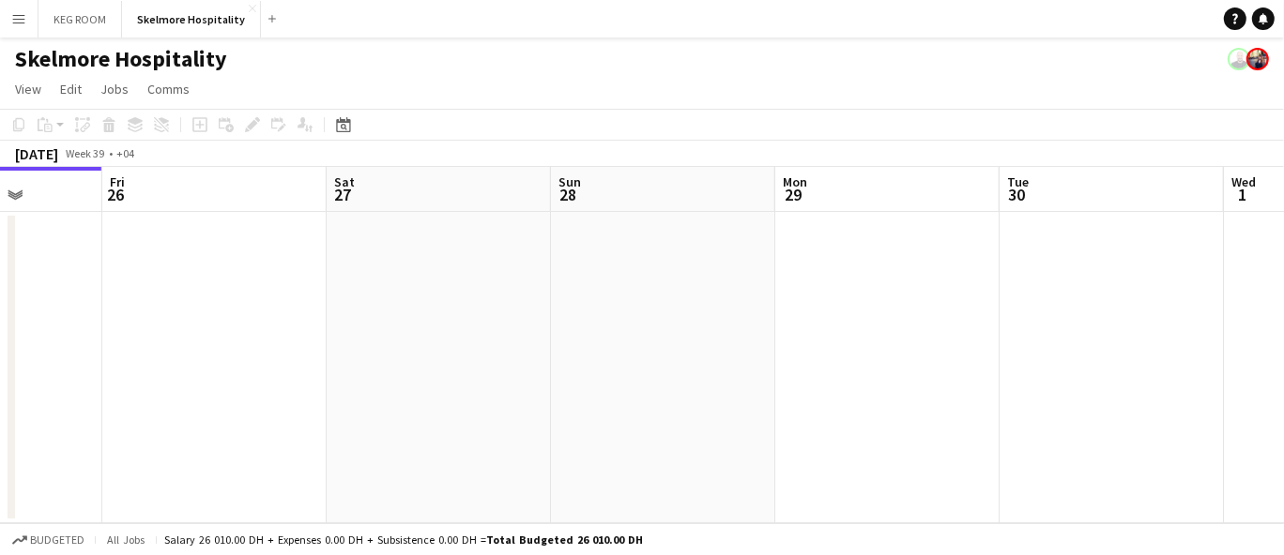
drag, startPoint x: 1096, startPoint y: 428, endPoint x: 76, endPoint y: 409, distance: 1020.1
click at [76, 409] on app-calendar-viewport "Mon 22 Tue 23 Wed 24 Thu 25 Fri 26 Sat 27 Sun 28 Mon 29 Tue 30 Wed 1 Thu 2" at bounding box center [642, 345] width 1284 height 357
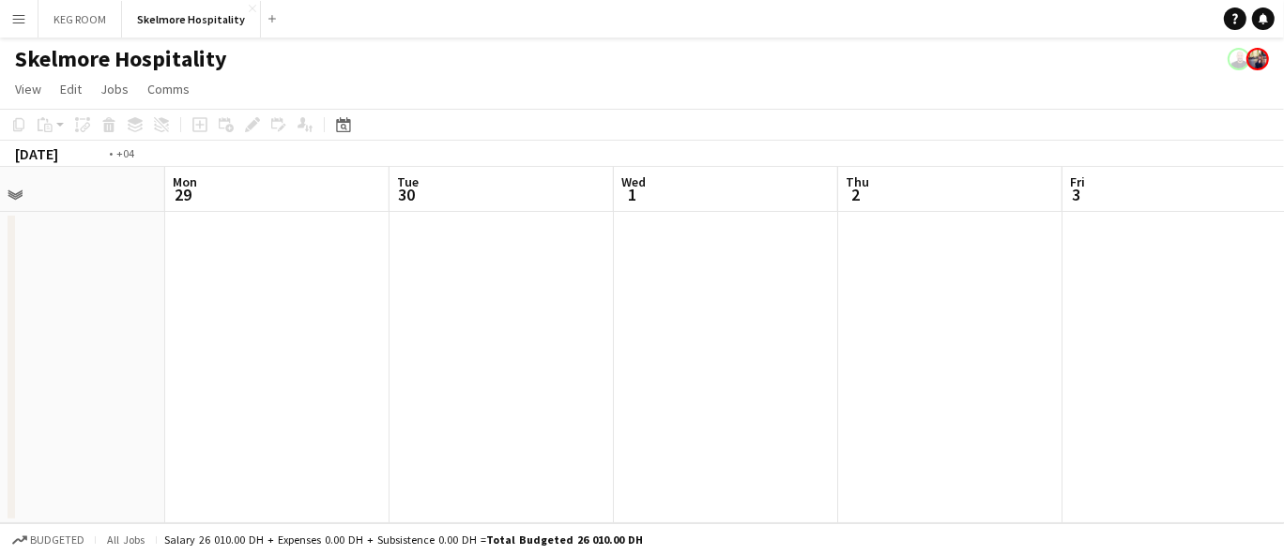
drag, startPoint x: 804, startPoint y: 392, endPoint x: 142, endPoint y: 433, distance: 663.7
click at [128, 439] on app-calendar-viewport "Thu 25 Fri 26 Sat 27 Sun 28 Mon 29 Tue 30 Wed 1 Thu 2 Fri 3 Sat 4 Sun 5" at bounding box center [642, 345] width 1284 height 357
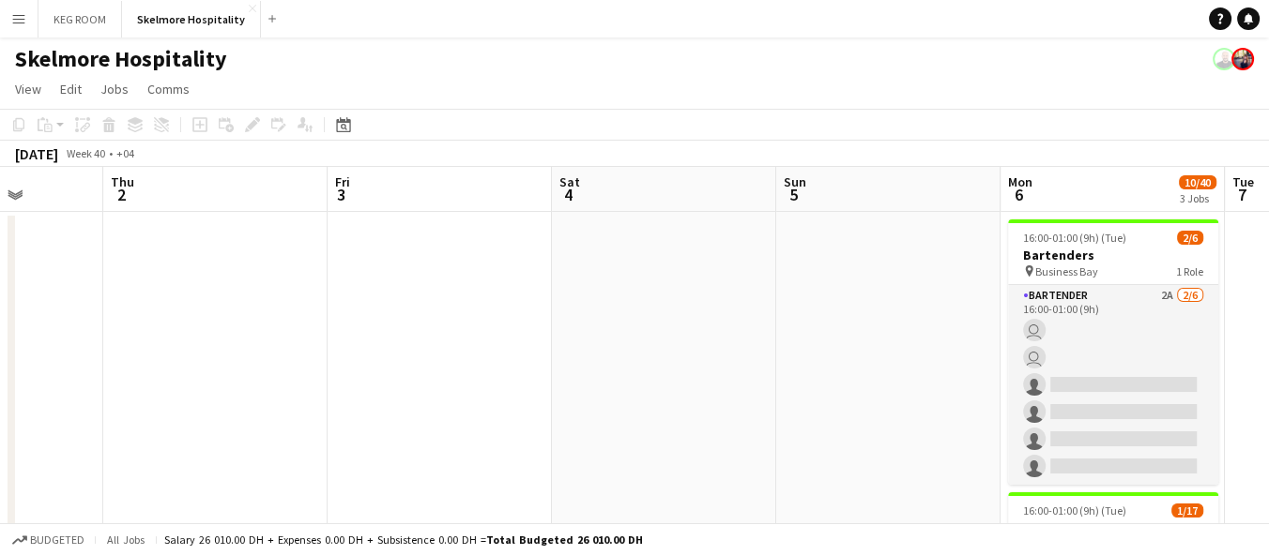
drag, startPoint x: 801, startPoint y: 403, endPoint x: 575, endPoint y: 414, distance: 226.4
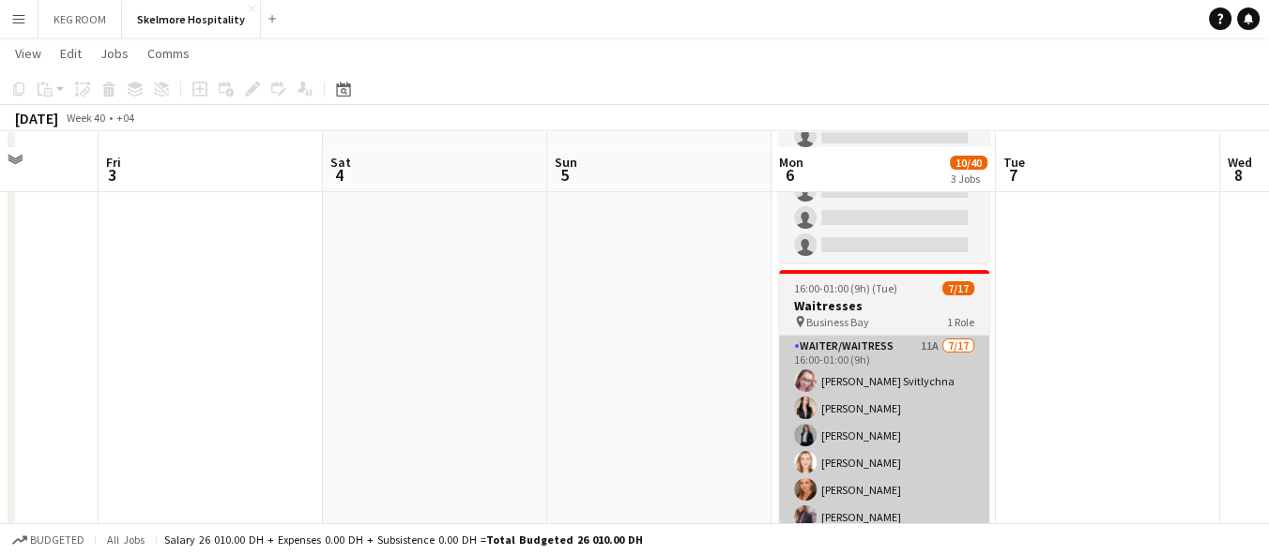
scroll to position [521, 0]
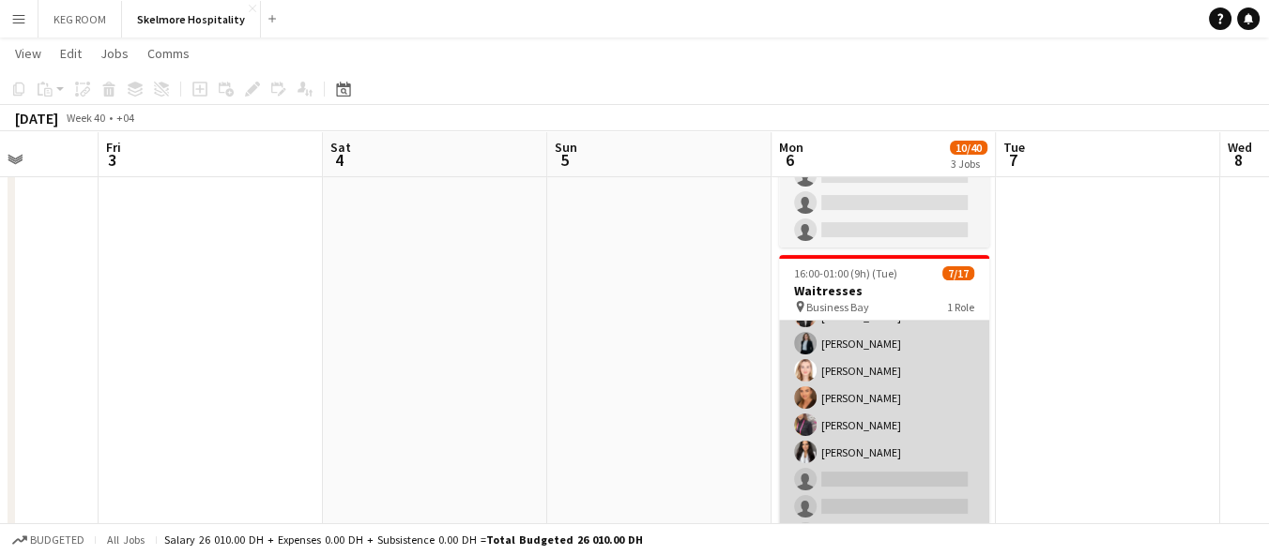
drag, startPoint x: 866, startPoint y: 401, endPoint x: 884, endPoint y: 447, distance: 49.3
click at [866, 406] on app-card-role "Waiter/Waitress 11A [DATE] 16:00-01:00 (9h) [PERSON_NAME] Svitlychna [PERSON_NA…" at bounding box center [884, 493] width 210 height 499
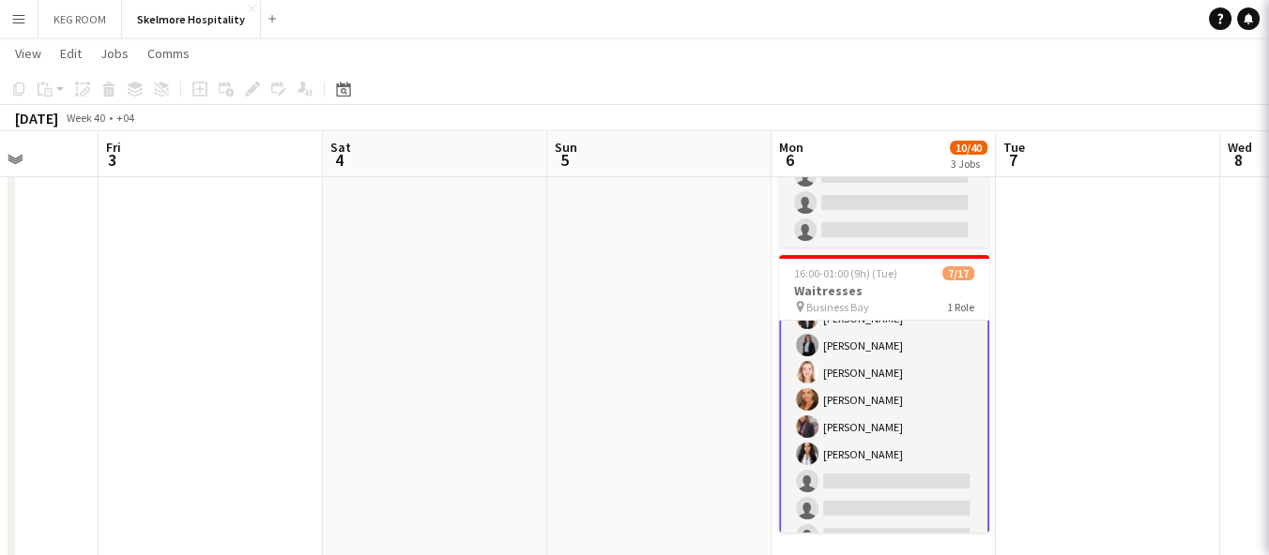
scroll to position [79, 0]
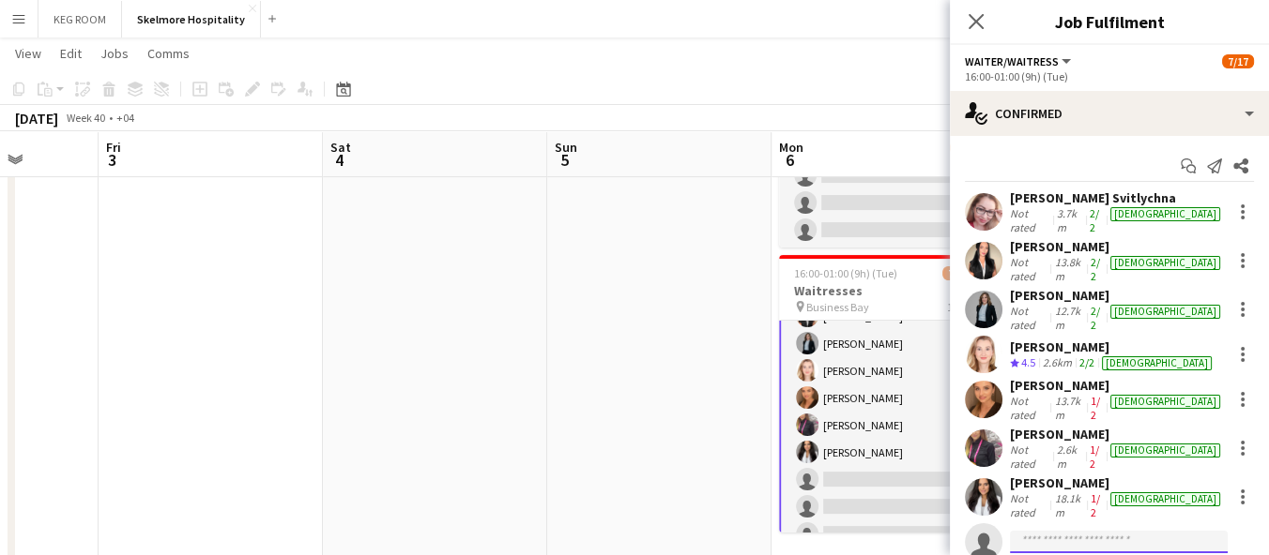
drag, startPoint x: 1052, startPoint y: 492, endPoint x: 1061, endPoint y: 504, distance: 15.4
click at [1056, 531] on input at bounding box center [1119, 542] width 218 height 23
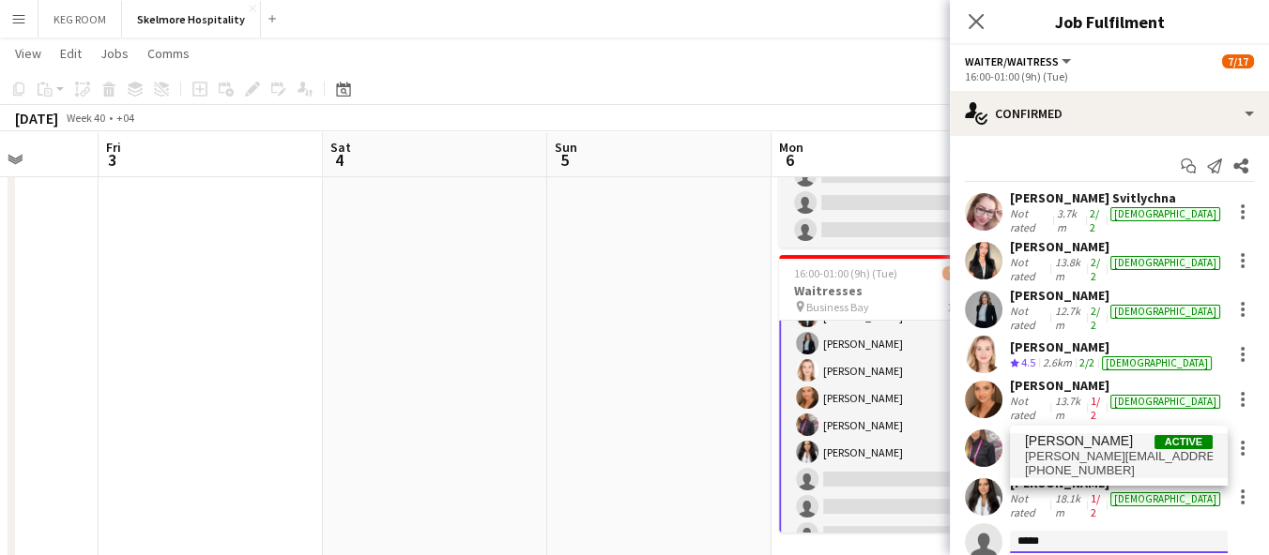
type input "*****"
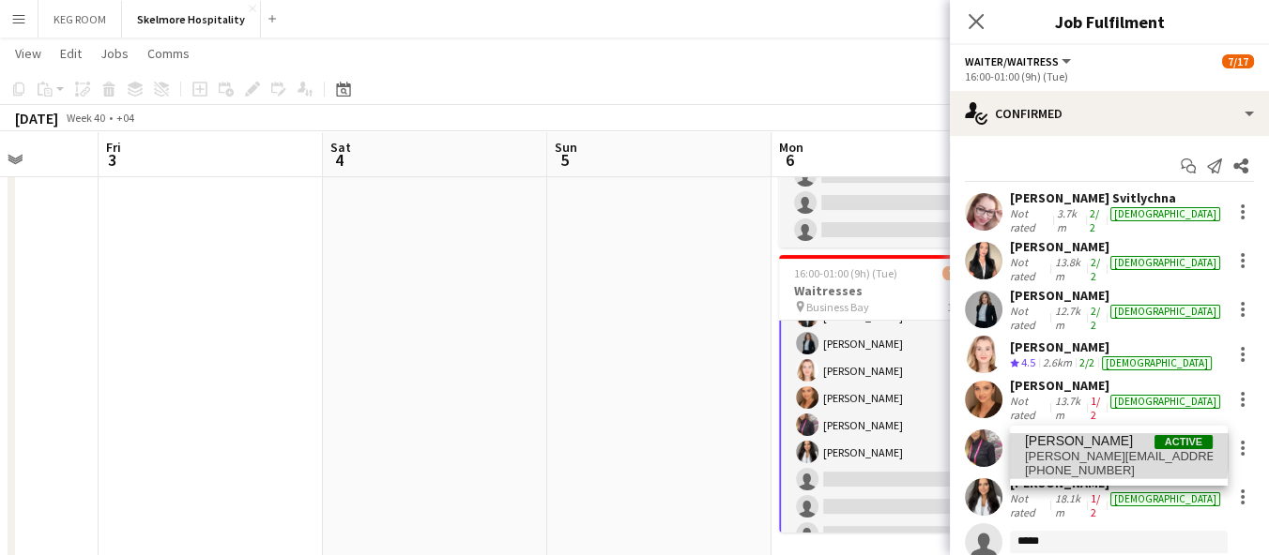
click at [1058, 450] on span "[PERSON_NAME][EMAIL_ADDRESS][DOMAIN_NAME]" at bounding box center [1119, 456] width 188 height 15
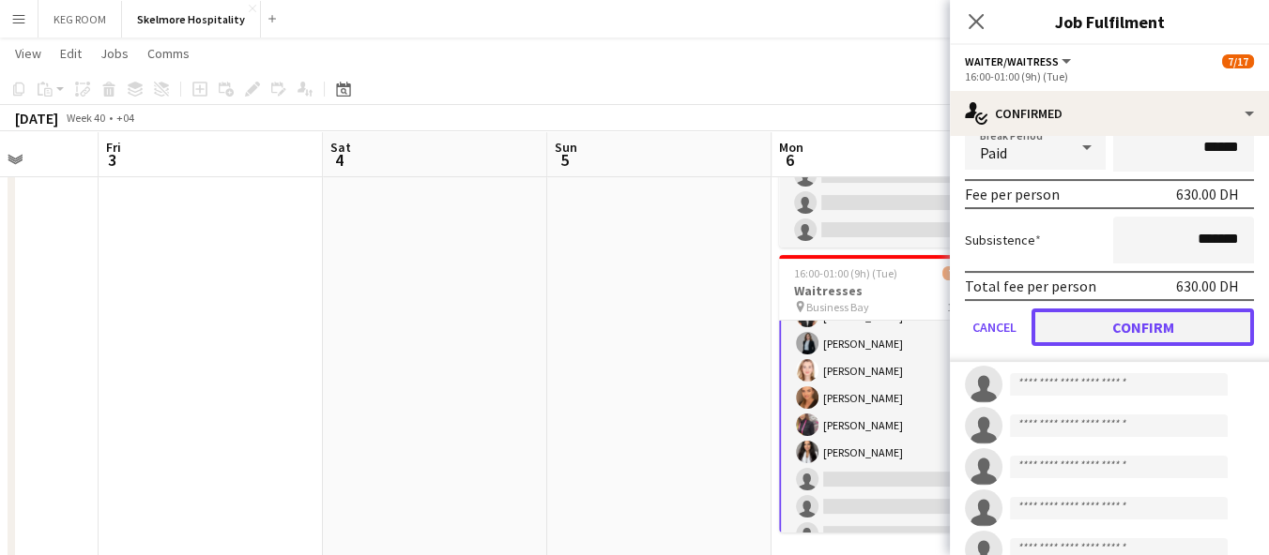
click at [1142, 309] on button "Confirm" at bounding box center [1142, 328] width 222 height 38
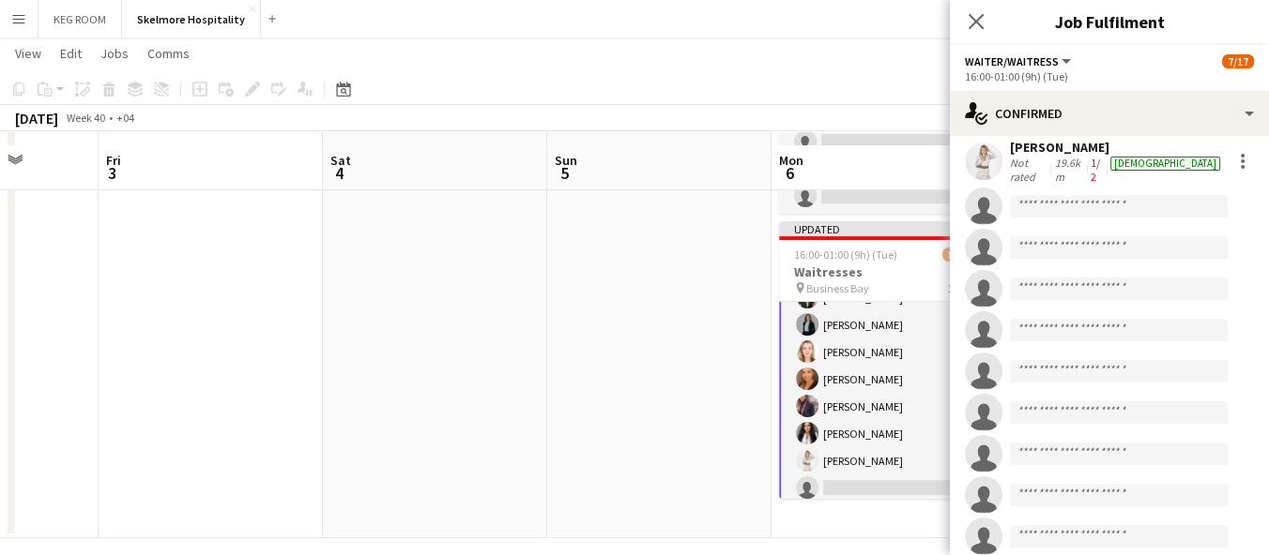
scroll to position [569, 0]
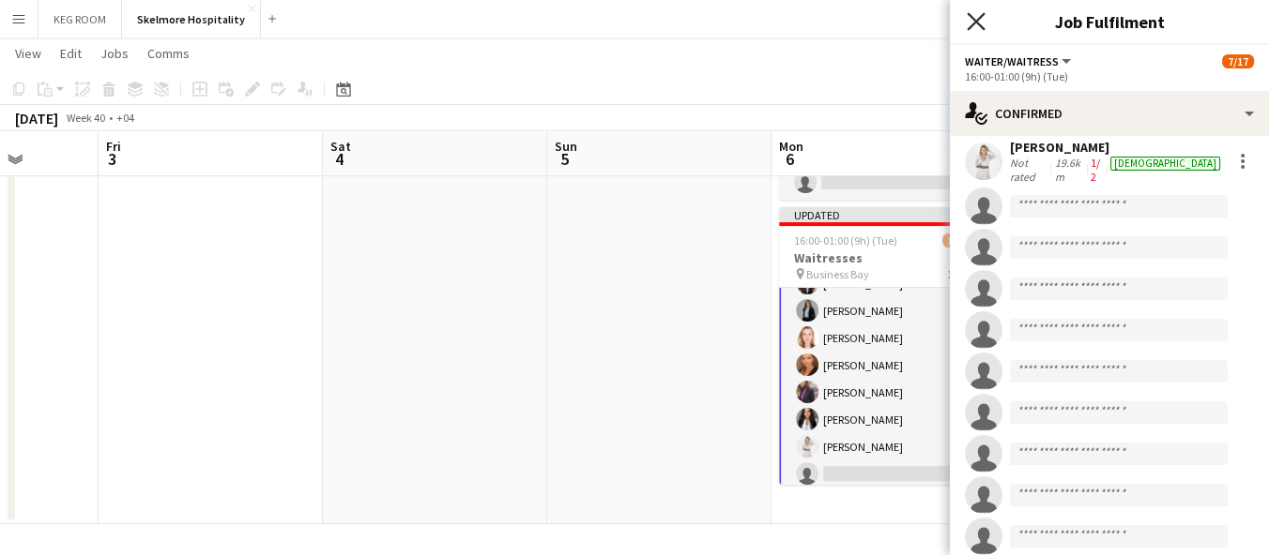
click at [978, 20] on icon at bounding box center [975, 21] width 18 height 18
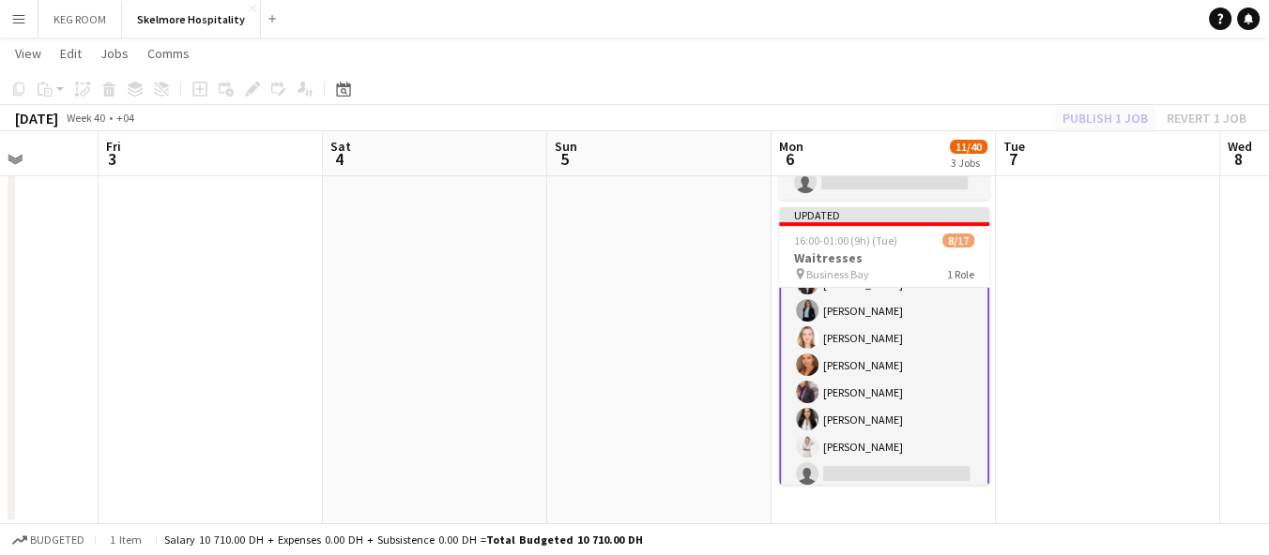
drag, startPoint x: 1137, startPoint y: 225, endPoint x: 1112, endPoint y: 114, distance: 114.5
click at [1138, 220] on app-date-cell at bounding box center [1108, 83] width 224 height 883
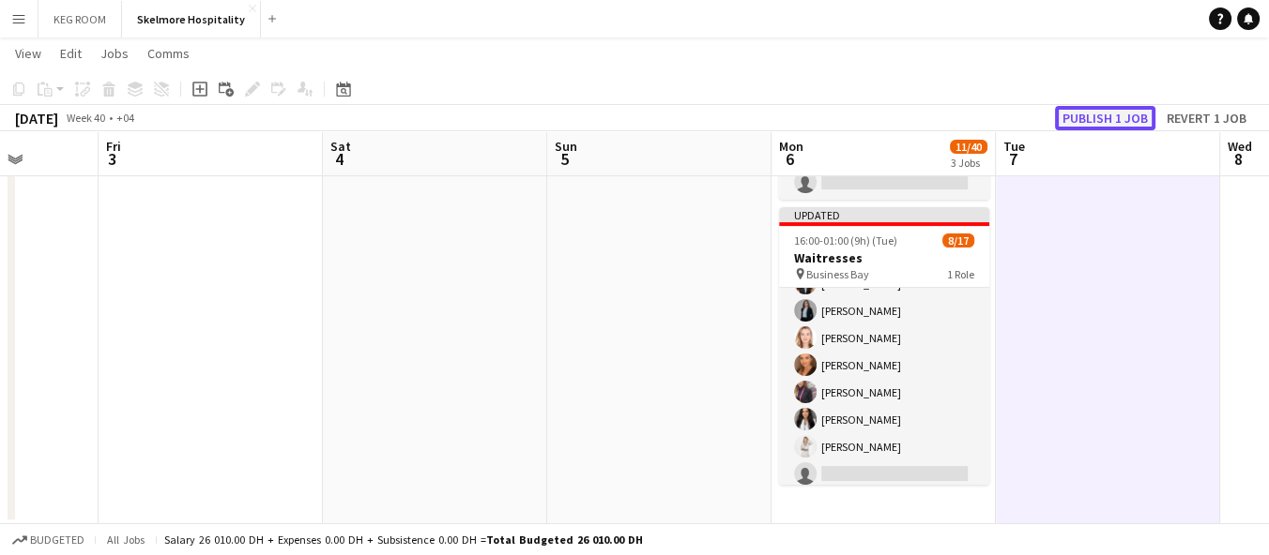
click at [1112, 112] on button "Publish 1 job" at bounding box center [1105, 118] width 100 height 24
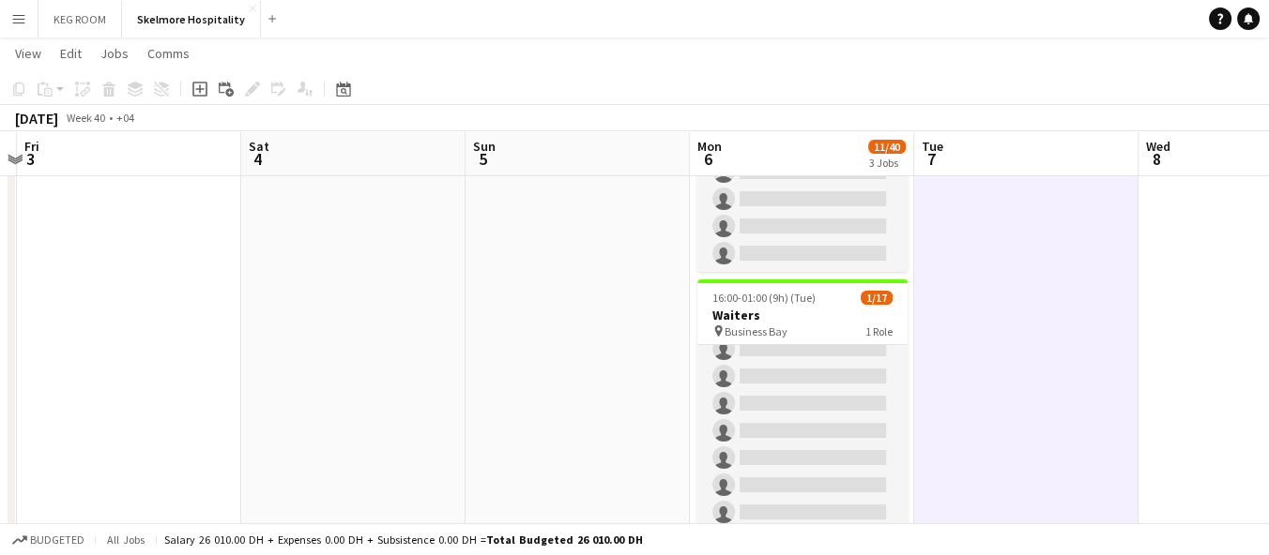
scroll to position [0, 695]
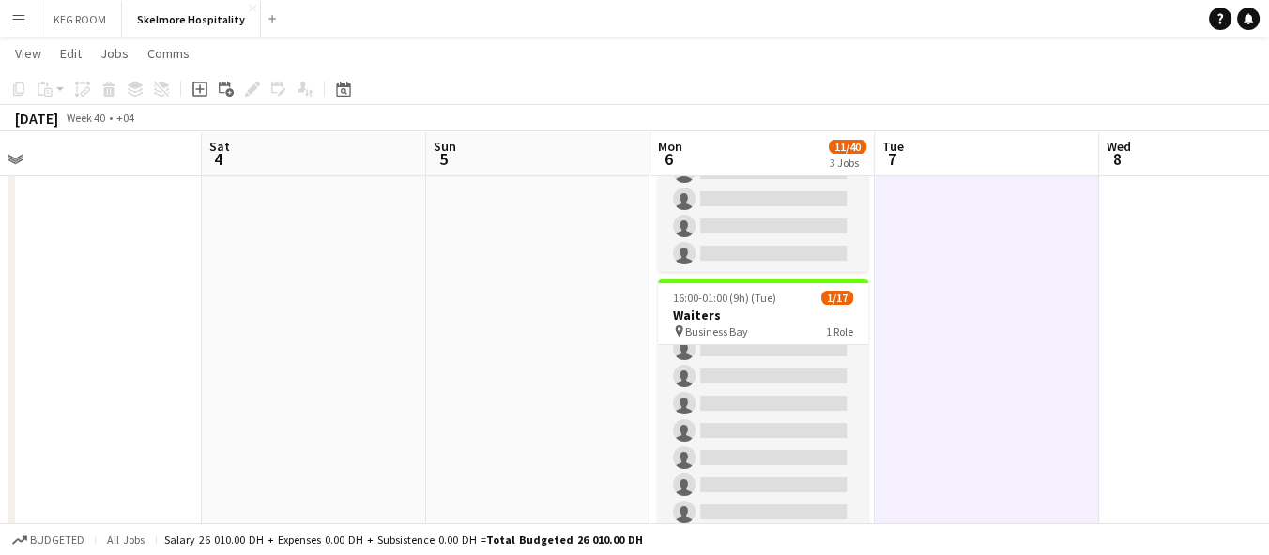
drag, startPoint x: 1074, startPoint y: 16, endPoint x: 1053, endPoint y: 20, distance: 21.9
click at [1074, 17] on app-navbar "Menu Boards Boards Boards All jobs Status Workforce Workforce My Workforce Recr…" at bounding box center [634, 19] width 1269 height 38
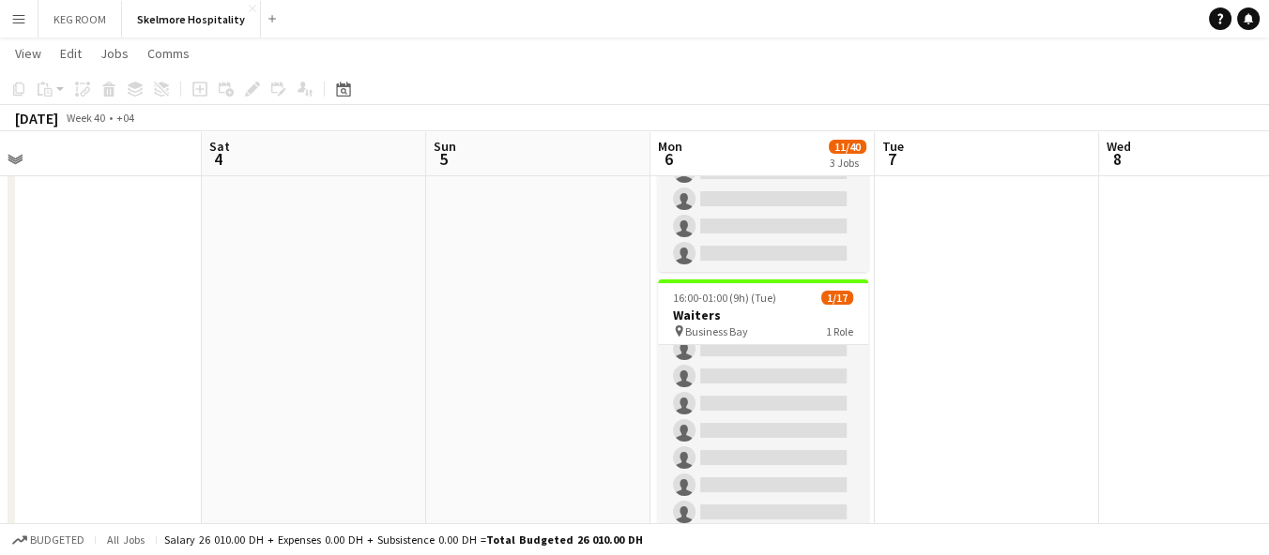
click at [23, 15] on app-icon "Menu" at bounding box center [18, 18] width 15 height 15
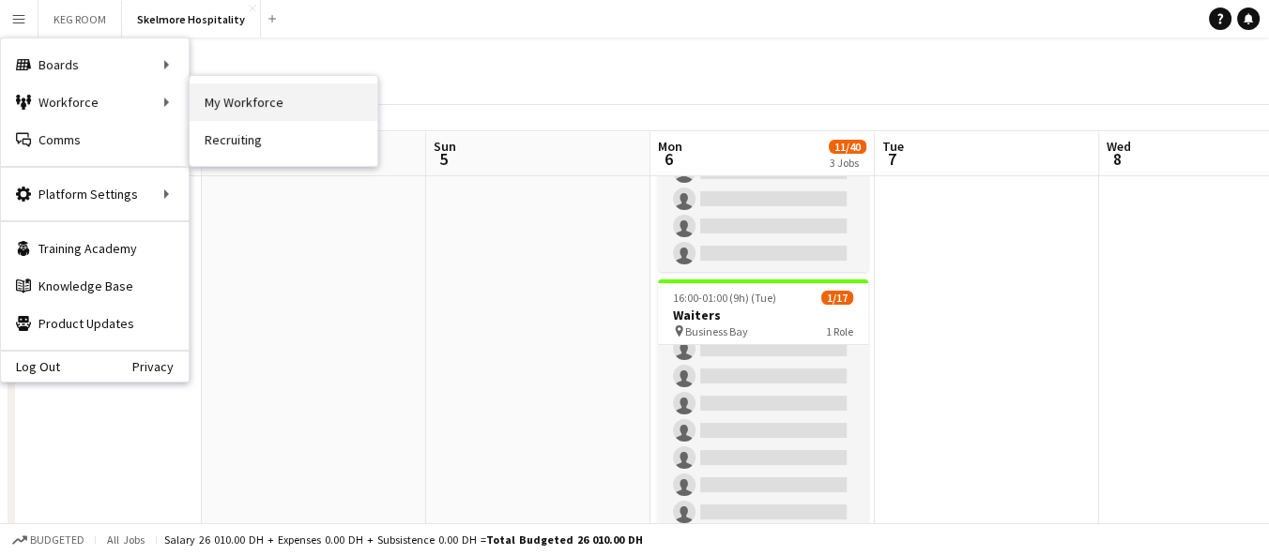
click at [253, 107] on link "My Workforce" at bounding box center [284, 103] width 188 height 38
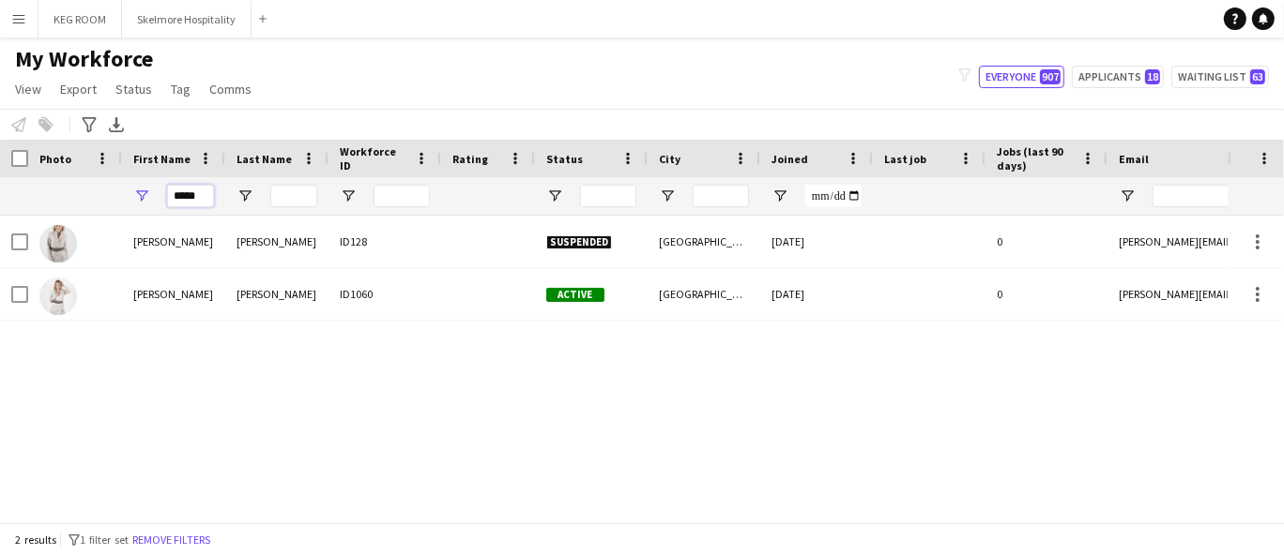
click at [202, 188] on input "*****" at bounding box center [190, 196] width 47 height 23
type input "*"
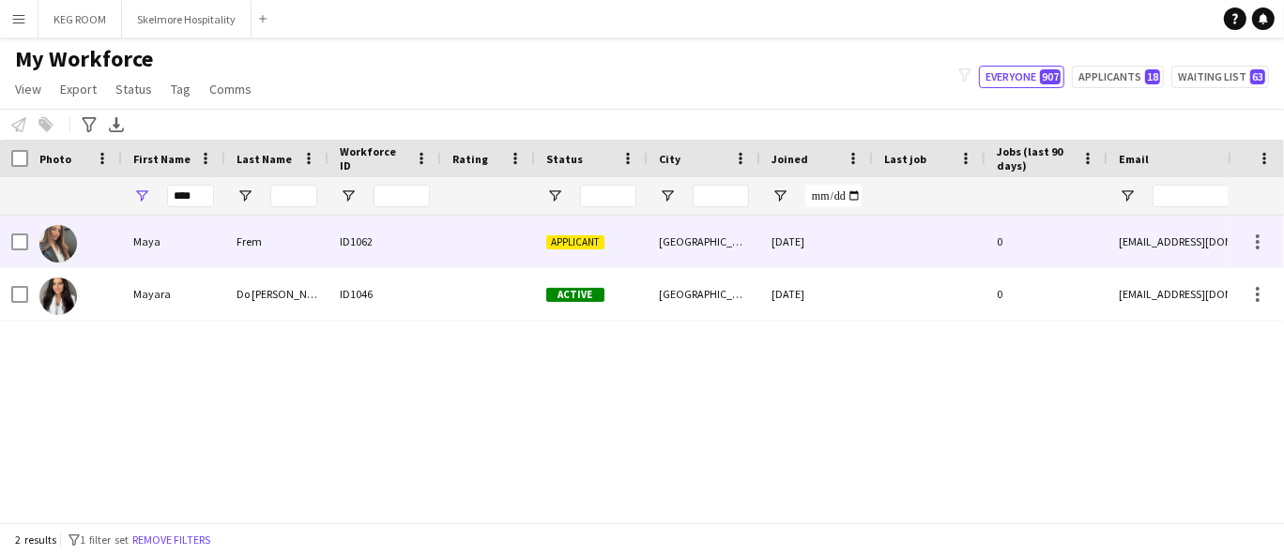
click at [252, 261] on div "Frem" at bounding box center [276, 242] width 103 height 52
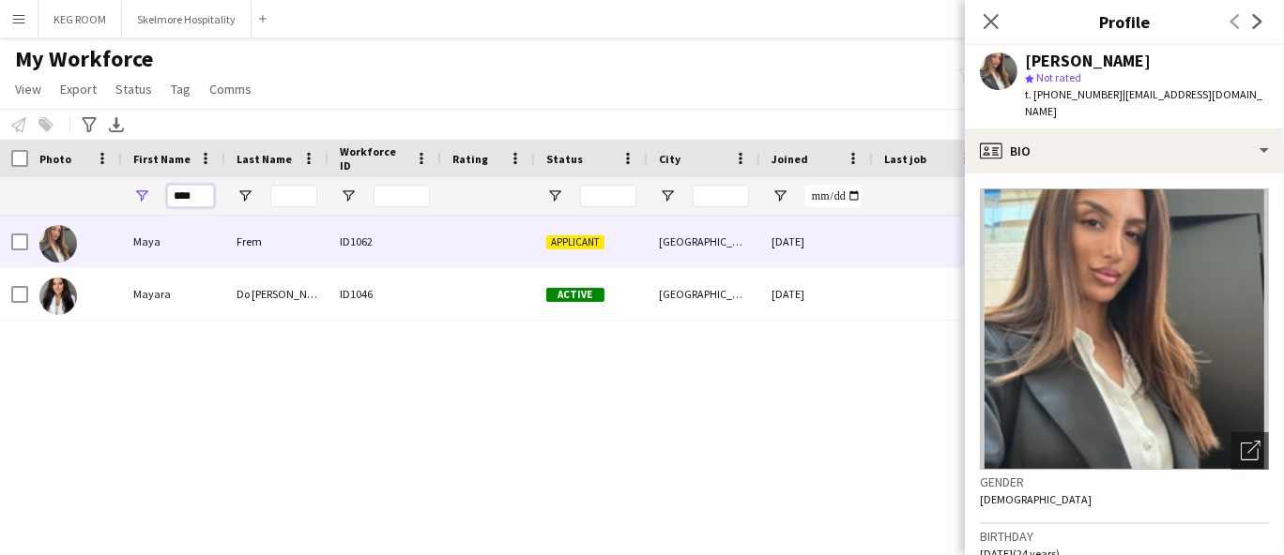
click at [194, 194] on input "****" at bounding box center [190, 196] width 47 height 23
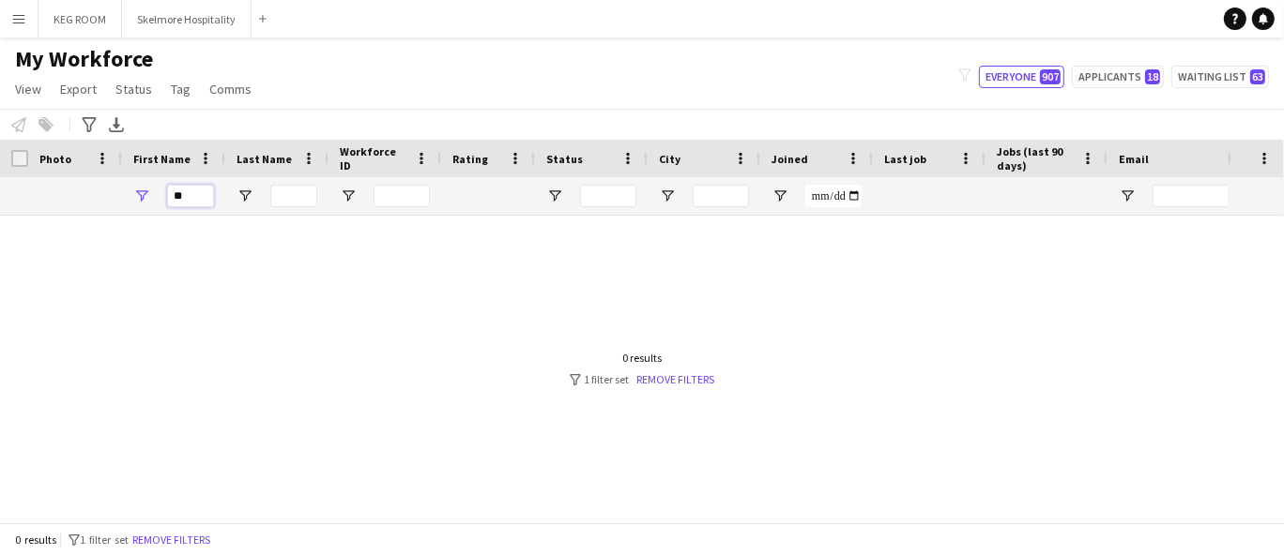
type input "*"
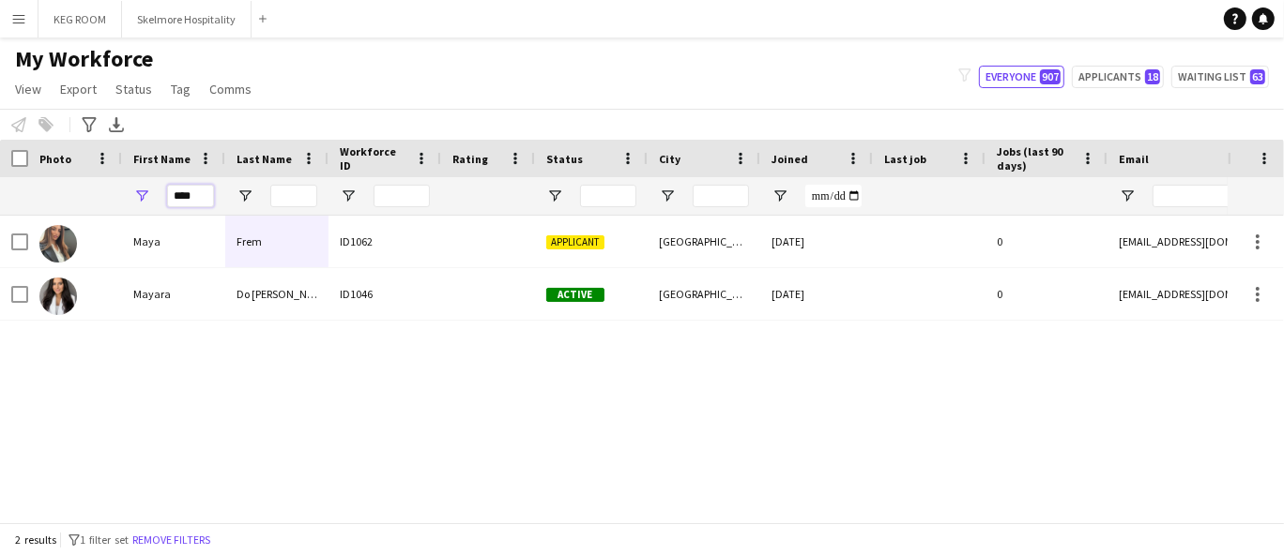
type input "****"
click at [150, 28] on button "Skelmore Hospitality Close" at bounding box center [186, 19] width 129 height 37
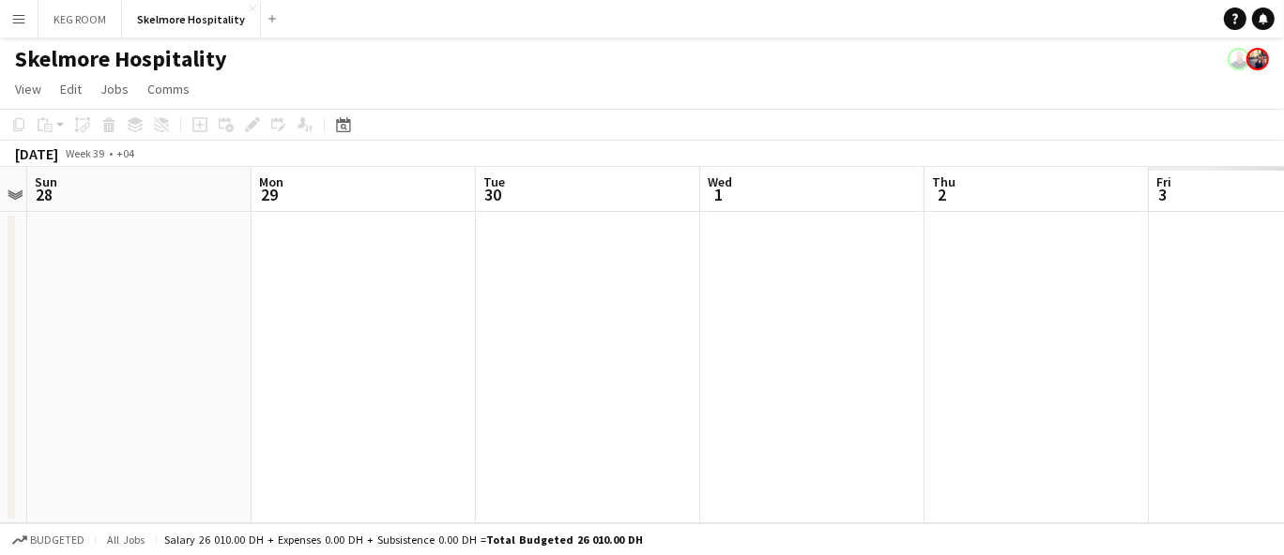
drag, startPoint x: 996, startPoint y: 421, endPoint x: 125, endPoint y: 392, distance: 871.3
click at [125, 392] on app-calendar-viewport "Thu 25 Fri 26 Sat 27 Sun 28 Mon 29 Tue 30 Wed 1 Thu 2 Fri 3 Sat 4 Sun 5" at bounding box center [642, 345] width 1284 height 357
drag, startPoint x: 643, startPoint y: 389, endPoint x: 225, endPoint y: 400, distance: 417.7
click at [225, 400] on app-calendar-viewport "Sat 27 Sun 28 Mon 29 Tue 30 Wed 1 Thu 2 Fri 3 Sat 4 Sun 5 Mon 6 Tue 7" at bounding box center [642, 345] width 1284 height 357
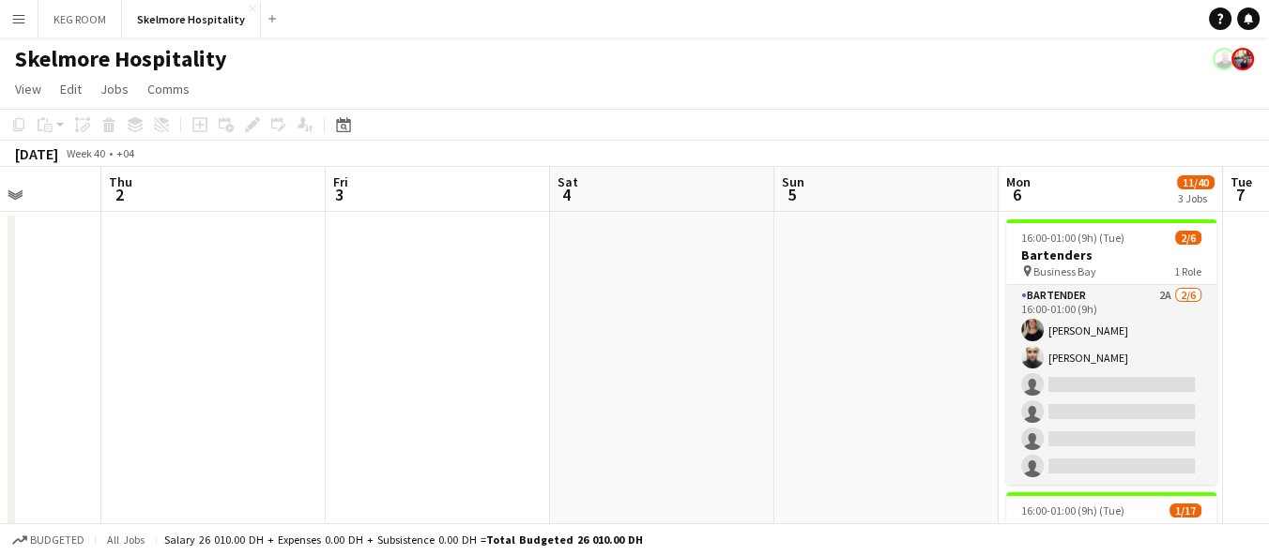
scroll to position [0, 580]
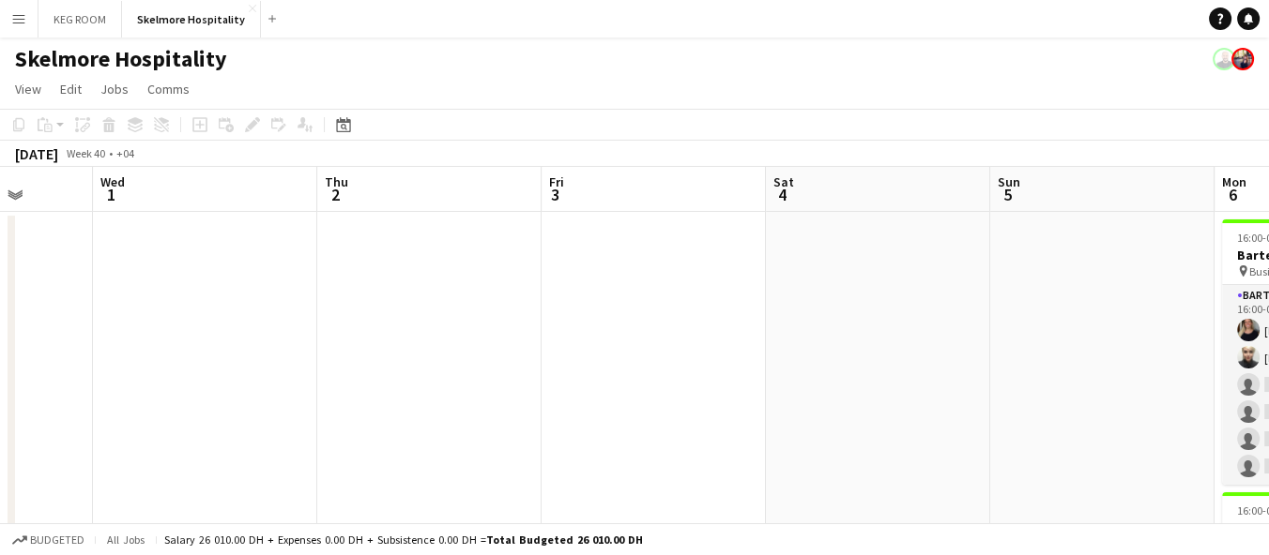
drag, startPoint x: 885, startPoint y: 395, endPoint x: 305, endPoint y: 408, distance: 580.0
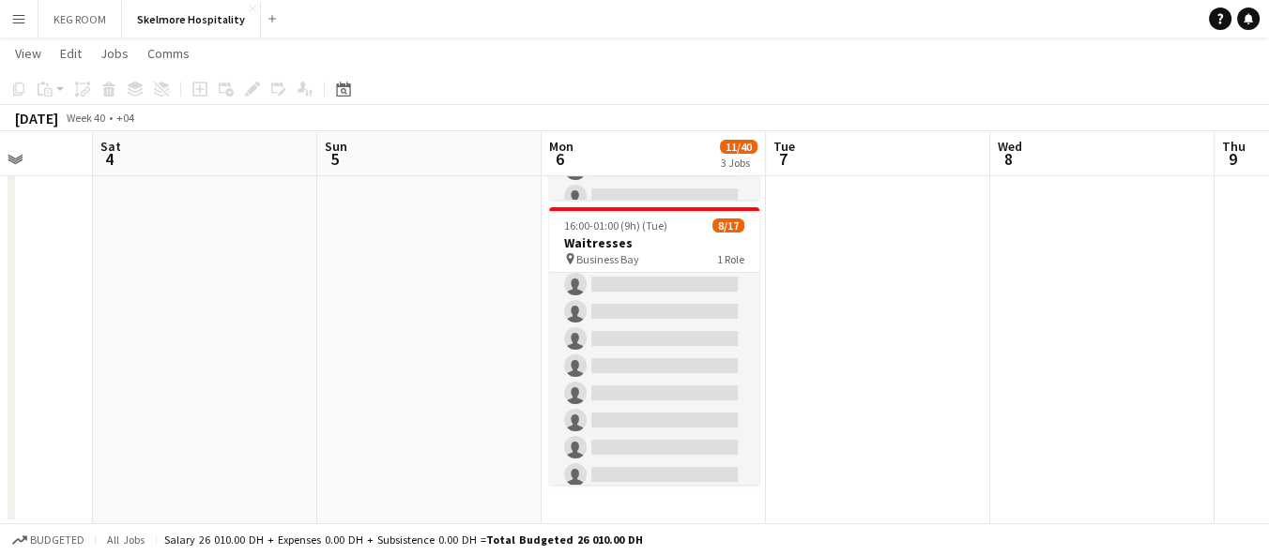
scroll to position [285, 0]
click at [21, 13] on app-icon "Menu" at bounding box center [18, 18] width 15 height 15
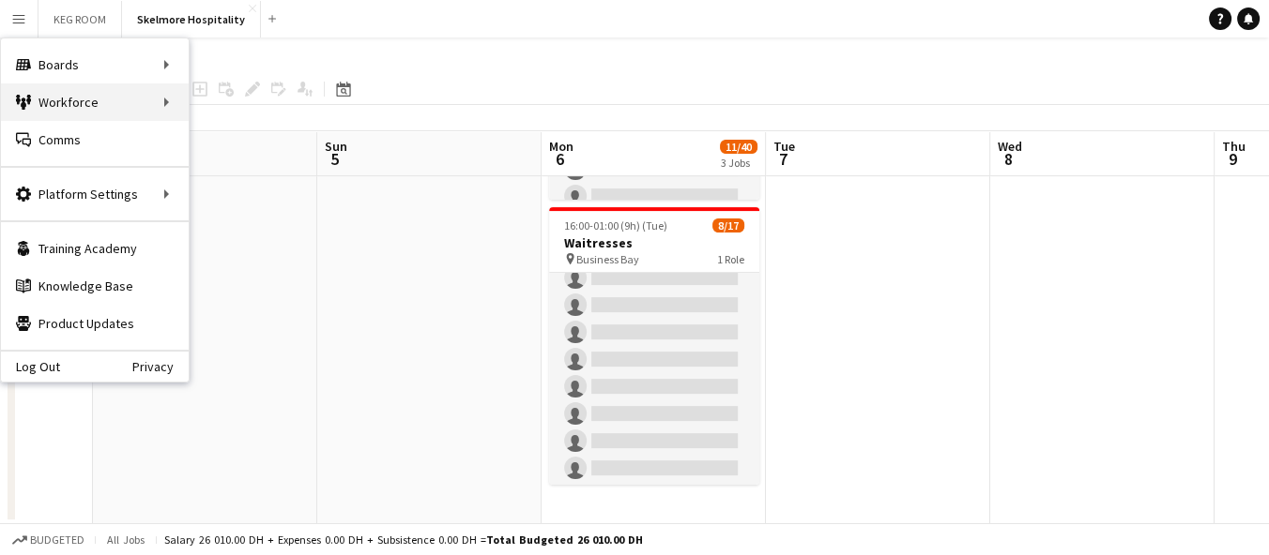
click at [150, 104] on div "Workforce Workforce" at bounding box center [95, 103] width 188 height 38
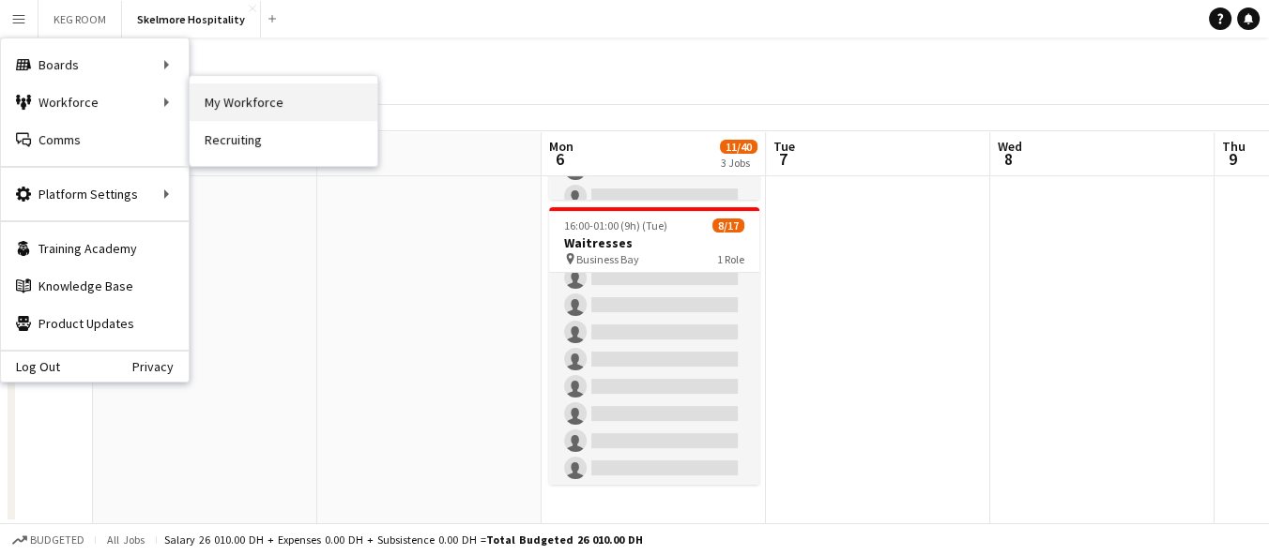
click at [262, 99] on link "My Workforce" at bounding box center [284, 103] width 188 height 38
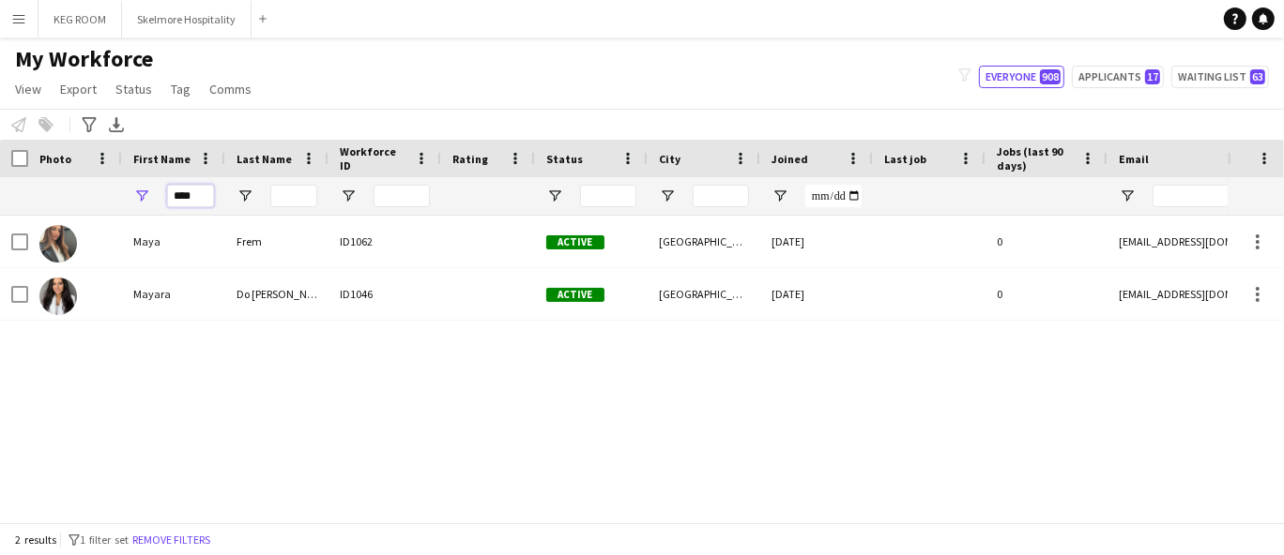
click at [189, 197] on input "****" at bounding box center [190, 196] width 47 height 23
click at [190, 198] on input "****" at bounding box center [190, 196] width 47 height 23
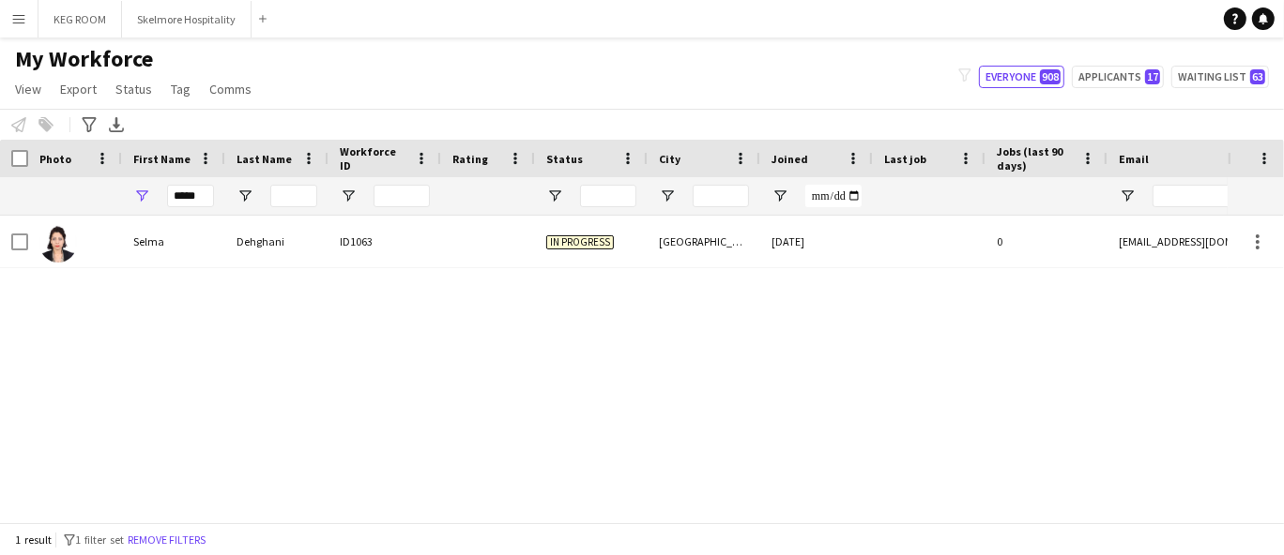
click at [893, 263] on div at bounding box center [929, 242] width 113 height 52
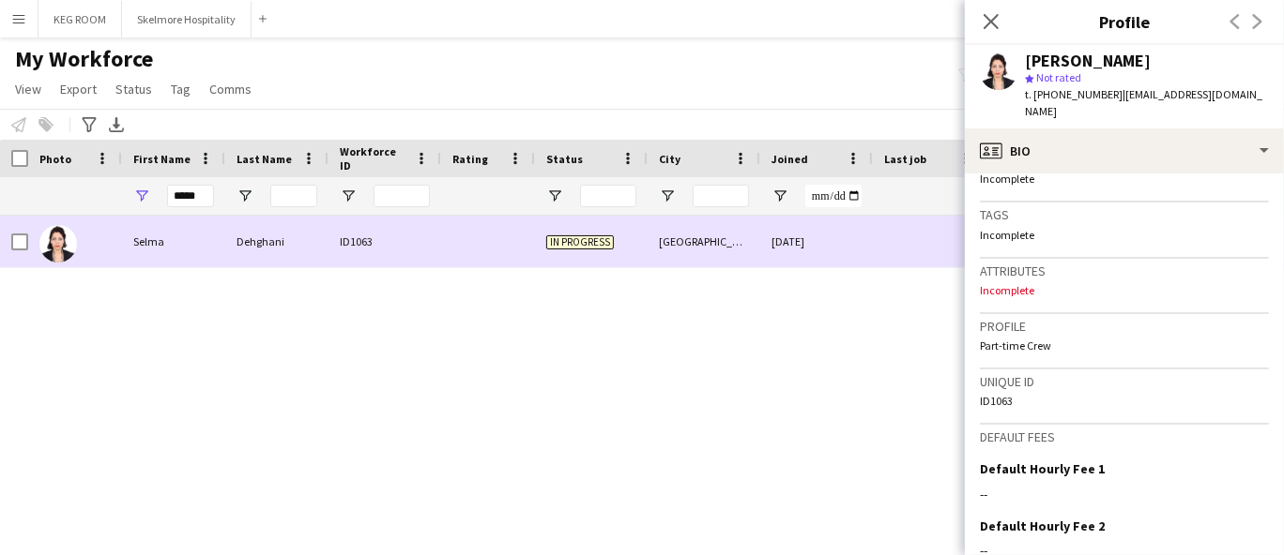
scroll to position [829, 0]
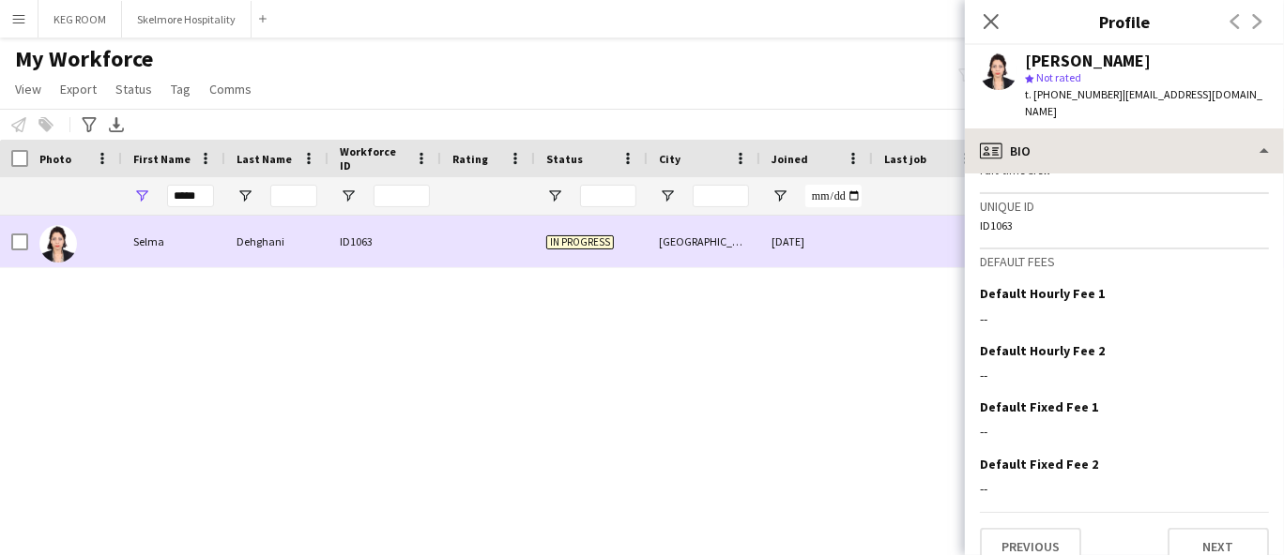
click at [1261, 135] on div "profile Bio" at bounding box center [1124, 151] width 319 height 45
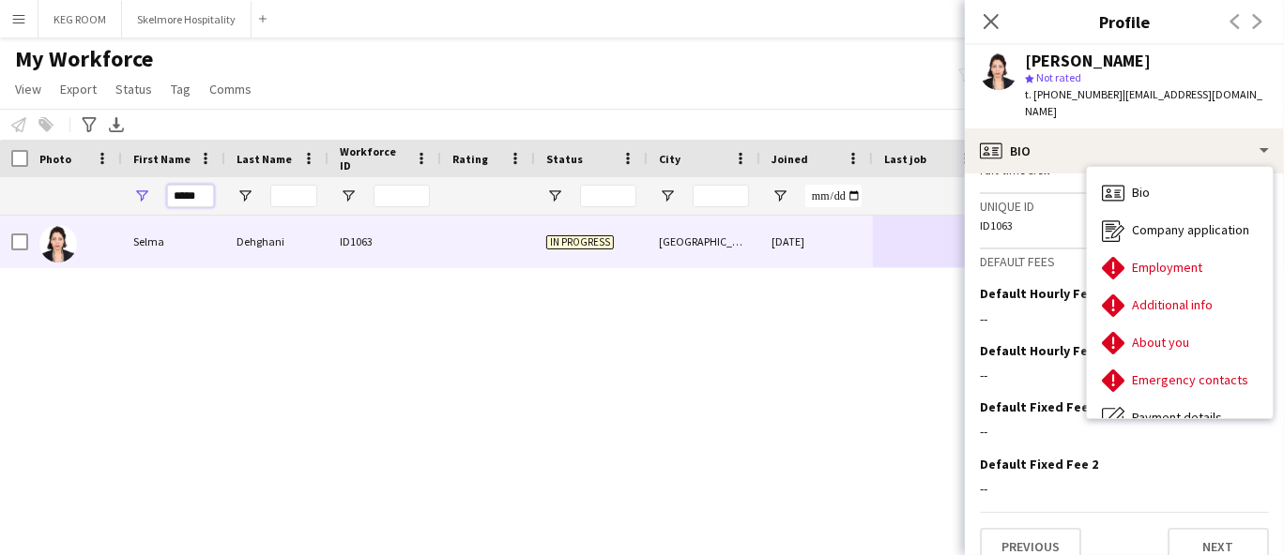
click at [188, 197] on input "*****" at bounding box center [190, 196] width 47 height 23
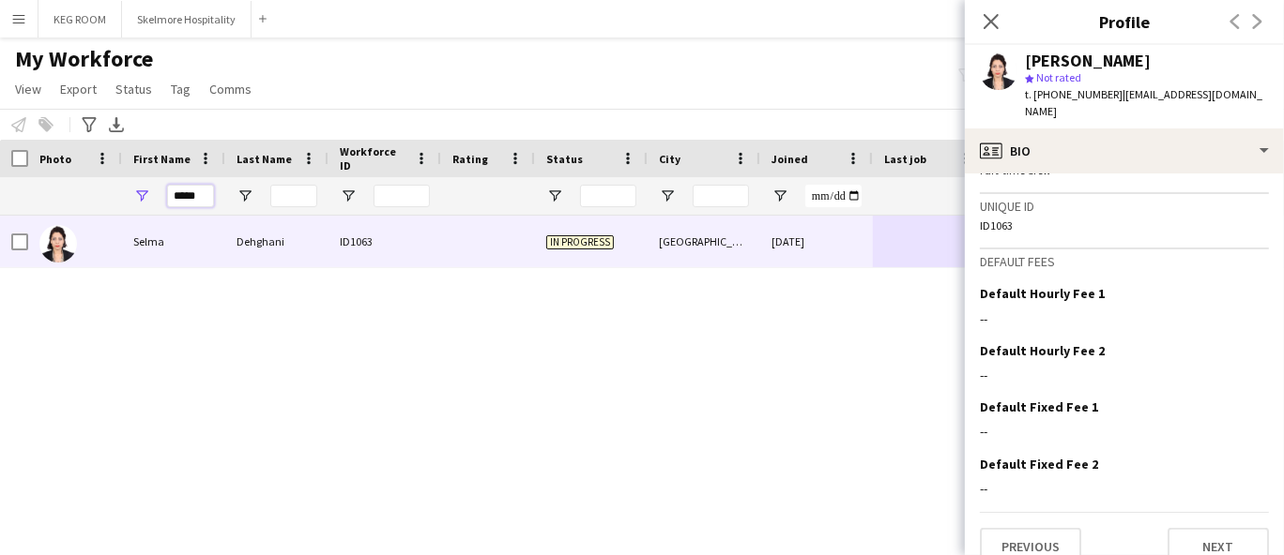
click at [188, 197] on input "*****" at bounding box center [190, 196] width 47 height 23
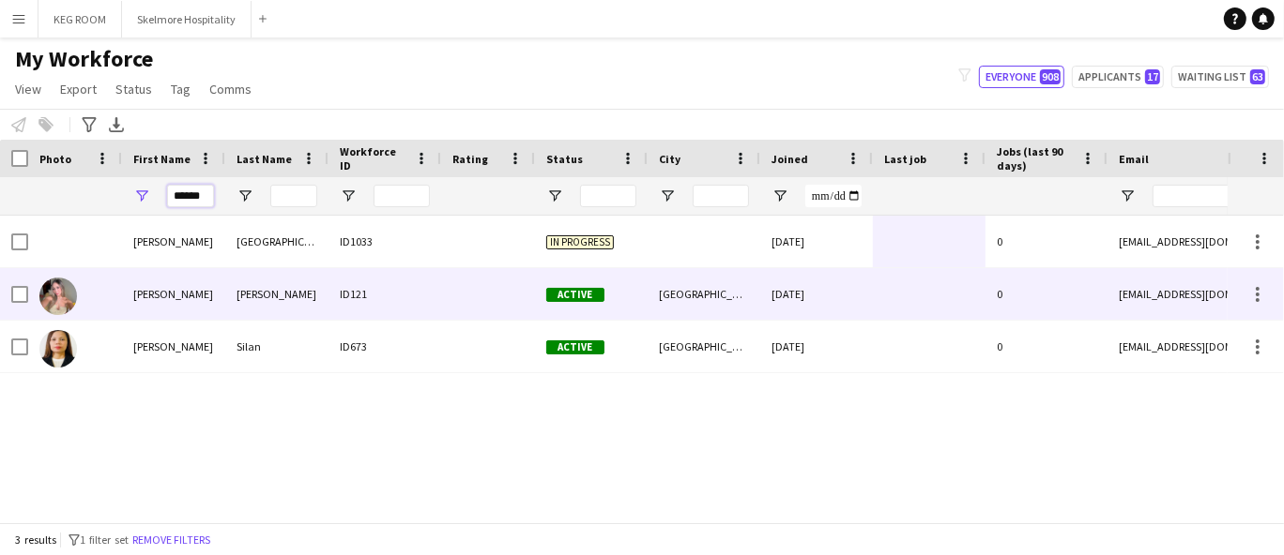
type input "******"
click at [222, 302] on div "[PERSON_NAME]" at bounding box center [173, 294] width 103 height 52
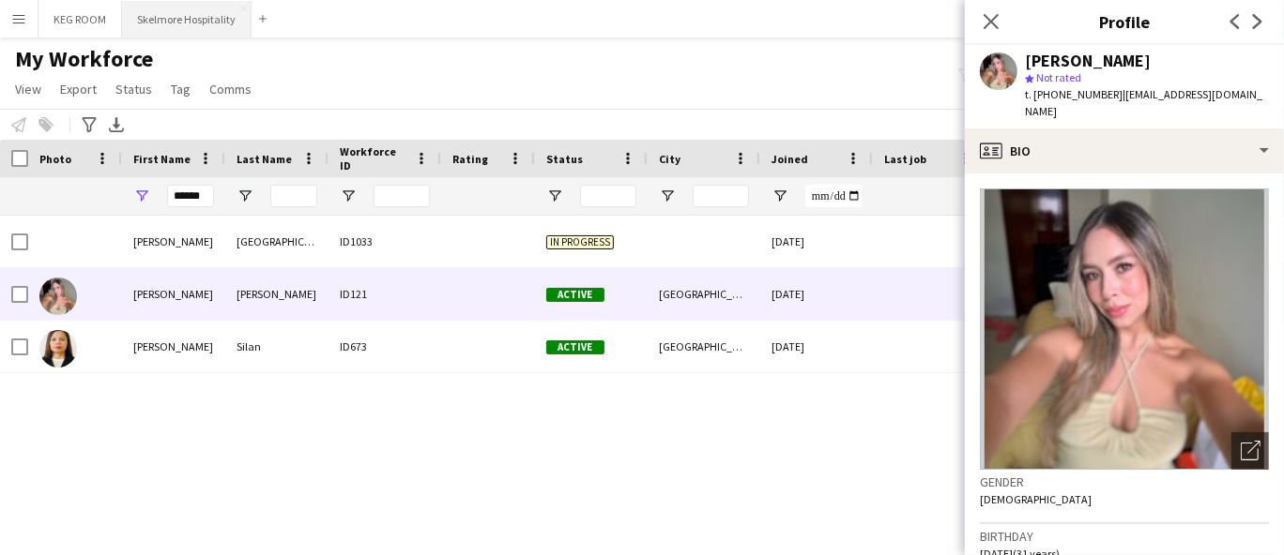
click at [192, 23] on button "Skelmore Hospitality Close" at bounding box center [186, 19] width 129 height 37
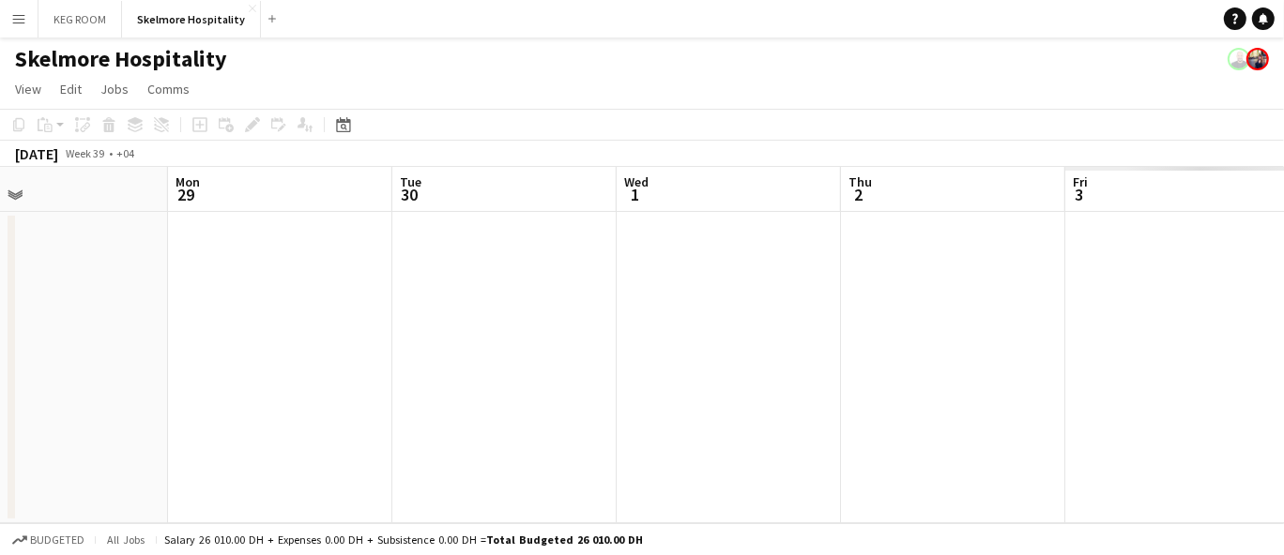
drag, startPoint x: 1106, startPoint y: 323, endPoint x: 202, endPoint y: 285, distance: 905.3
click at [156, 283] on app-calendar-viewport "Thu 25 Fri 26 Sat 27 Sun 28 Mon 29 Tue 30 Wed 1 Thu 2 Fri 3 Sat 4 Sun 5" at bounding box center [642, 345] width 1284 height 357
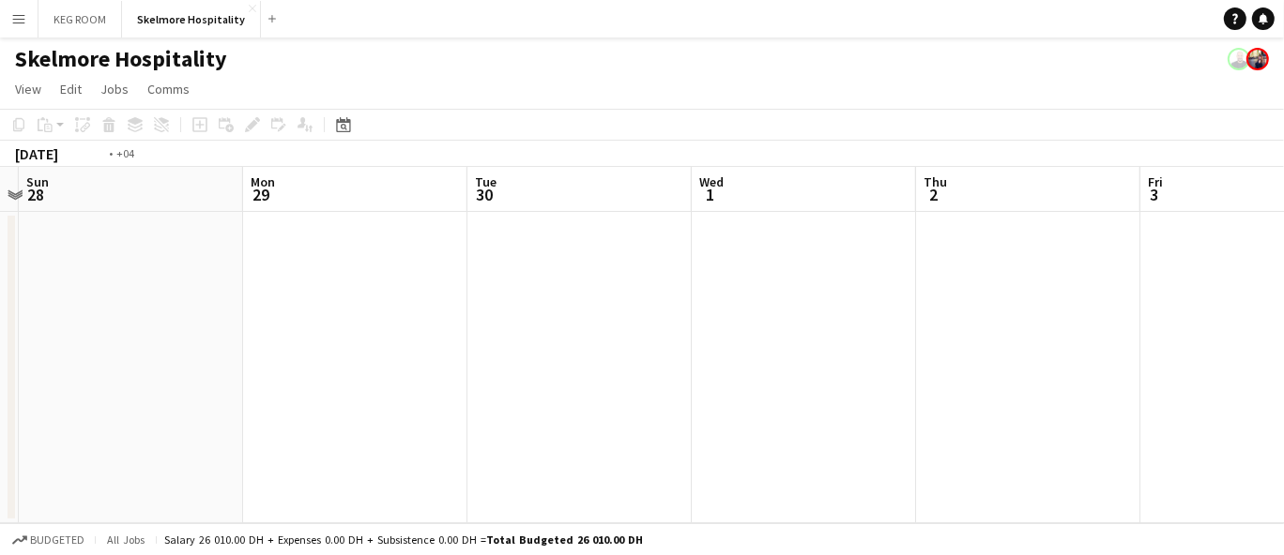
drag, startPoint x: 994, startPoint y: 330, endPoint x: 172, endPoint y: 316, distance: 822.1
click at [169, 316] on app-calendar-viewport "Thu 25 Fri 26 Sat 27 Sun 28 Mon 29 Tue 30 Wed 1 Thu 2 Fri 3 Sat 4 Sun 5" at bounding box center [642, 345] width 1284 height 357
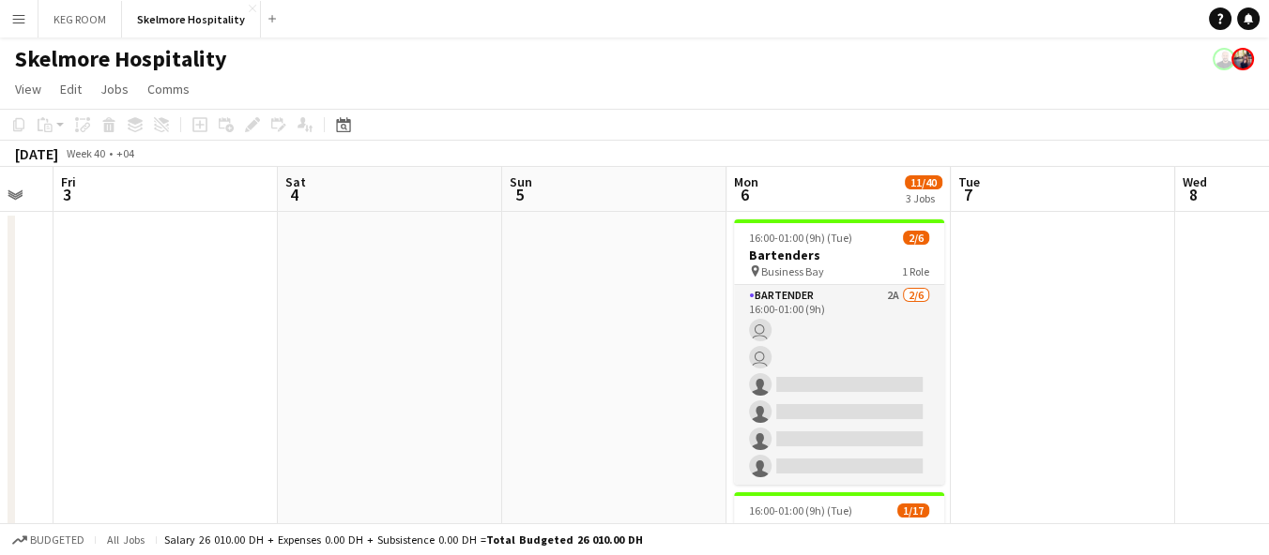
scroll to position [0, 598]
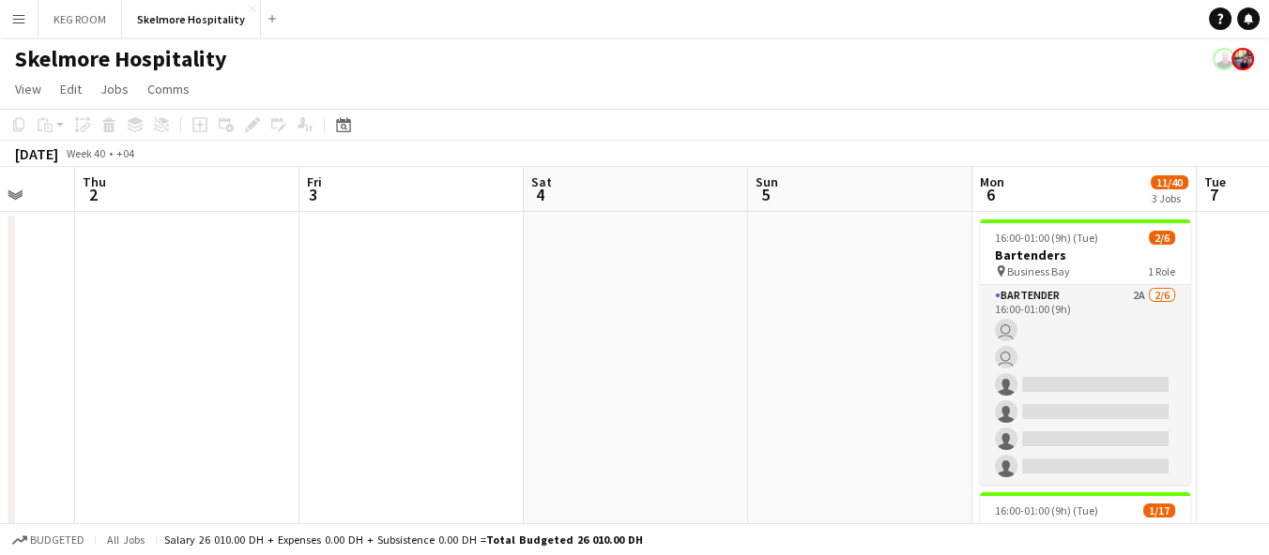
drag, startPoint x: 905, startPoint y: 332, endPoint x: 514, endPoint y: 329, distance: 391.3
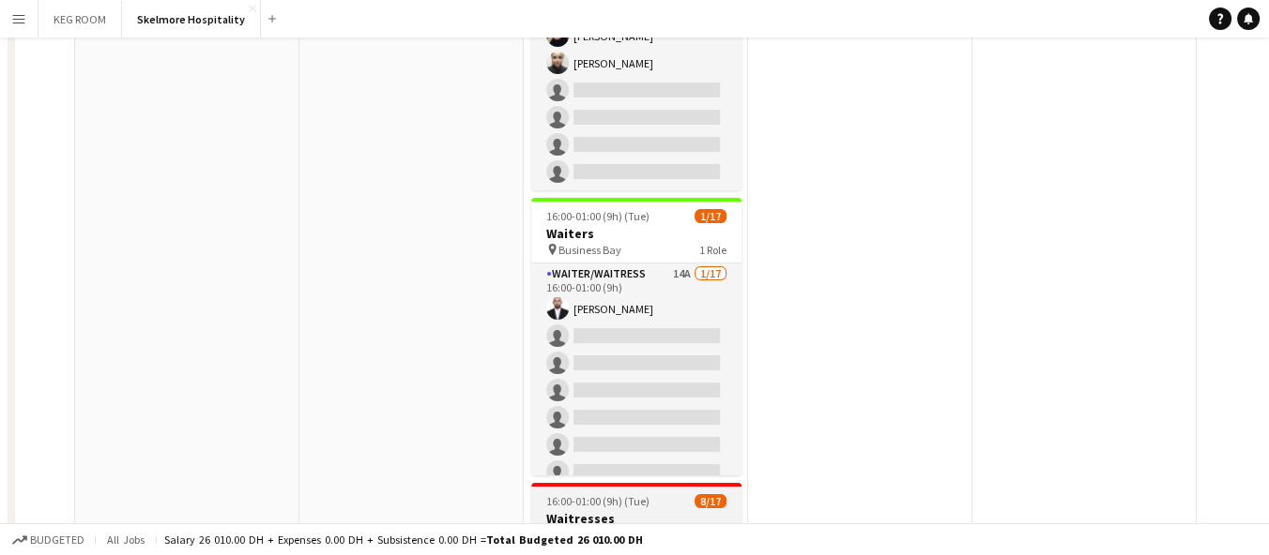
scroll to position [521, 0]
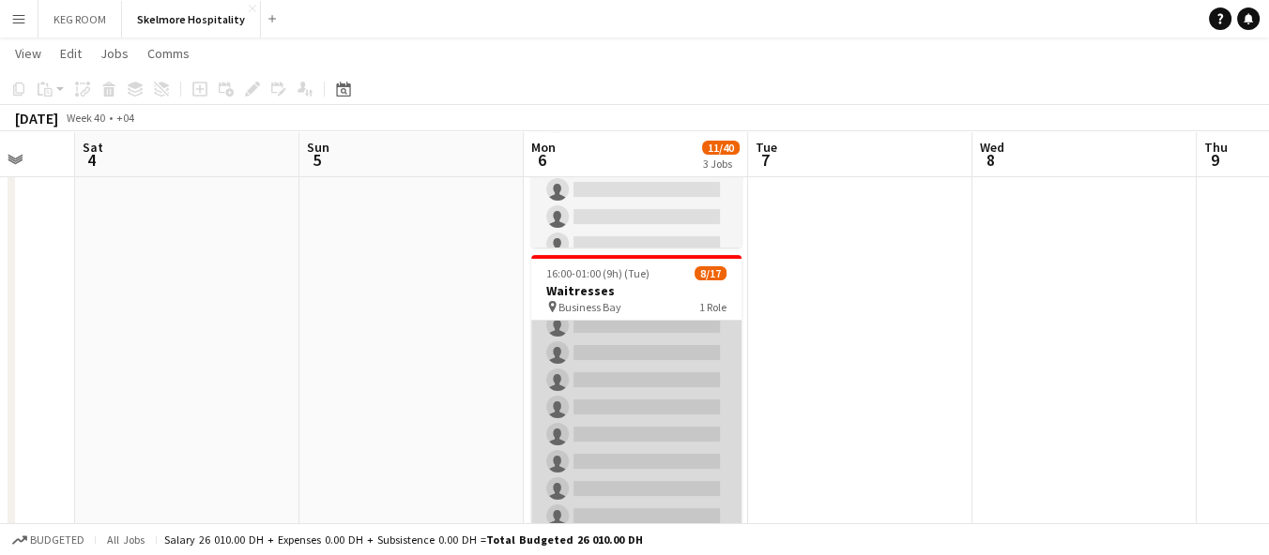
click at [616, 402] on app-card-role "Waiter/Waitress 12A [DATE] 16:00-01:00 (9h) [PERSON_NAME] Svitlychna [PERSON_NA…" at bounding box center [636, 285] width 210 height 499
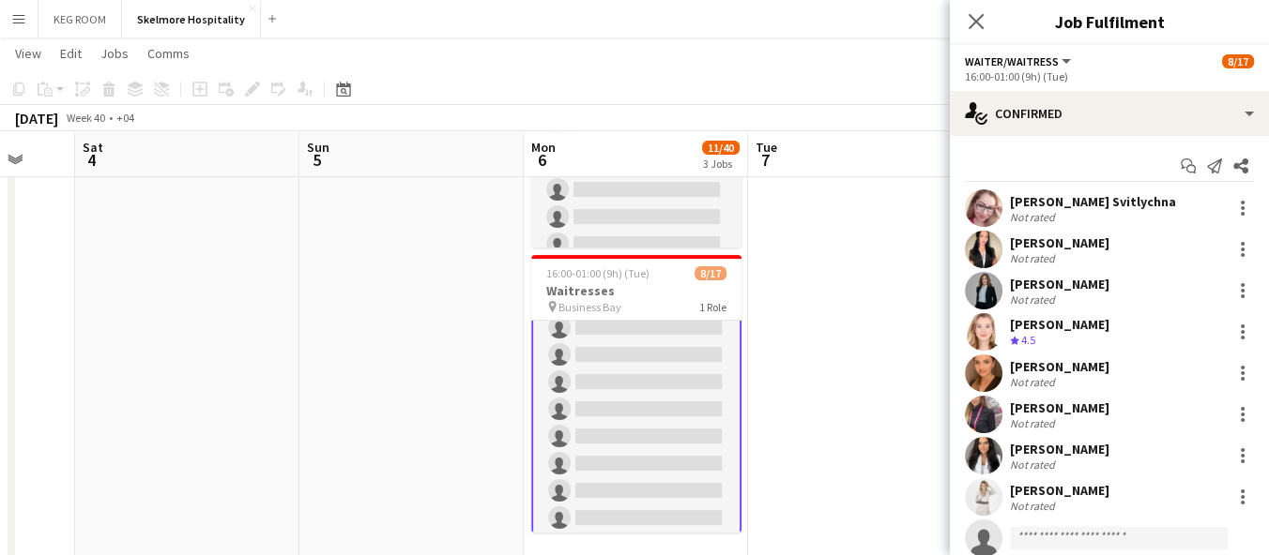
scroll to position [287, 0]
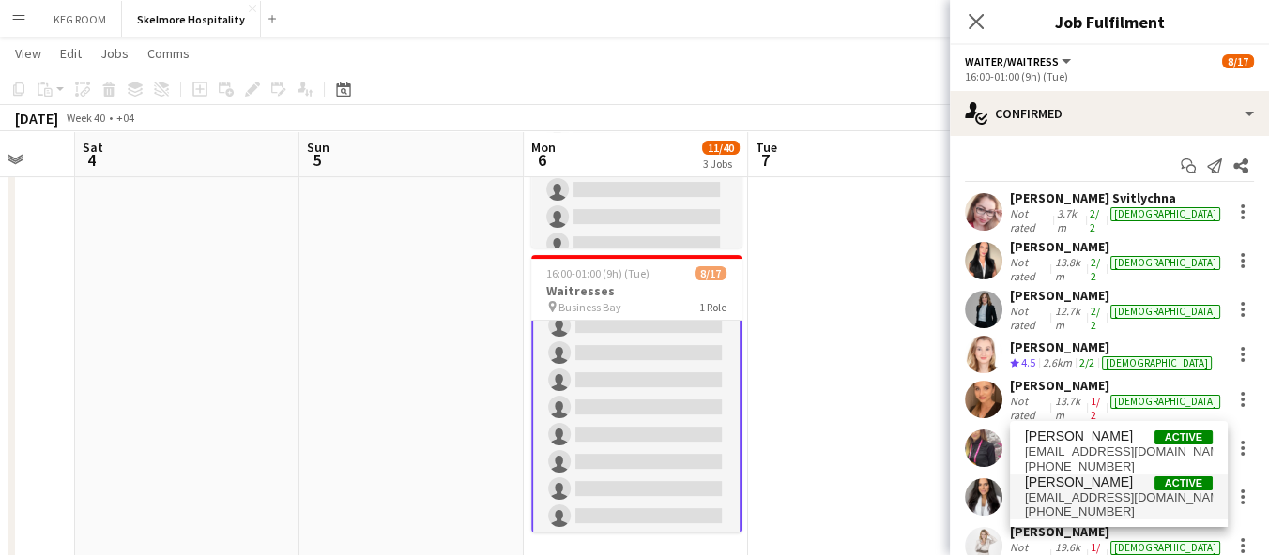
type input "******"
click at [1120, 502] on span "[EMAIL_ADDRESS][DOMAIN_NAME]" at bounding box center [1119, 498] width 188 height 15
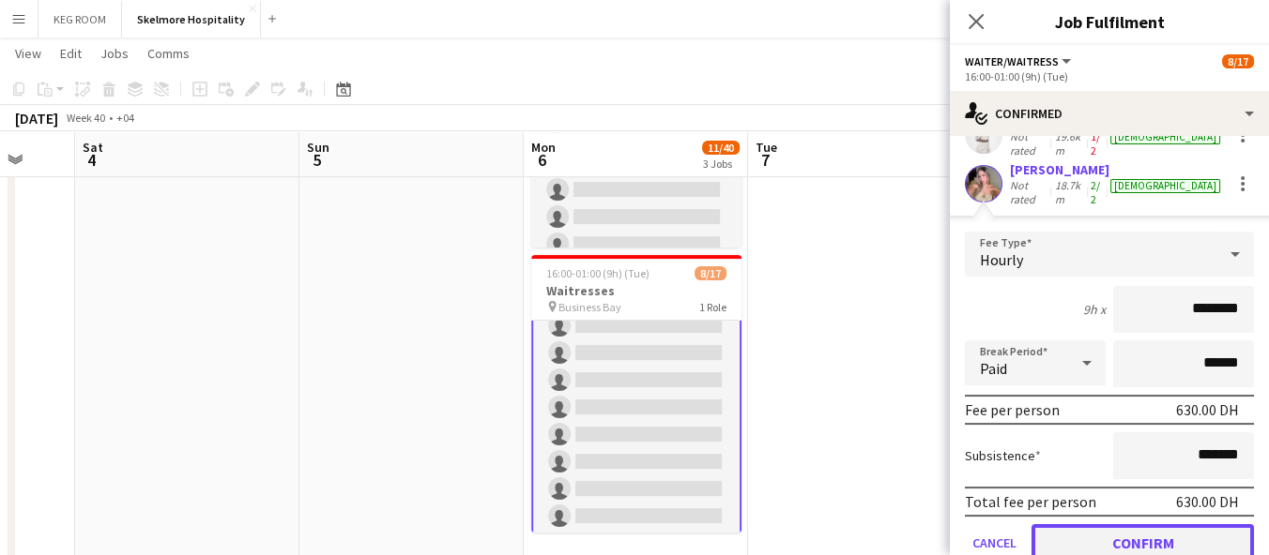
click at [1103, 525] on button "Confirm" at bounding box center [1142, 544] width 222 height 38
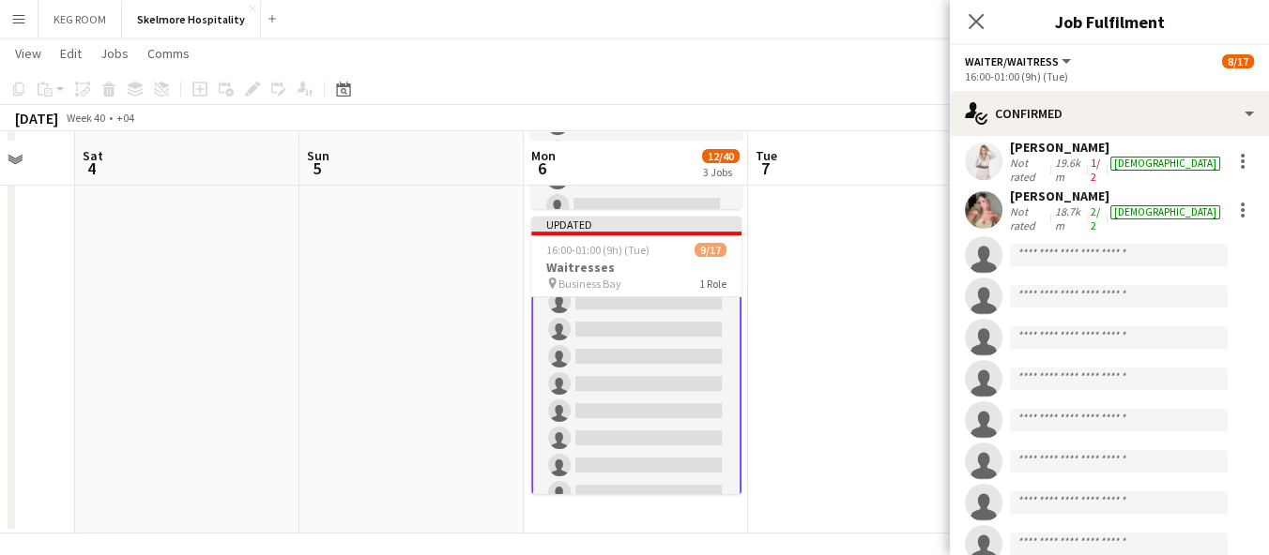
scroll to position [569, 0]
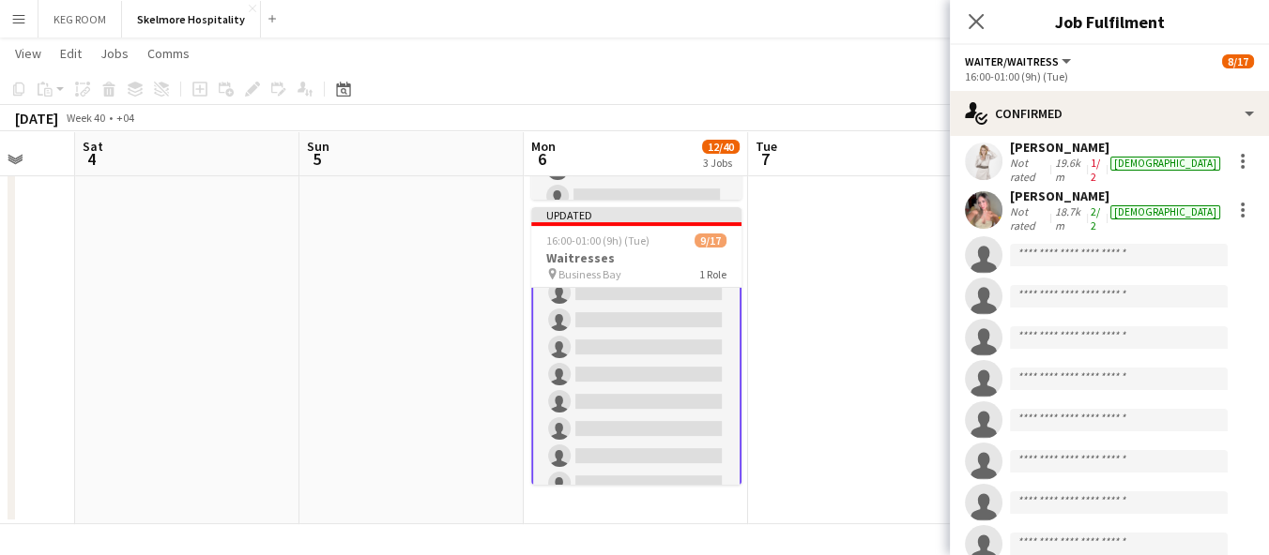
click at [831, 281] on app-date-cell at bounding box center [860, 83] width 224 height 883
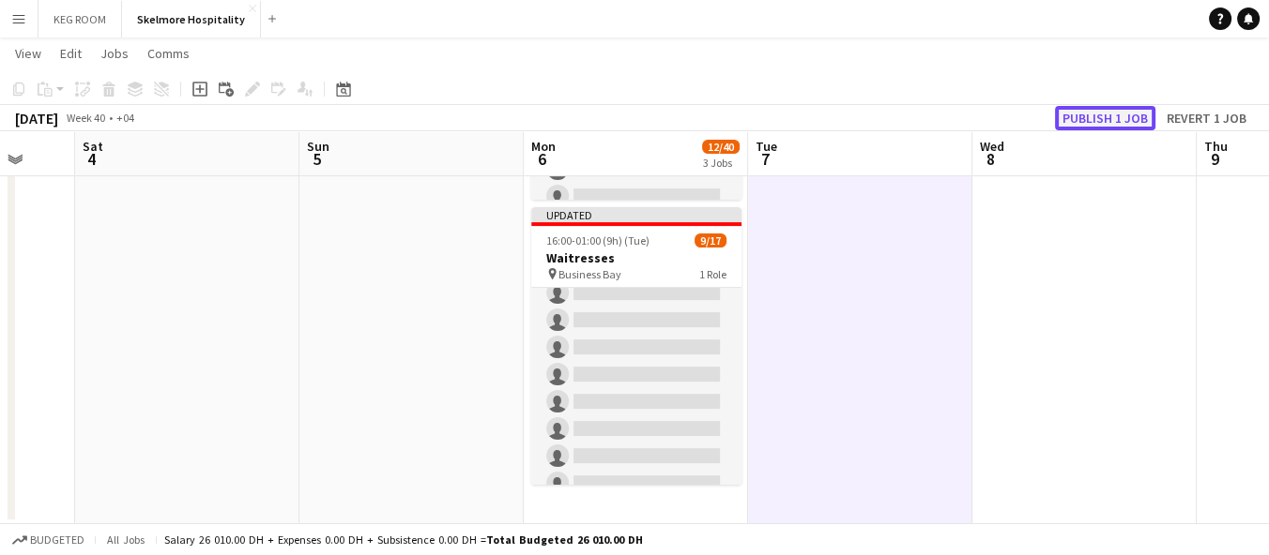
click at [1102, 112] on button "Publish 1 job" at bounding box center [1105, 118] width 100 height 24
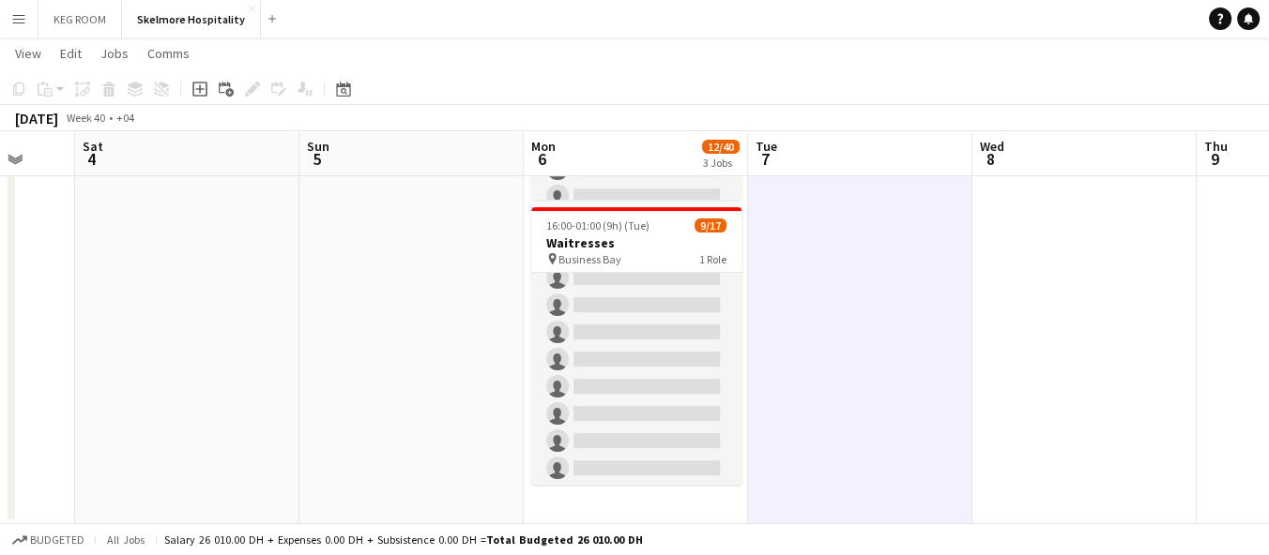
click at [1006, 341] on app-date-cell at bounding box center [1084, 83] width 224 height 883
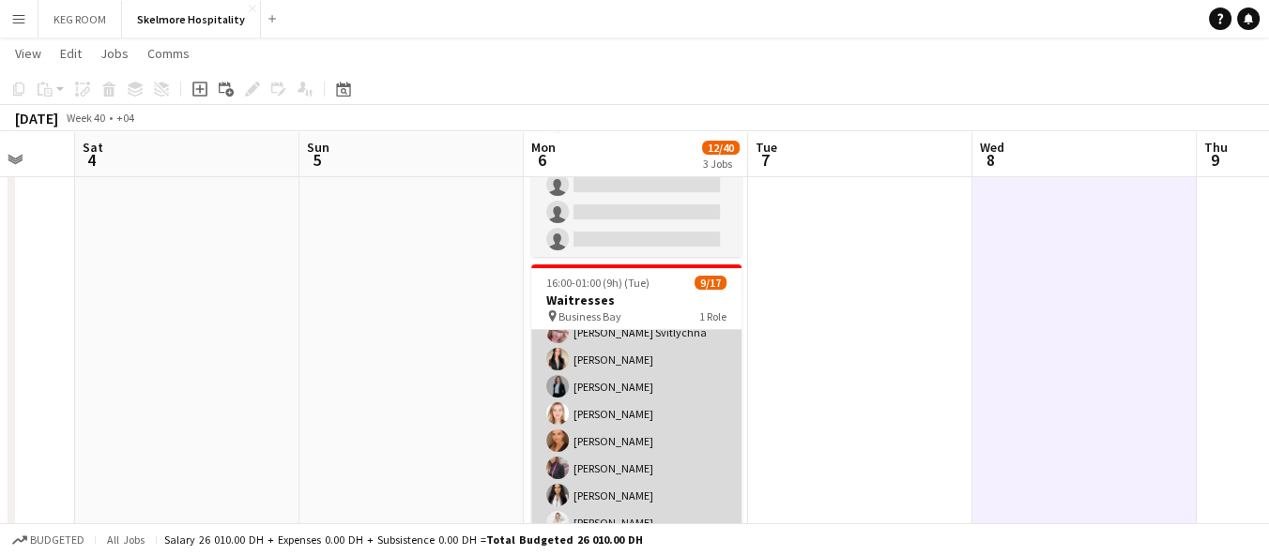
scroll to position [516, 0]
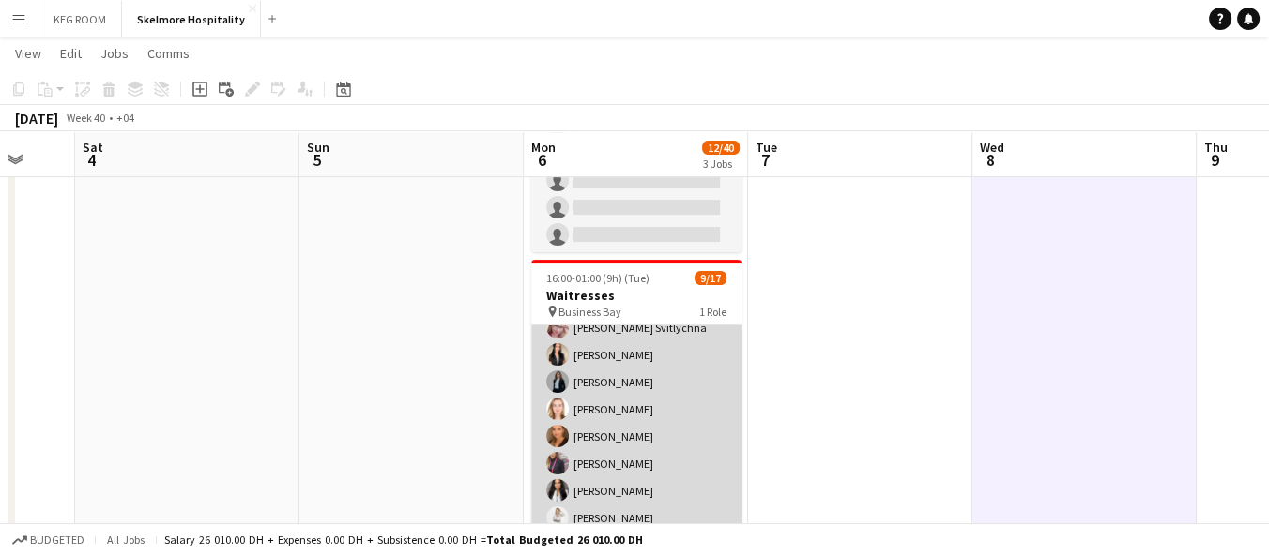
click at [639, 453] on app-card-role "Waiter/Waitress 12A [DATE] 16:00-01:00 (9h) [PERSON_NAME] Svitlychna [PERSON_NA…" at bounding box center [636, 531] width 210 height 499
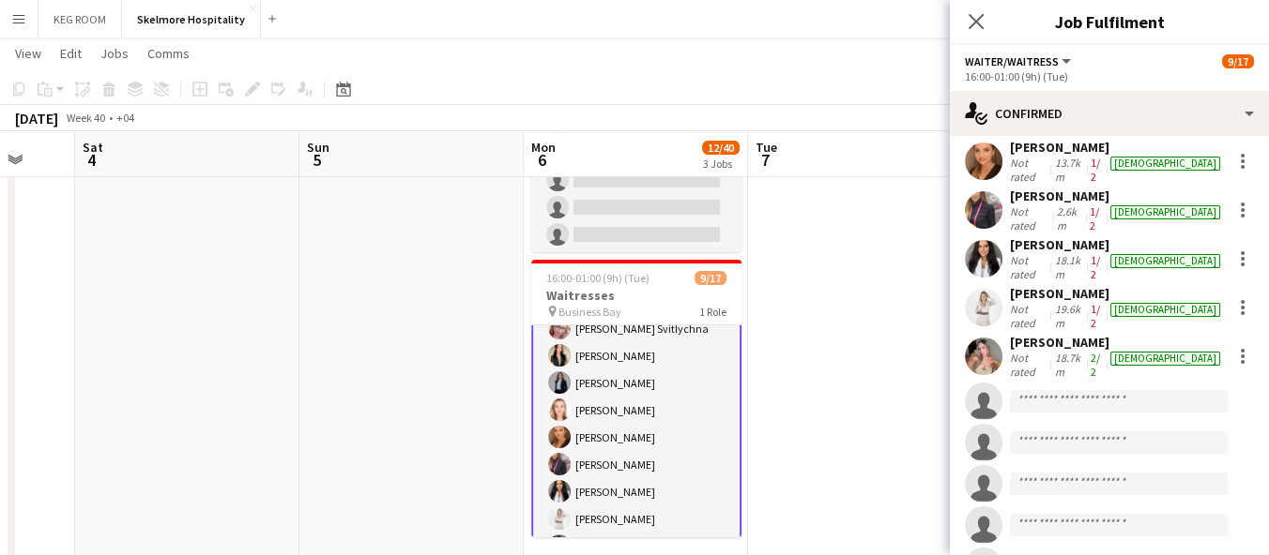
scroll to position [385, 0]
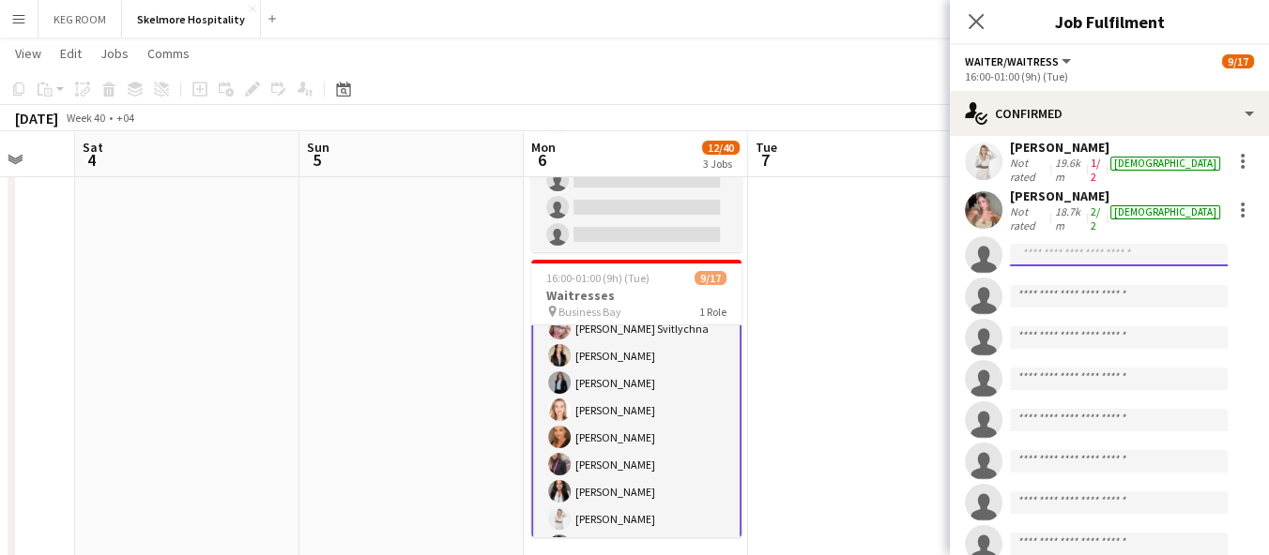
click at [1067, 244] on input at bounding box center [1119, 255] width 218 height 23
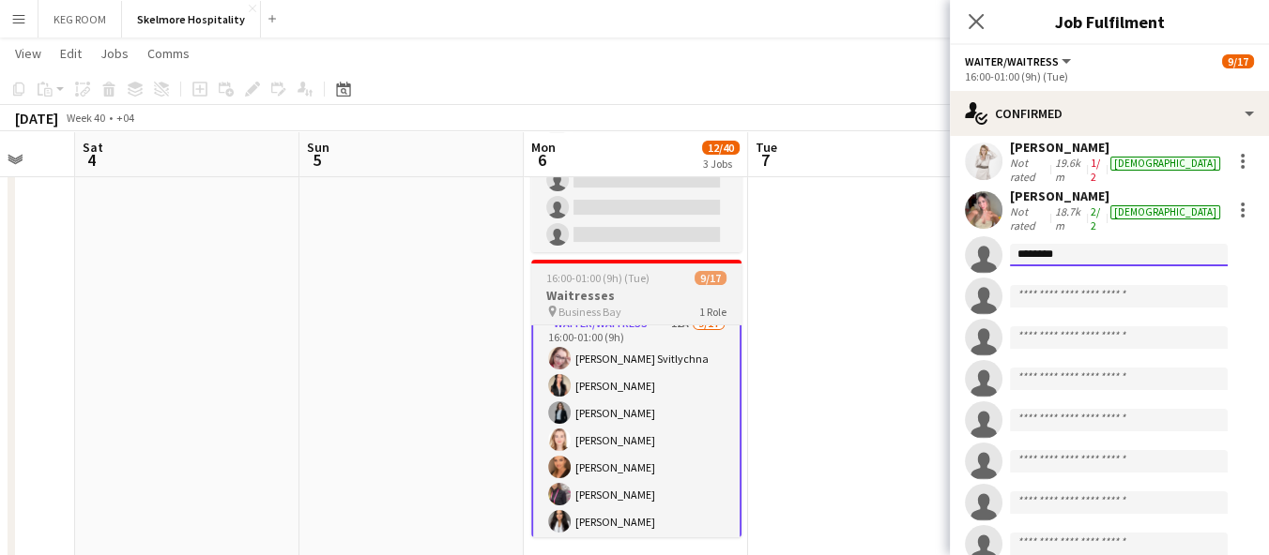
scroll to position [0, 0]
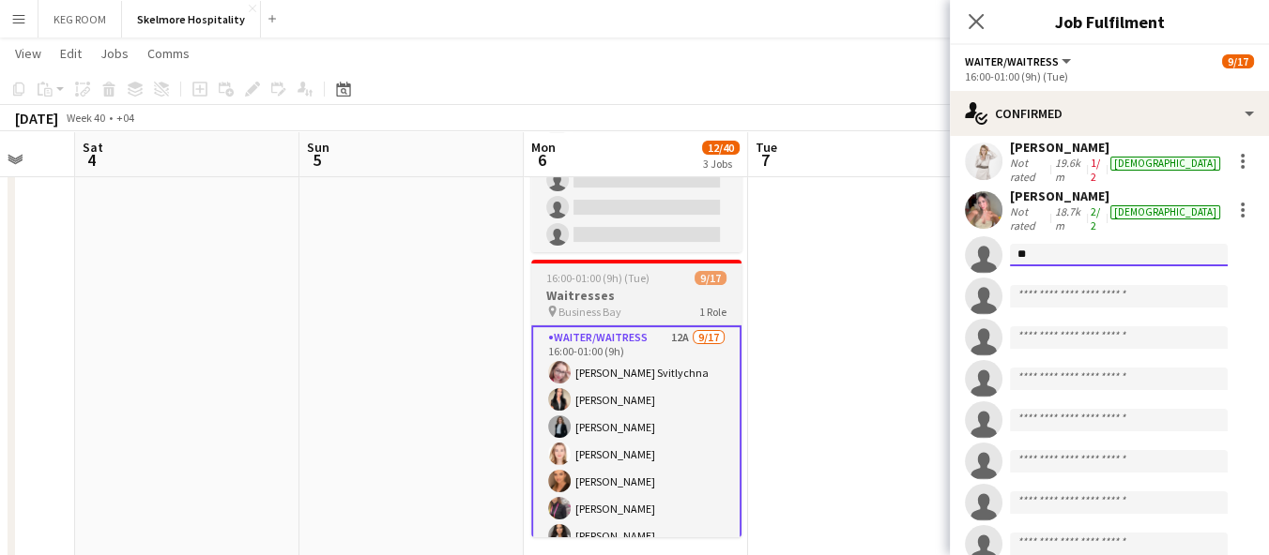
type input "*"
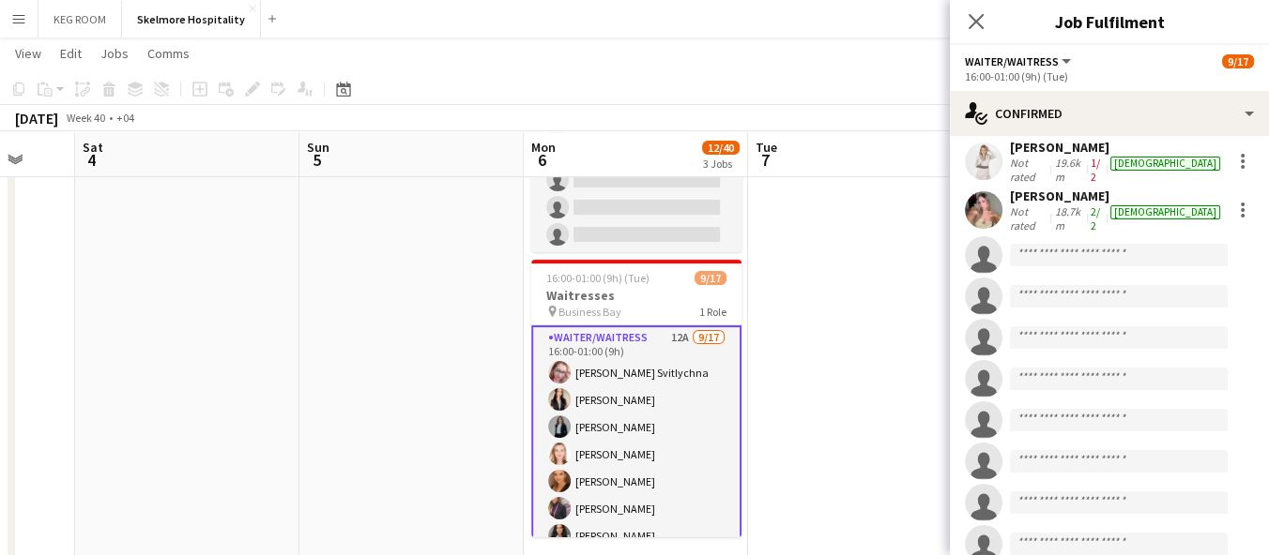
click at [816, 336] on app-date-cell at bounding box center [860, 135] width 224 height 883
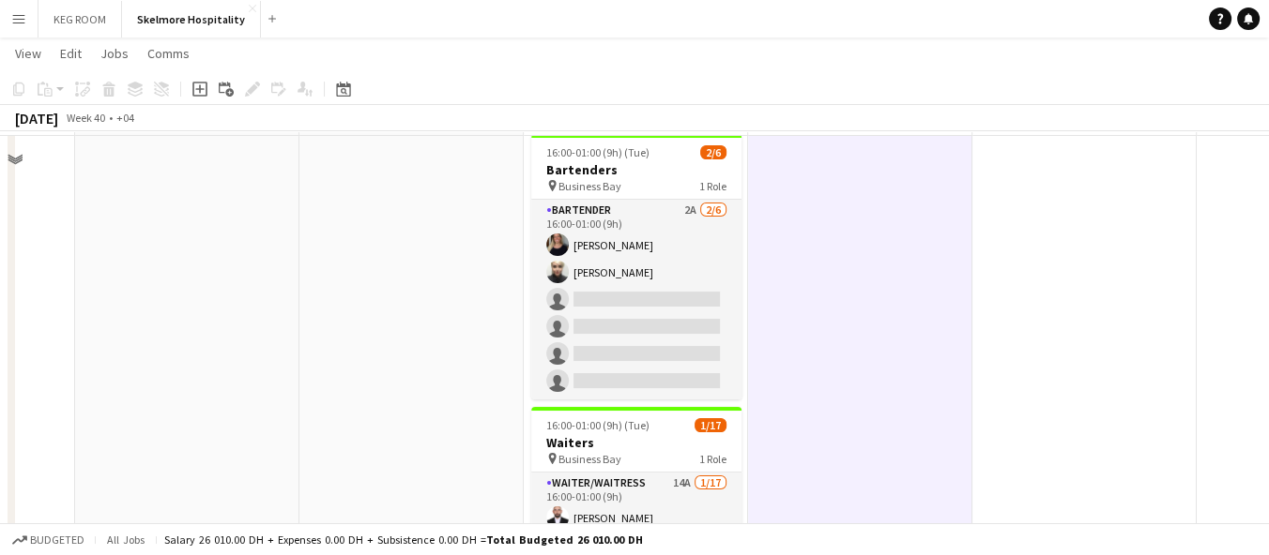
scroll to position [12, 0]
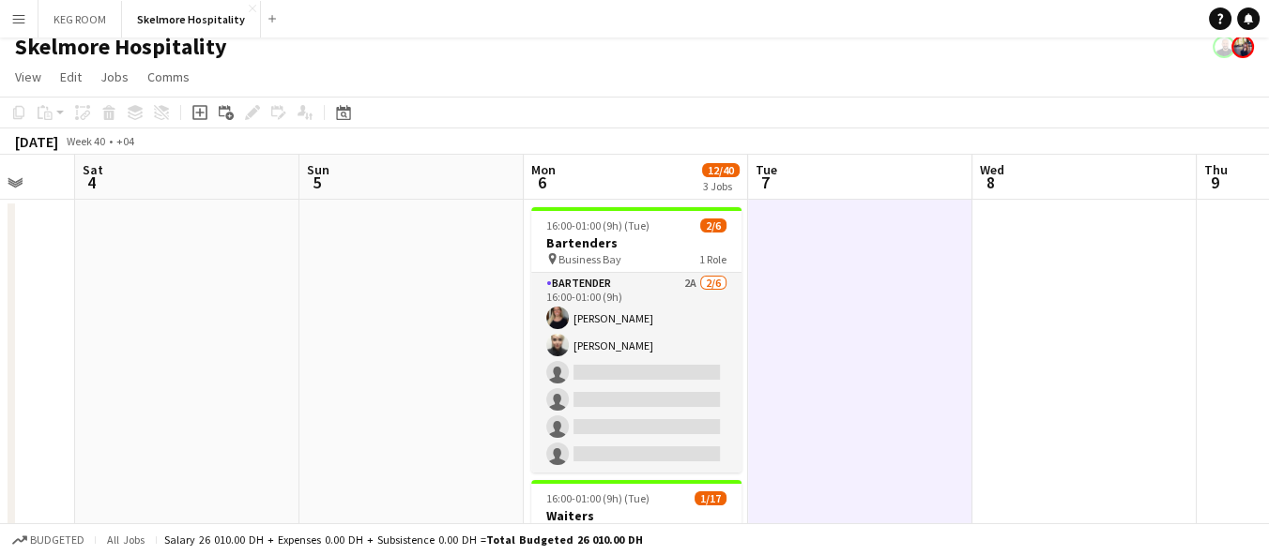
click at [32, 18] on button "Menu" at bounding box center [19, 19] width 38 height 38
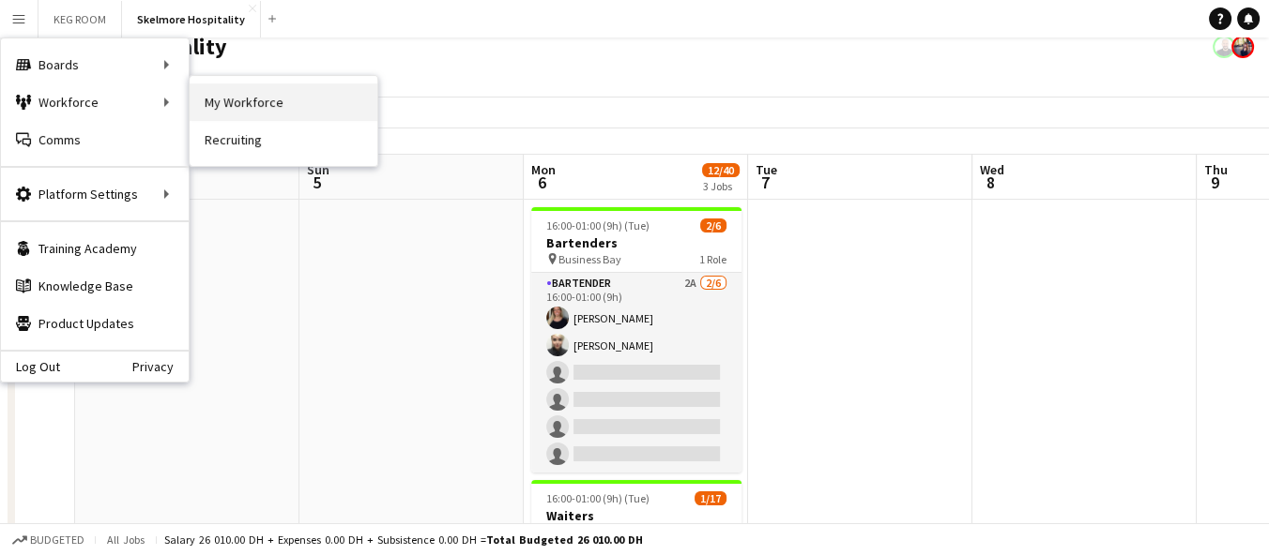
click at [285, 104] on link "My Workforce" at bounding box center [284, 103] width 188 height 38
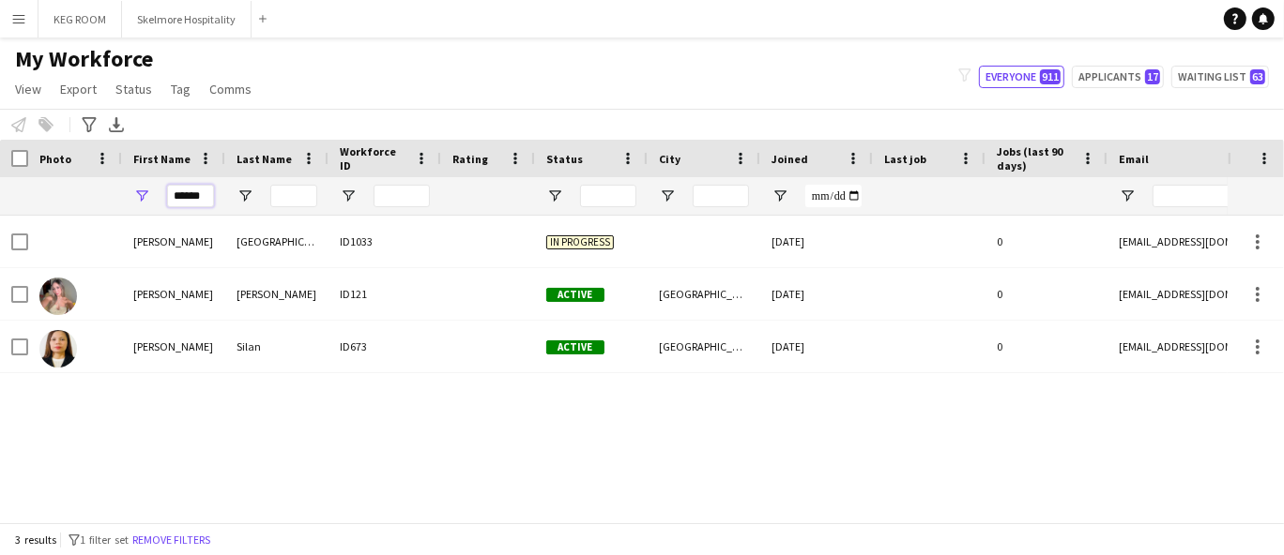
click at [199, 205] on input "******" at bounding box center [190, 196] width 47 height 23
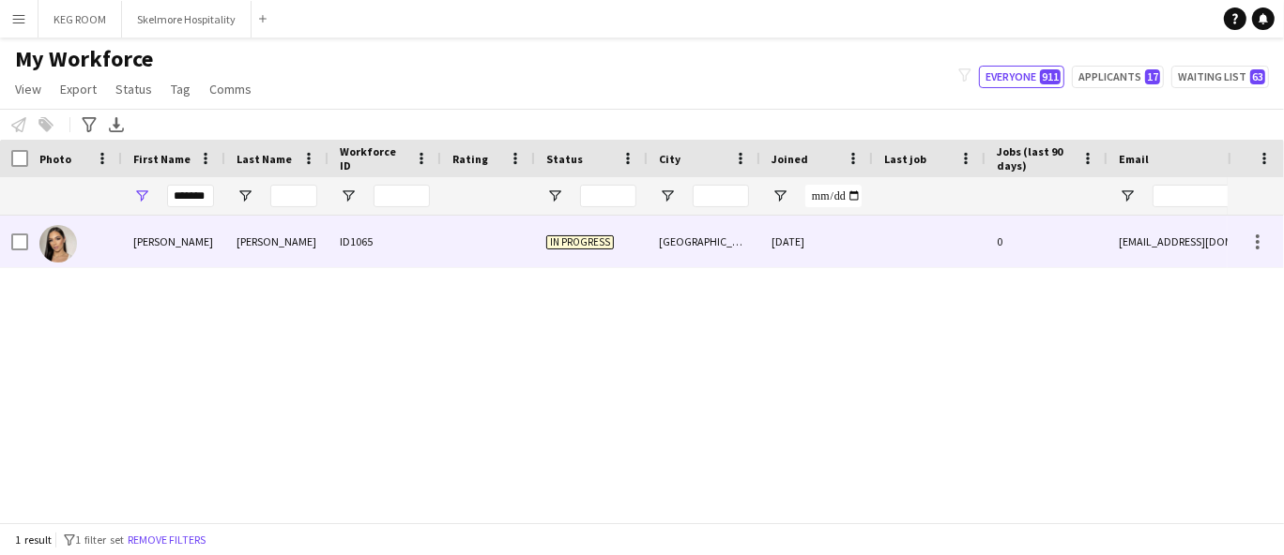
click at [208, 258] on div "[PERSON_NAME]" at bounding box center [173, 242] width 103 height 52
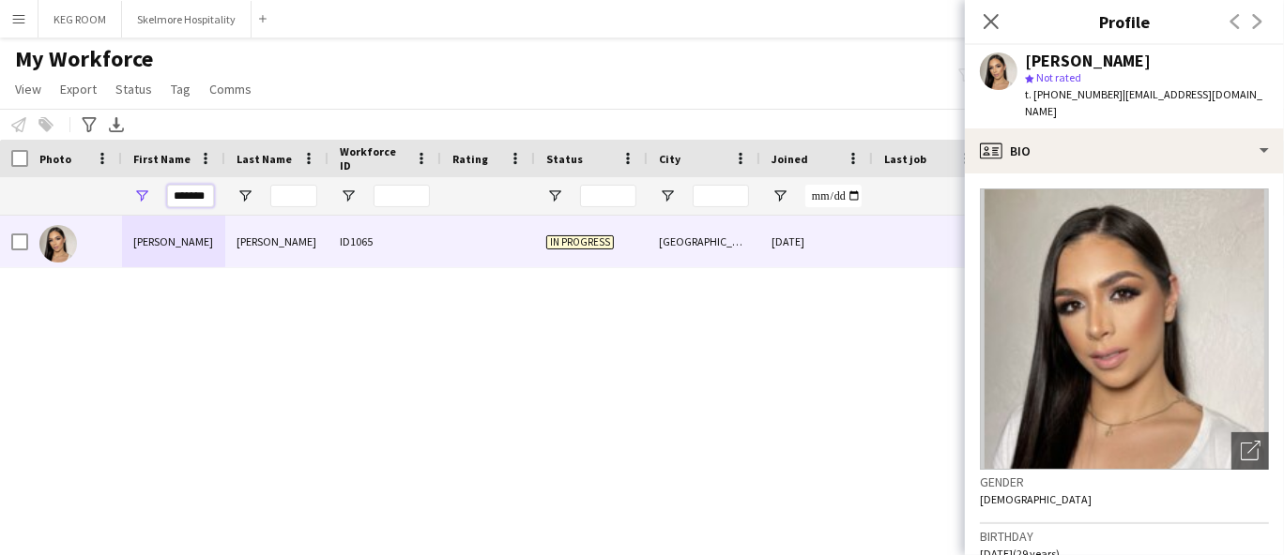
click at [190, 198] on input "*******" at bounding box center [190, 196] width 47 height 23
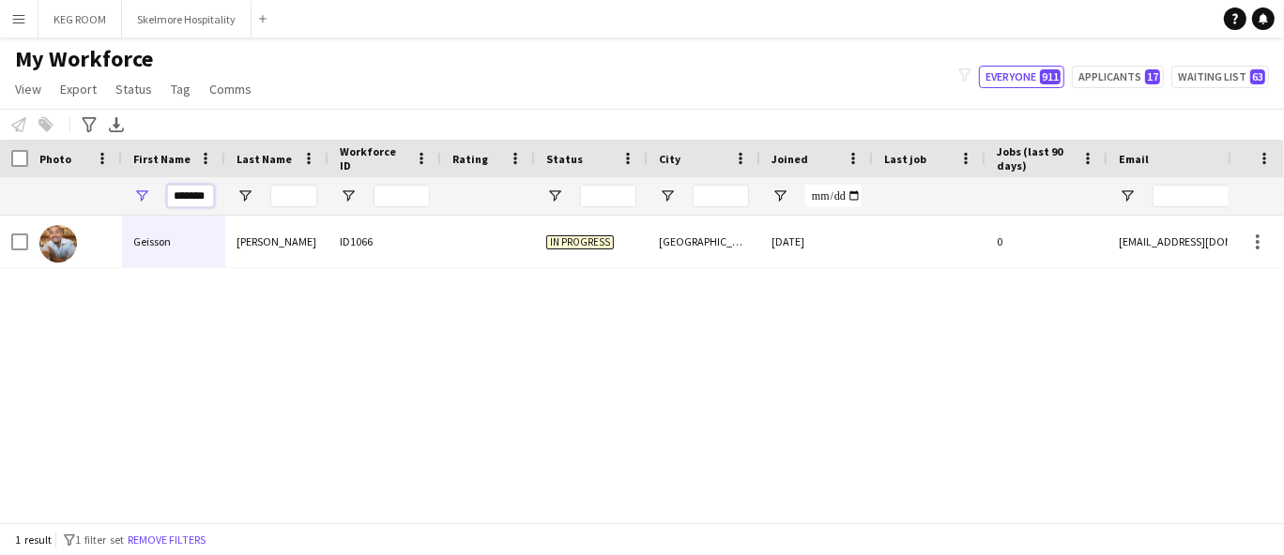
type input "*******"
click at [156, 23] on button "Skelmore Hospitality Close" at bounding box center [186, 19] width 129 height 37
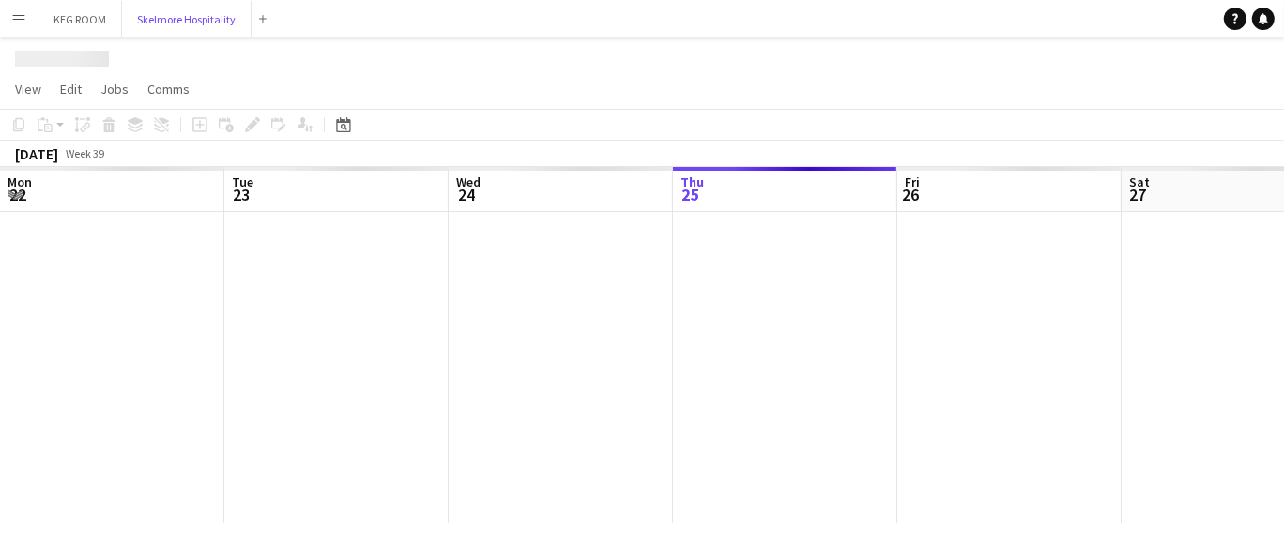
scroll to position [0, 448]
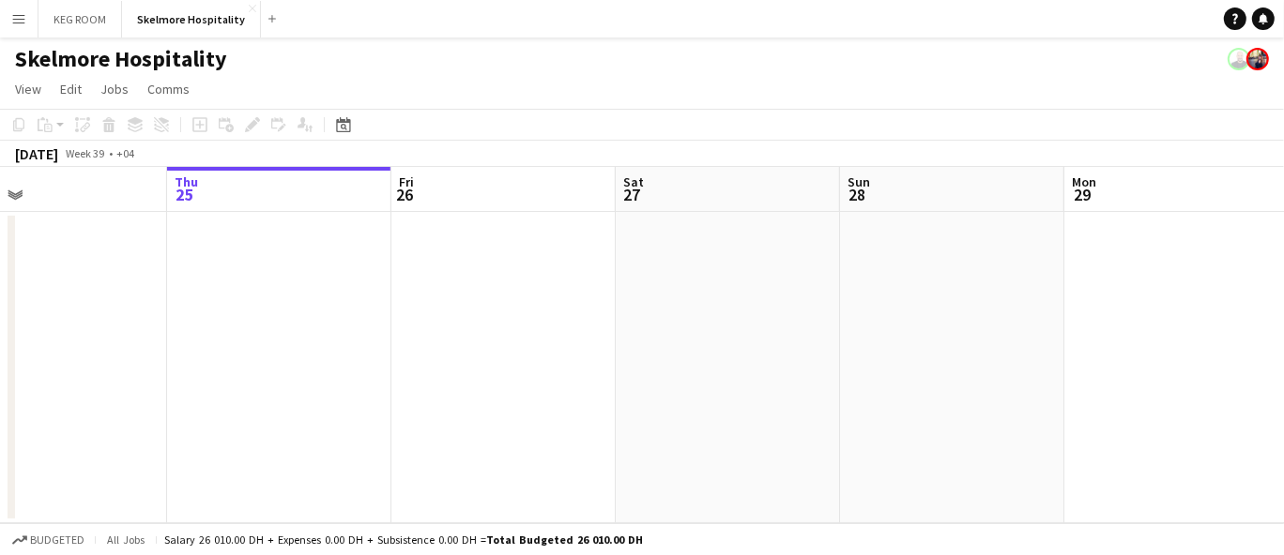
drag, startPoint x: 1145, startPoint y: 386, endPoint x: 188, endPoint y: 354, distance: 957.6
click at [188, 354] on app-calendar-viewport "Mon 22 Tue 23 Wed 24 Thu 25 Fri 26 Sat 27 Sun 28 Mon 29 Tue 30 Wed 1 Thu 2" at bounding box center [642, 345] width 1284 height 357
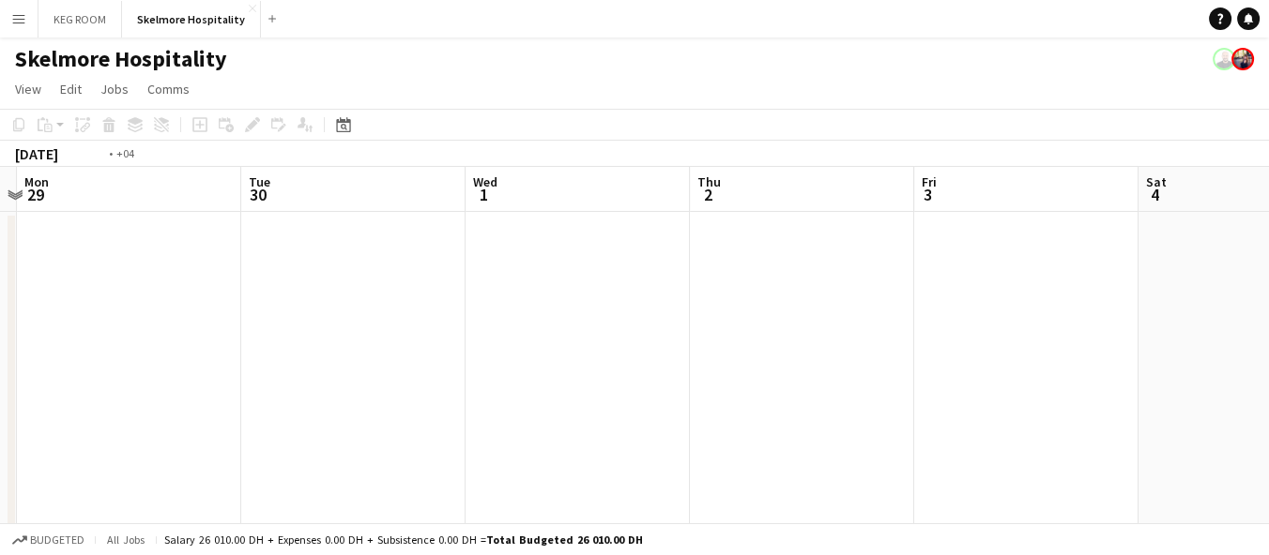
drag, startPoint x: 959, startPoint y: 403, endPoint x: 403, endPoint y: 403, distance: 555.5
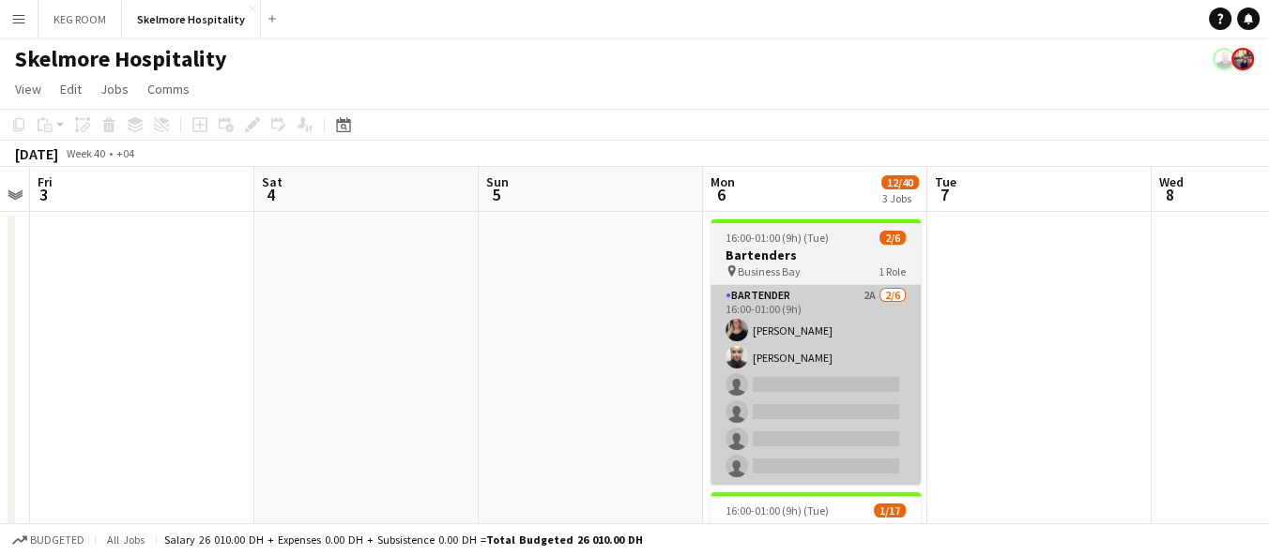
drag, startPoint x: 611, startPoint y: 392, endPoint x: 637, endPoint y: 397, distance: 26.7
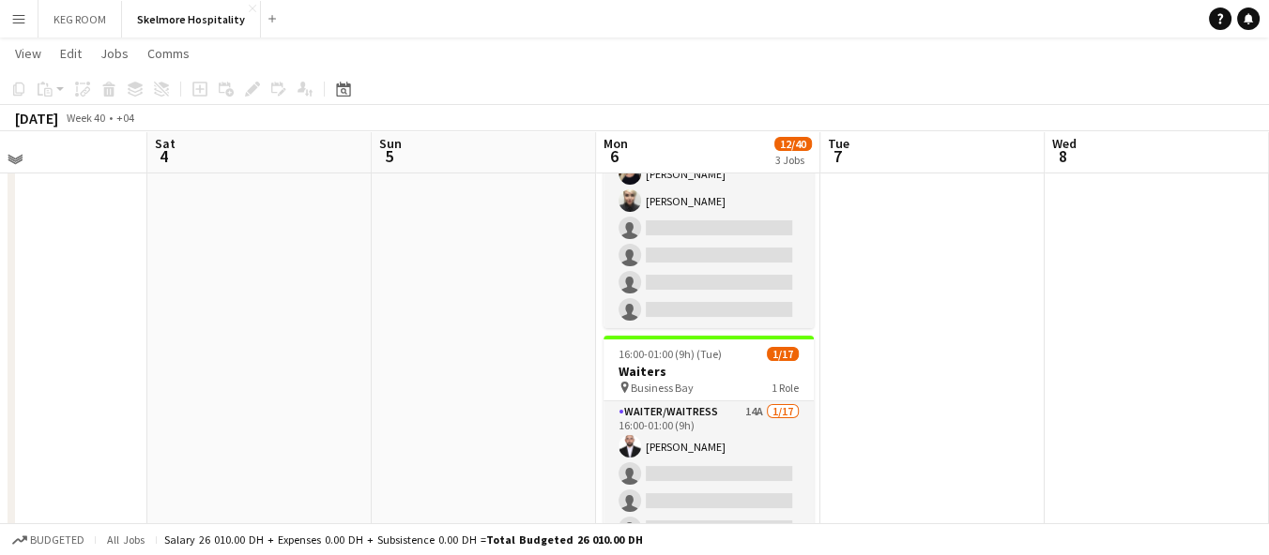
scroll to position [151, 0]
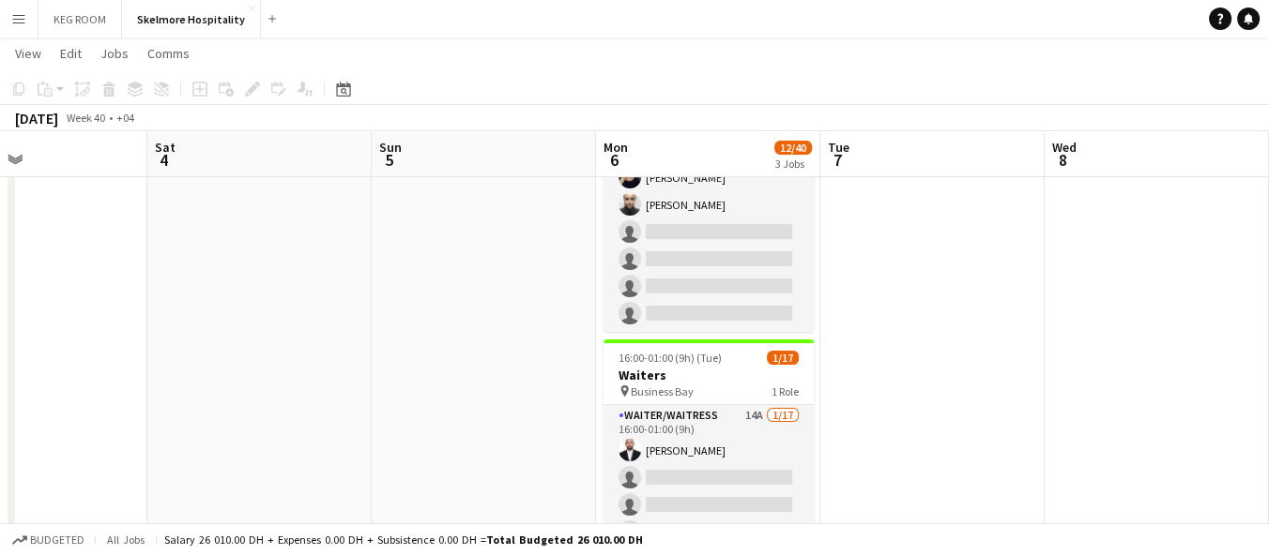
click at [4, 18] on button "Menu" at bounding box center [19, 19] width 38 height 38
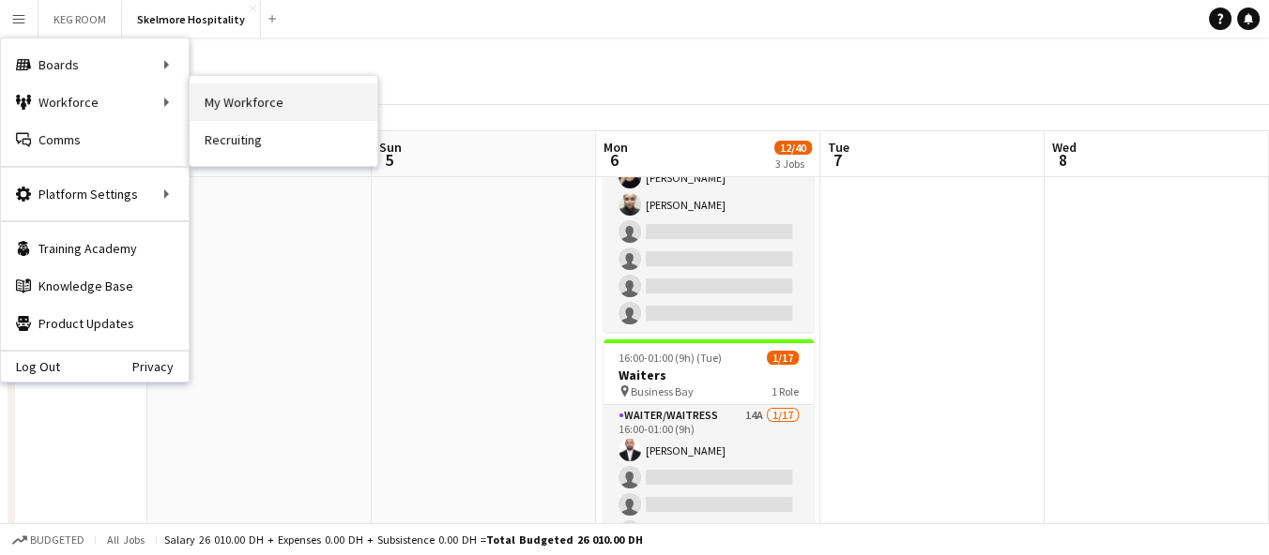
click at [245, 98] on link "My Workforce" at bounding box center [284, 103] width 188 height 38
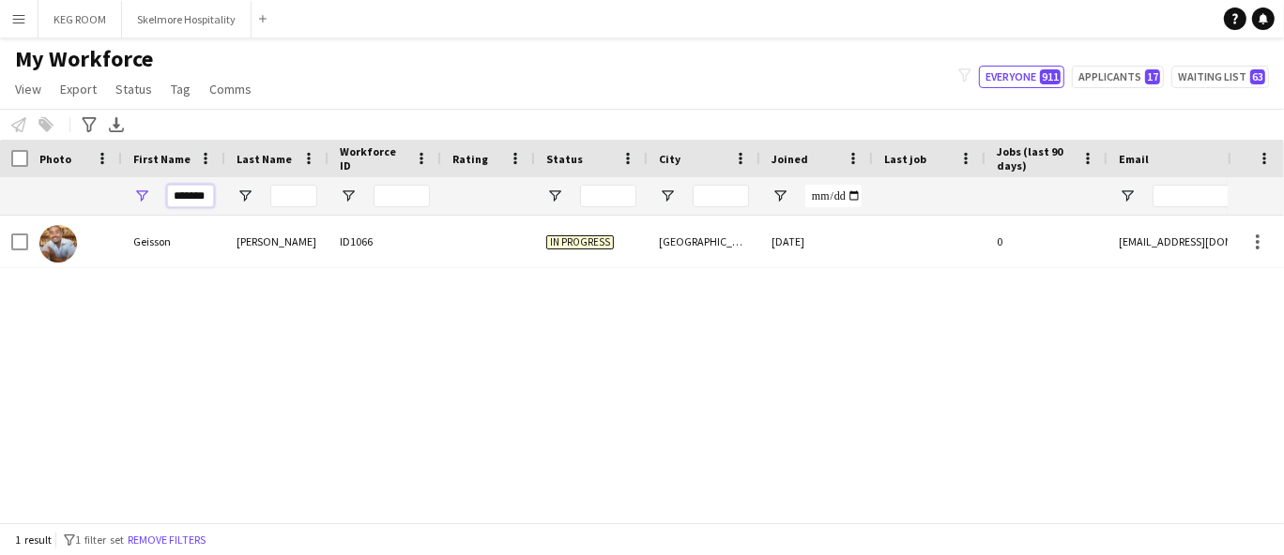
click at [192, 200] on input "*******" at bounding box center [190, 196] width 47 height 23
drag, startPoint x: 192, startPoint y: 200, endPoint x: 198, endPoint y: 214, distance: 15.2
click at [192, 201] on input "*******" at bounding box center [190, 196] width 47 height 23
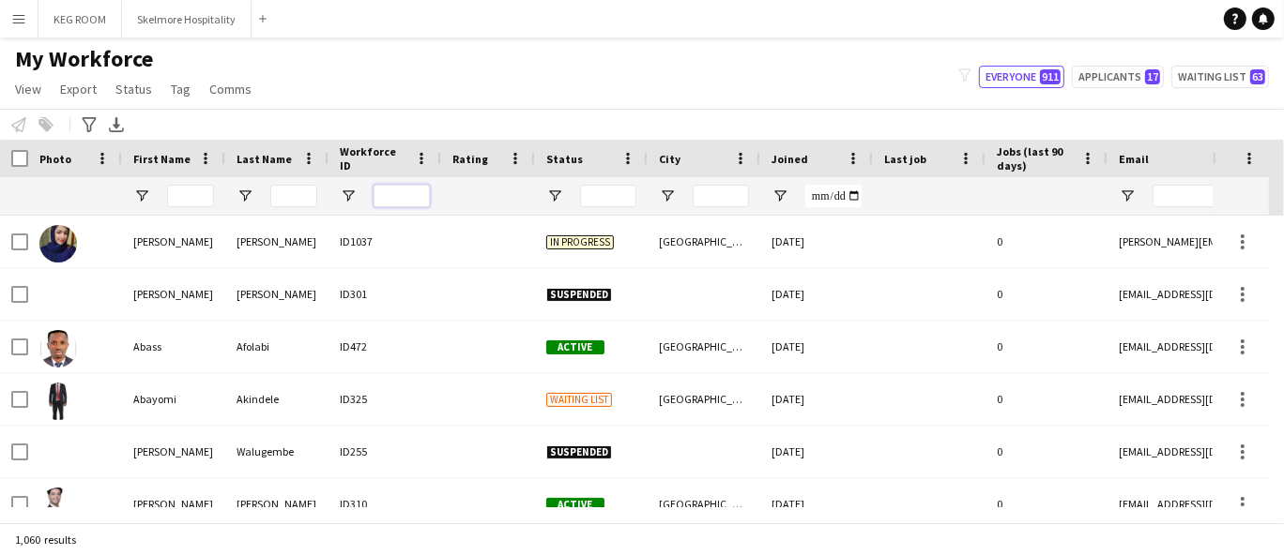
click at [397, 194] on input "Workforce ID Filter Input" at bounding box center [401, 196] width 56 height 23
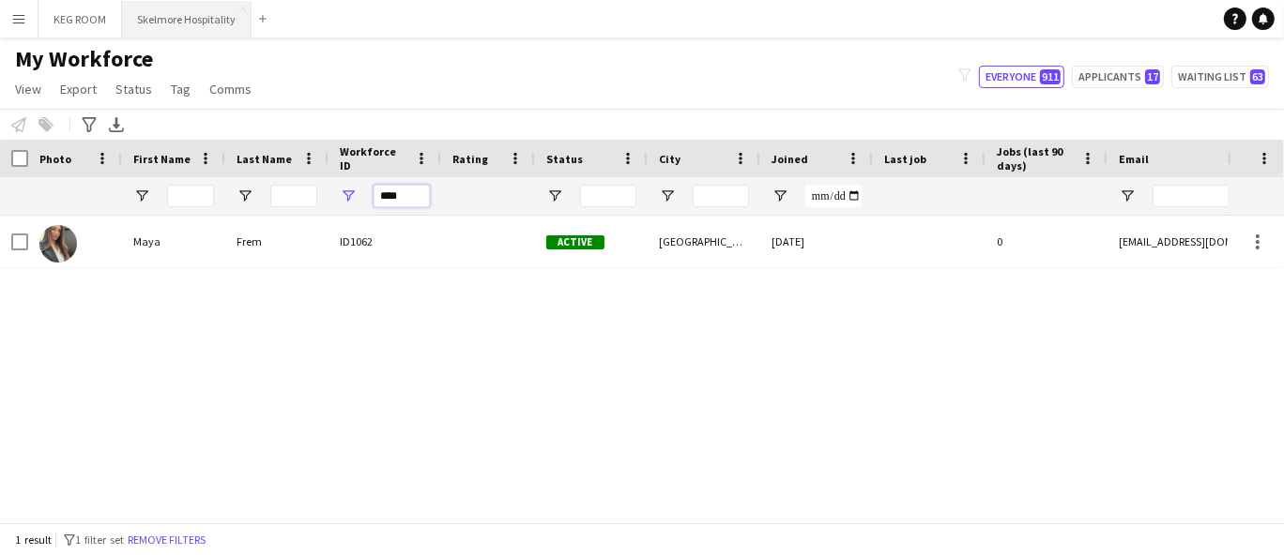
type input "****"
click at [183, 26] on button "Skelmore Hospitality Close" at bounding box center [186, 19] width 129 height 37
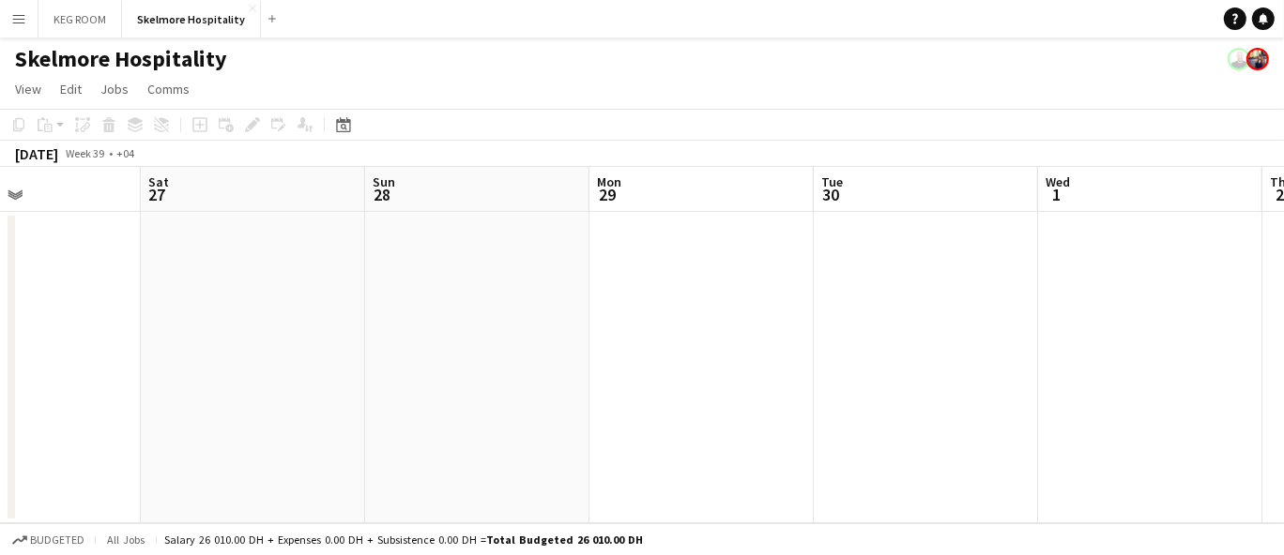
drag, startPoint x: 1217, startPoint y: 383, endPoint x: 460, endPoint y: 381, distance: 757.2
click at [461, 381] on app-calendar-viewport "Tue 23 Wed 24 Thu 25 Fri 26 Sat 27 Sun 28 Mon 29 Tue 30 Wed 1 Thu 2 Fri 3" at bounding box center [642, 345] width 1284 height 357
drag, startPoint x: 797, startPoint y: 370, endPoint x: 453, endPoint y: 373, distance: 343.5
click at [412, 370] on app-calendar-viewport "Fri 26 Sat 27 Sun 28 Mon 29 Tue 30 Wed 1 Thu 2 Fri 3 Sat 4 Sun 5 Mon 6" at bounding box center [642, 345] width 1284 height 357
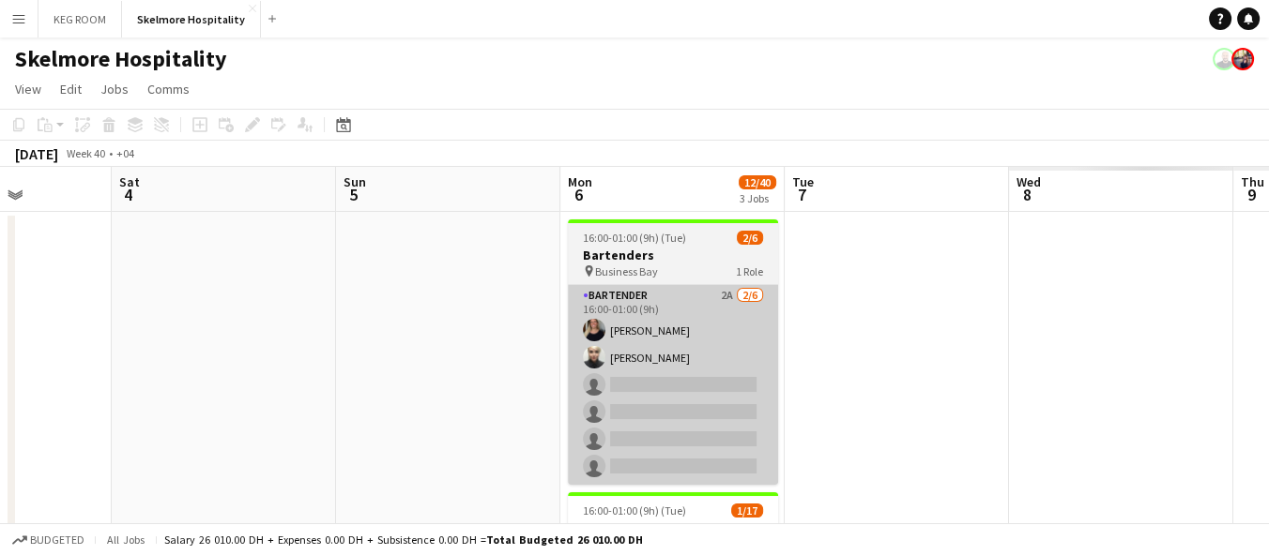
drag, startPoint x: 237, startPoint y: 394, endPoint x: 530, endPoint y: 397, distance: 292.8
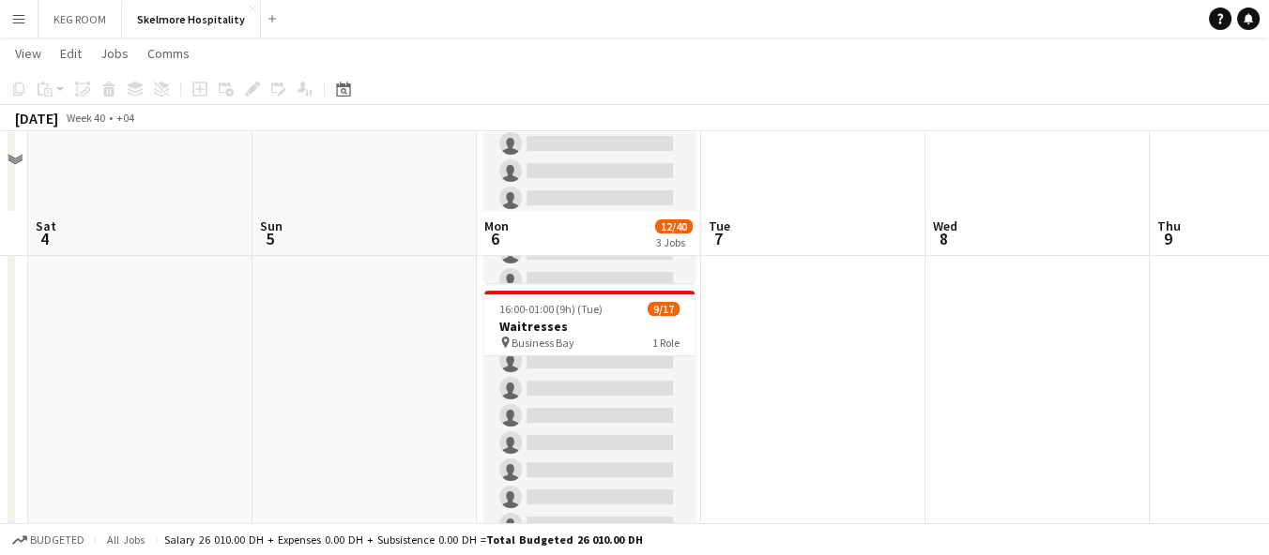
scroll to position [569, 0]
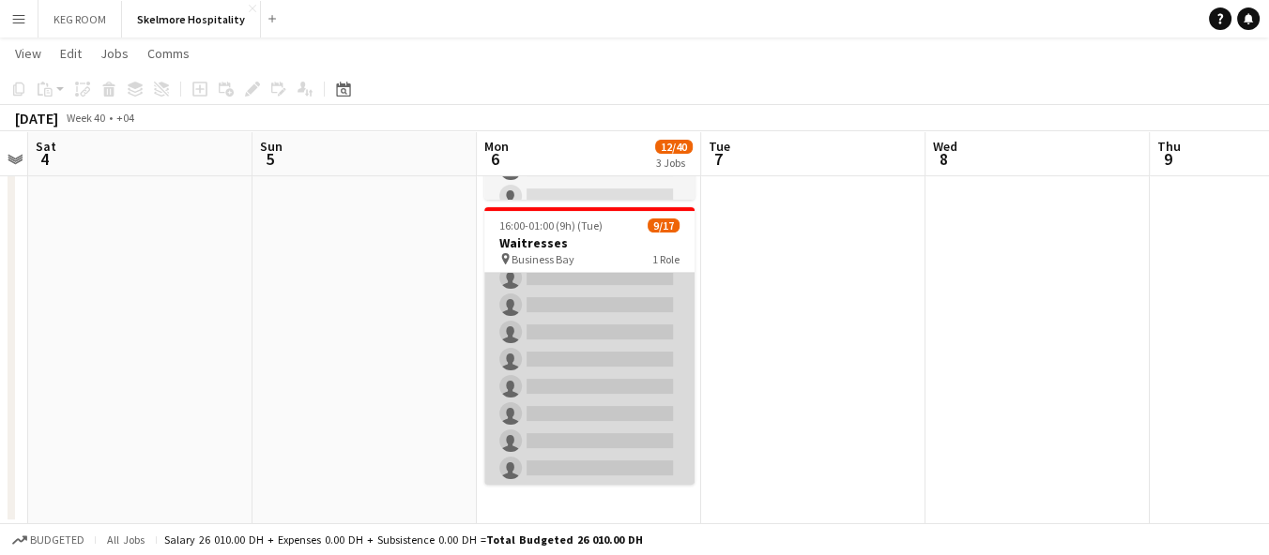
click at [606, 392] on app-card-role "Waiter/Waitress 12A [DATE] 16:00-01:00 (9h) [PERSON_NAME] Svitlychna [PERSON_NA…" at bounding box center [589, 237] width 210 height 499
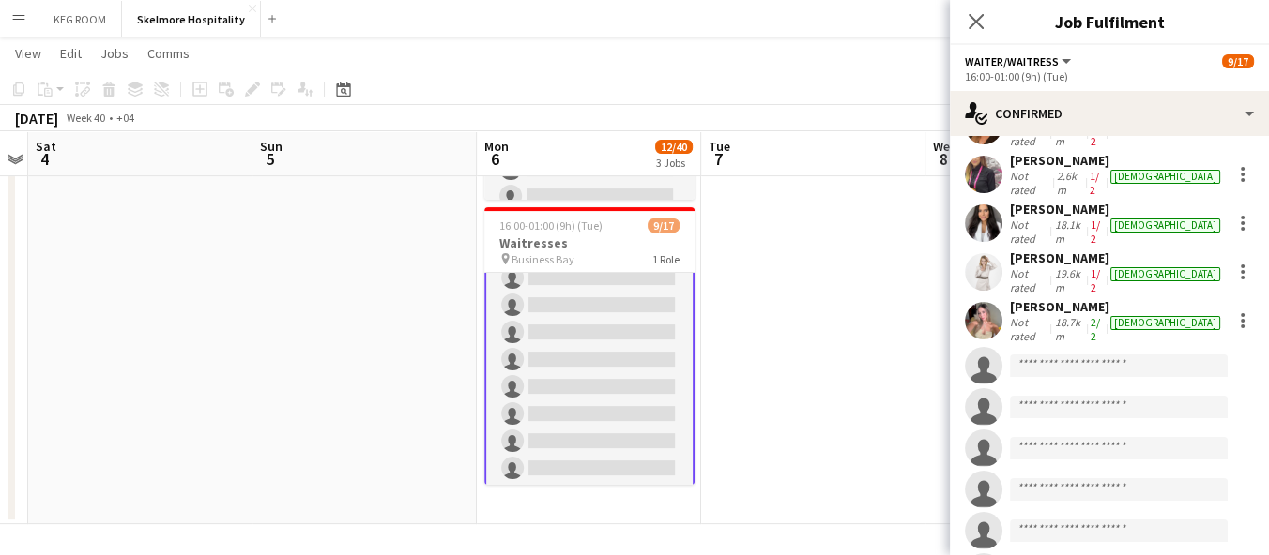
scroll to position [385, 0]
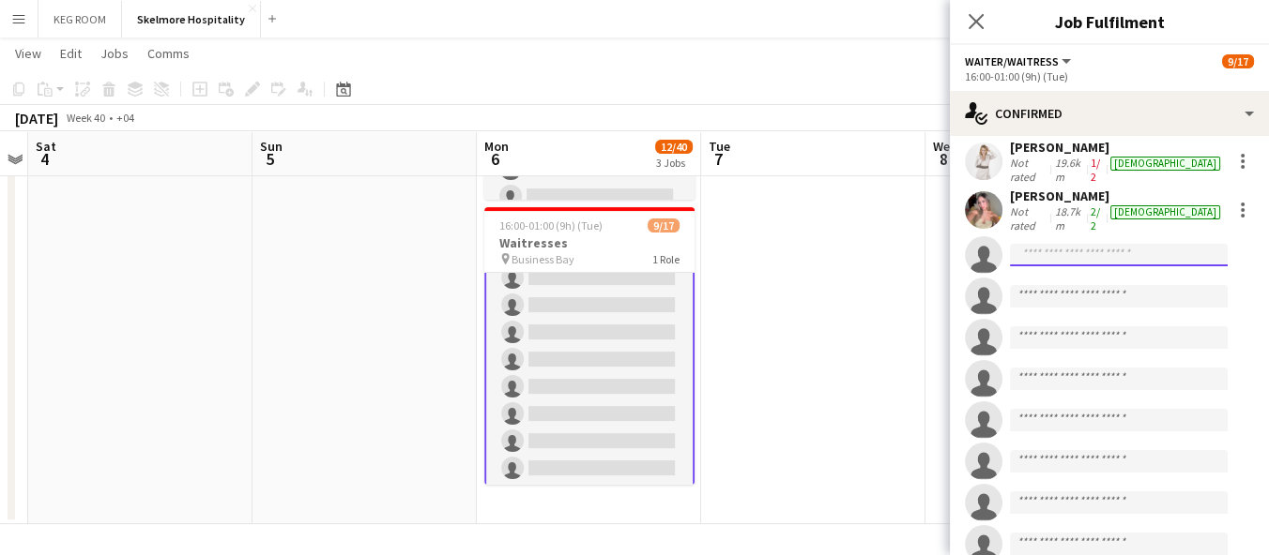
click at [1074, 244] on input at bounding box center [1119, 255] width 218 height 23
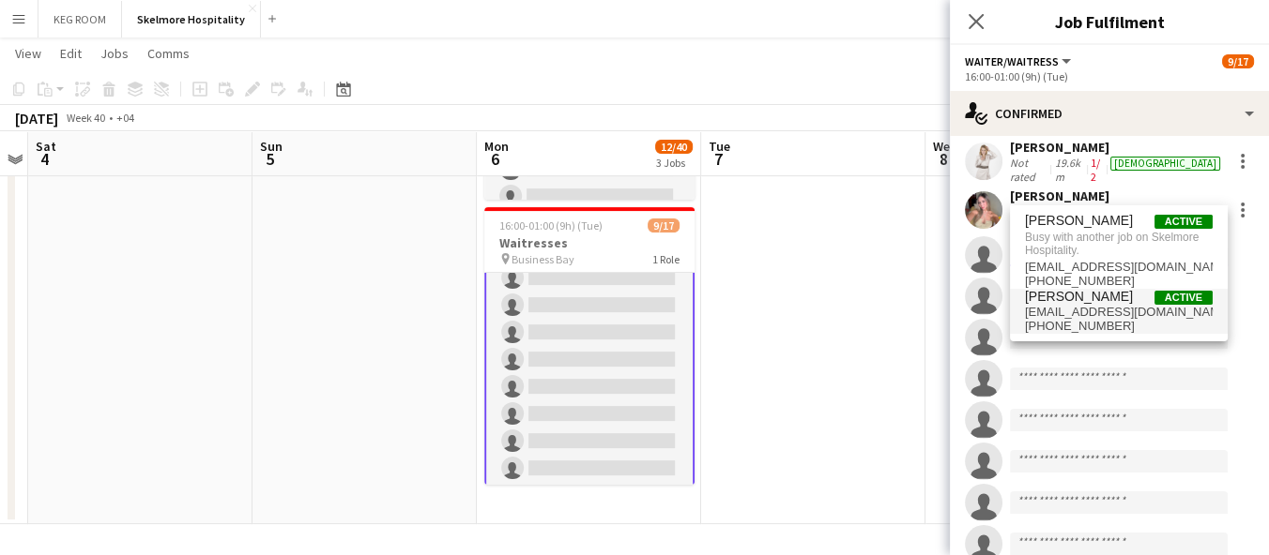
type input "****"
click at [1101, 312] on span "[EMAIL_ADDRESS][DOMAIN_NAME]" at bounding box center [1119, 312] width 188 height 15
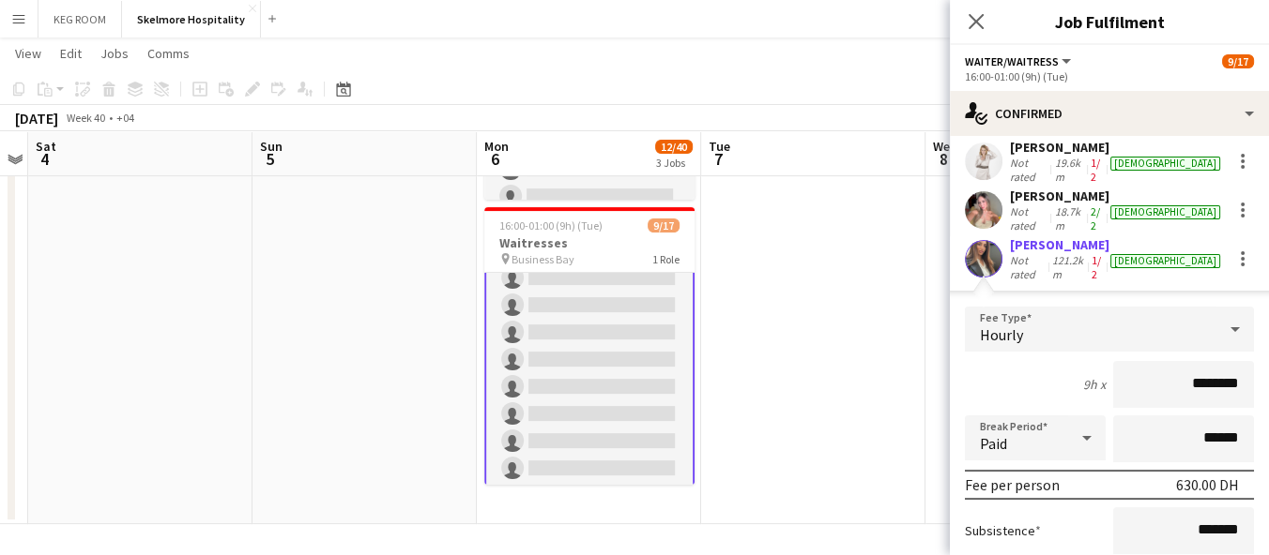
drag, startPoint x: 1138, startPoint y: 545, endPoint x: 1133, endPoint y: 532, distance: 14.3
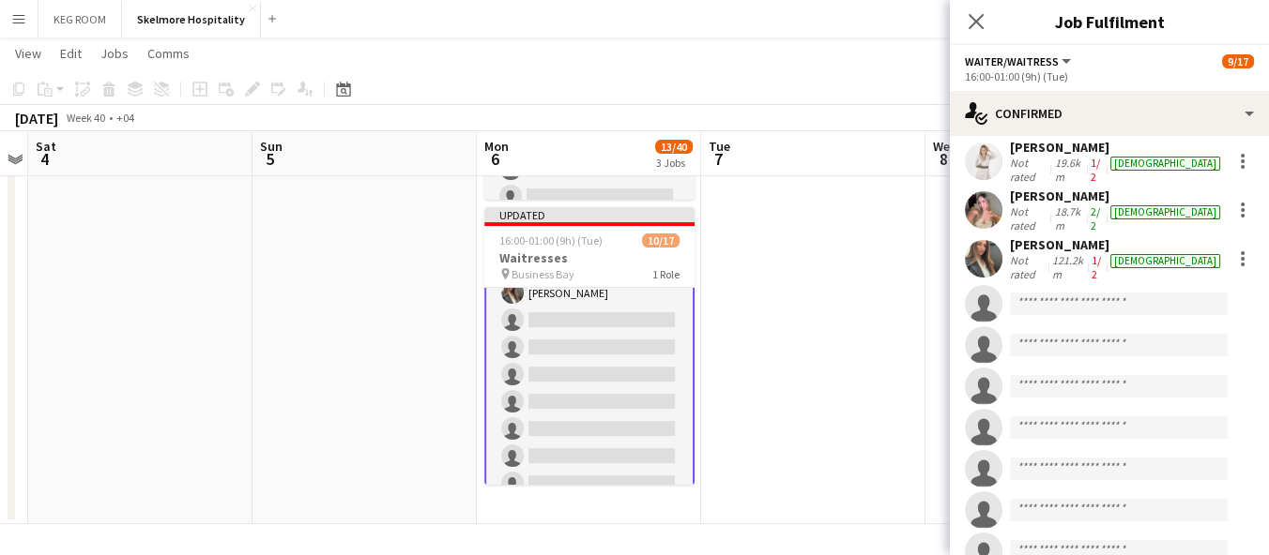
click at [838, 441] on app-date-cell at bounding box center [813, 83] width 224 height 883
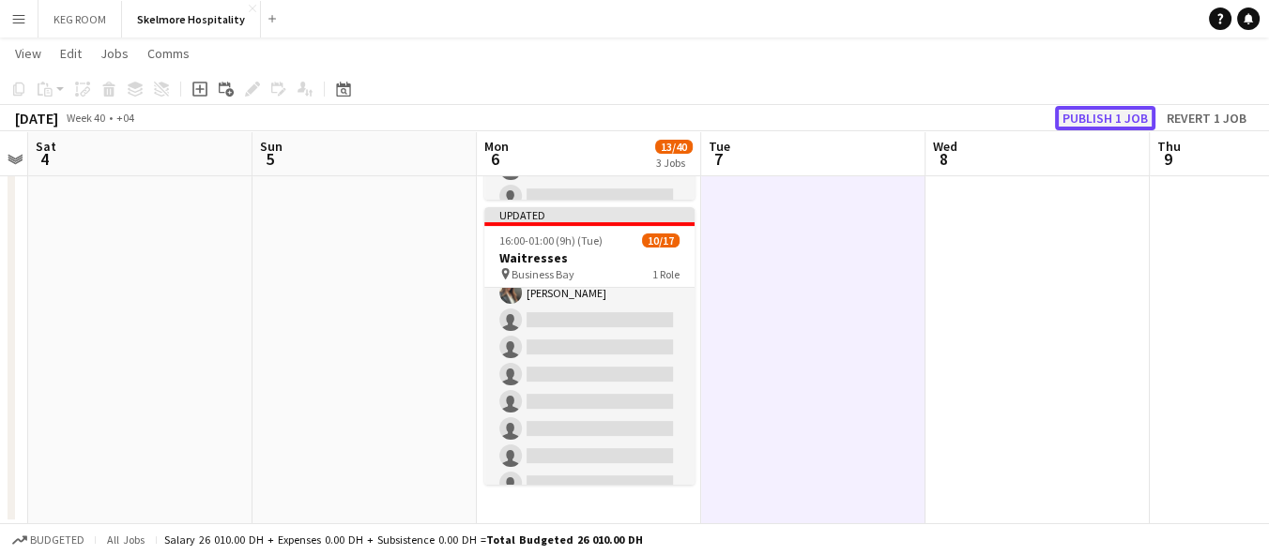
click at [1126, 121] on button "Publish 1 job" at bounding box center [1105, 118] width 100 height 24
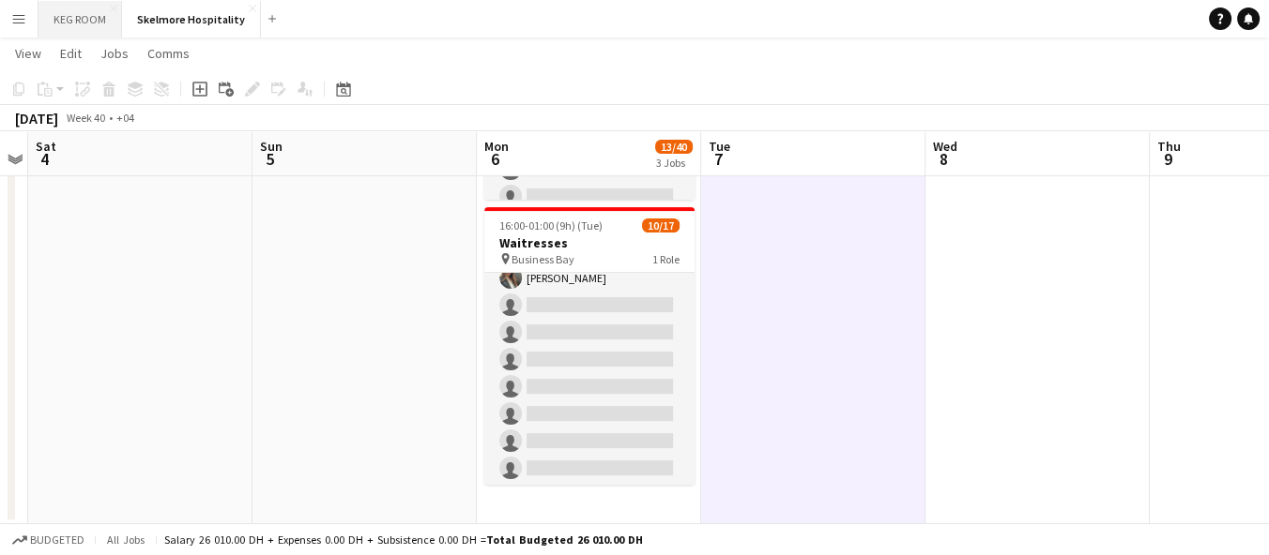
click at [114, 13] on button "KEG ROOM Close" at bounding box center [80, 19] width 84 height 37
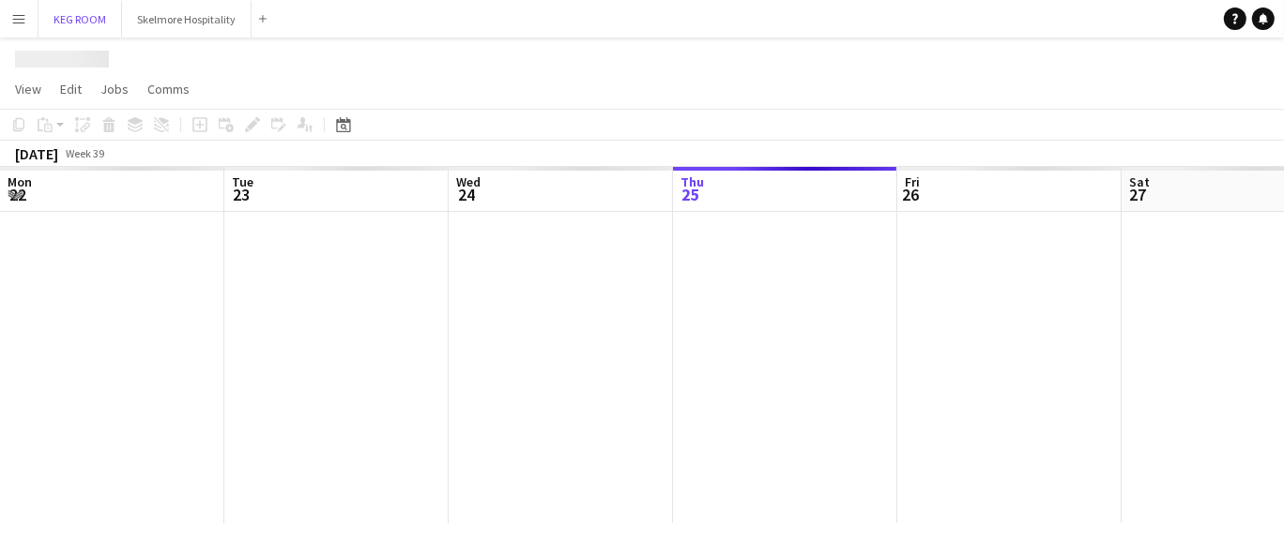
scroll to position [0, 448]
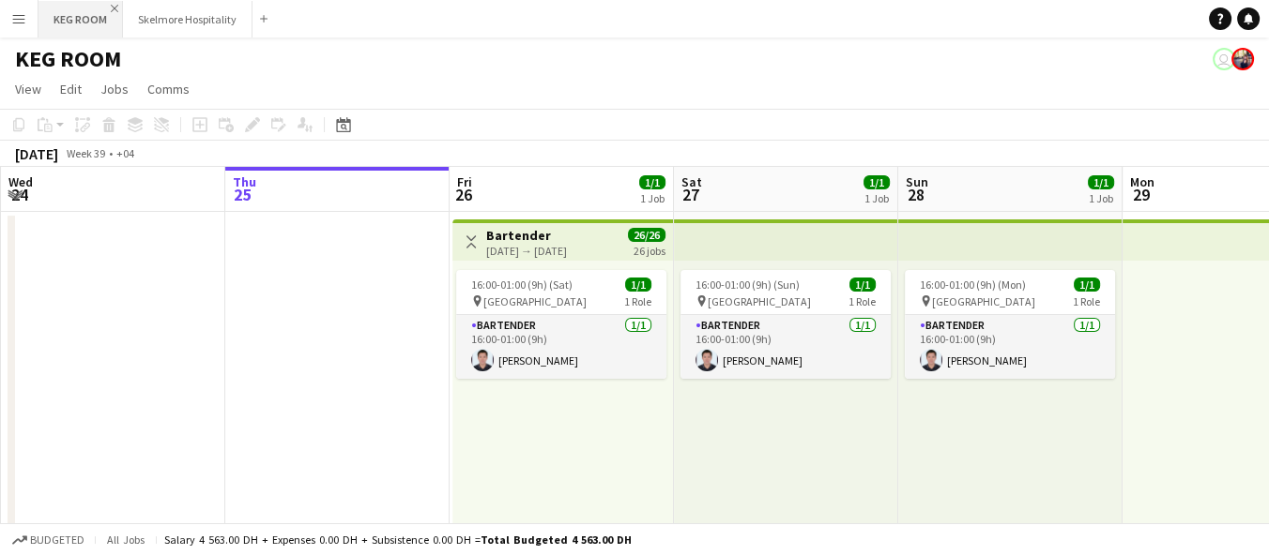
click at [114, 8] on app-icon "Close" at bounding box center [115, 9] width 8 height 8
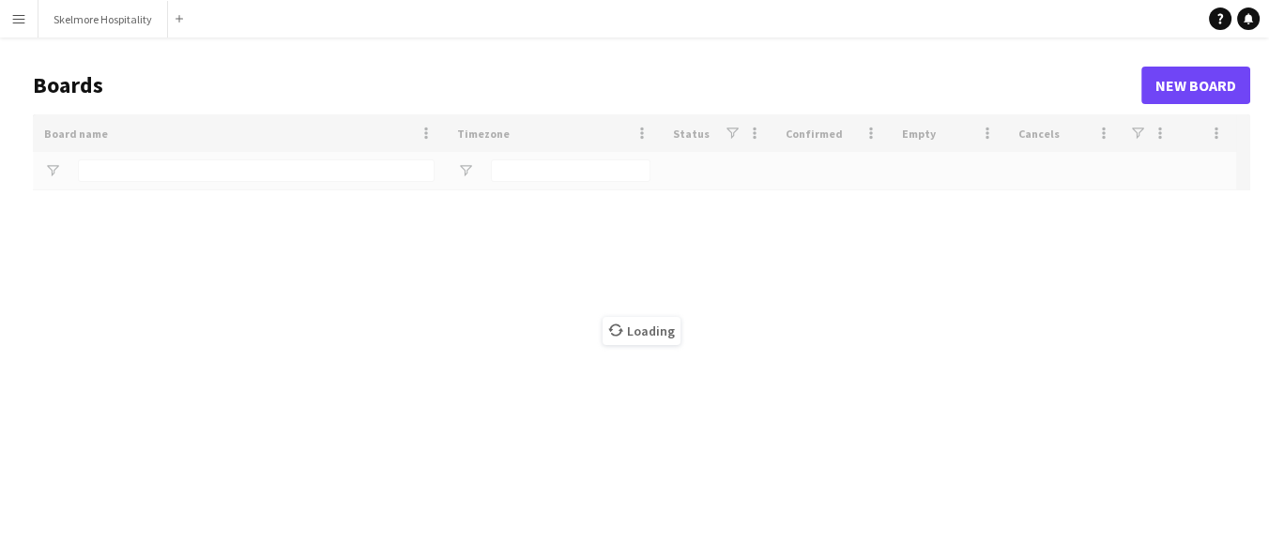
click at [28, 16] on button "Menu" at bounding box center [19, 19] width 38 height 38
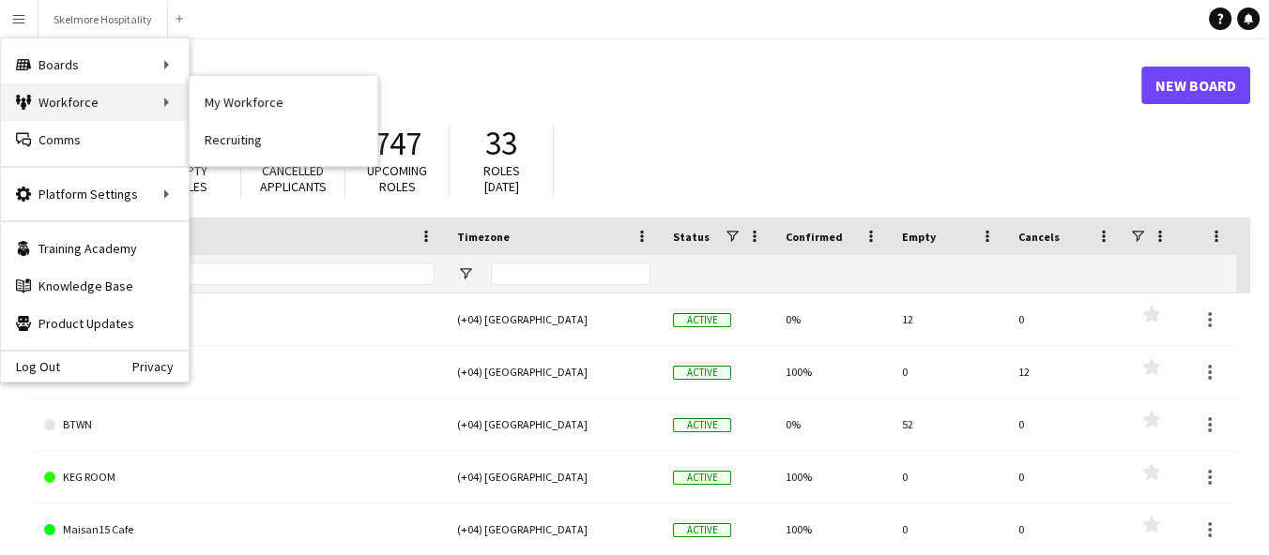
drag, startPoint x: 84, startPoint y: 105, endPoint x: 173, endPoint y: 108, distance: 88.2
click at [85, 105] on div "Workforce Workforce" at bounding box center [95, 103] width 188 height 38
click at [212, 94] on link "My Workforce" at bounding box center [284, 103] width 188 height 38
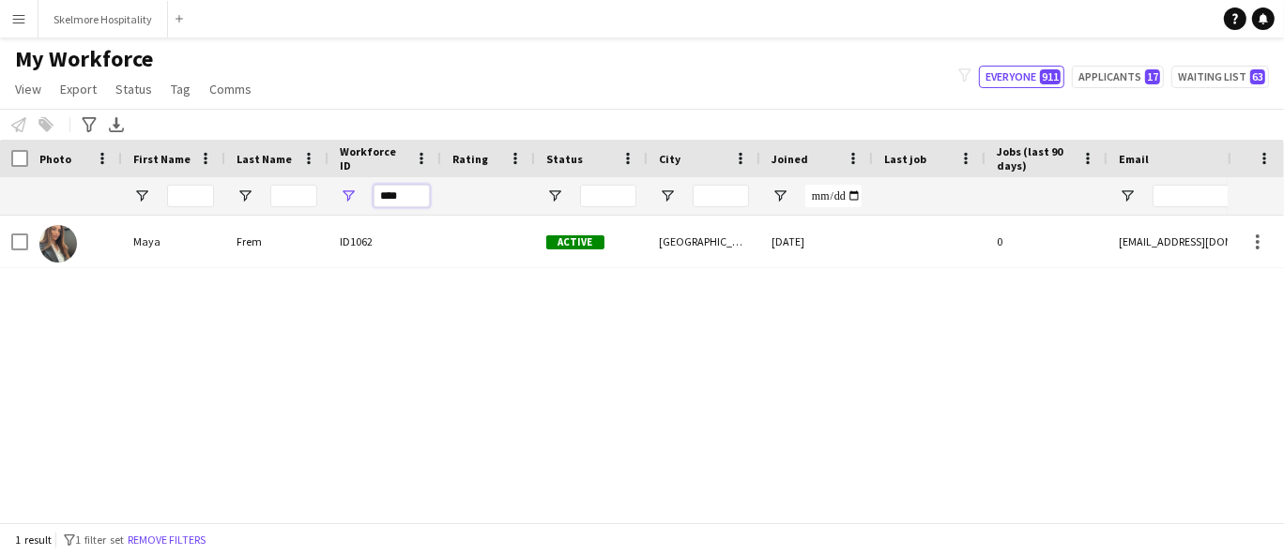
click at [388, 195] on input "****" at bounding box center [401, 196] width 56 height 23
type input "****"
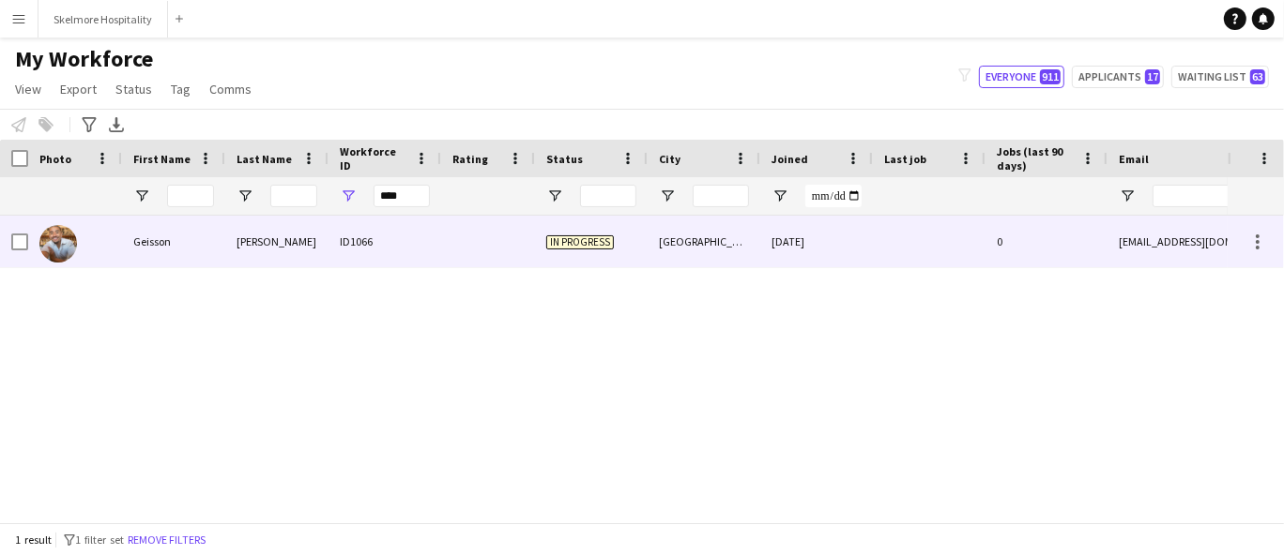
click at [803, 255] on div "[DATE]" at bounding box center [816, 242] width 113 height 52
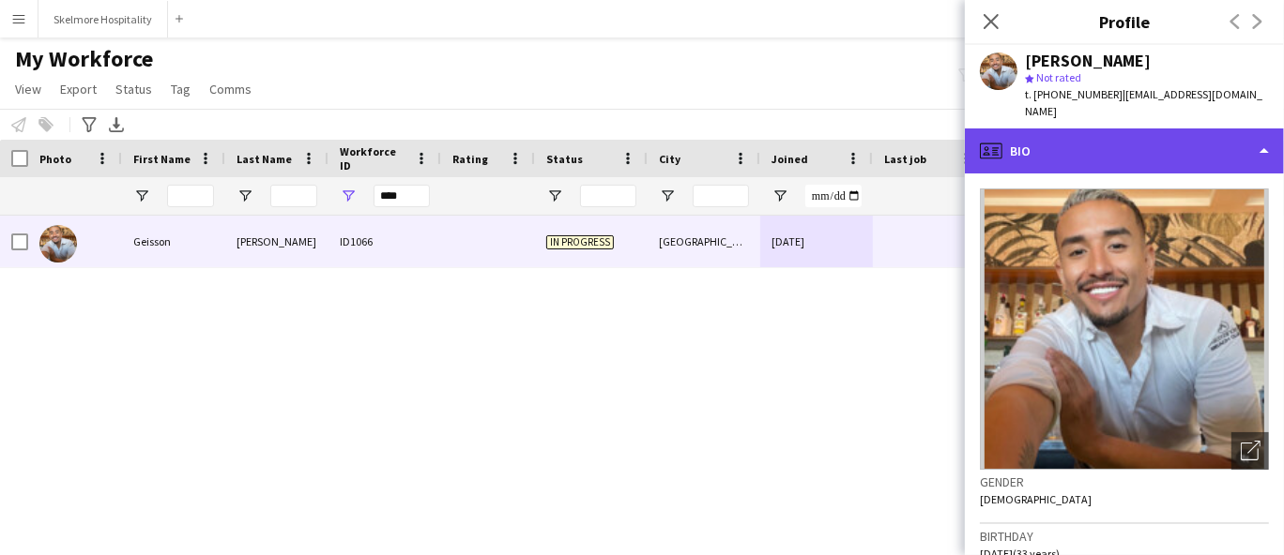
click at [988, 146] on icon at bounding box center [986, 148] width 5 height 5
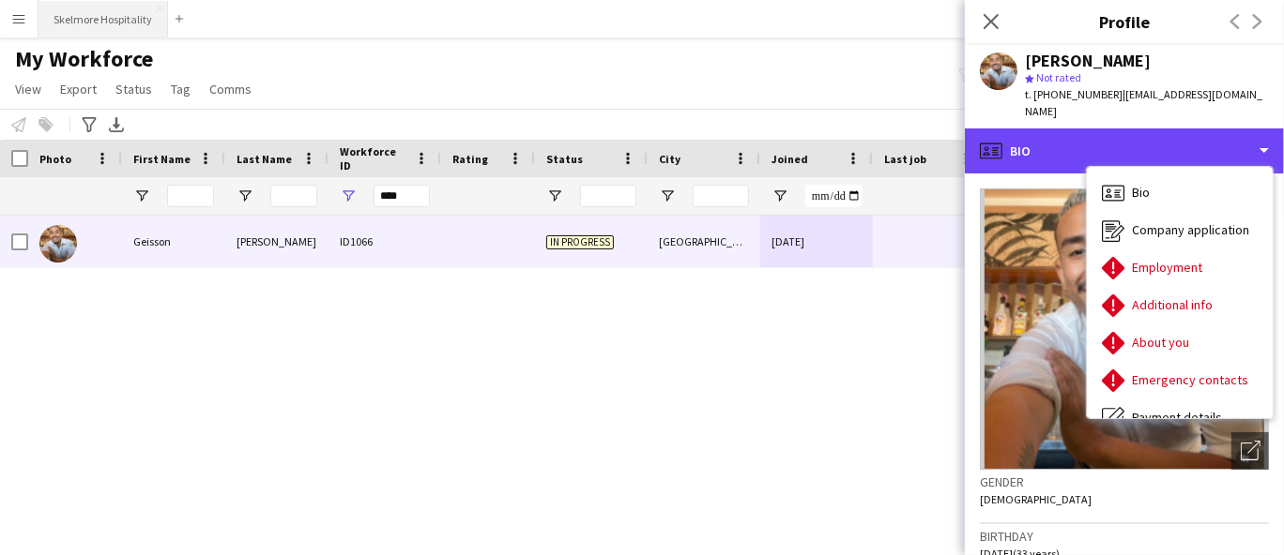
click at [106, 11] on button "Skelmore Hospitality Close" at bounding box center [102, 19] width 129 height 37
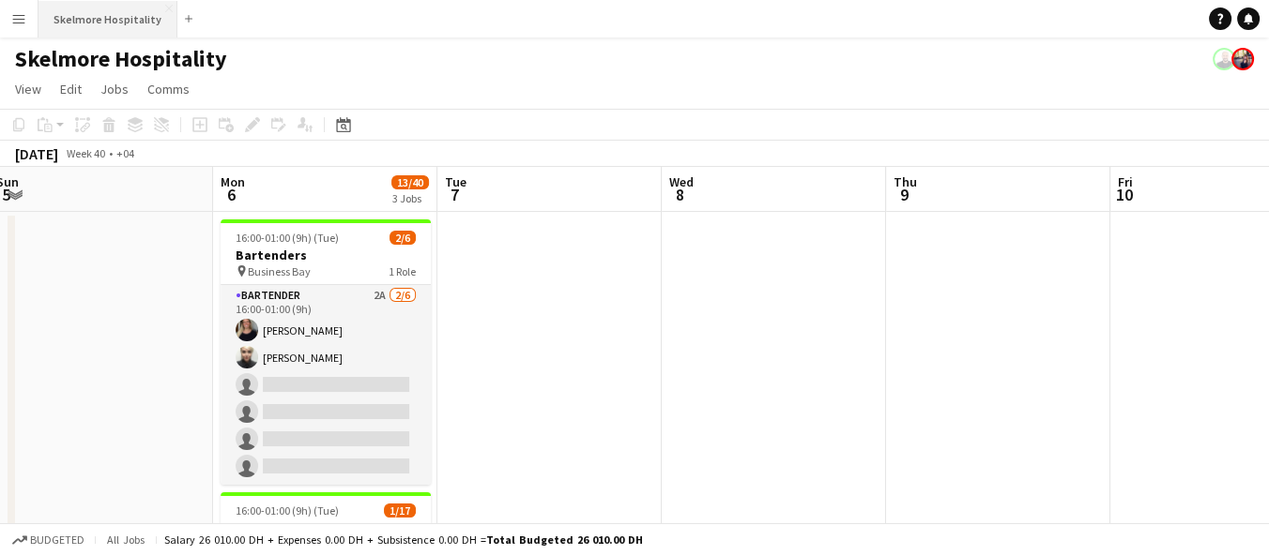
scroll to position [0, 395]
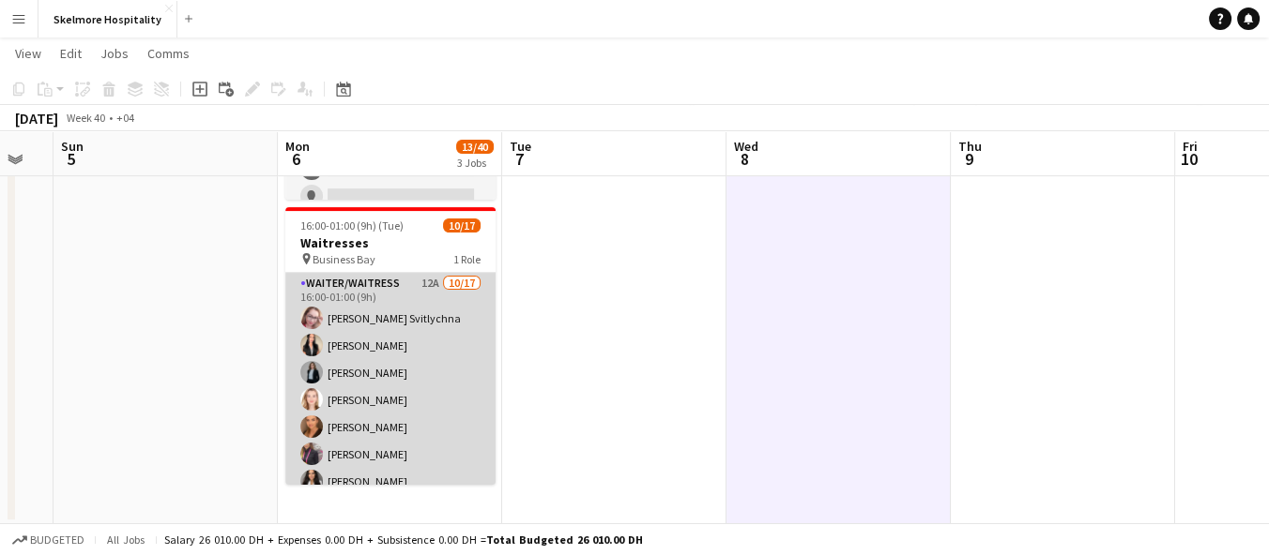
scroll to position [104, 0]
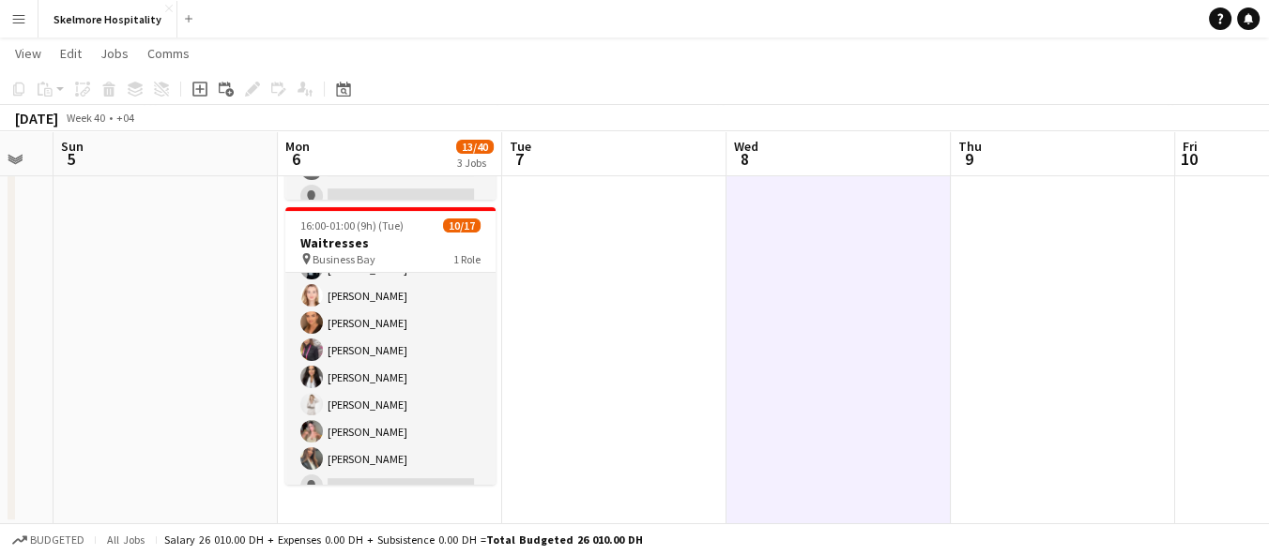
click at [205, 458] on app-date-cell at bounding box center [165, 83] width 224 height 883
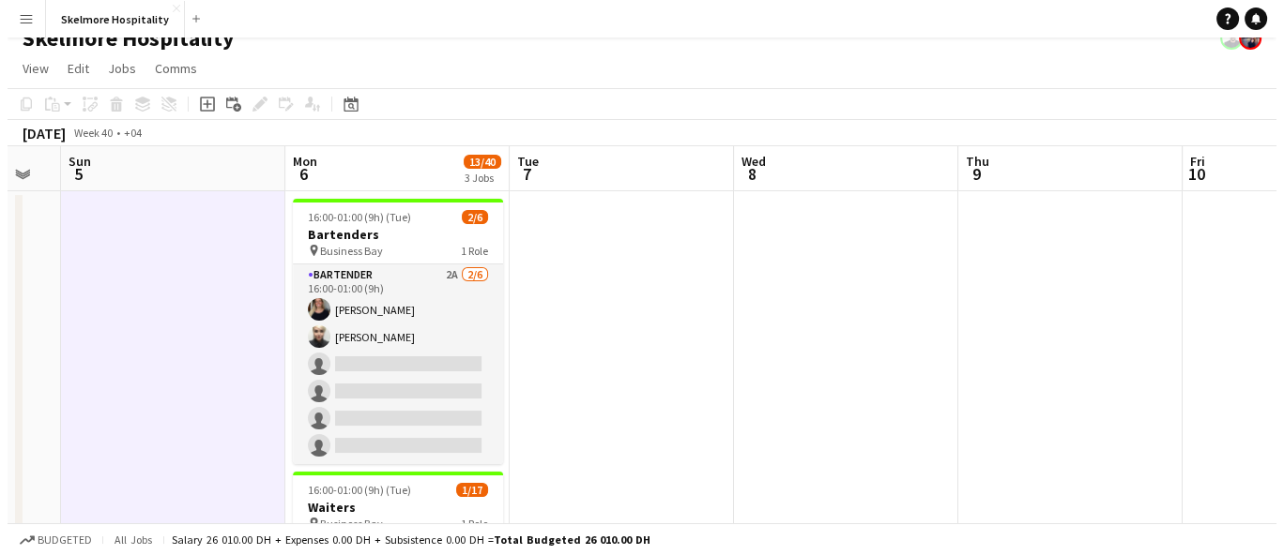
scroll to position [0, 0]
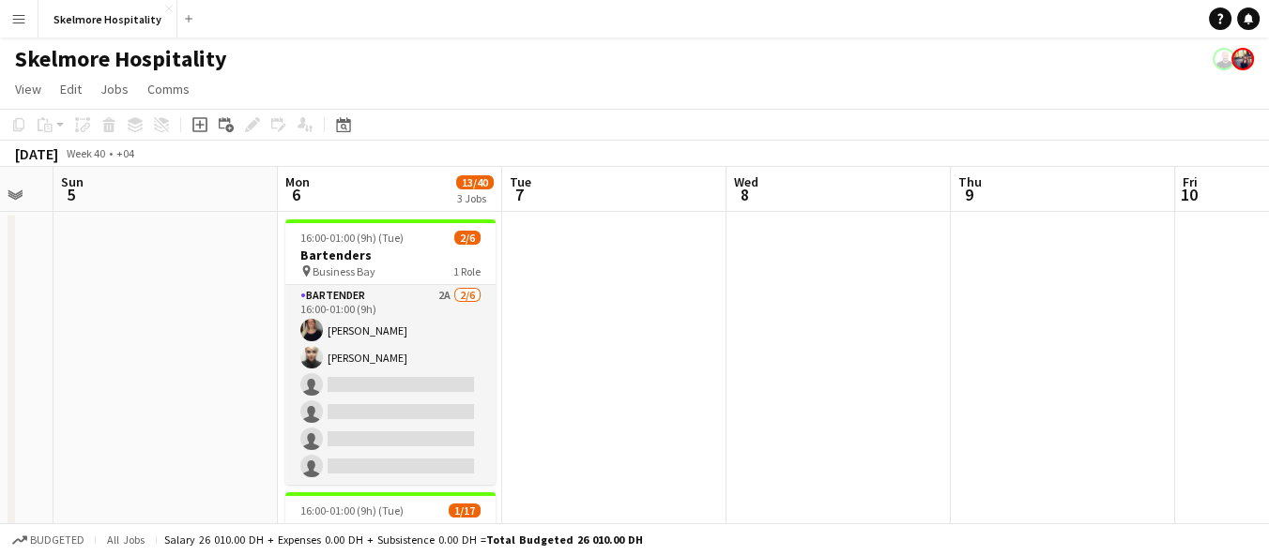
click at [19, 5] on button "Menu" at bounding box center [19, 19] width 38 height 38
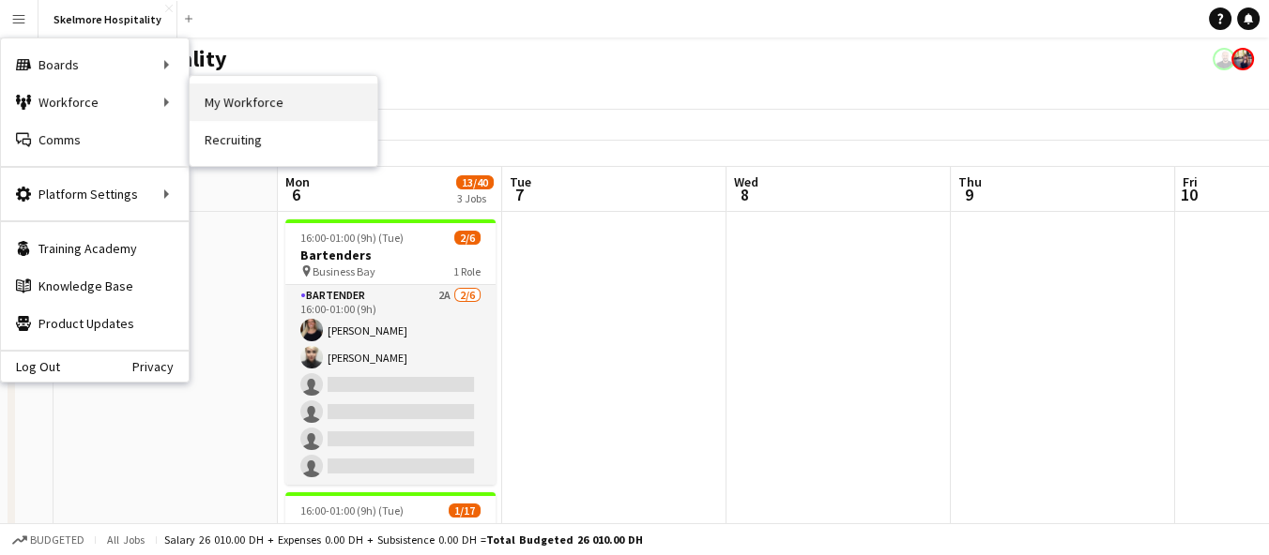
click at [227, 91] on link "My Workforce" at bounding box center [284, 103] width 188 height 38
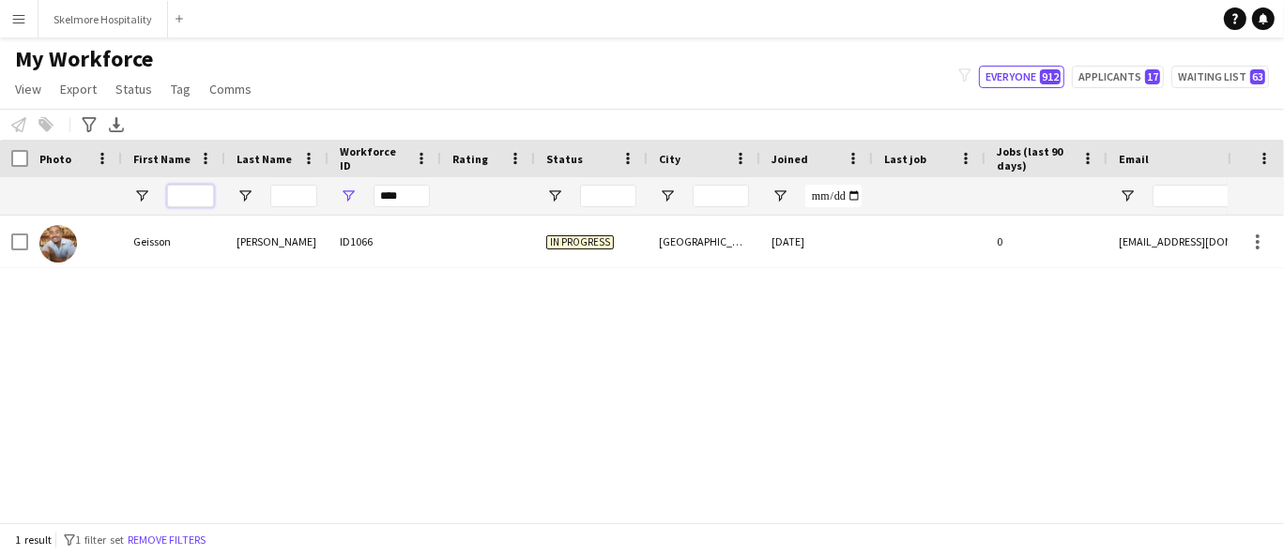
click at [192, 190] on input "First Name Filter Input" at bounding box center [190, 196] width 47 height 23
click at [402, 205] on input "****" at bounding box center [401, 196] width 56 height 23
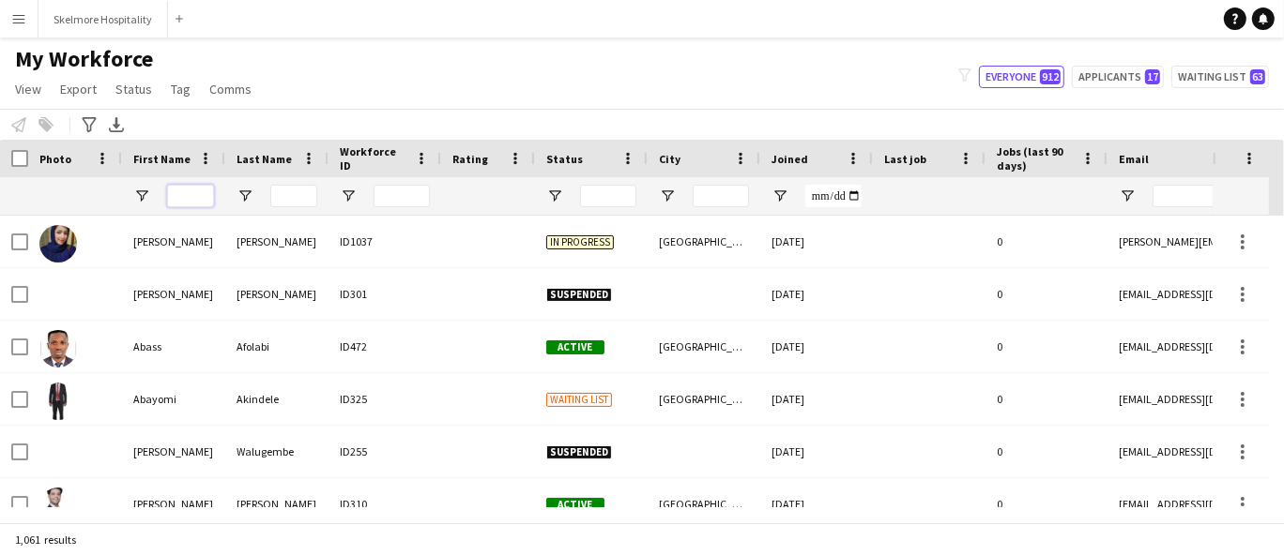
click at [191, 195] on input "First Name Filter Input" at bounding box center [190, 196] width 47 height 23
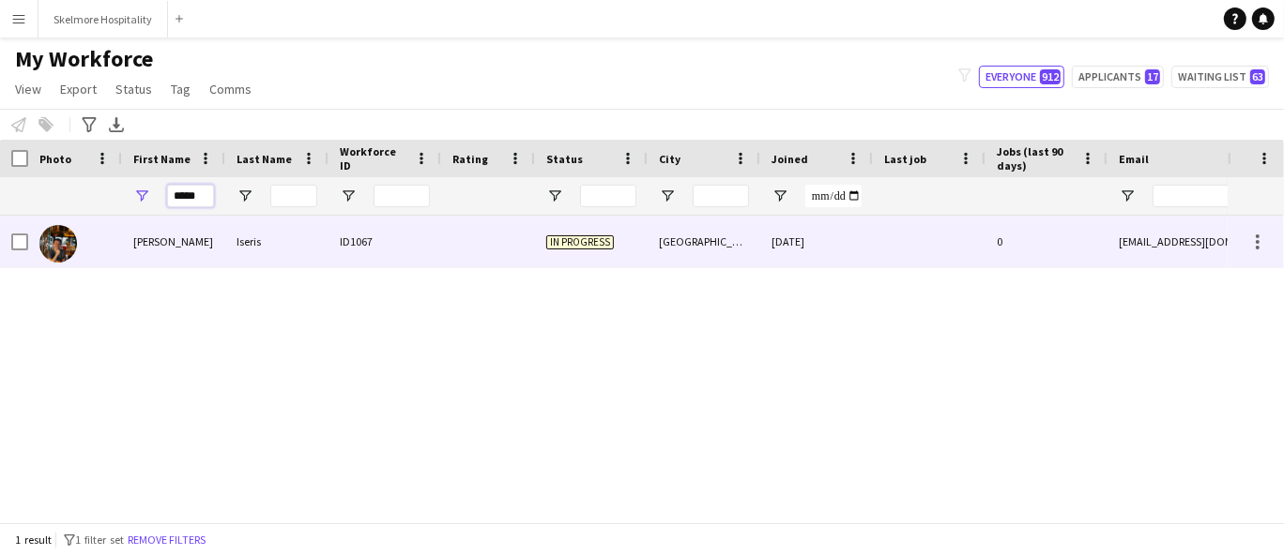
type input "*****"
click at [204, 251] on div "[PERSON_NAME]" at bounding box center [173, 242] width 103 height 52
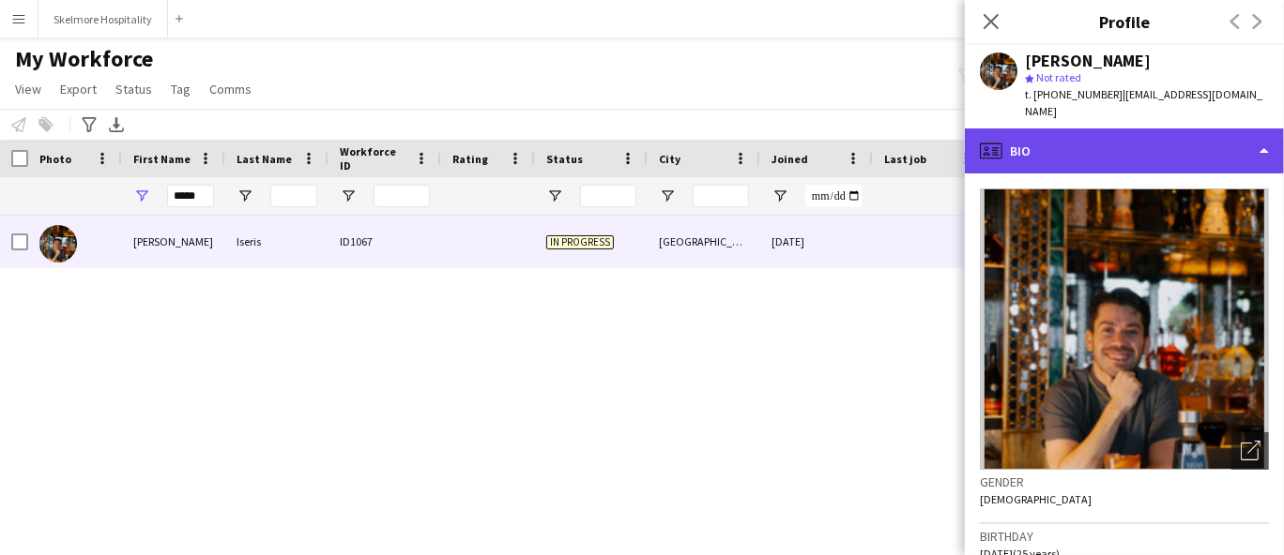
click at [1115, 137] on div "profile Bio" at bounding box center [1124, 151] width 319 height 45
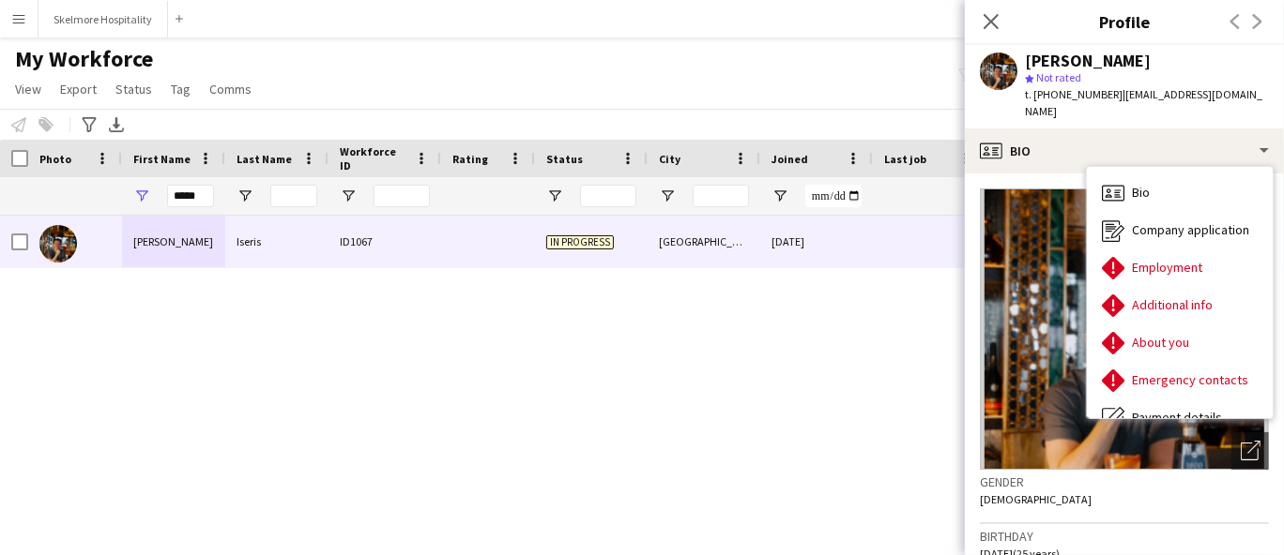
click at [752, 334] on div "[PERSON_NAME] ID1067 In progress [GEOGRAPHIC_DATA] [DATE] 0 [EMAIL_ADDRESS][DOM…" at bounding box center [613, 362] width 1227 height 292
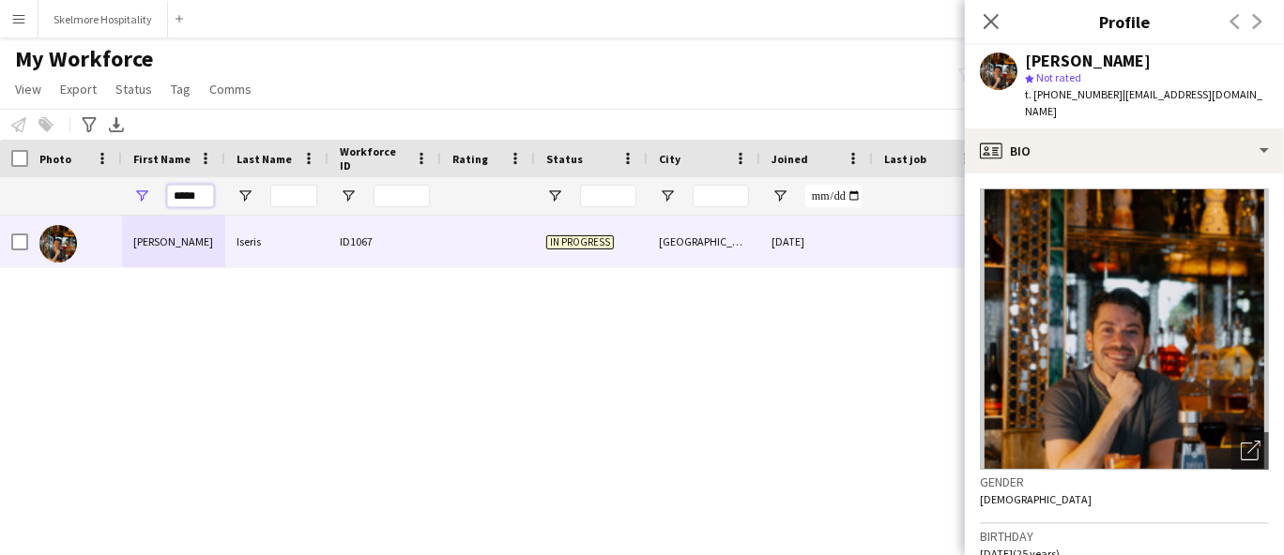
click at [207, 193] on input "*****" at bounding box center [190, 196] width 47 height 23
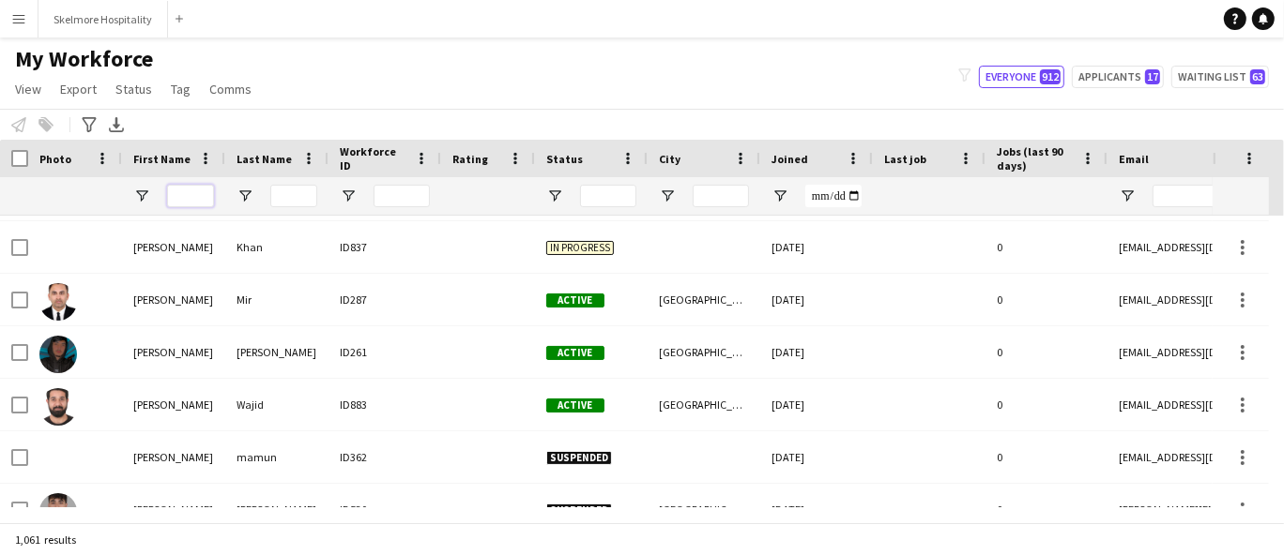
scroll to position [729, 0]
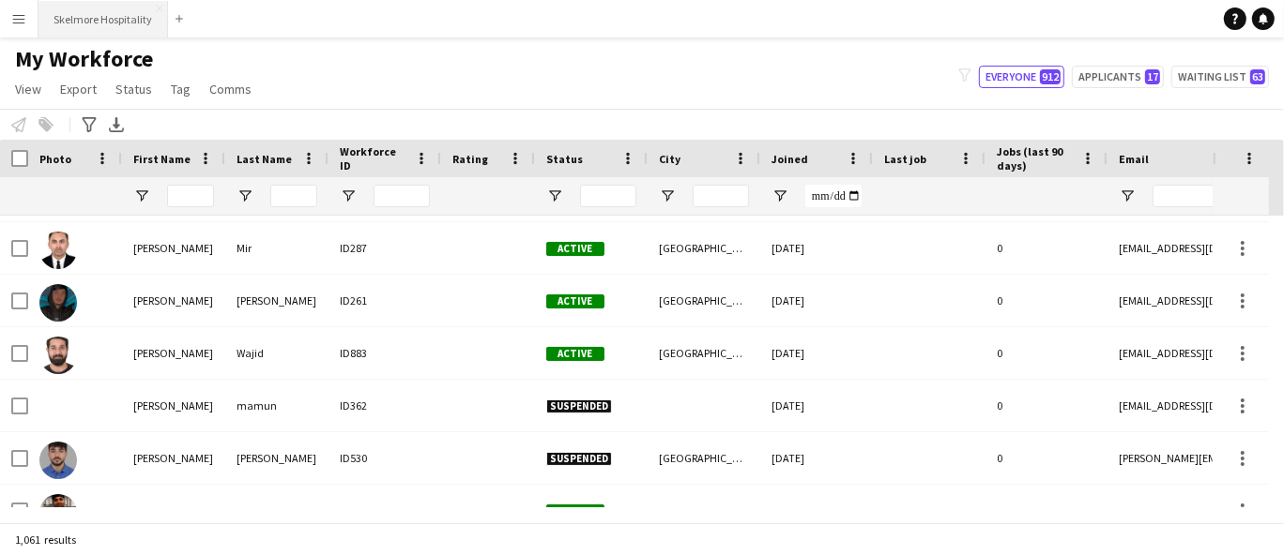
click at [124, 24] on button "Skelmore Hospitality Close" at bounding box center [102, 19] width 129 height 37
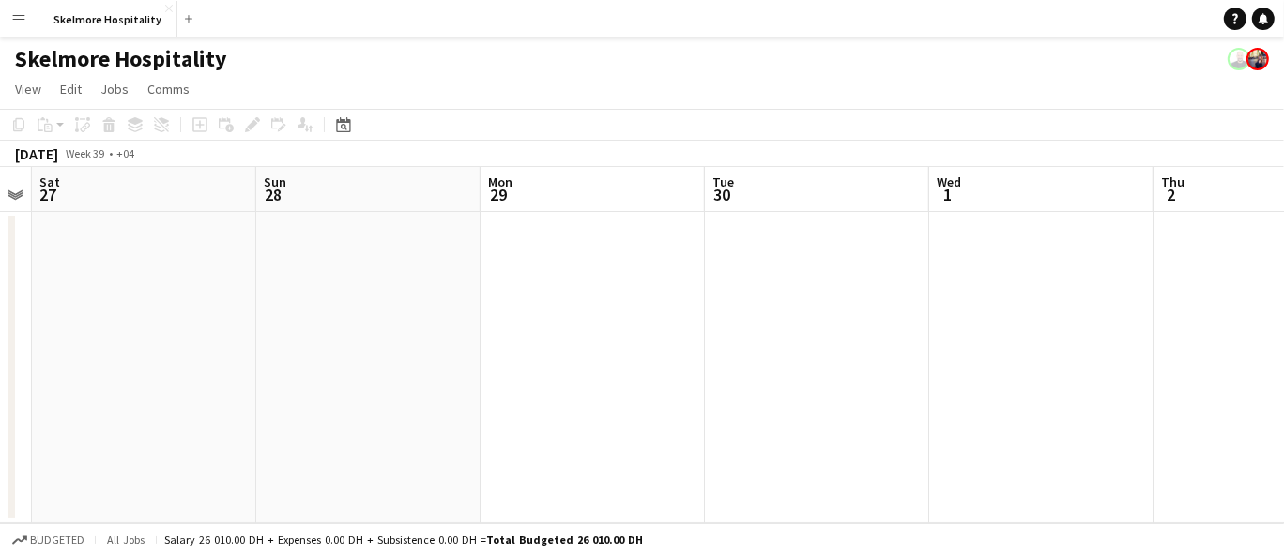
drag, startPoint x: 1244, startPoint y: 464, endPoint x: 618, endPoint y: 488, distance: 626.3
click at [618, 488] on app-calendar-viewport "Wed 24 Thu 25 Fri 26 Sat 27 Sun 28 Mon 29 Tue 30 Wed 1 Thu 2 Fri 3 Sat 4" at bounding box center [642, 345] width 1284 height 357
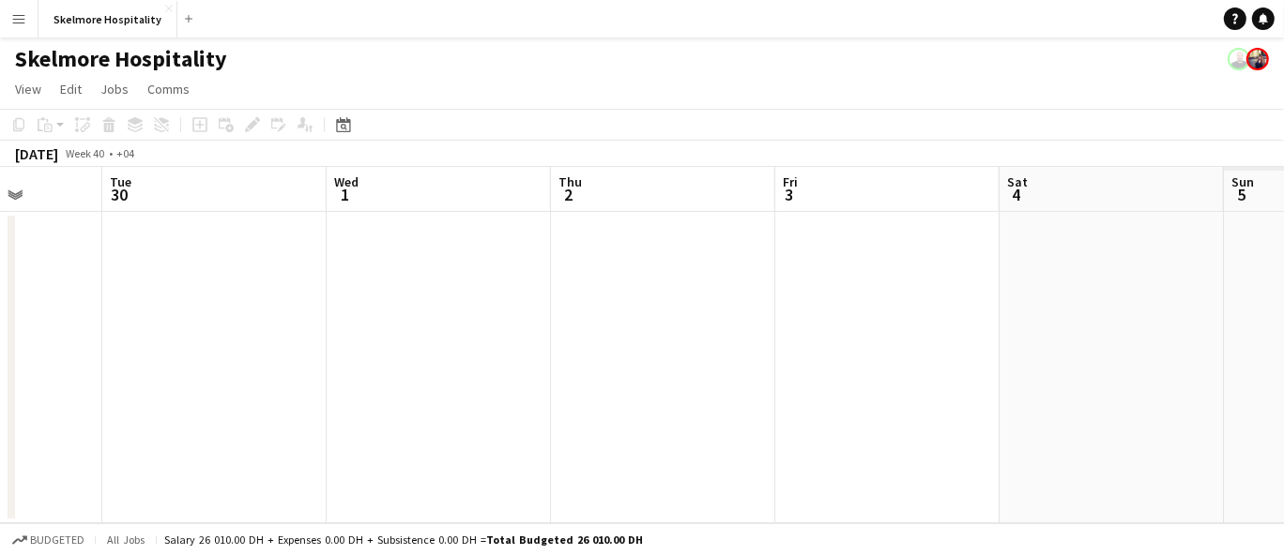
drag, startPoint x: 1066, startPoint y: 423, endPoint x: 503, endPoint y: 435, distance: 563.1
click at [503, 435] on app-calendar-viewport "Fri 26 Sat 27 Sun 28 Mon 29 Tue 30 Wed 1 Thu 2 Fri 3 Sat 4 Sun 5 Mon 6" at bounding box center [642, 345] width 1284 height 357
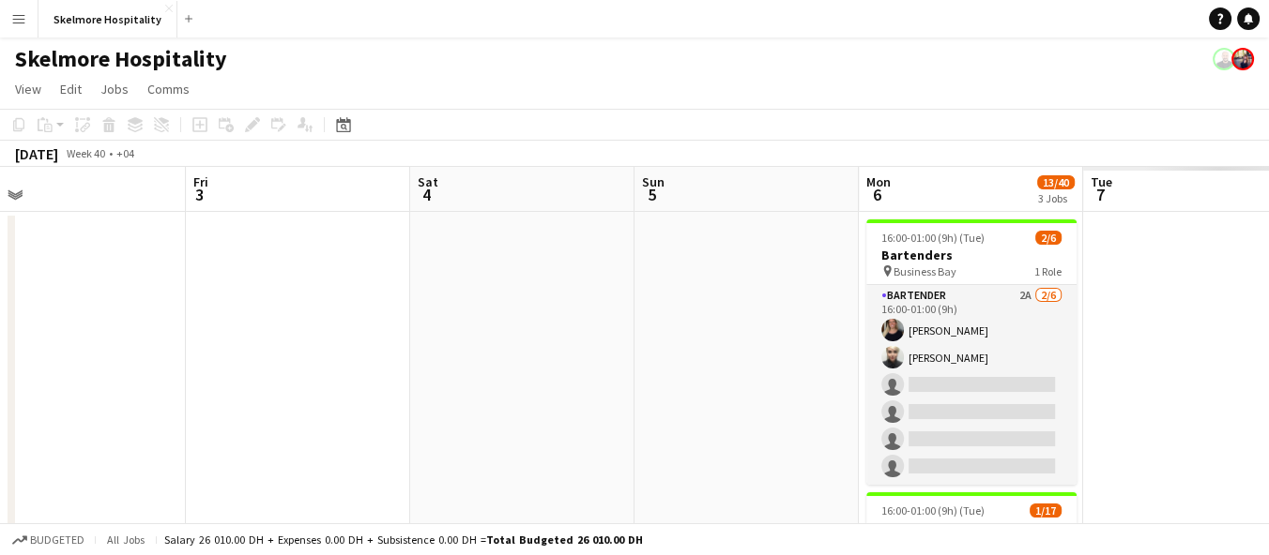
drag, startPoint x: 1095, startPoint y: 408, endPoint x: 506, endPoint y: 428, distance: 589.6
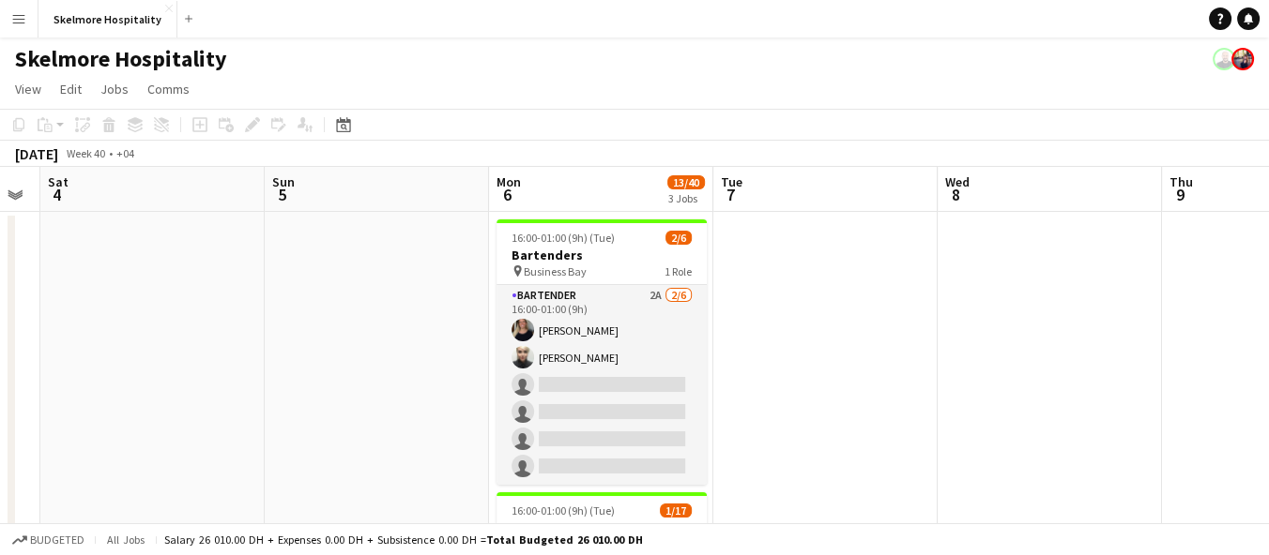
scroll to position [0, 633]
drag, startPoint x: 1193, startPoint y: 364, endPoint x: 822, endPoint y: 362, distance: 370.6
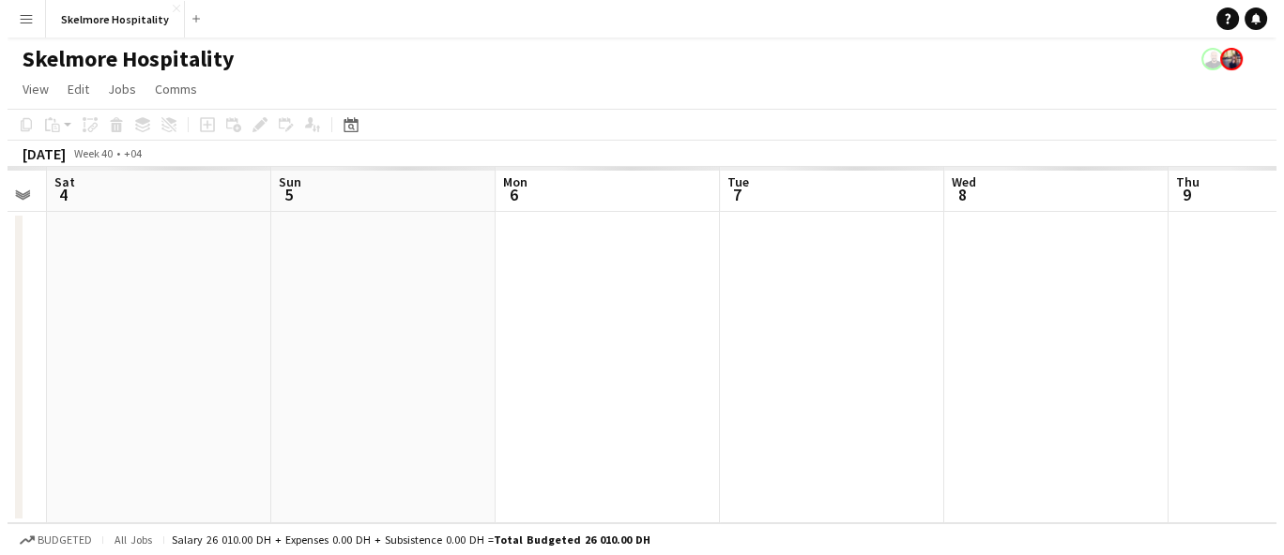
scroll to position [0, 0]
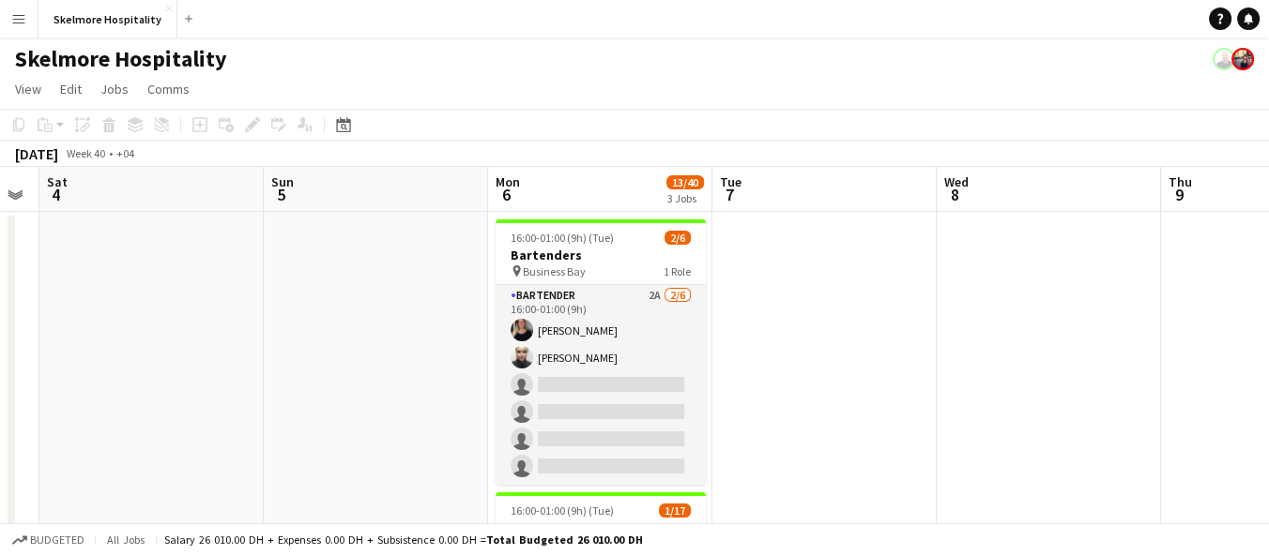
click at [23, 16] on app-icon "Menu" at bounding box center [18, 18] width 15 height 15
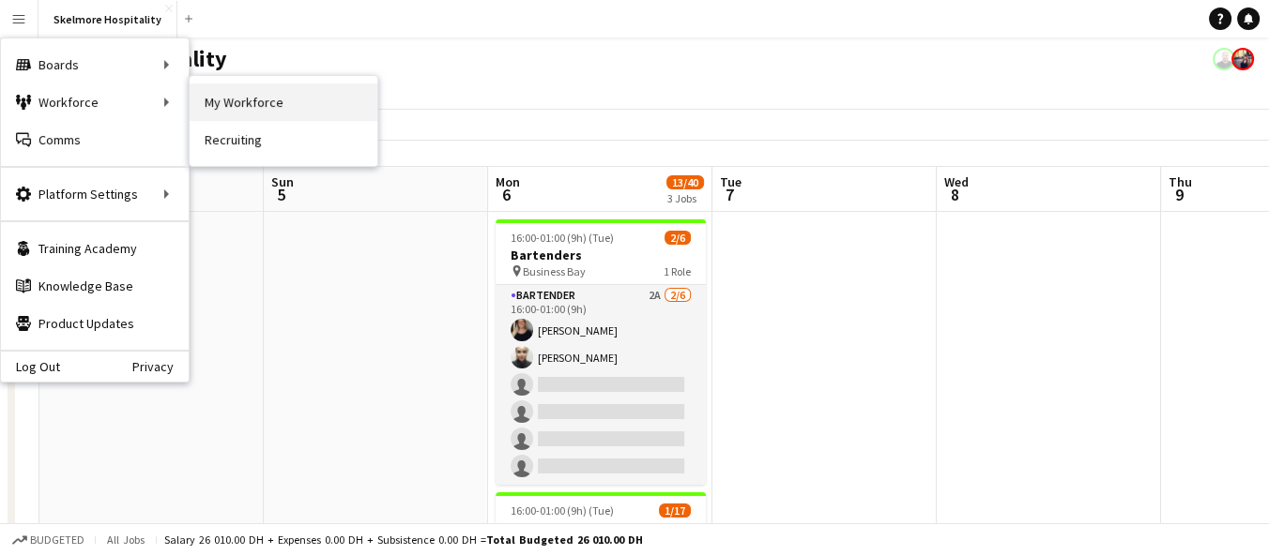
click at [218, 103] on link "My Workforce" at bounding box center [284, 103] width 188 height 38
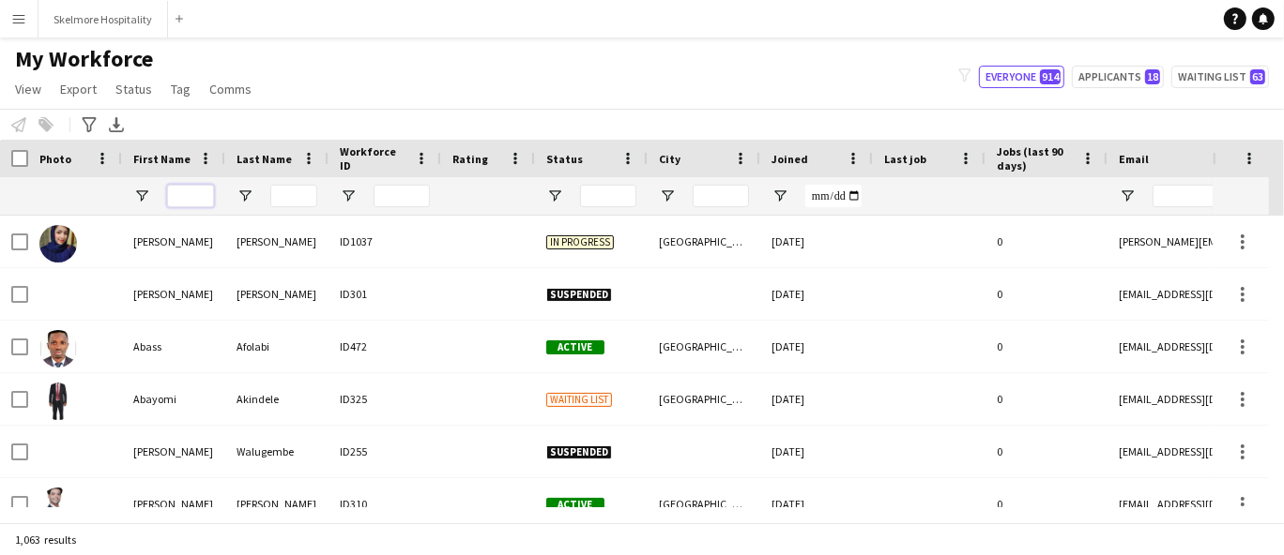
click at [206, 196] on input "First Name Filter Input" at bounding box center [190, 196] width 47 height 23
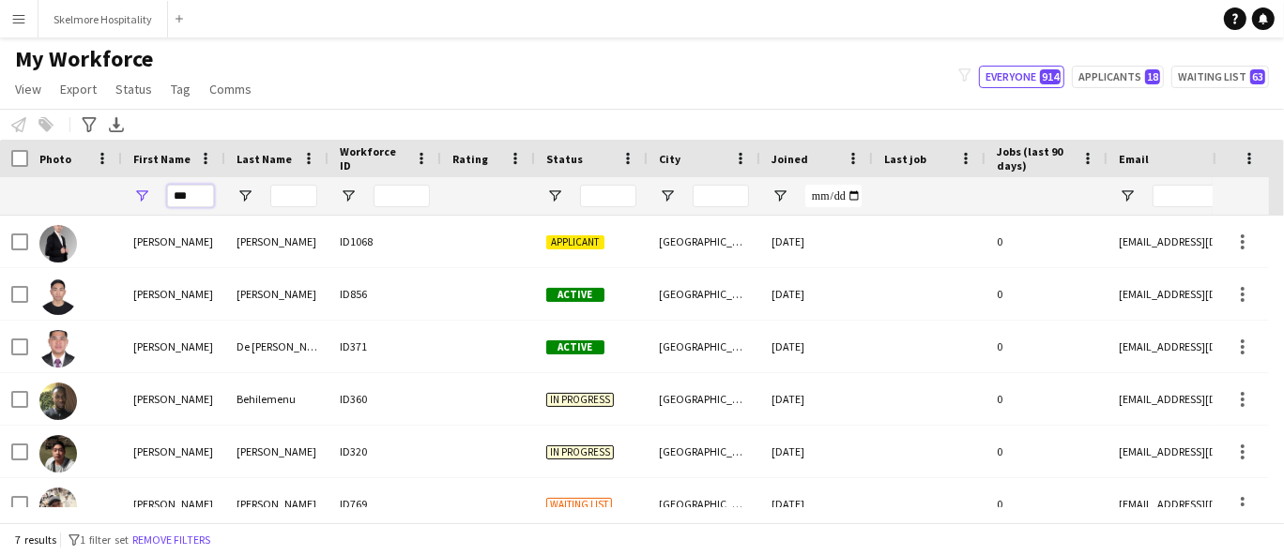
type input "***"
click at [622, 235] on div "Applicant" at bounding box center [591, 242] width 113 height 52
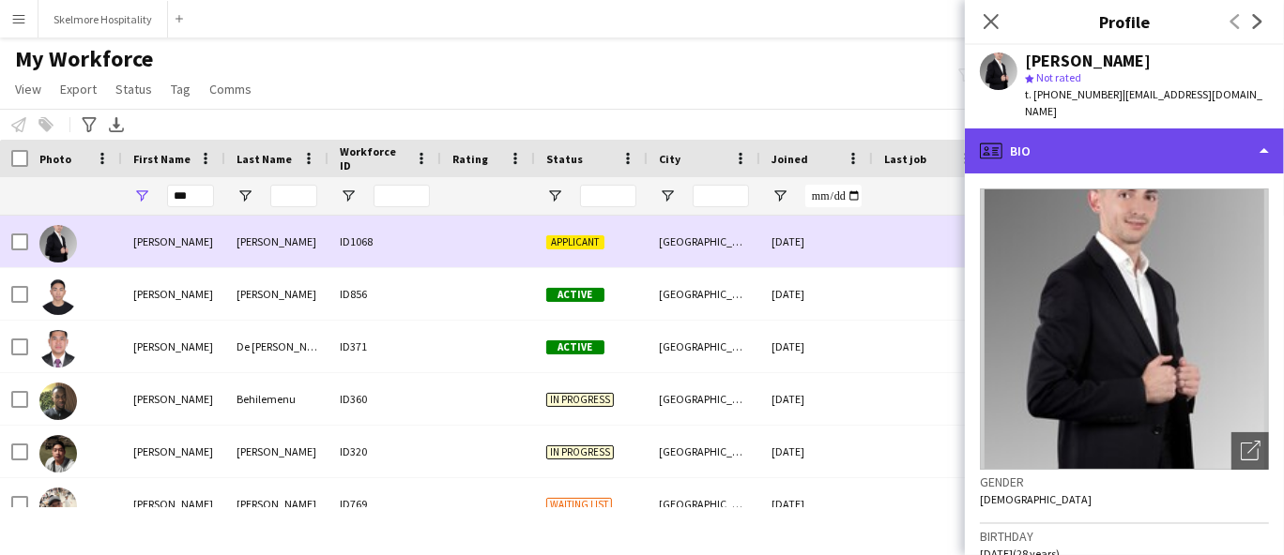
click at [1096, 168] on div "profile Bio" at bounding box center [1124, 151] width 319 height 45
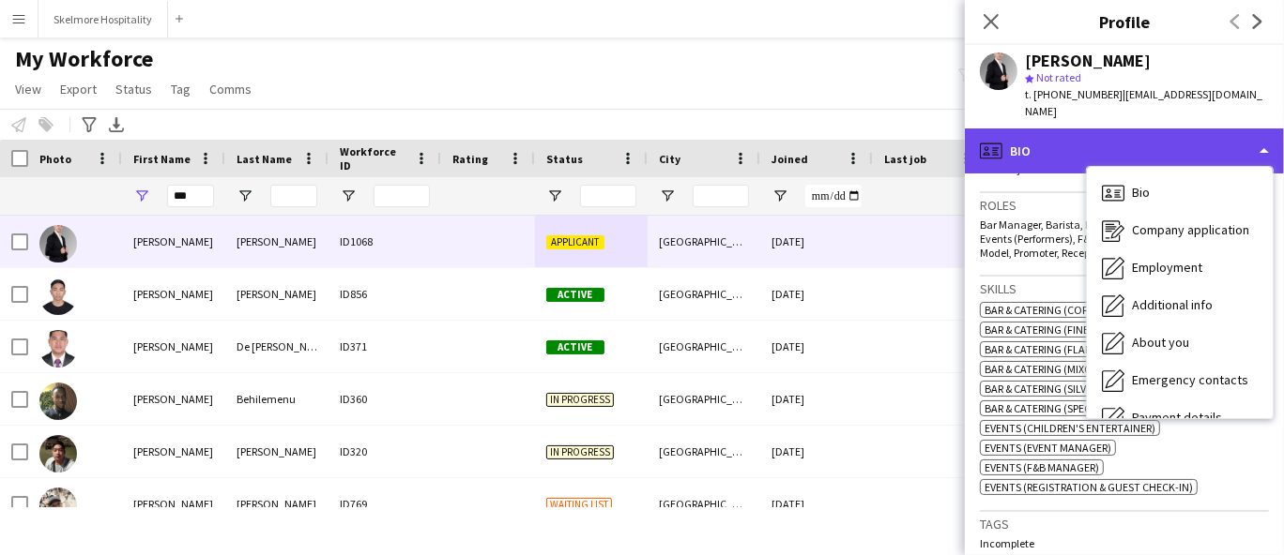
scroll to position [568, 0]
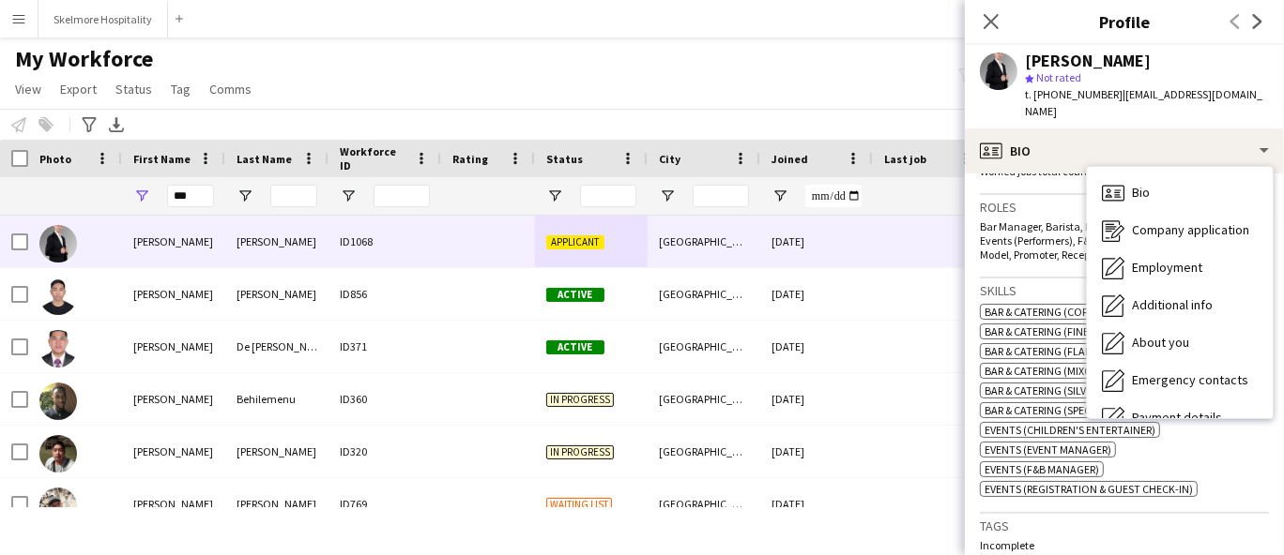
click at [1203, 469] on div "ok-circled2 background Layer 1 cross-circle-red background Layer 1 Bar & Cateri…" at bounding box center [1124, 398] width 289 height 197
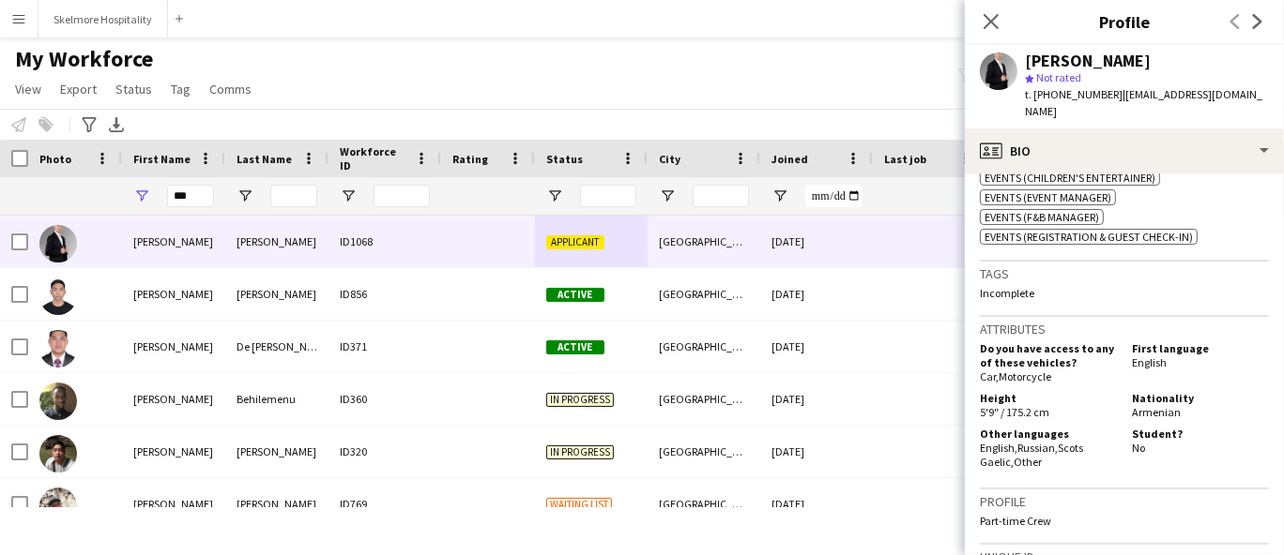
scroll to position [822, 0]
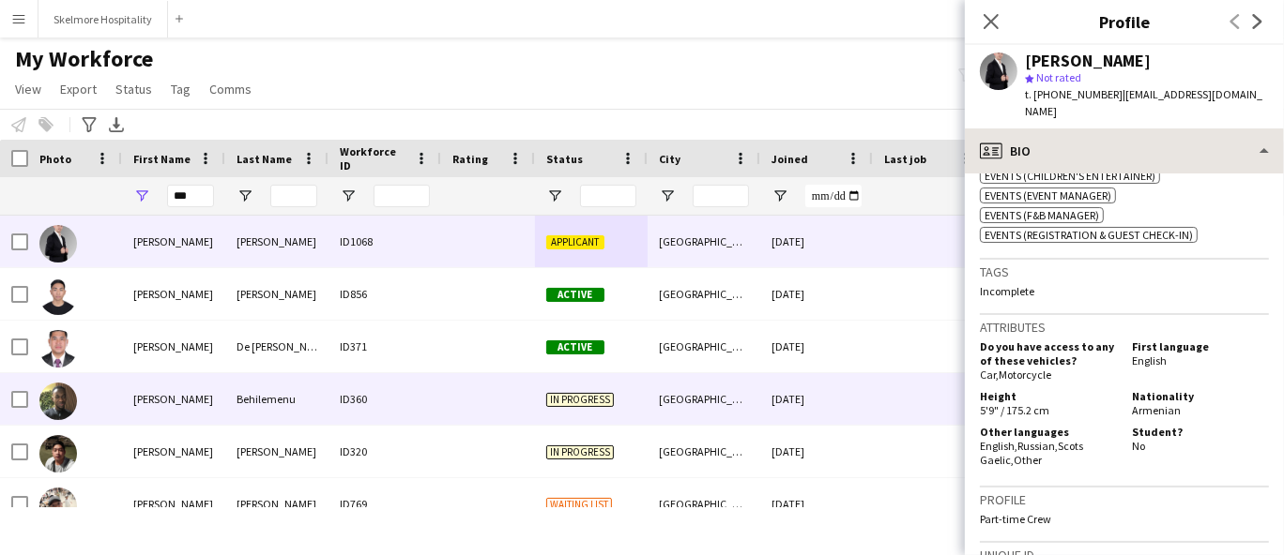
click at [1100, 131] on div "profile Bio" at bounding box center [1124, 151] width 319 height 45
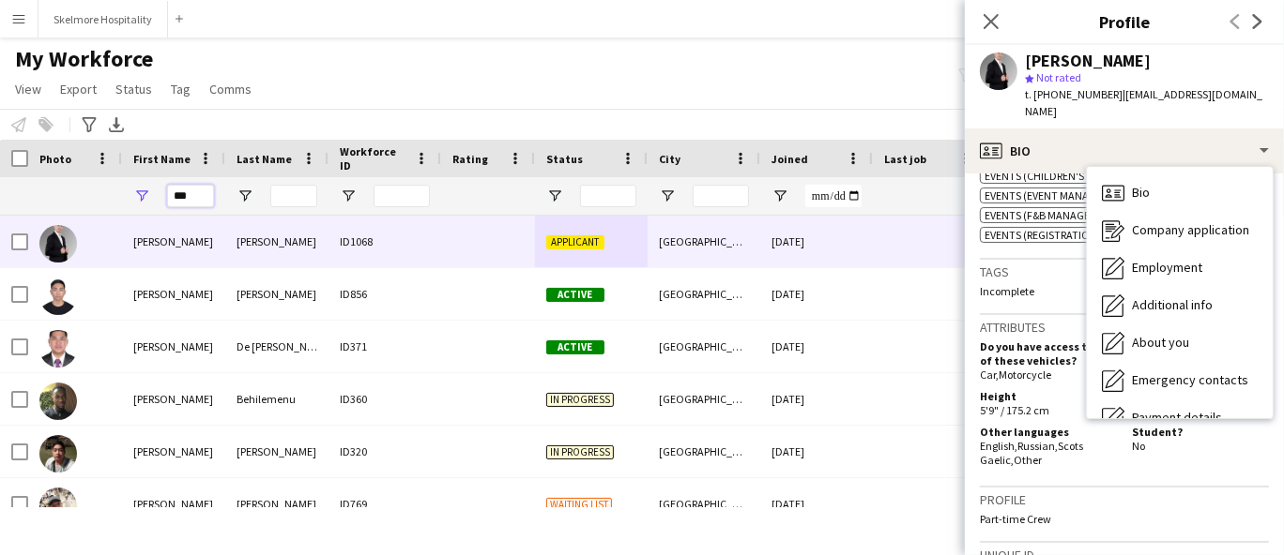
click at [192, 190] on input "***" at bounding box center [190, 196] width 47 height 23
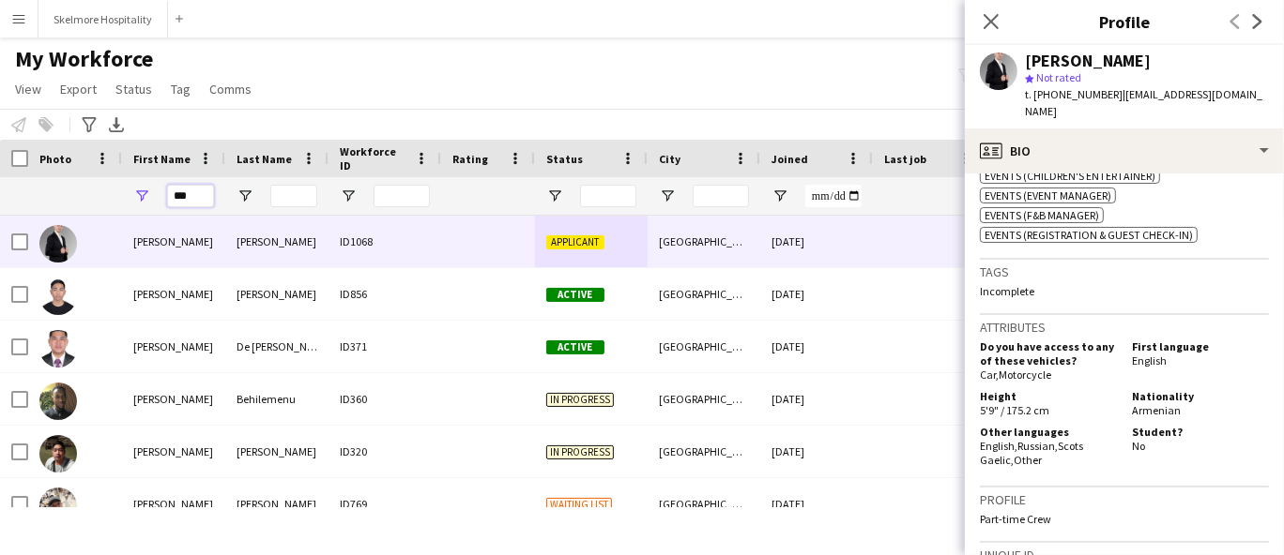
click at [192, 190] on input "***" at bounding box center [190, 196] width 47 height 23
drag, startPoint x: 192, startPoint y: 190, endPoint x: 163, endPoint y: 189, distance: 29.1
click at [161, 190] on div "***" at bounding box center [173, 196] width 103 height 38
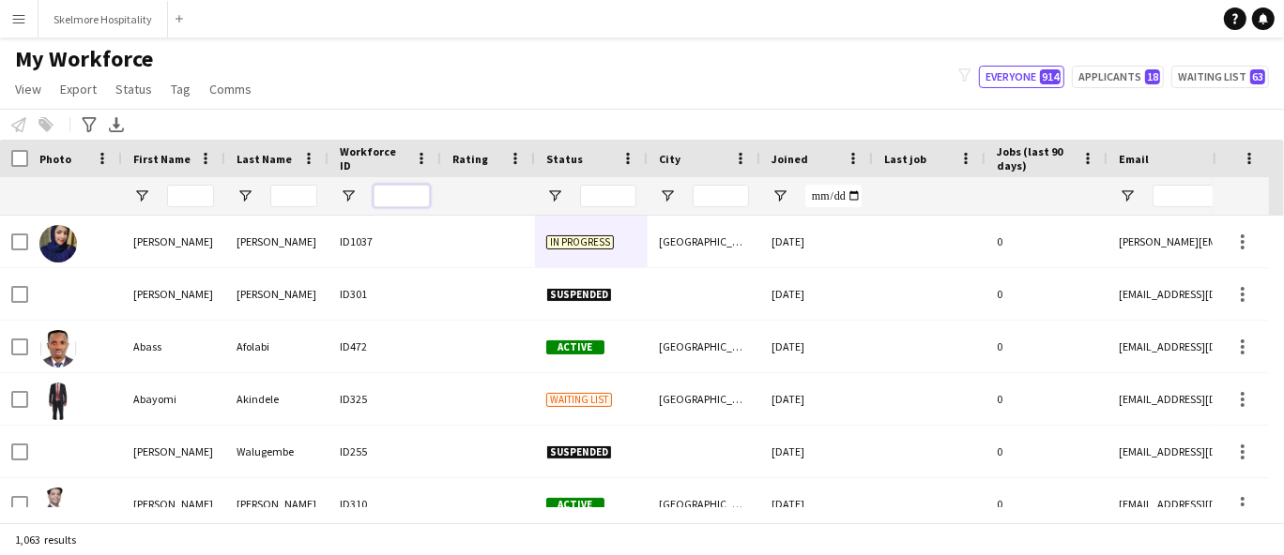
click at [414, 190] on input "Workforce ID Filter Input" at bounding box center [401, 196] width 56 height 23
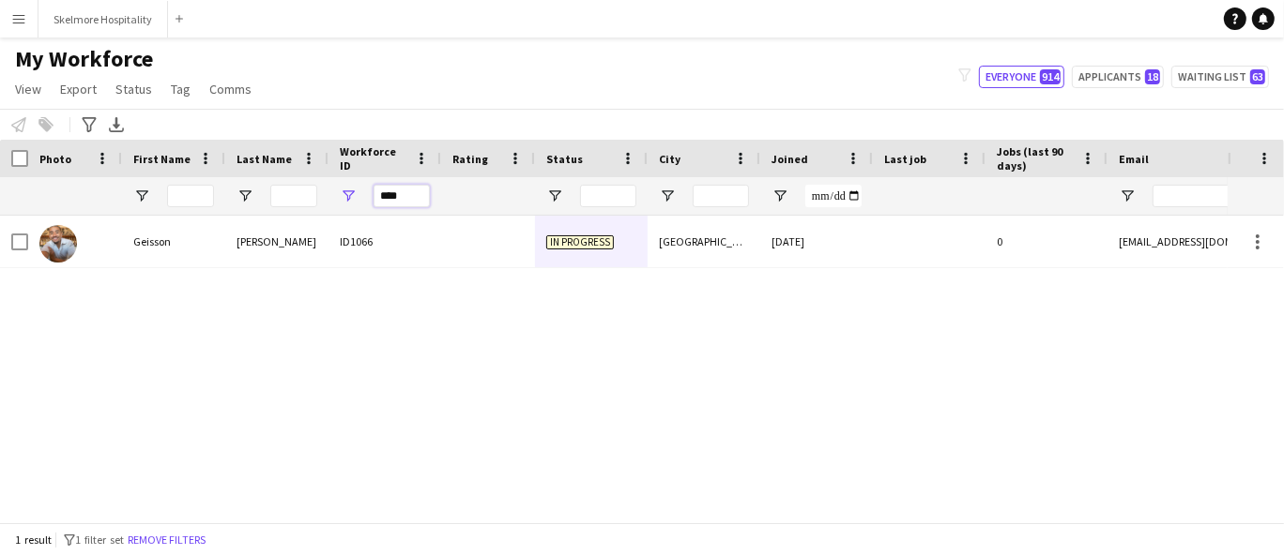
type input "****"
click at [477, 257] on div at bounding box center [488, 242] width 94 height 52
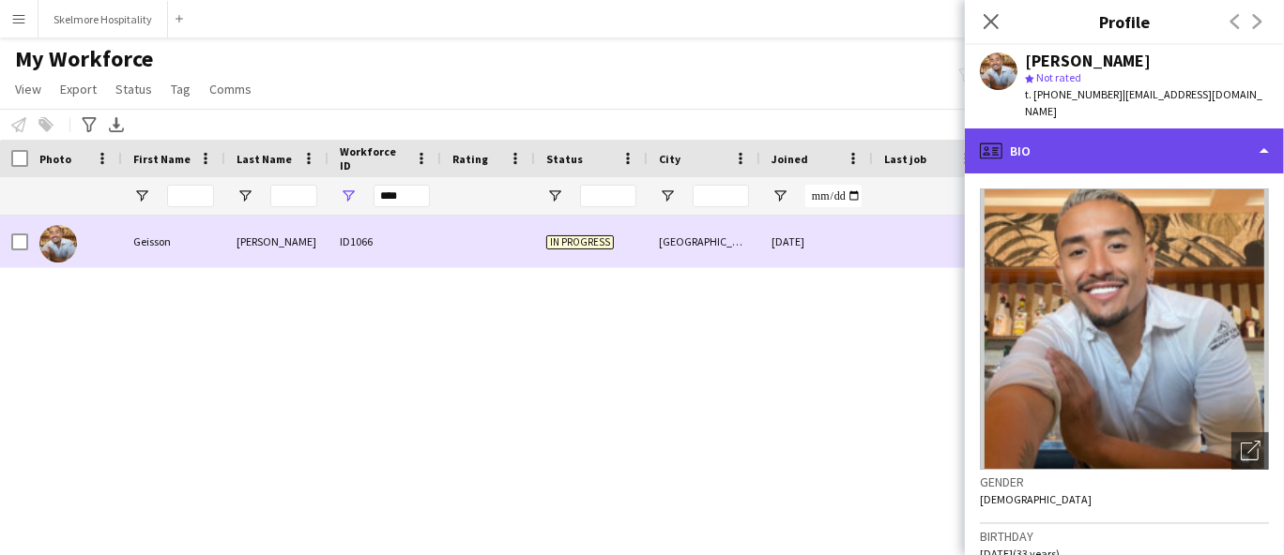
click at [1079, 142] on div "profile Bio" at bounding box center [1124, 151] width 319 height 45
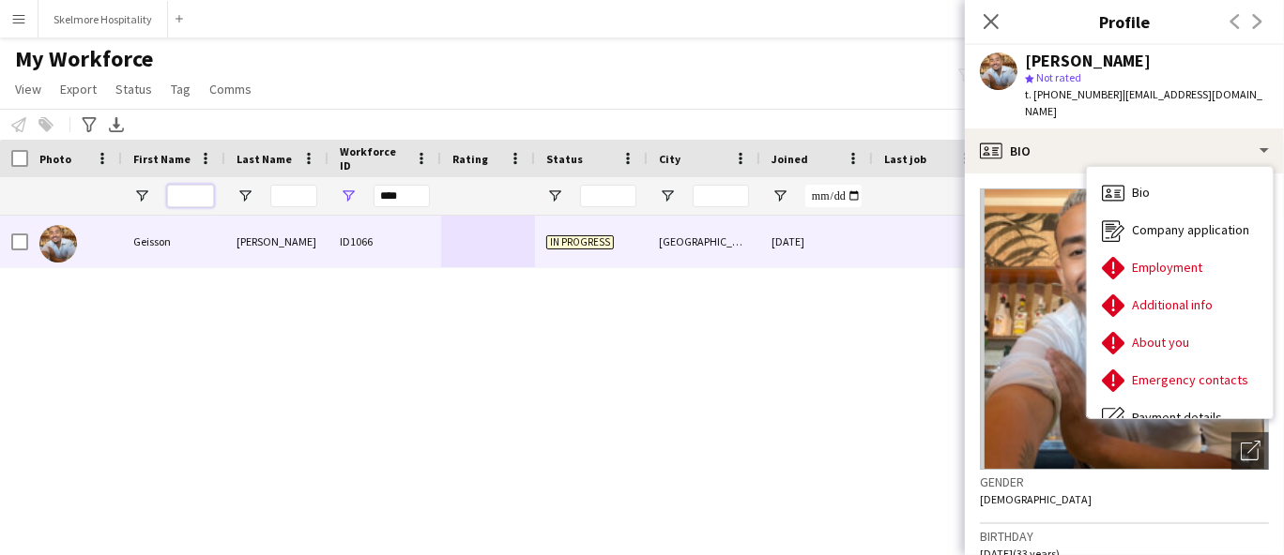
click at [179, 191] on input "First Name Filter Input" at bounding box center [190, 196] width 47 height 23
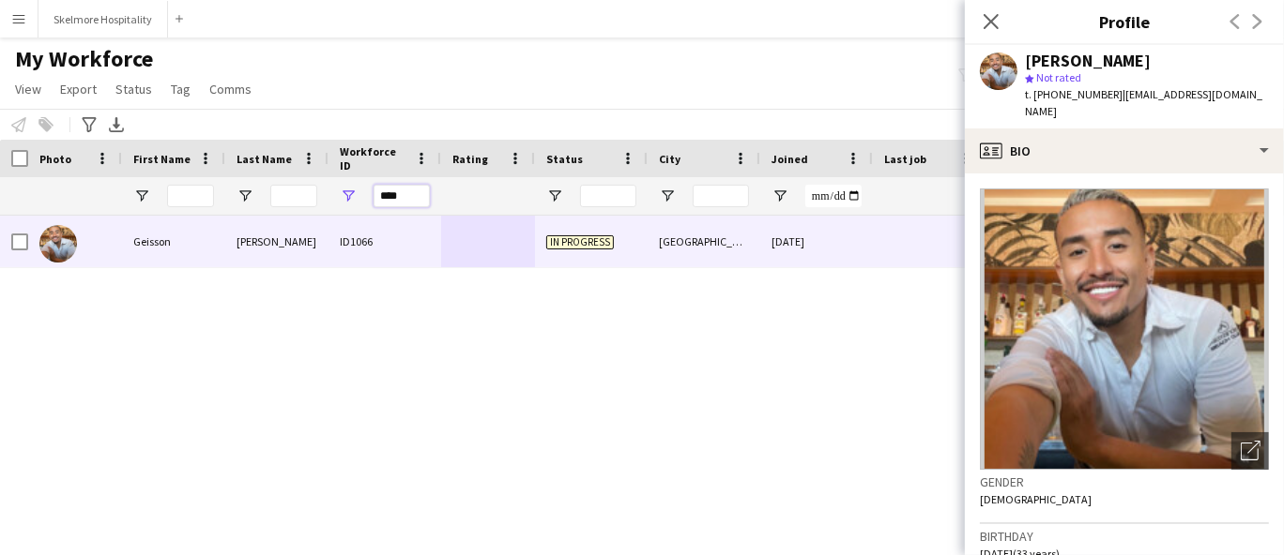
click at [403, 197] on input "****" at bounding box center [401, 196] width 56 height 23
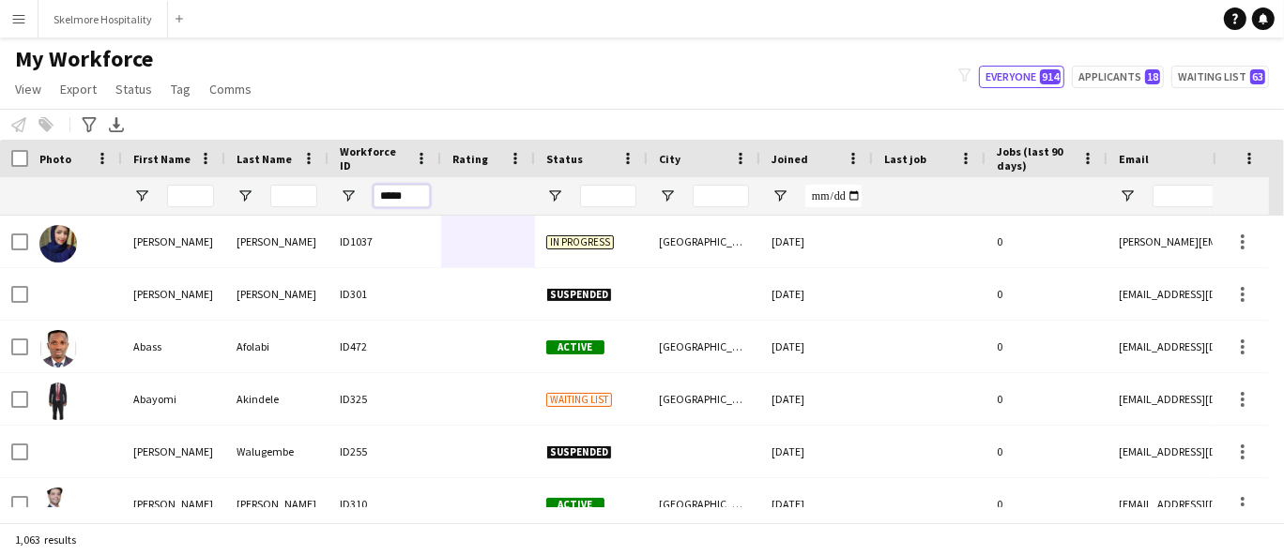
type input "******"
click at [186, 195] on input "First Name Filter Input" at bounding box center [190, 196] width 47 height 23
type input "*******"
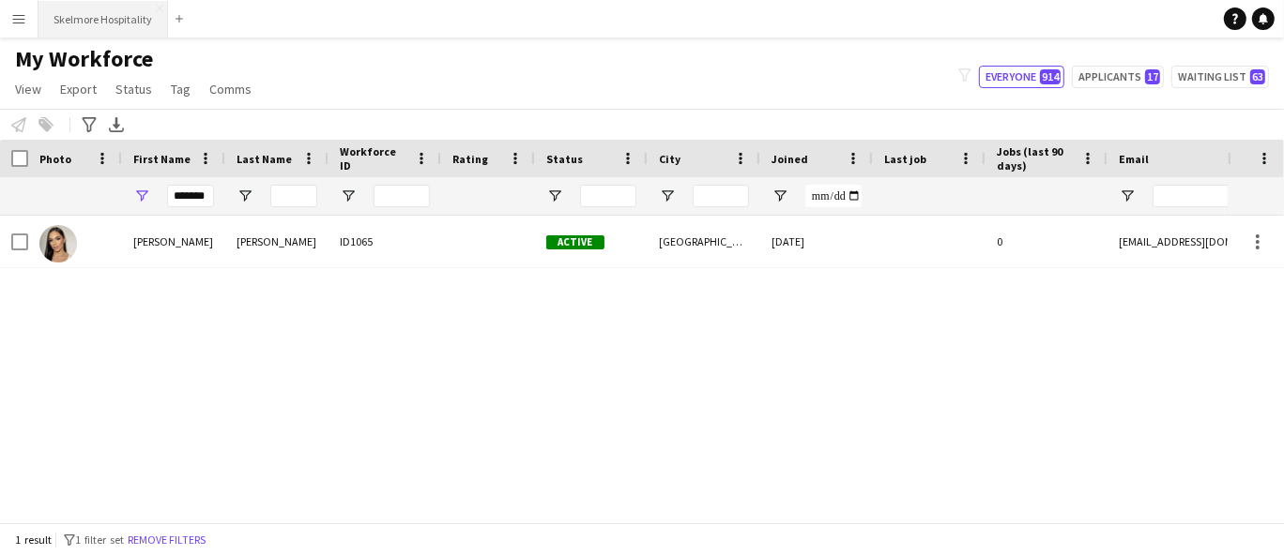
click at [79, 25] on button "Skelmore Hospitality Close" at bounding box center [102, 19] width 129 height 37
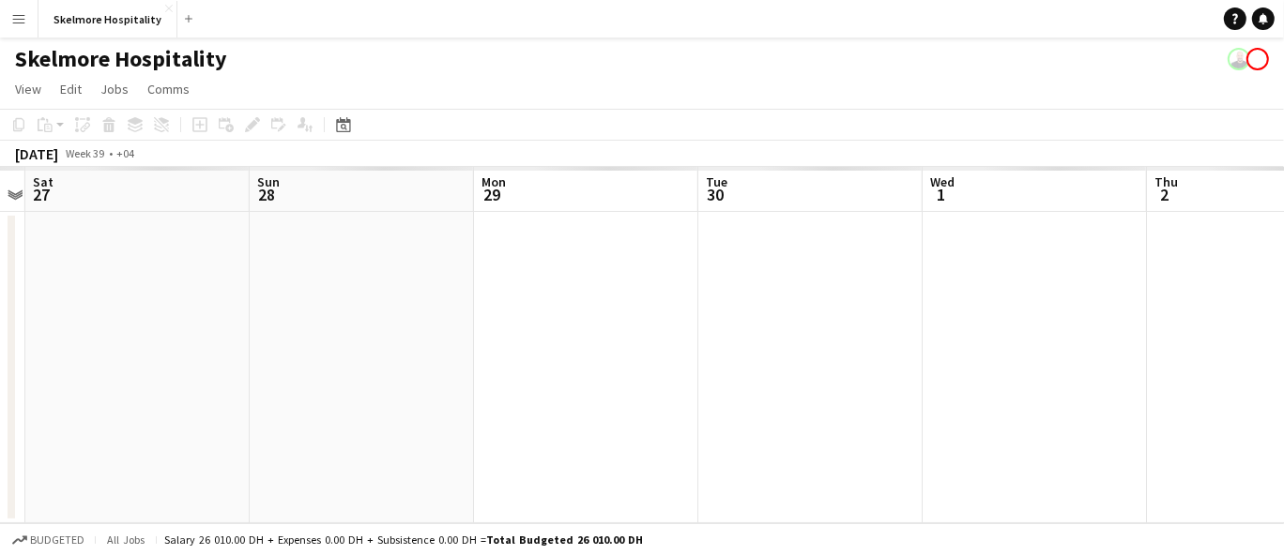
drag, startPoint x: 1042, startPoint y: 404, endPoint x: 170, endPoint y: 237, distance: 887.6
click at [170, 237] on app-calendar-viewport "Wed 24 Thu 25 Fri 26 Sat 27 Sun 28 Mon 29 Tue 30 Wed 1 Thu 2 Fri 3 Sat 4" at bounding box center [642, 345] width 1284 height 357
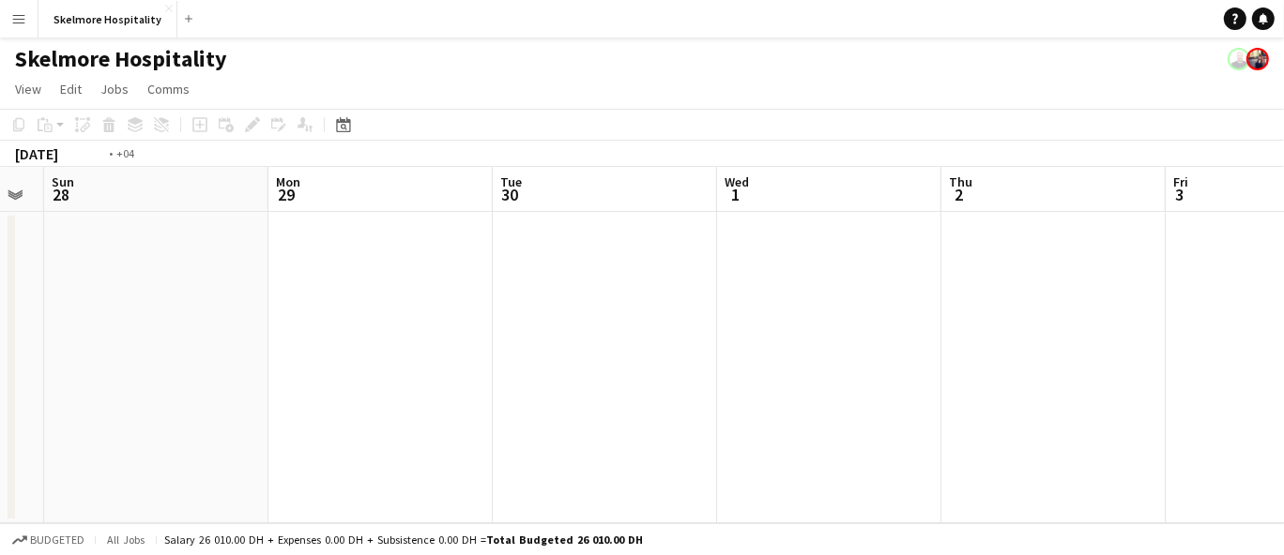
drag, startPoint x: 708, startPoint y: 289, endPoint x: 83, endPoint y: 286, distance: 624.9
click at [2, 285] on app-calendar-viewport "Thu 25 Fri 26 Sat 27 Sun 28 Mon 29 Tue 30 Wed 1 Thu 2 Fri 3 Sat 4 Sun 5" at bounding box center [642, 345] width 1284 height 357
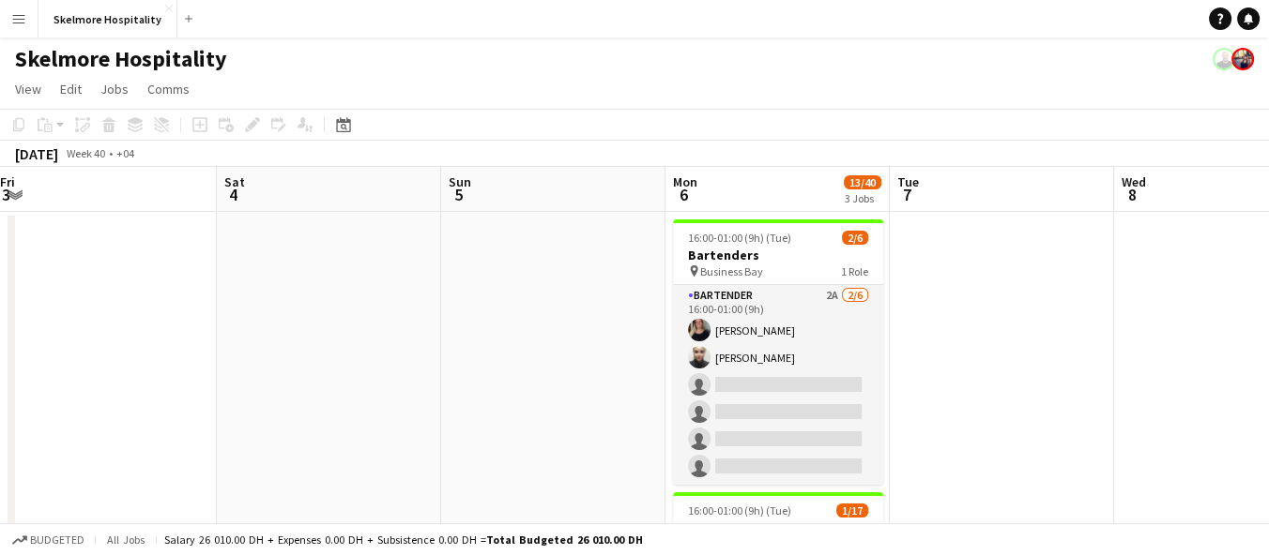
drag, startPoint x: 525, startPoint y: 286, endPoint x: 510, endPoint y: 285, distance: 14.1
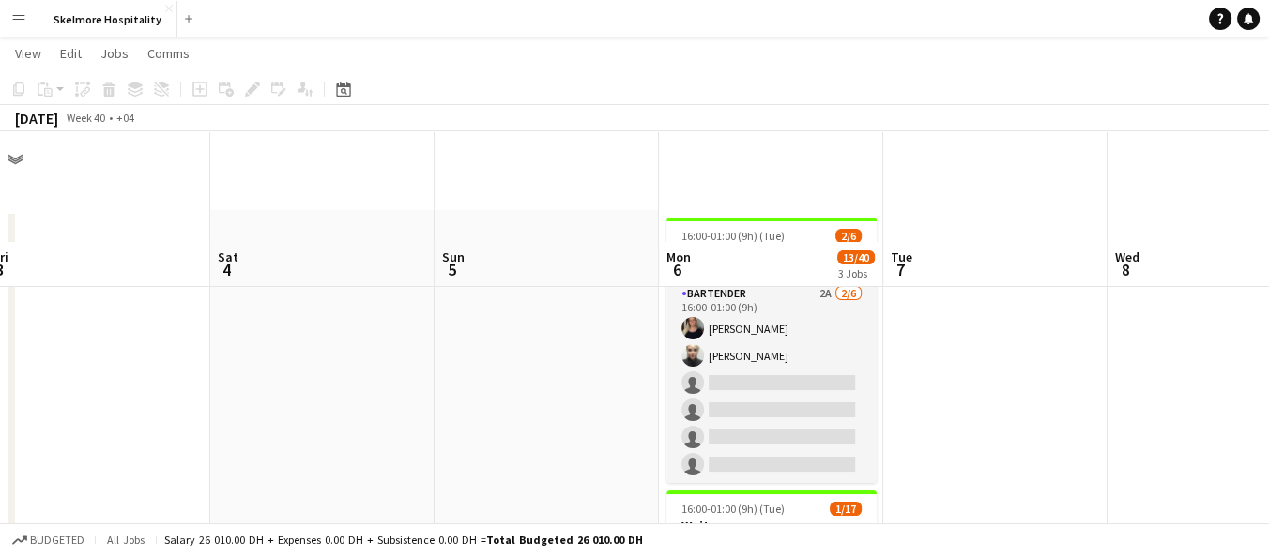
scroll to position [521, 0]
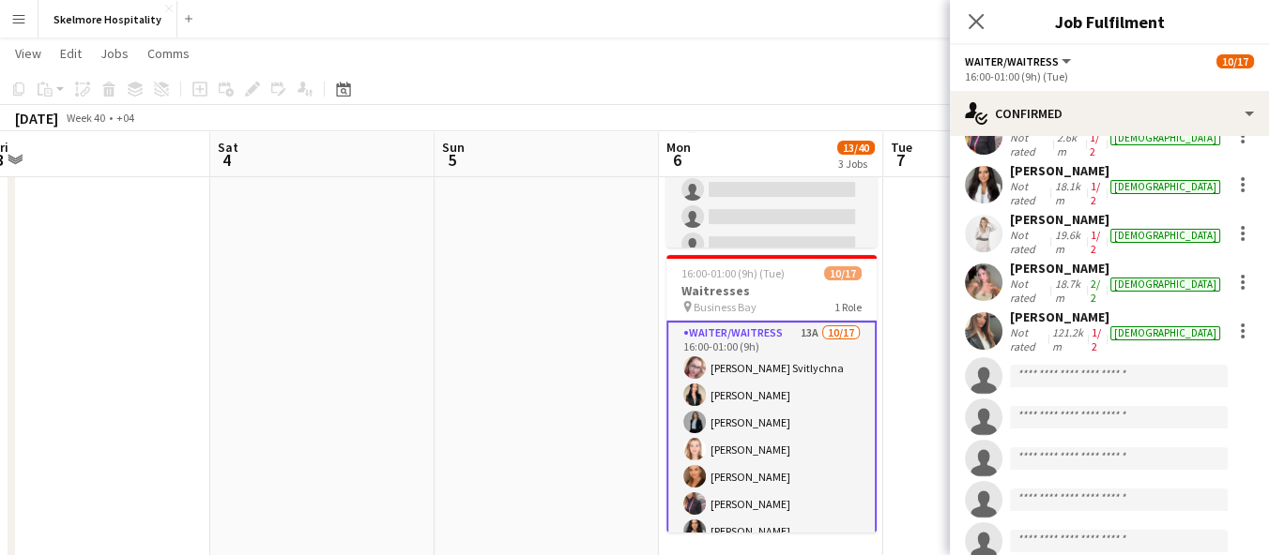
scroll to position [385, 0]
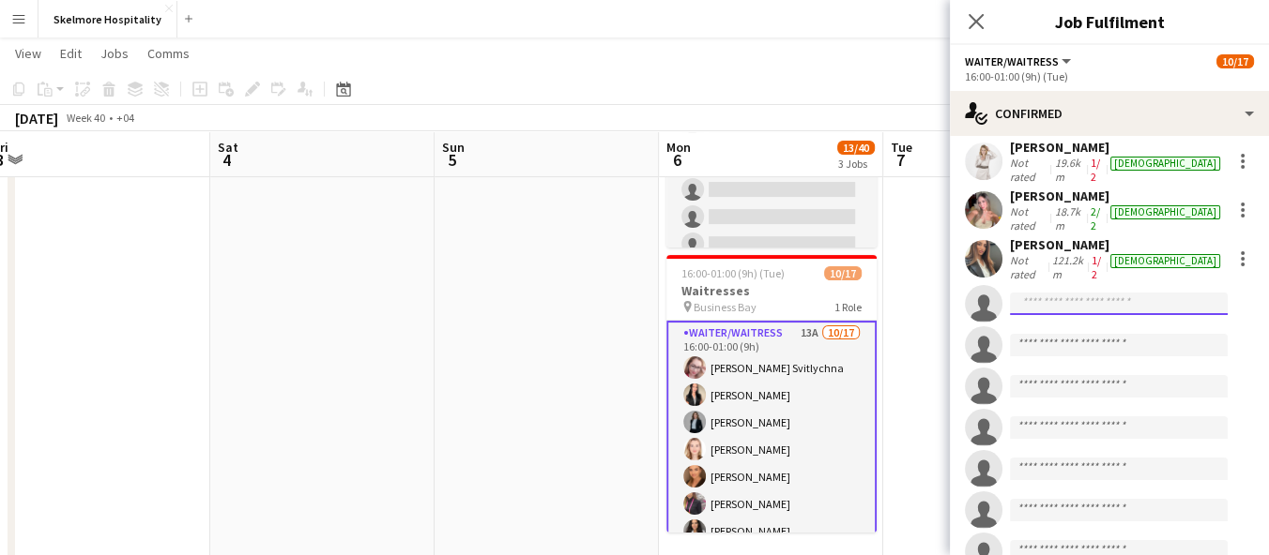
click at [1053, 293] on input at bounding box center [1119, 304] width 218 height 23
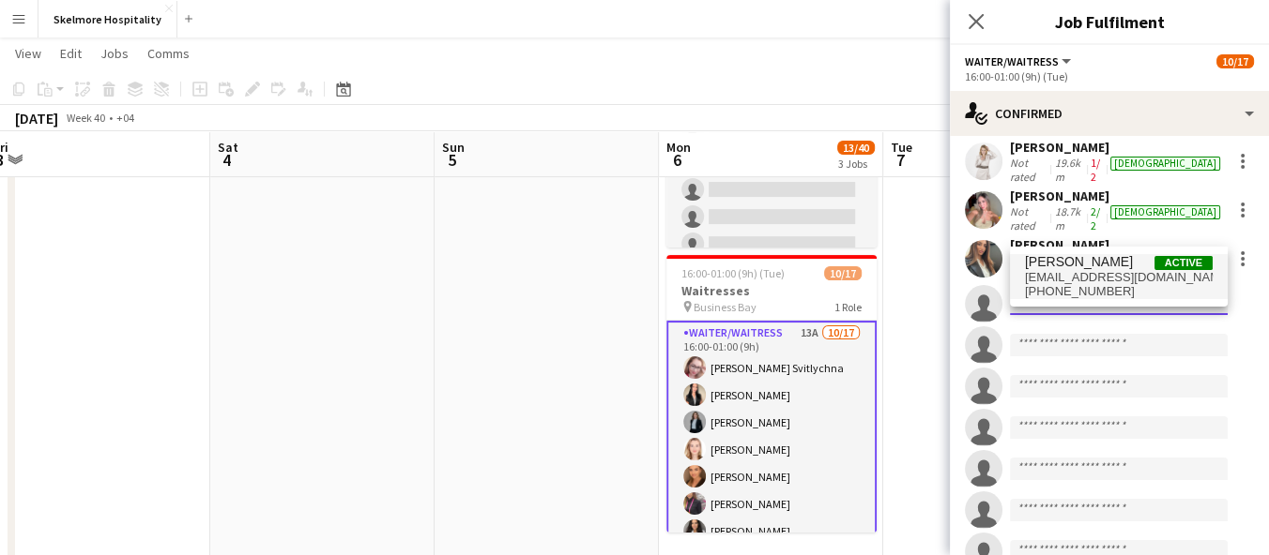
type input "*******"
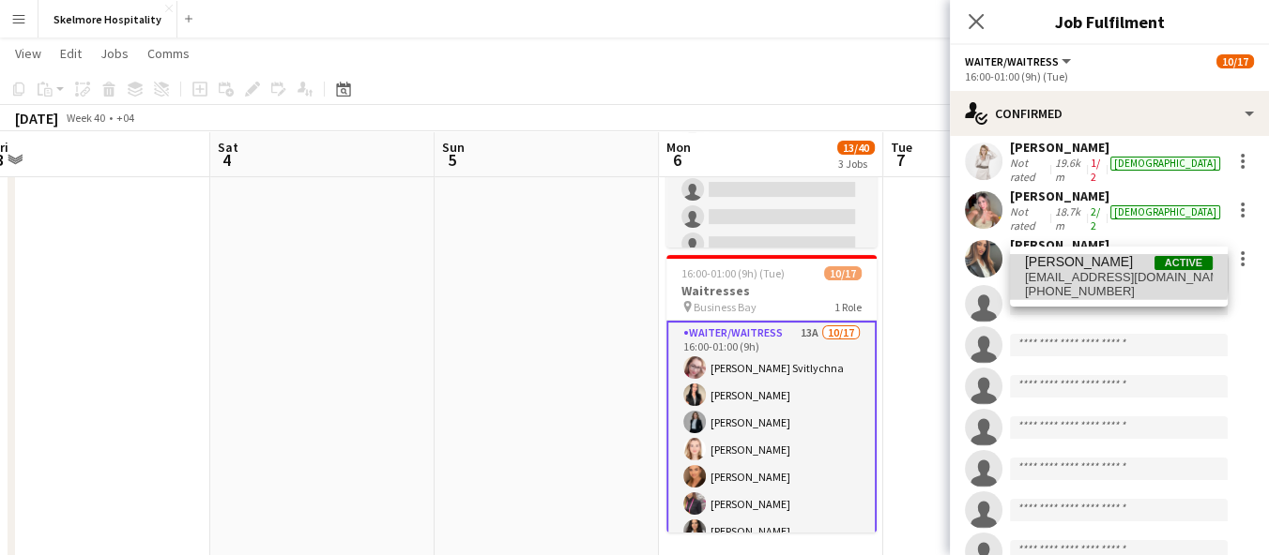
click at [1101, 275] on span "[EMAIL_ADDRESS][DOMAIN_NAME]" at bounding box center [1119, 277] width 188 height 15
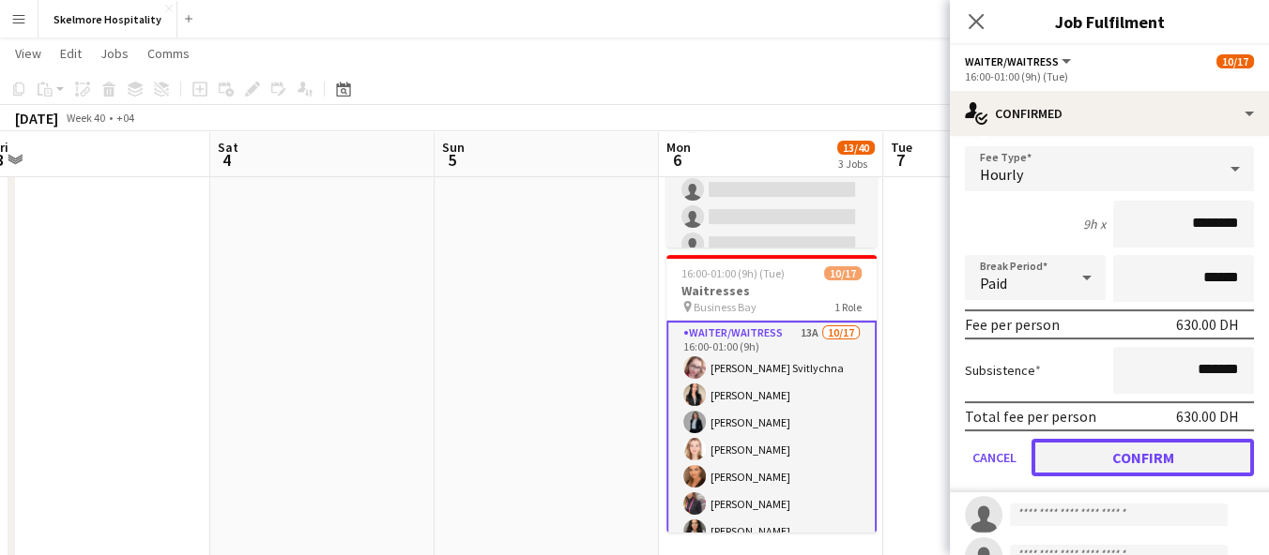
click at [1181, 439] on button "Confirm" at bounding box center [1142, 458] width 222 height 38
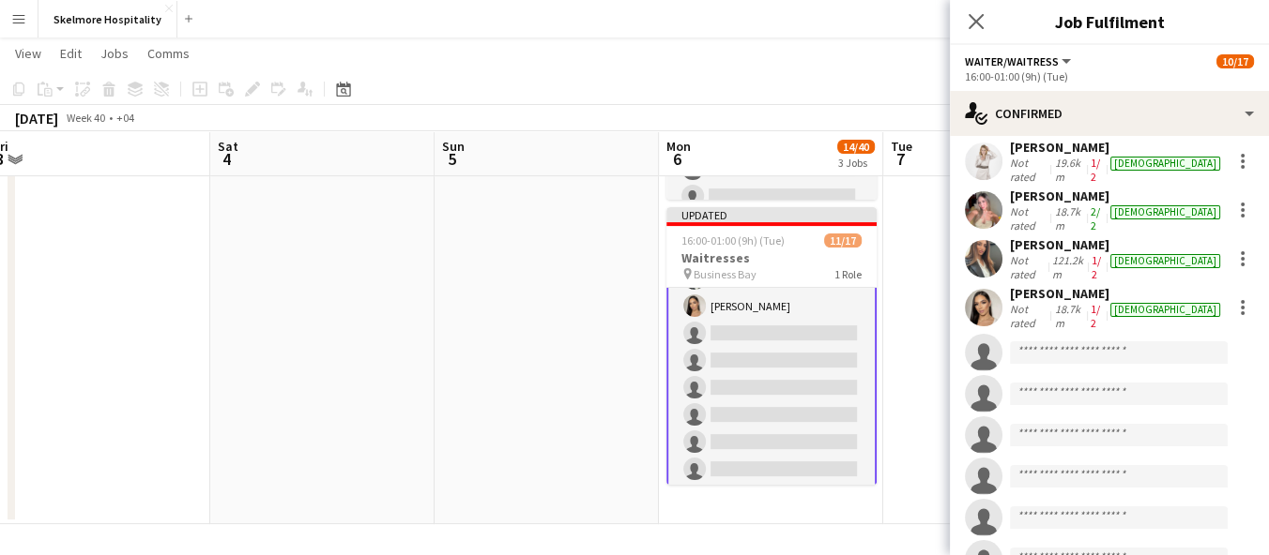
scroll to position [304, 0]
click at [916, 338] on app-date-cell at bounding box center [995, 83] width 224 height 883
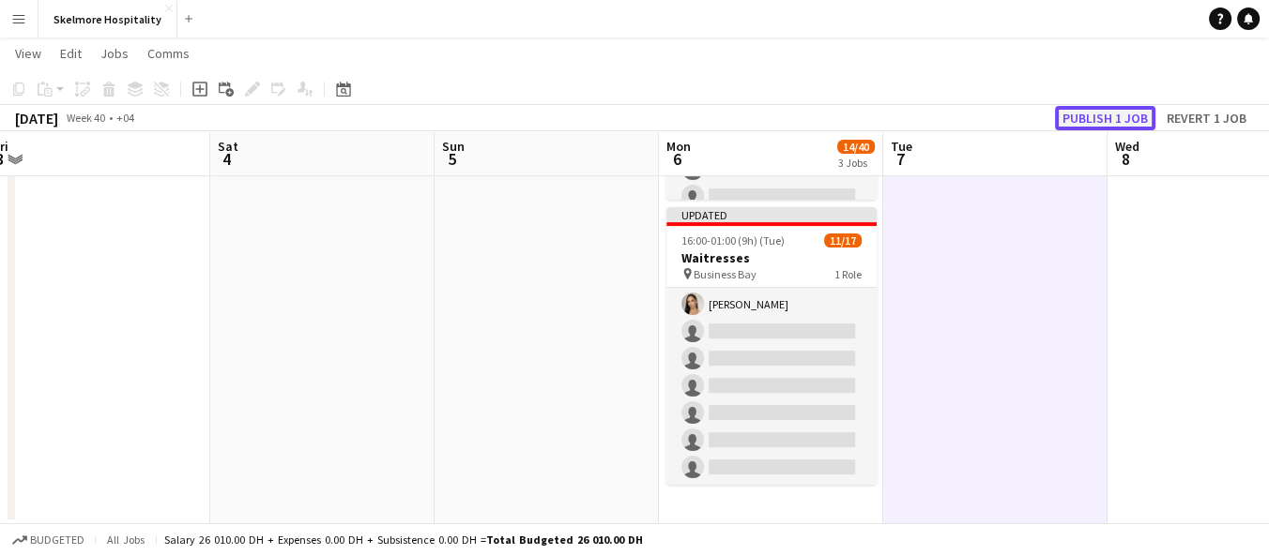
click at [1129, 113] on button "Publish 1 job" at bounding box center [1105, 118] width 100 height 24
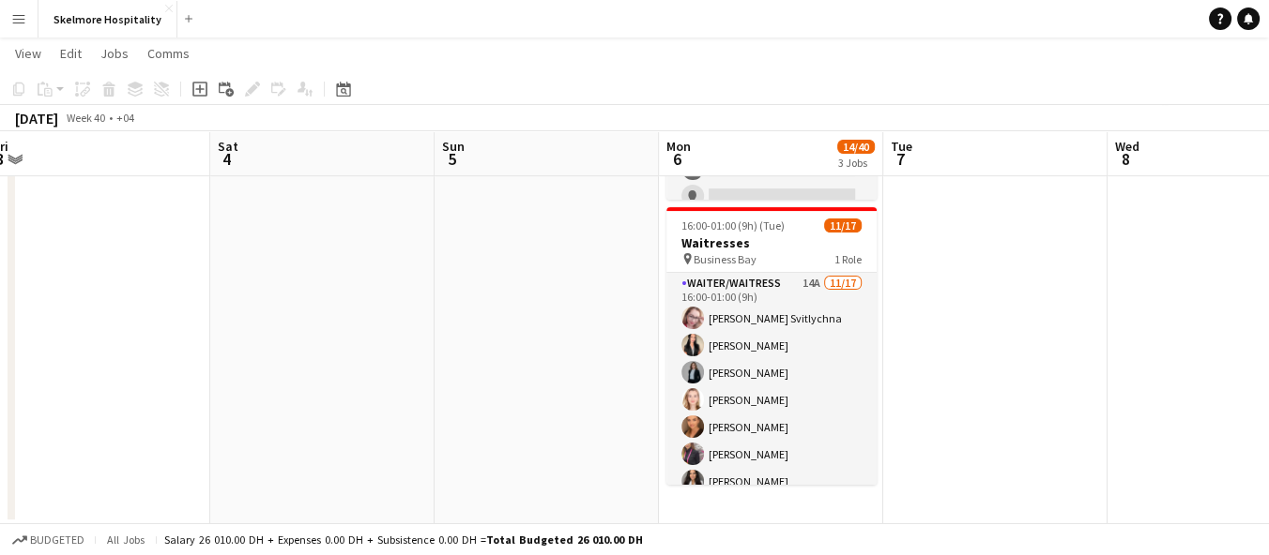
scroll to position [0, 0]
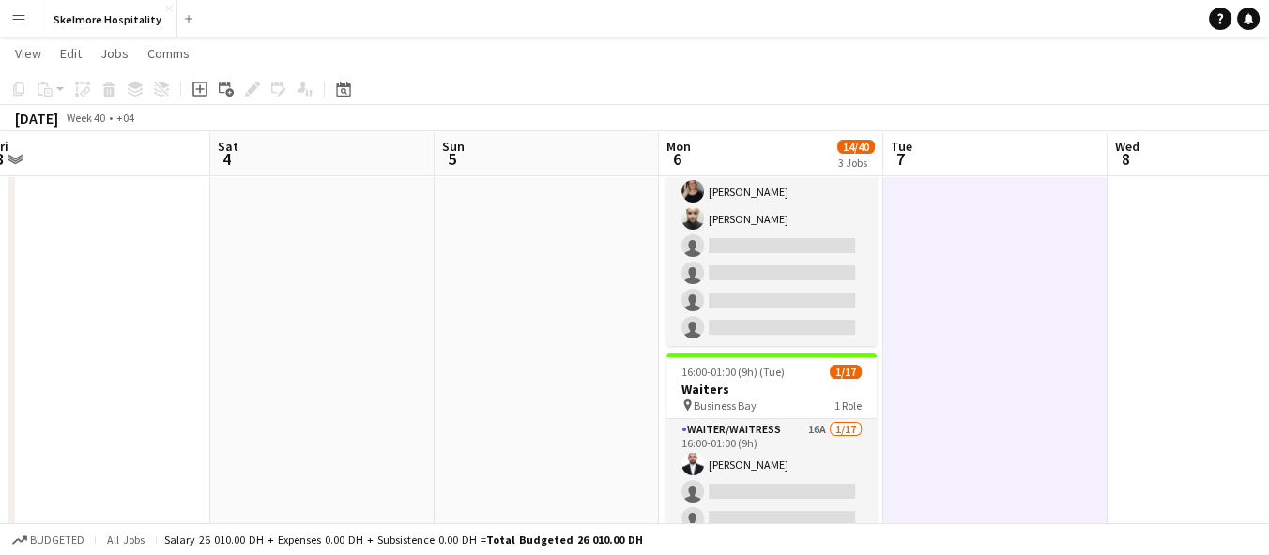
scroll to position [139, 0]
